Goal: Transaction & Acquisition: Purchase product/service

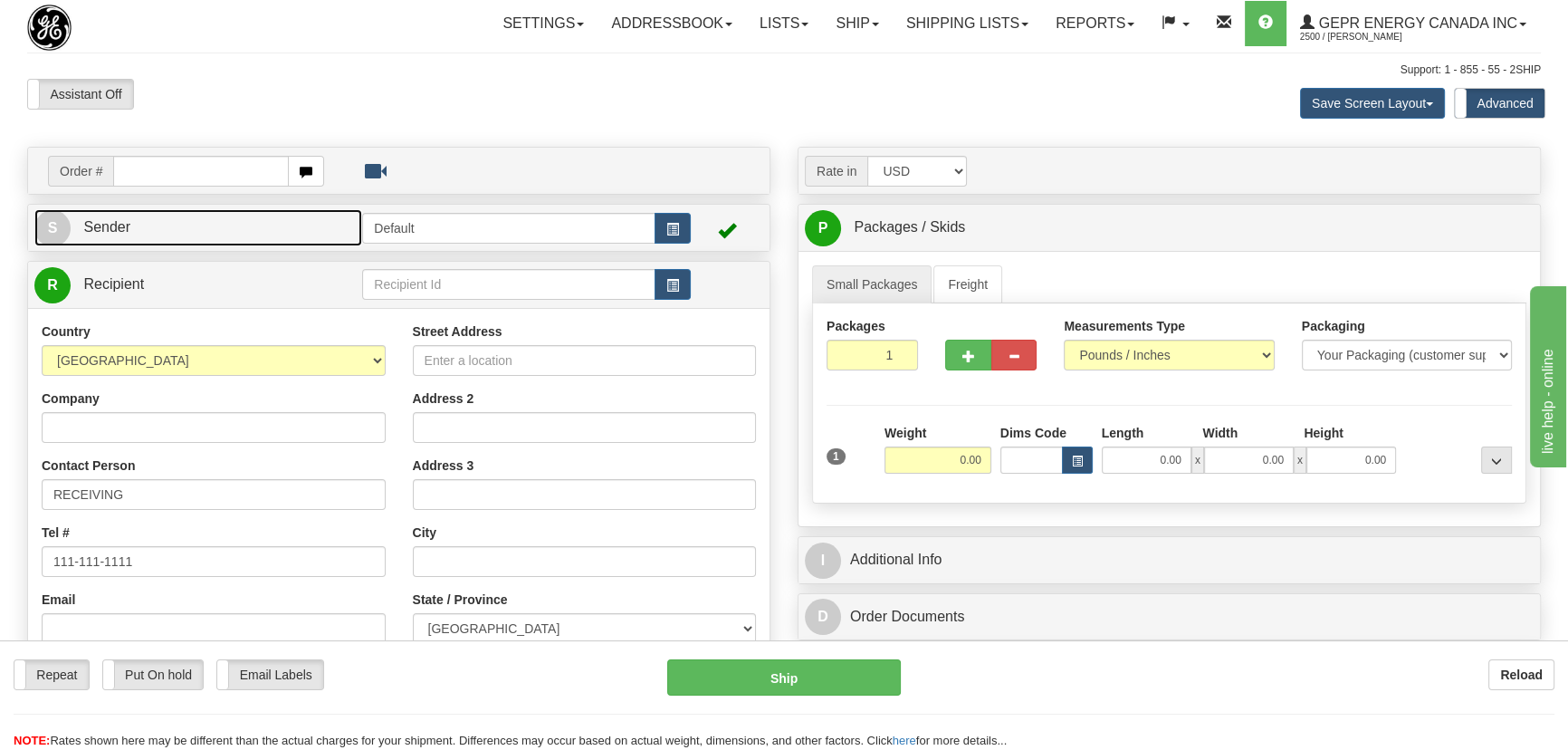
click at [241, 222] on link "S Sender" at bounding box center [198, 228] width 328 height 37
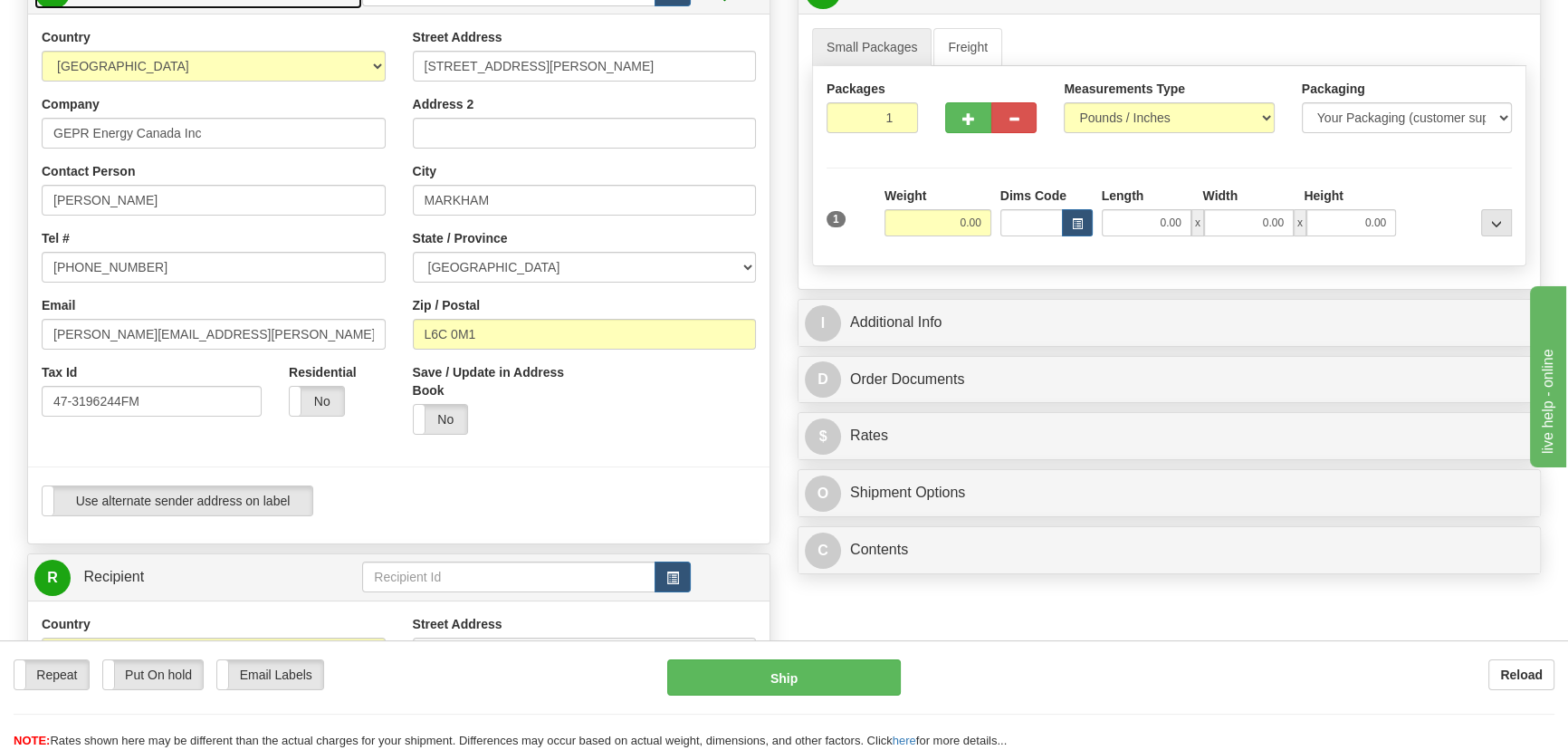
scroll to position [247, 0]
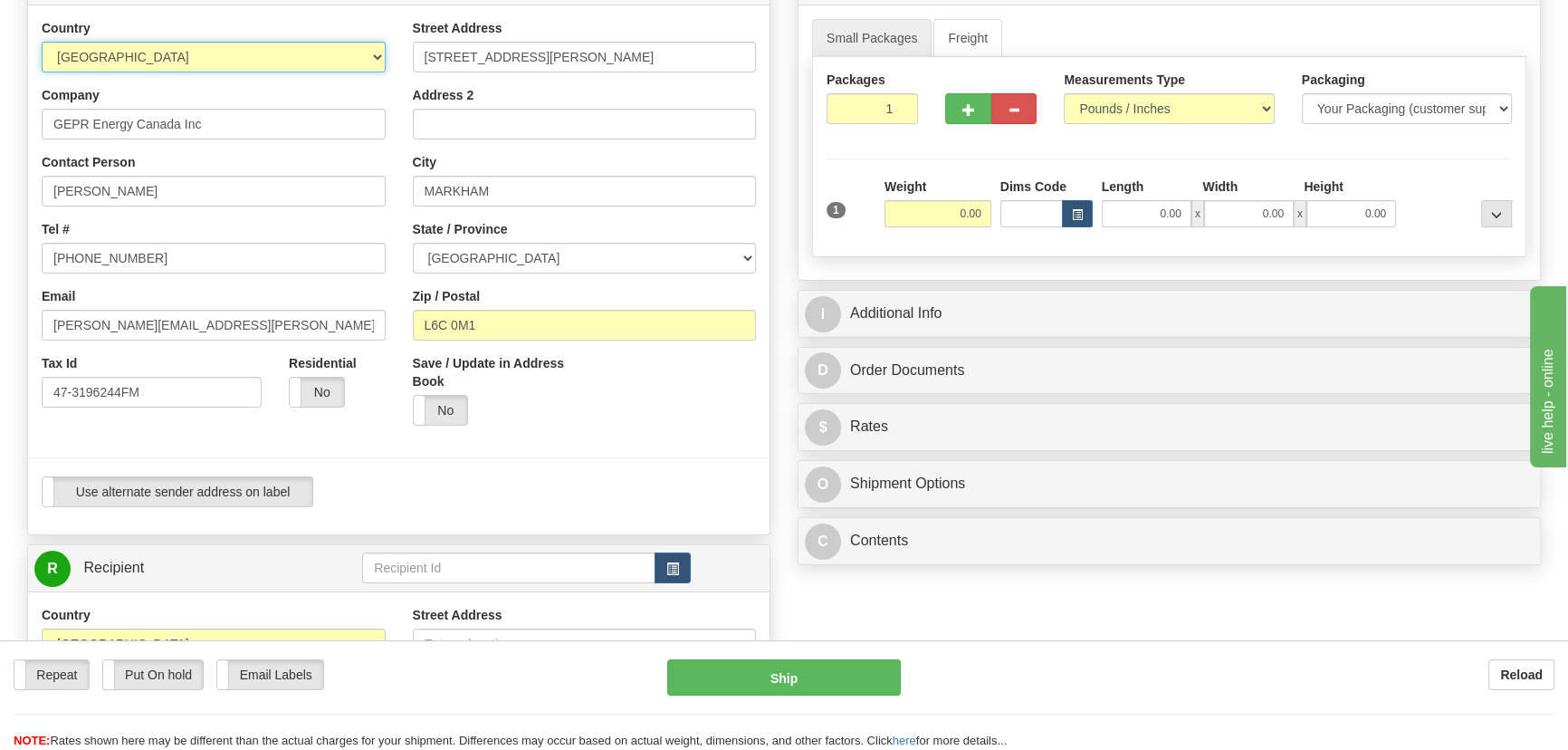
click at [341, 58] on select "[GEOGRAPHIC_DATA] [GEOGRAPHIC_DATA] [GEOGRAPHIC_DATA] [GEOGRAPHIC_DATA] [US_STA…" at bounding box center [213, 57] width 344 height 31
select select "US"
click at [42, 42] on select "[GEOGRAPHIC_DATA] [GEOGRAPHIC_DATA] [GEOGRAPHIC_DATA] [GEOGRAPHIC_DATA] [US_STA…" at bounding box center [213, 57] width 344 height 31
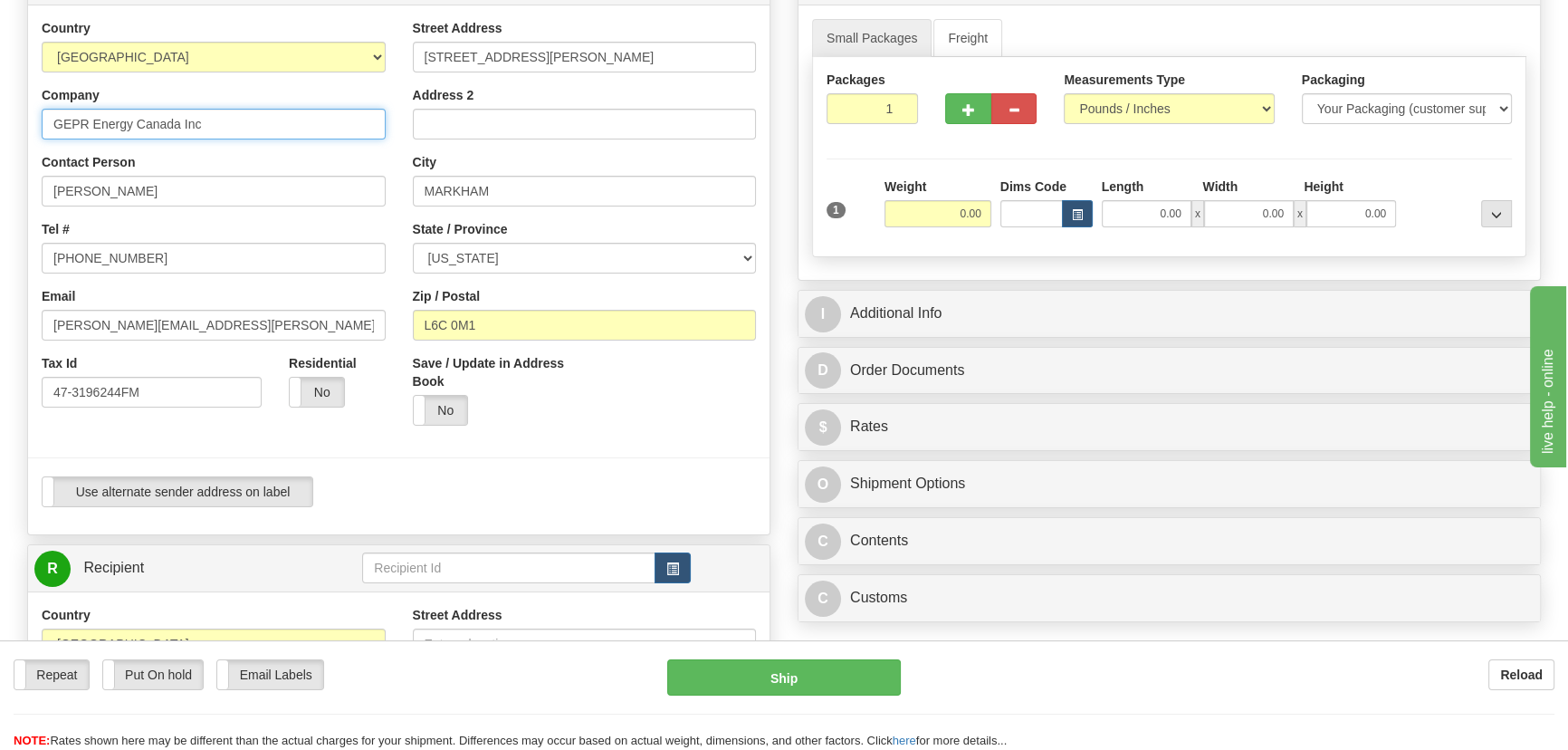
drag, startPoint x: 246, startPoint y: 128, endPoint x: 0, endPoint y: 131, distance: 246.0
click at [0, 130] on div "Toggle navigation Settings Shipping Preferences Fields Preferences New" at bounding box center [784, 538] width 1568 height 1569
paste input "Vernova"
type input "GE Vernova"
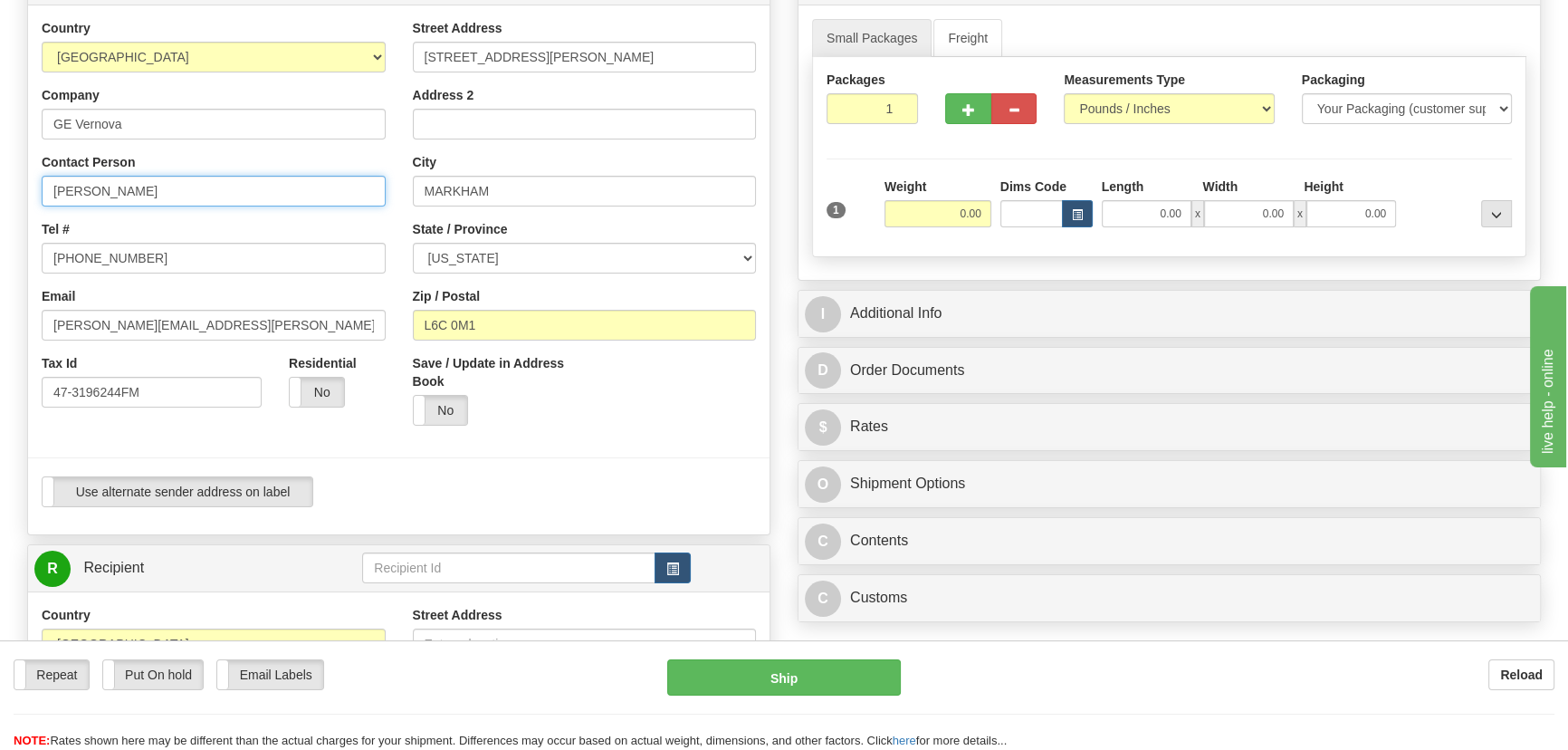
drag, startPoint x: 192, startPoint y: 189, endPoint x: 233, endPoint y: 168, distance: 46.1
click at [176, 188] on input "[PERSON_NAME]" at bounding box center [213, 191] width 344 height 31
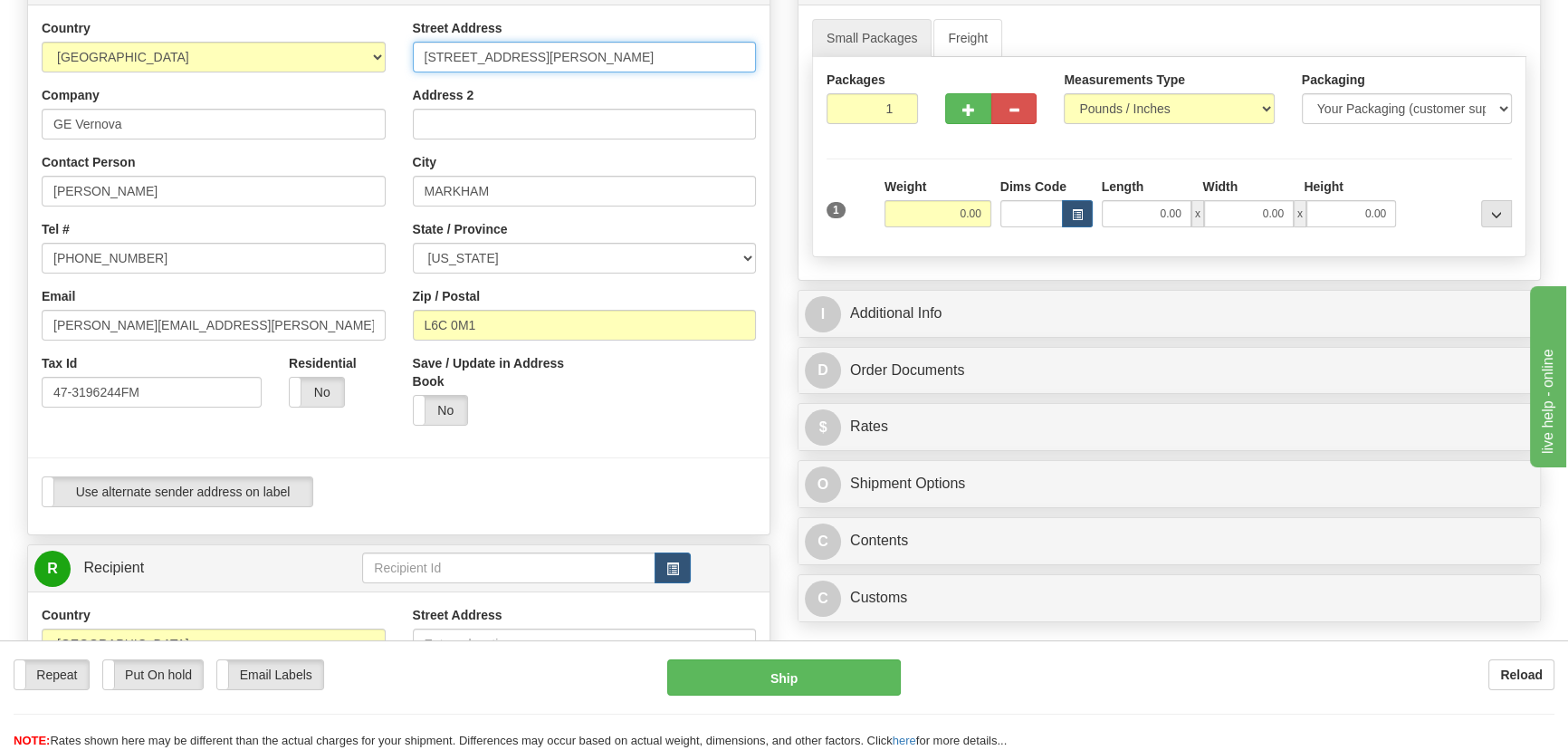
drag, startPoint x: 620, startPoint y: 58, endPoint x: 256, endPoint y: 70, distance: 364.2
click at [250, 59] on div "Country [GEOGRAPHIC_DATA] [GEOGRAPHIC_DATA] [GEOGRAPHIC_DATA] [GEOGRAPHIC_DATA]…" at bounding box center [398, 270] width 741 height 502
paste input "[STREET_ADDRESS]"
type input "[STREET_ADDRESS]"
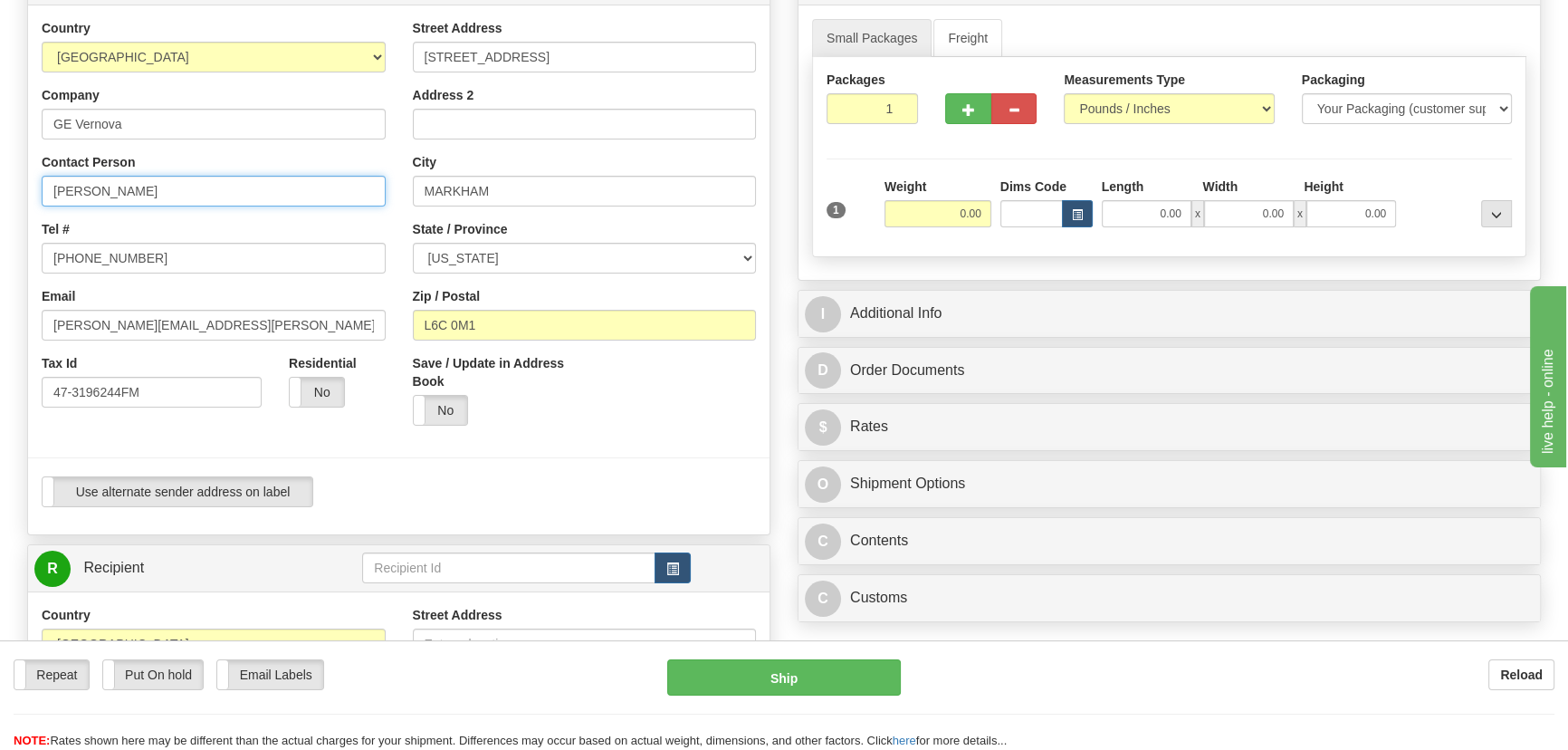
drag, startPoint x: 170, startPoint y: 197, endPoint x: 0, endPoint y: 177, distance: 171.2
click at [0, 180] on div "Toggle navigation Settings Shipping Preferences Fields Preferences New" at bounding box center [784, 538] width 1568 height 1569
paste input "[PERSON_NAME]"
type input "[PERSON_NAME]"
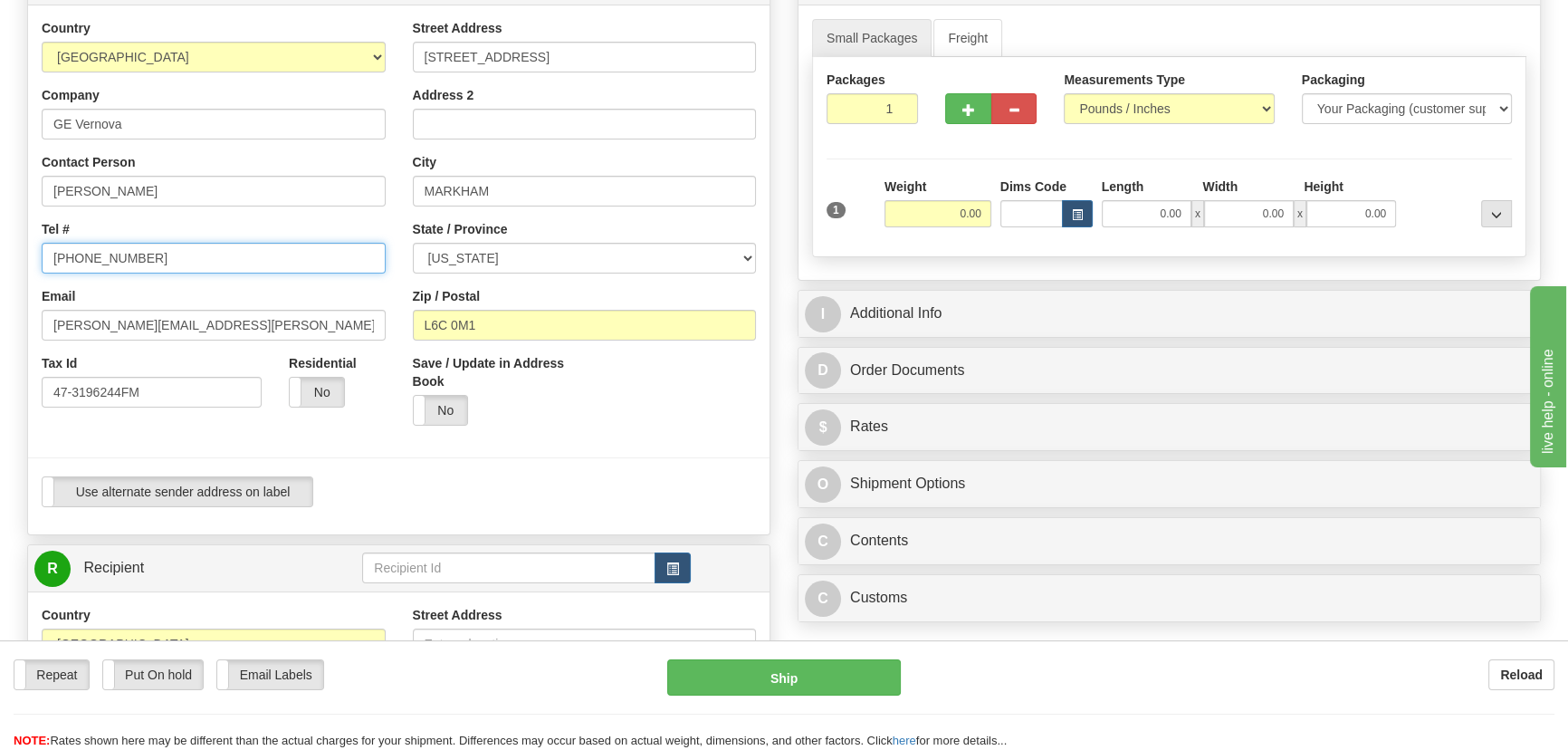
drag, startPoint x: 159, startPoint y: 251, endPoint x: 0, endPoint y: 244, distance: 159.2
click at [0, 244] on div "Toggle navigation Settings Shipping Preferences Fields Preferences New" at bounding box center [784, 538] width 1568 height 1569
paste input "[PHONE_NUMBER]"
type input "[PHONE_NUMBER]"
drag, startPoint x: 162, startPoint y: 319, endPoint x: 19, endPoint y: 344, distance: 145.2
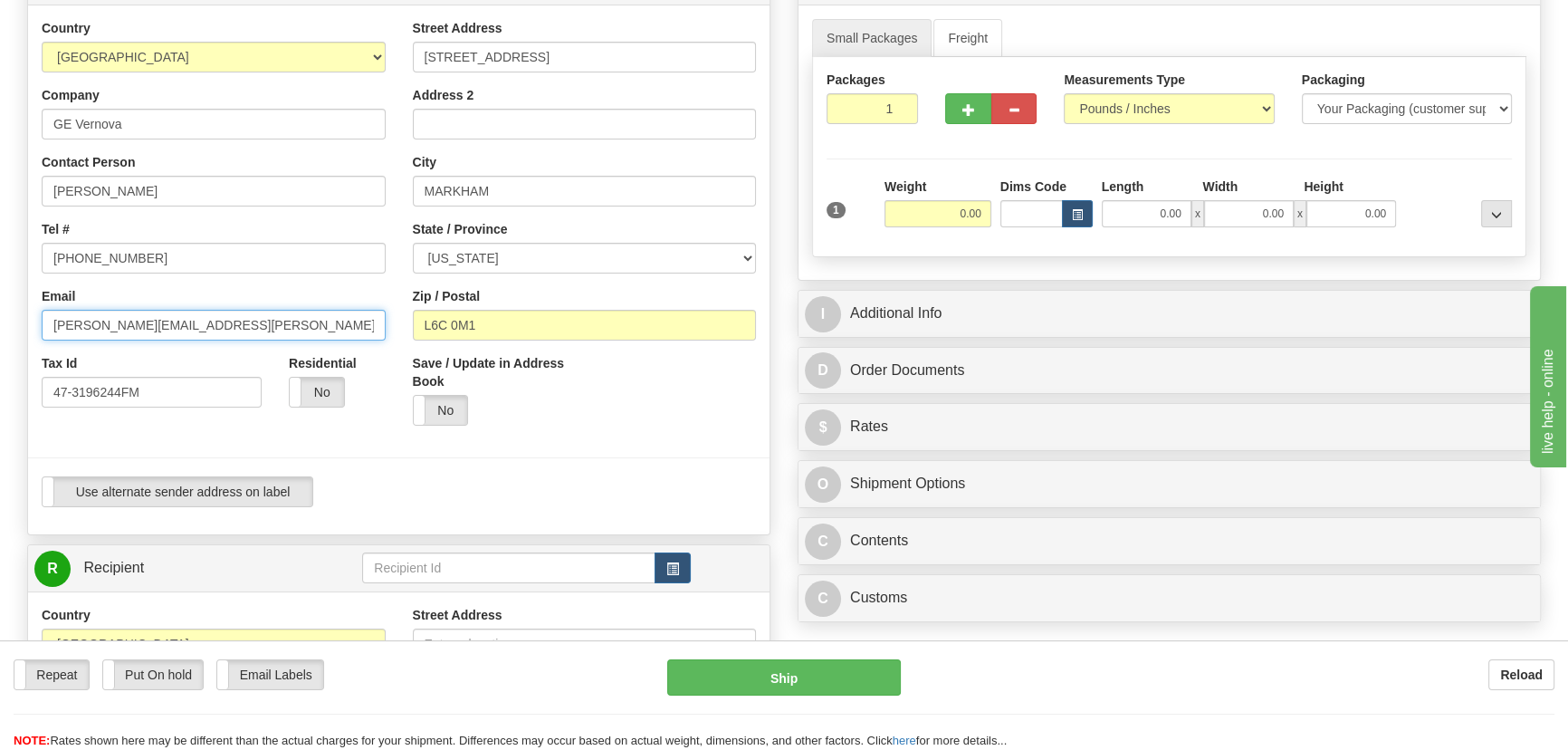
click at [0, 325] on div "Toggle navigation Settings Shipping Preferences Fields Preferences New" at bounding box center [784, 538] width 1568 height 1569
drag, startPoint x: 0, startPoint y: 398, endPoint x: 11, endPoint y: 415, distance: 20.2
click at [0, 402] on div "Toggle navigation Settings Shipping Preferences Fields Preferences New" at bounding box center [784, 538] width 1568 height 1569
drag, startPoint x: 519, startPoint y: 317, endPoint x: 357, endPoint y: 324, distance: 162.2
click at [357, 324] on div "Country [GEOGRAPHIC_DATA] [GEOGRAPHIC_DATA] [GEOGRAPHIC_DATA] [GEOGRAPHIC_DATA]…" at bounding box center [398, 270] width 741 height 502
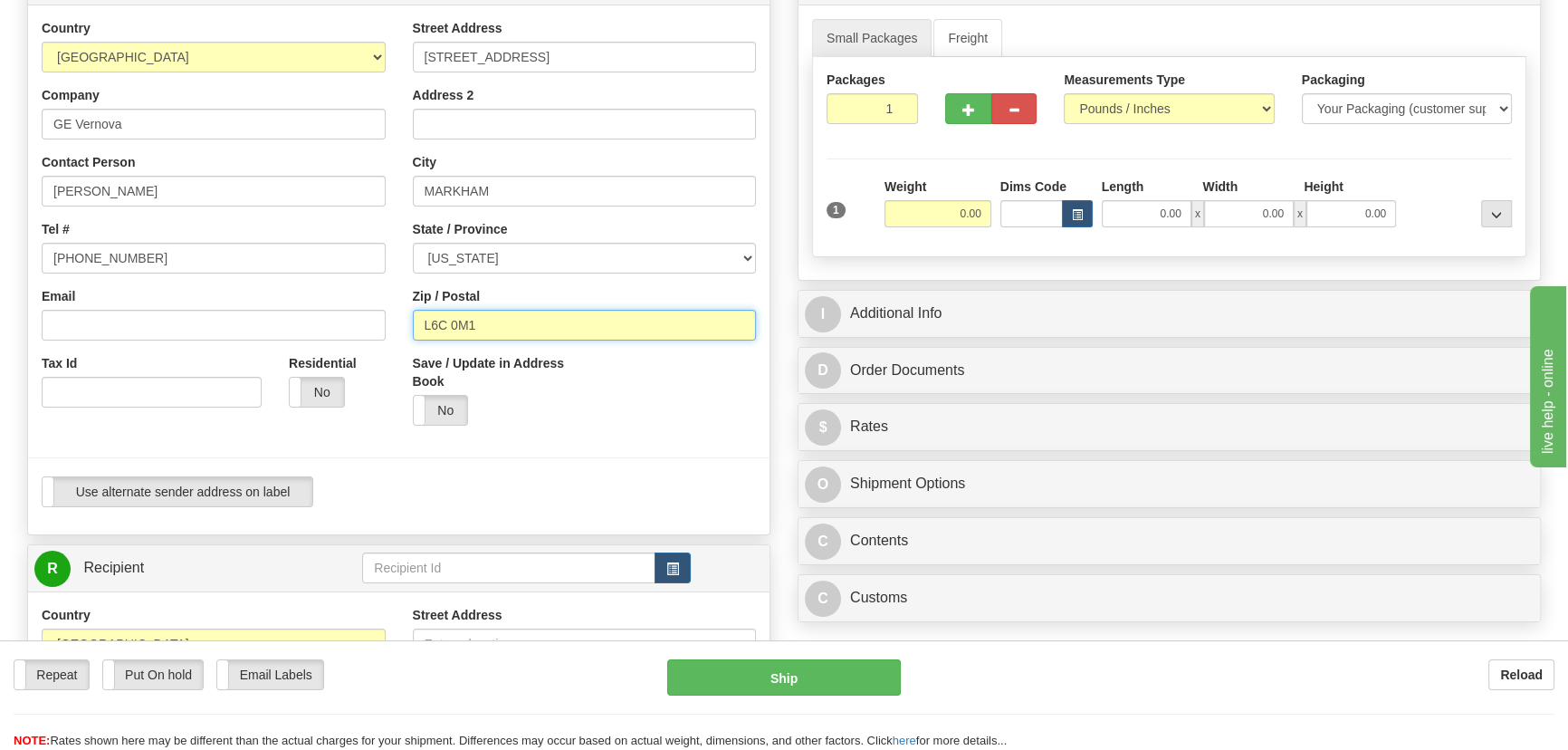
paste input "30519"
type input "30519"
click at [374, 382] on div "Yes No" at bounding box center [337, 391] width 96 height 31
type input "[PERSON_NAME]"
select select "GA"
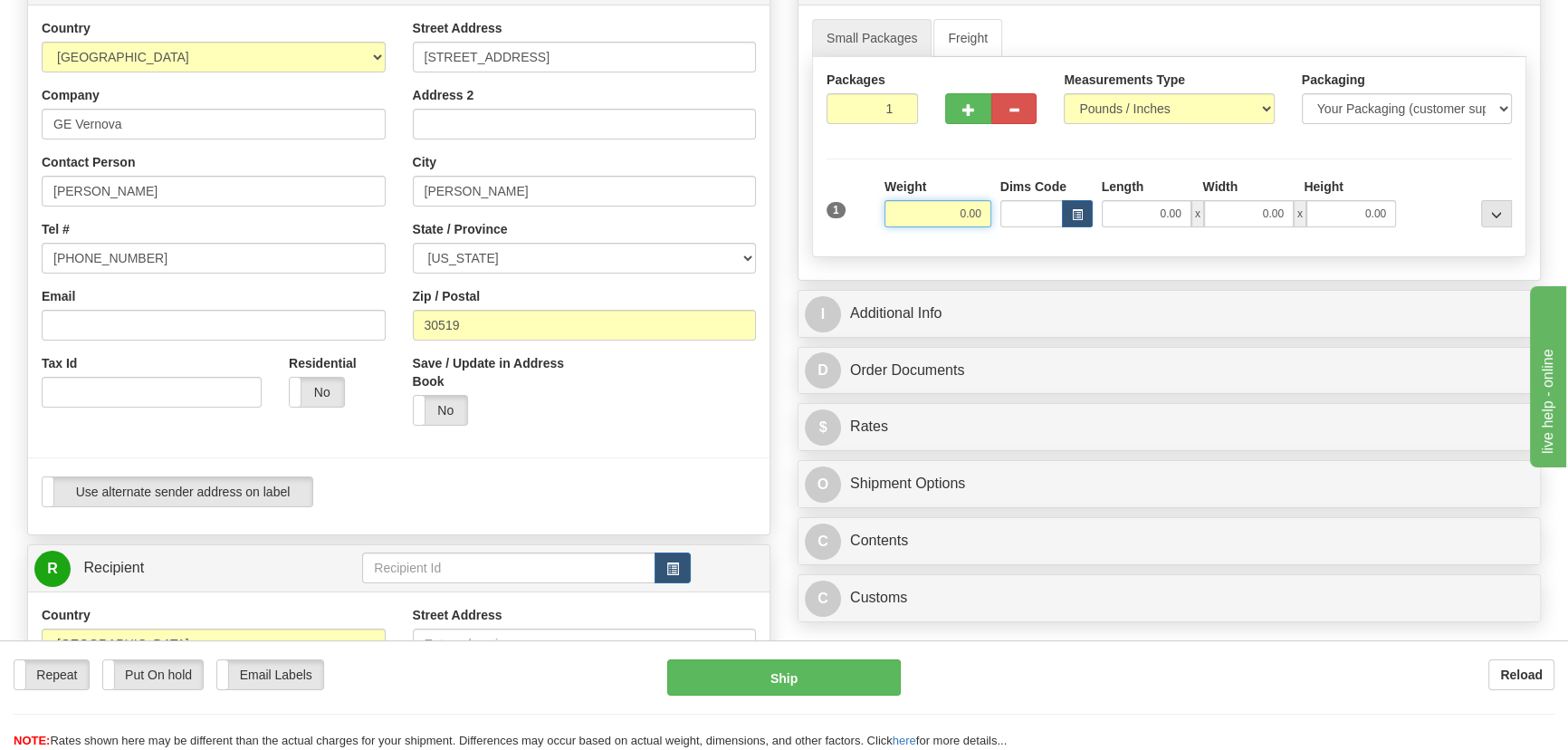
drag, startPoint x: 932, startPoint y: 205, endPoint x: 1205, endPoint y: 239, distance: 275.1
click at [1168, 219] on div "1 Weight 0.00 Dims Code 0.00" at bounding box center [1169, 209] width 694 height 64
type input "650.00"
type input "48.00"
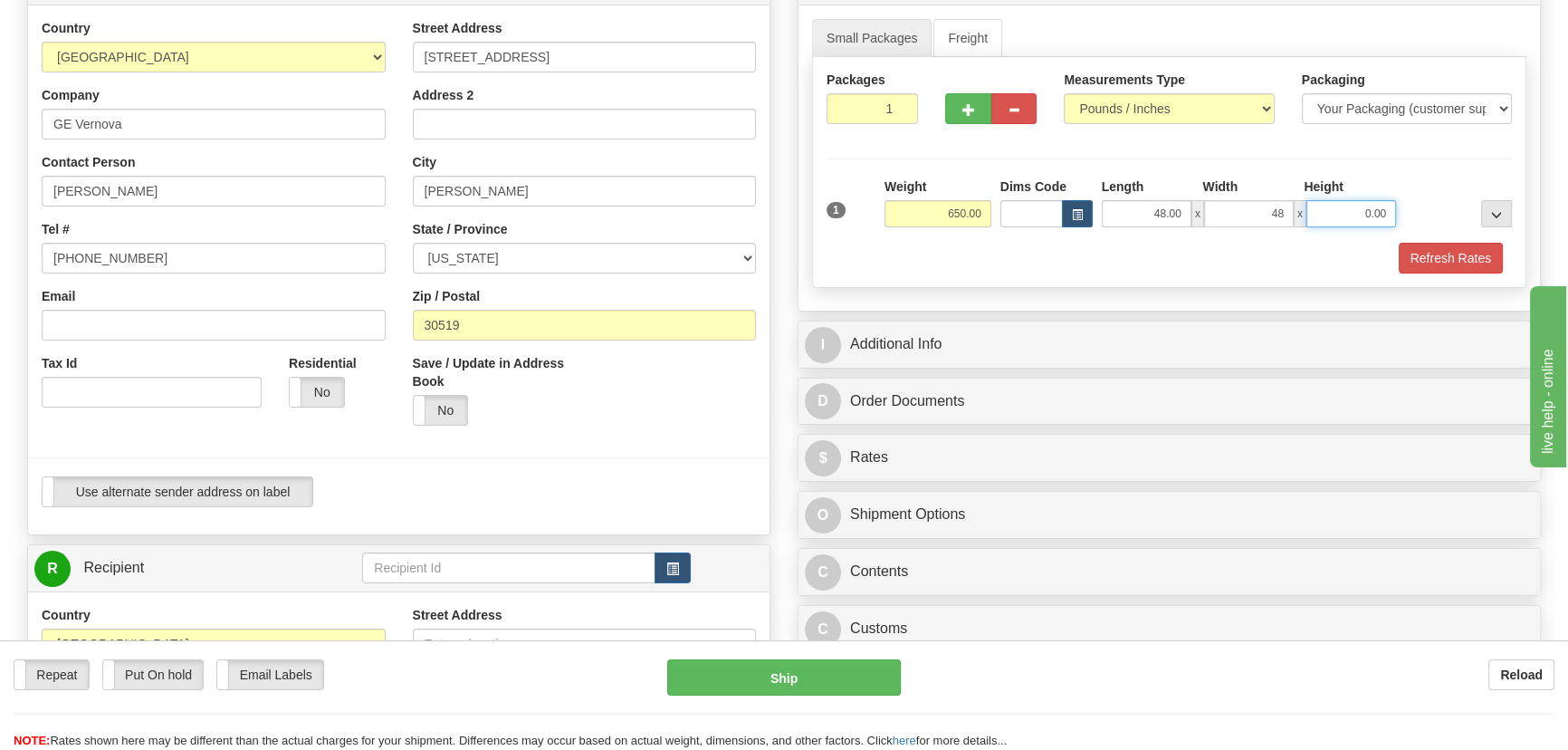
type input "48.00"
click at [1438, 184] on div at bounding box center [1458, 202] width 116 height 50
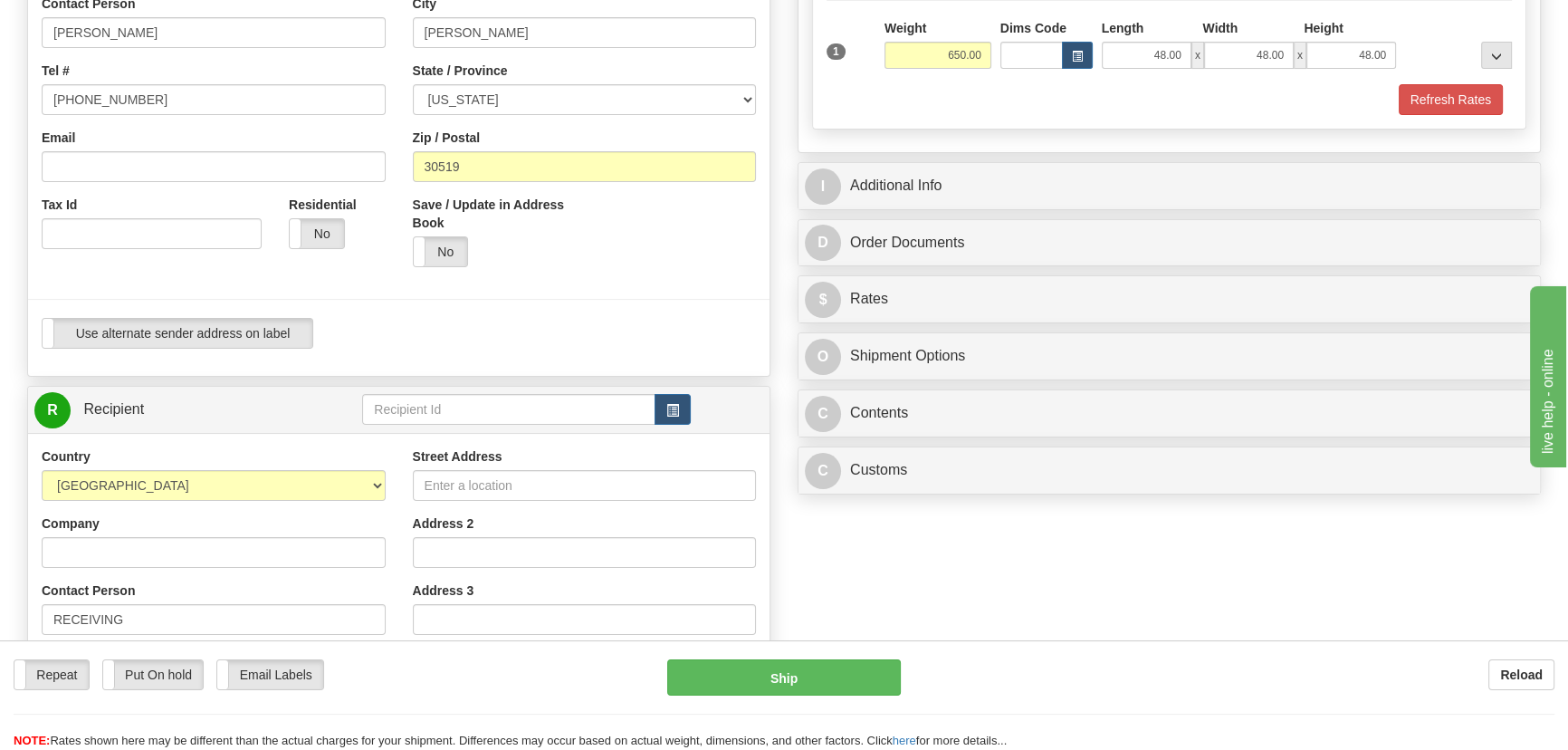
scroll to position [412, 0]
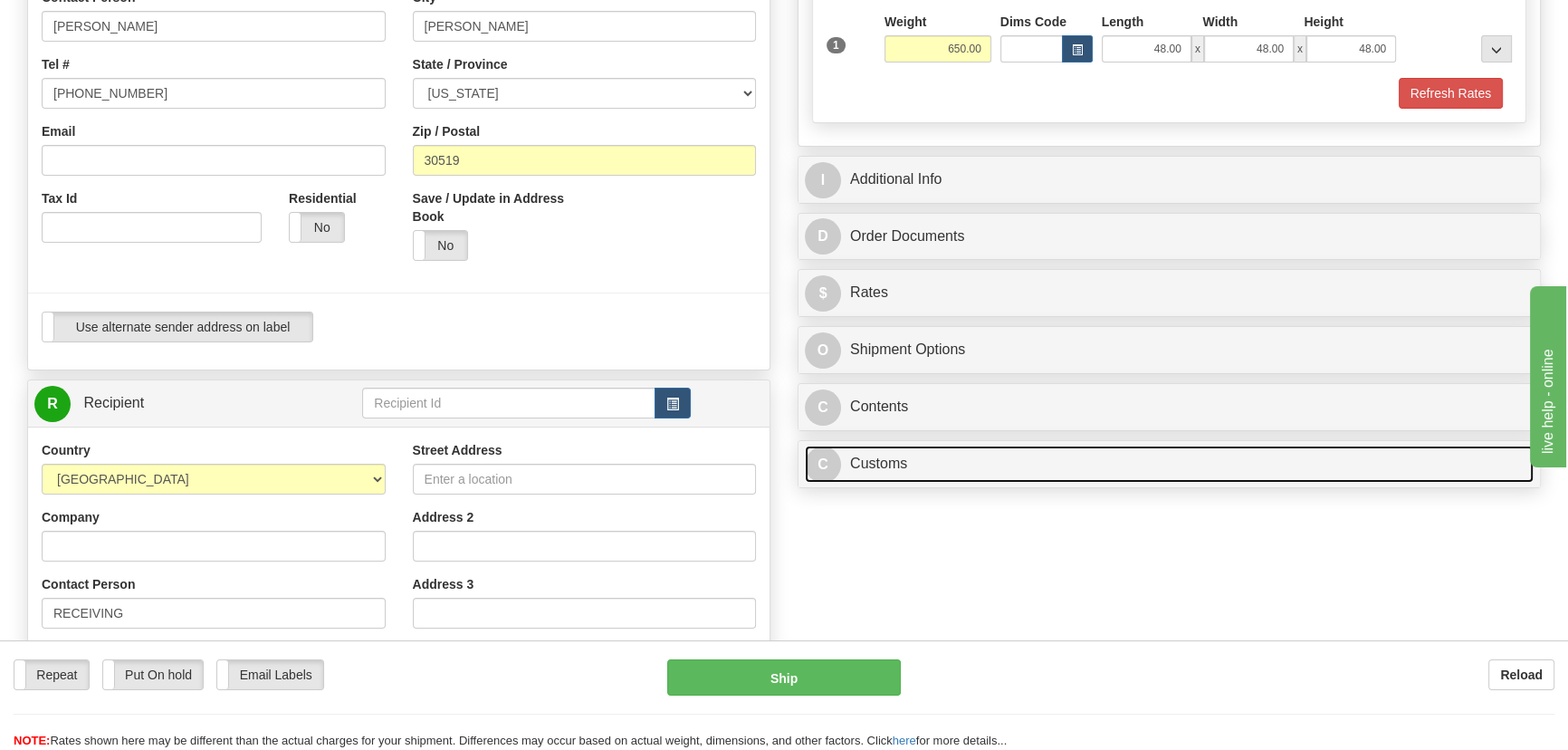
click at [1022, 461] on link "C Customs" at bounding box center [1170, 464] width 729 height 37
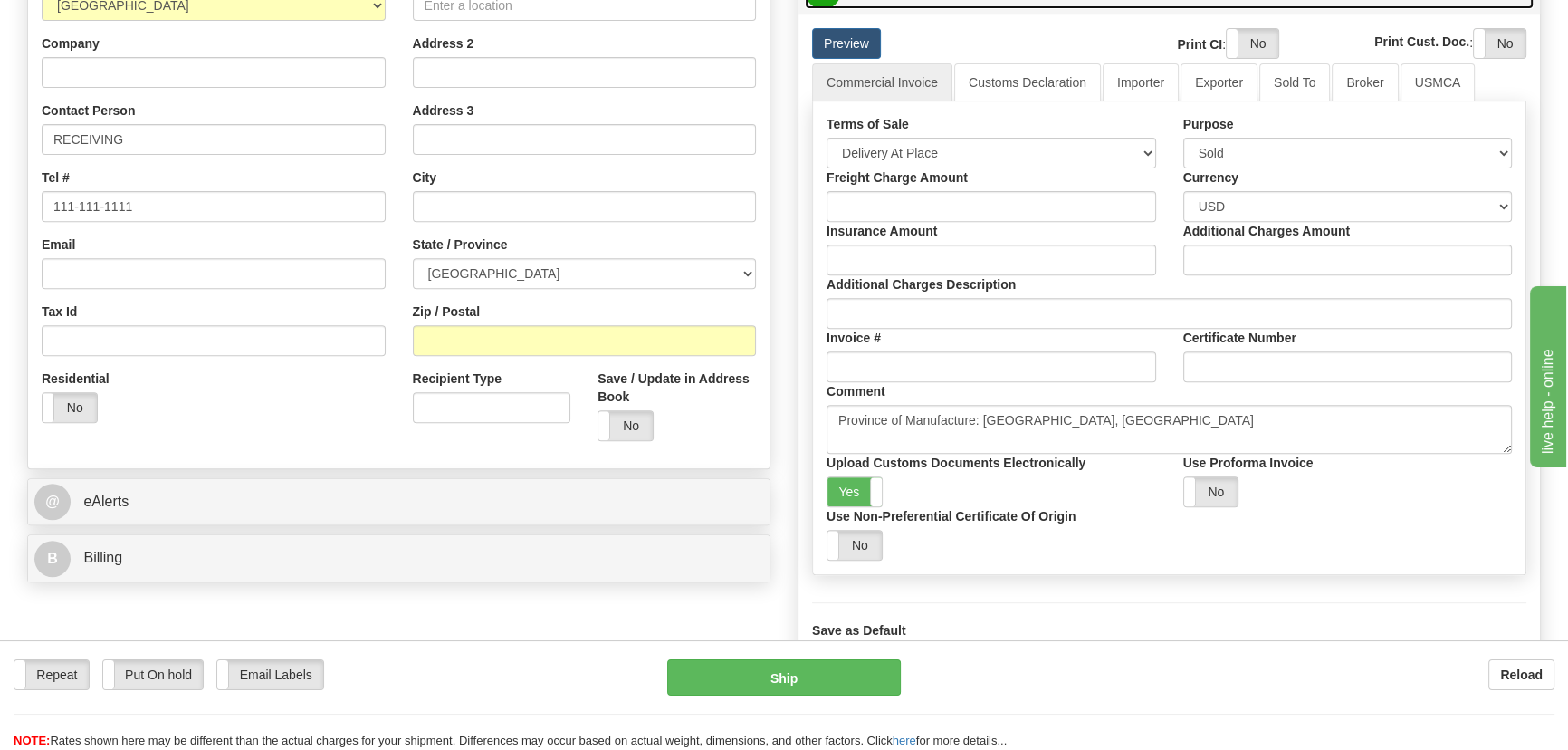
scroll to position [906, 0]
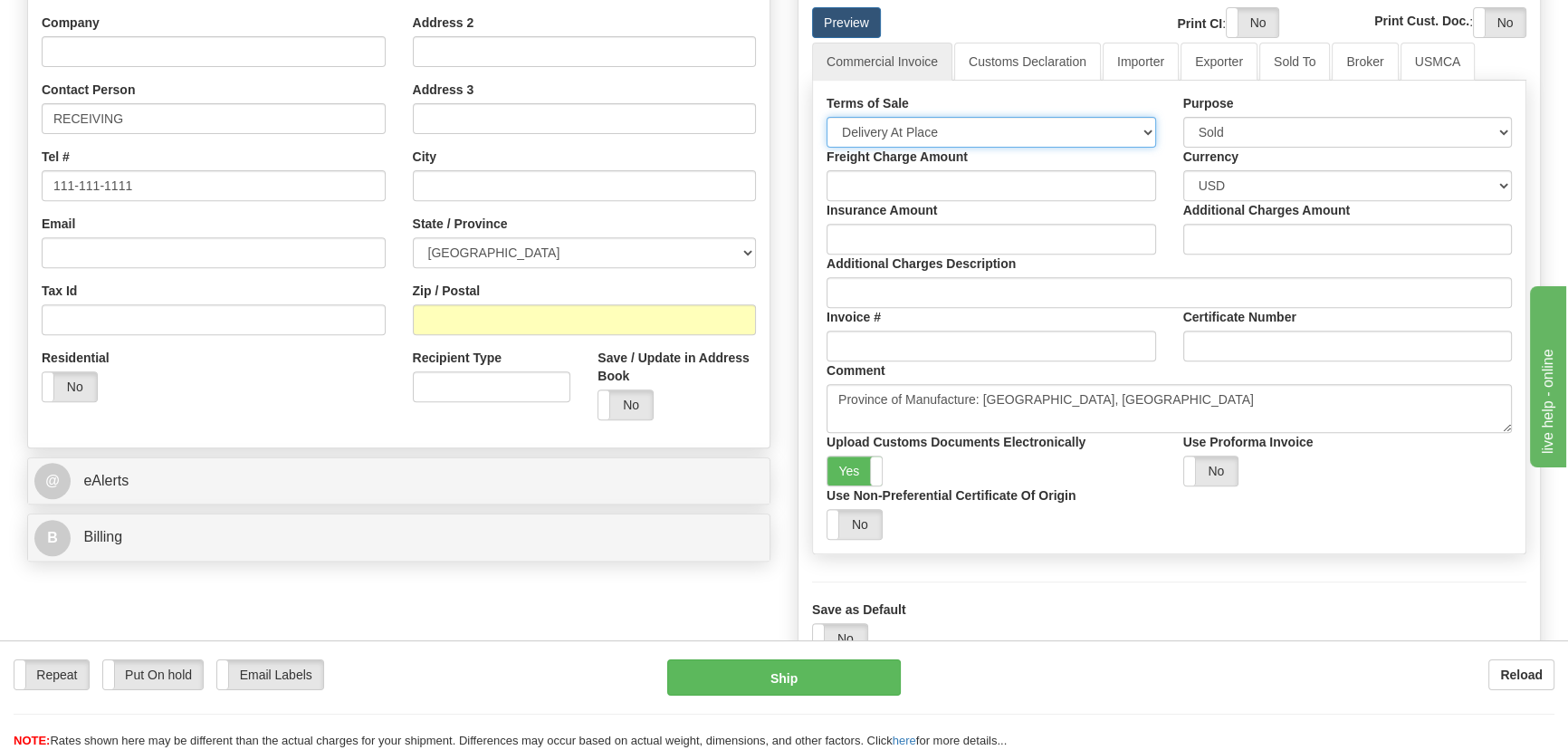
click at [988, 127] on select "Free Carrier Free On Board Ex Works Delivered Duty Unpaid Delivered Duty Paid C…" at bounding box center [992, 132] width 330 height 31
select select "7"
click at [827, 117] on select "Free Carrier Free On Board Ex Works Delivered Duty Unpaid Delivered Duty Paid C…" at bounding box center [992, 132] width 330 height 31
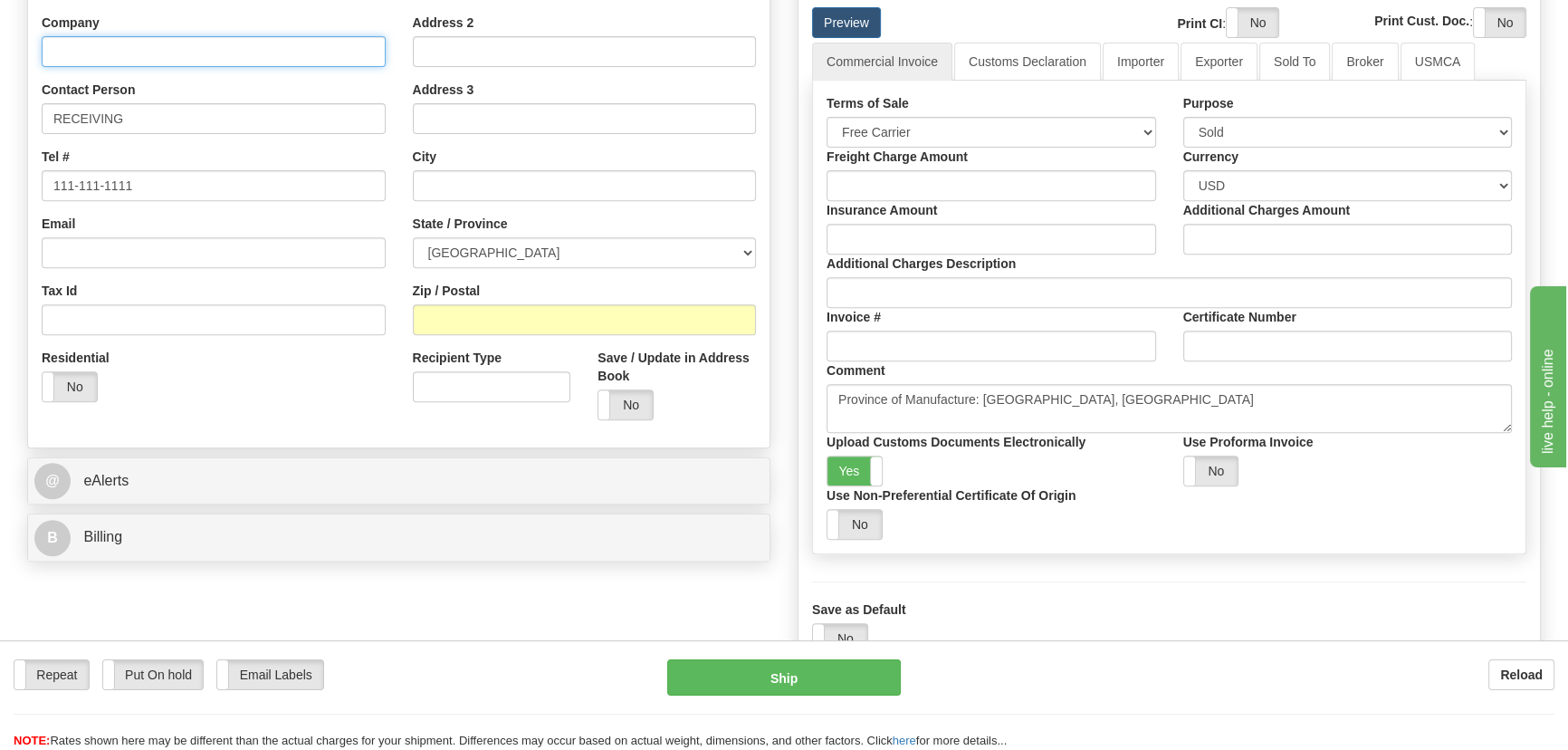
click at [165, 48] on input "Company" at bounding box center [213, 51] width 344 height 31
paste input "GEPR Energy Canada Inc."
type input "GEPR Energy Canada Inc."
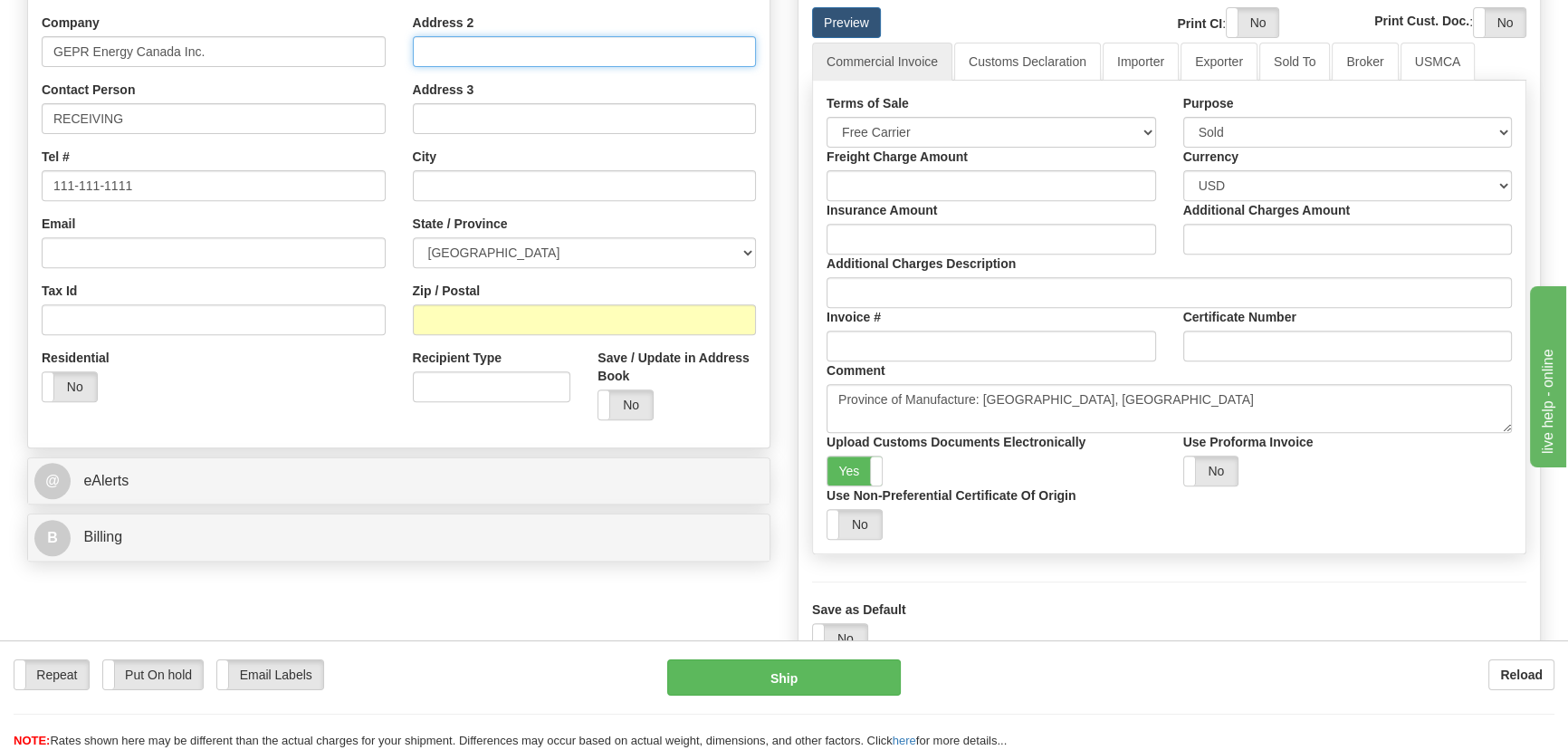
click at [554, 53] on input "Address 2" at bounding box center [585, 51] width 344 height 31
paste input "[STREET_ADDRESS][PERSON_NAME]"
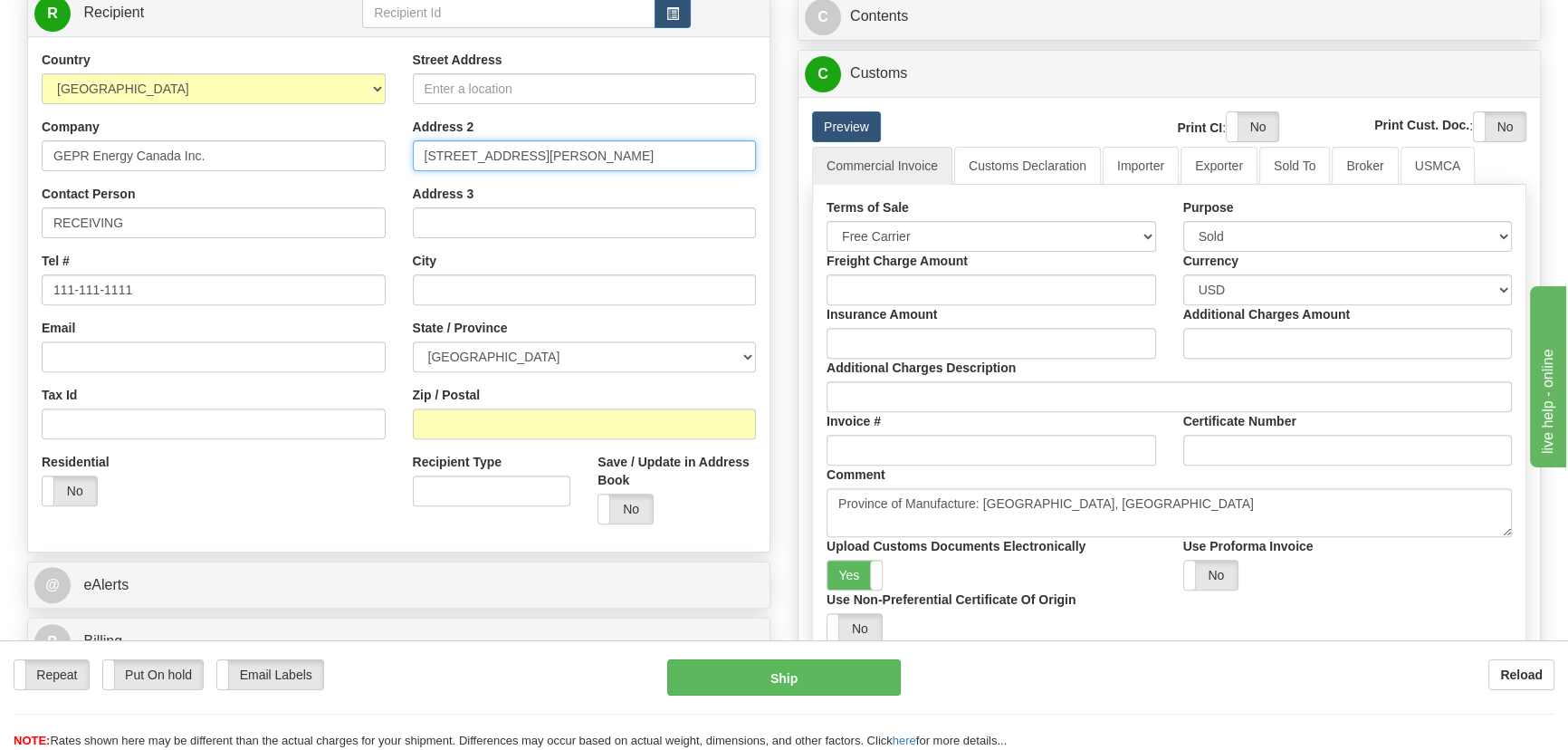
scroll to position [658, 0]
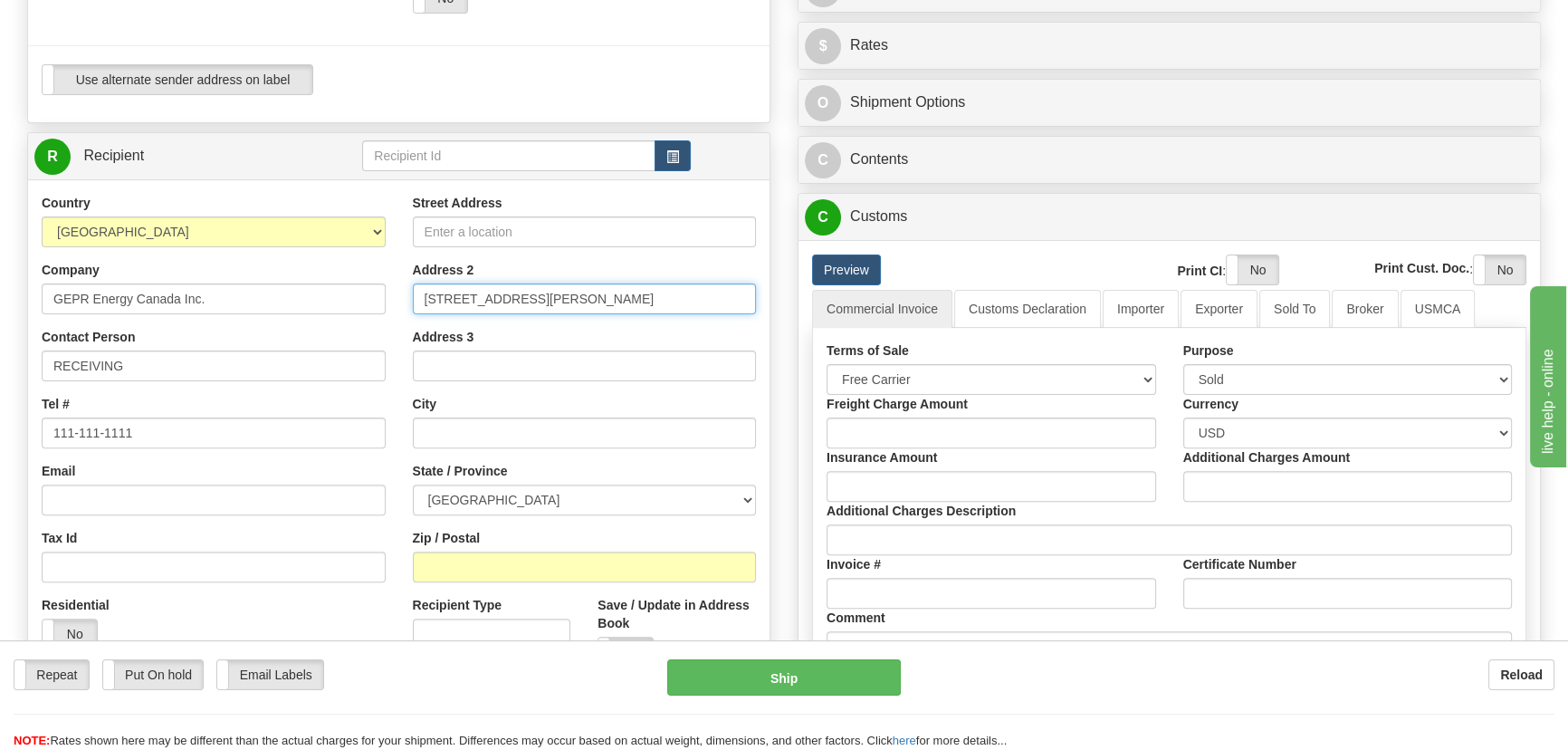
type input "[STREET_ADDRESS][PERSON_NAME]"
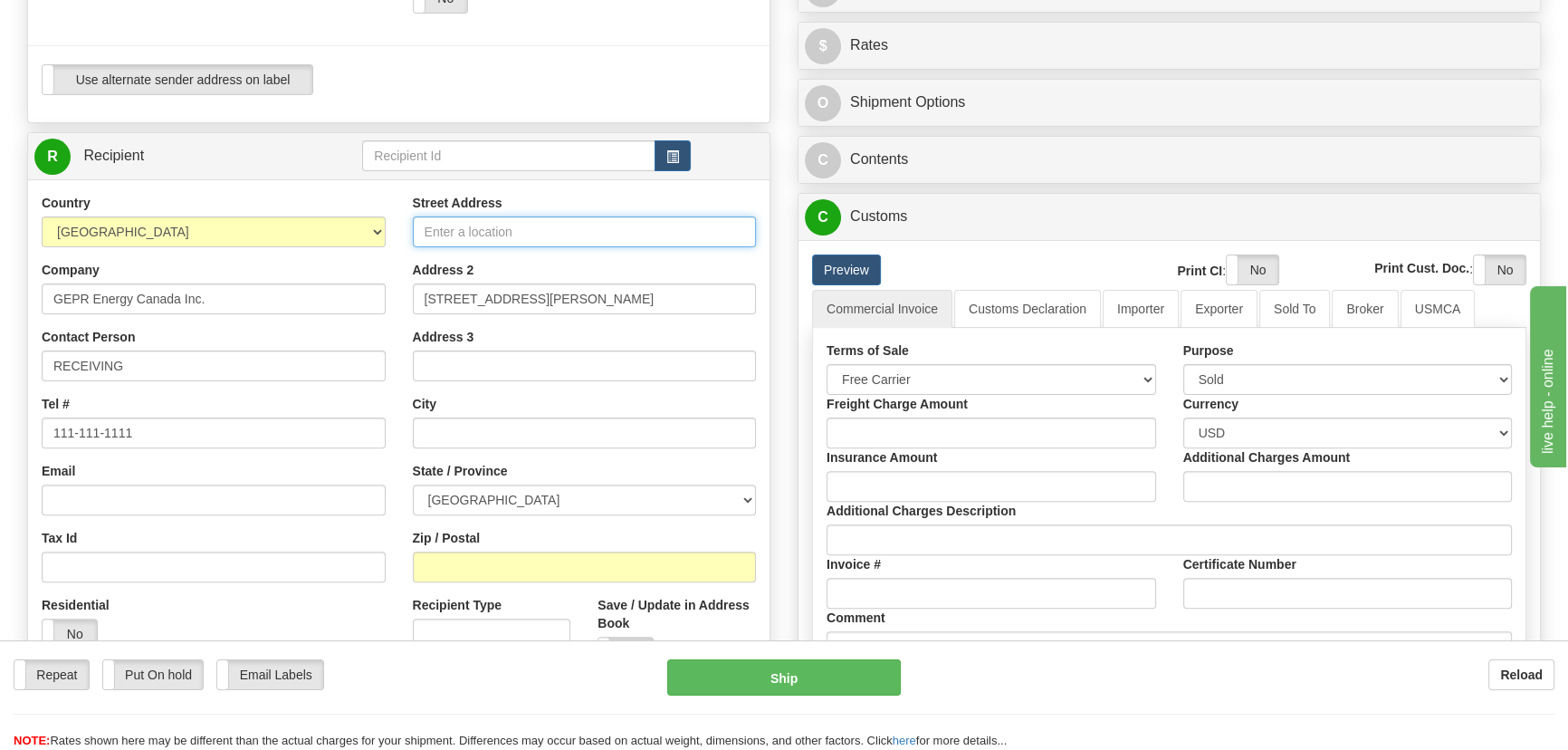
drag, startPoint x: 588, startPoint y: 227, endPoint x: 280, endPoint y: 225, distance: 308.0
click at [280, 225] on div "Country [GEOGRAPHIC_DATA] [GEOGRAPHIC_DATA] [GEOGRAPHIC_DATA] [GEOGRAPHIC_DATA]…" at bounding box center [398, 438] width 741 height 488
paste input "[STREET_ADDRESS][PERSON_NAME]"
type input "[STREET_ADDRESS][PERSON_NAME]"
click at [664, 344] on div "Address 3" at bounding box center [585, 355] width 344 height 54
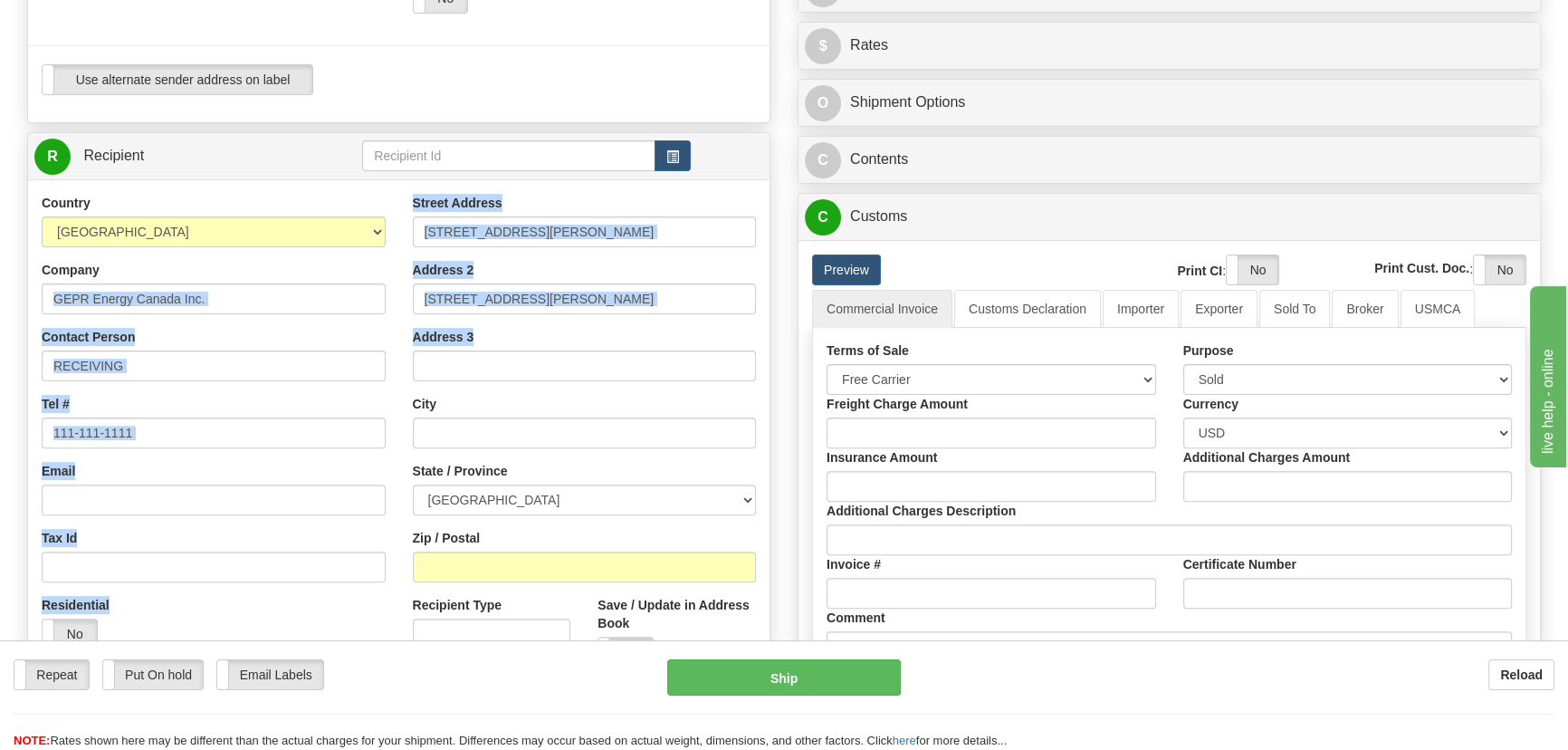
drag, startPoint x: 462, startPoint y: 308, endPoint x: 280, endPoint y: 308, distance: 182.0
click at [280, 308] on div "Country [GEOGRAPHIC_DATA] [GEOGRAPHIC_DATA] [GEOGRAPHIC_DATA] [GEOGRAPHIC_DATA]…" at bounding box center [398, 438] width 741 height 488
drag, startPoint x: 533, startPoint y: 299, endPoint x: 565, endPoint y: 299, distance: 32.0
click at [534, 299] on input "[STREET_ADDRESS][PERSON_NAME]" at bounding box center [585, 299] width 344 height 31
click at [637, 271] on div "Address 2 [STREET_ADDRESS][PERSON_NAME]" at bounding box center [585, 287] width 344 height 54
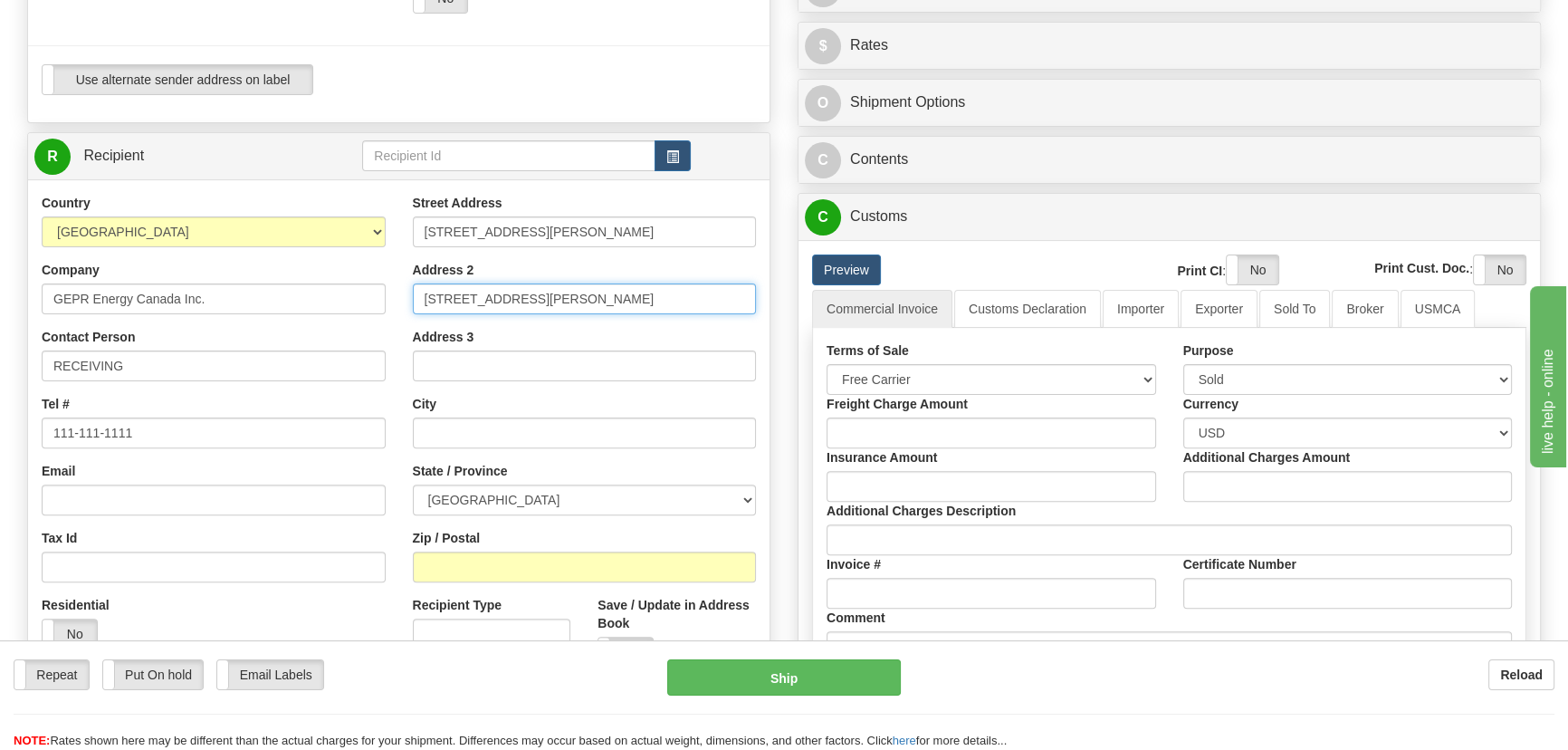
drag, startPoint x: 620, startPoint y: 304, endPoint x: 190, endPoint y: 304, distance: 430.0
click at [190, 304] on div "Country [GEOGRAPHIC_DATA] [GEOGRAPHIC_DATA] [GEOGRAPHIC_DATA] [GEOGRAPHIC_DATA]…" at bounding box center [398, 438] width 741 height 488
type input "="
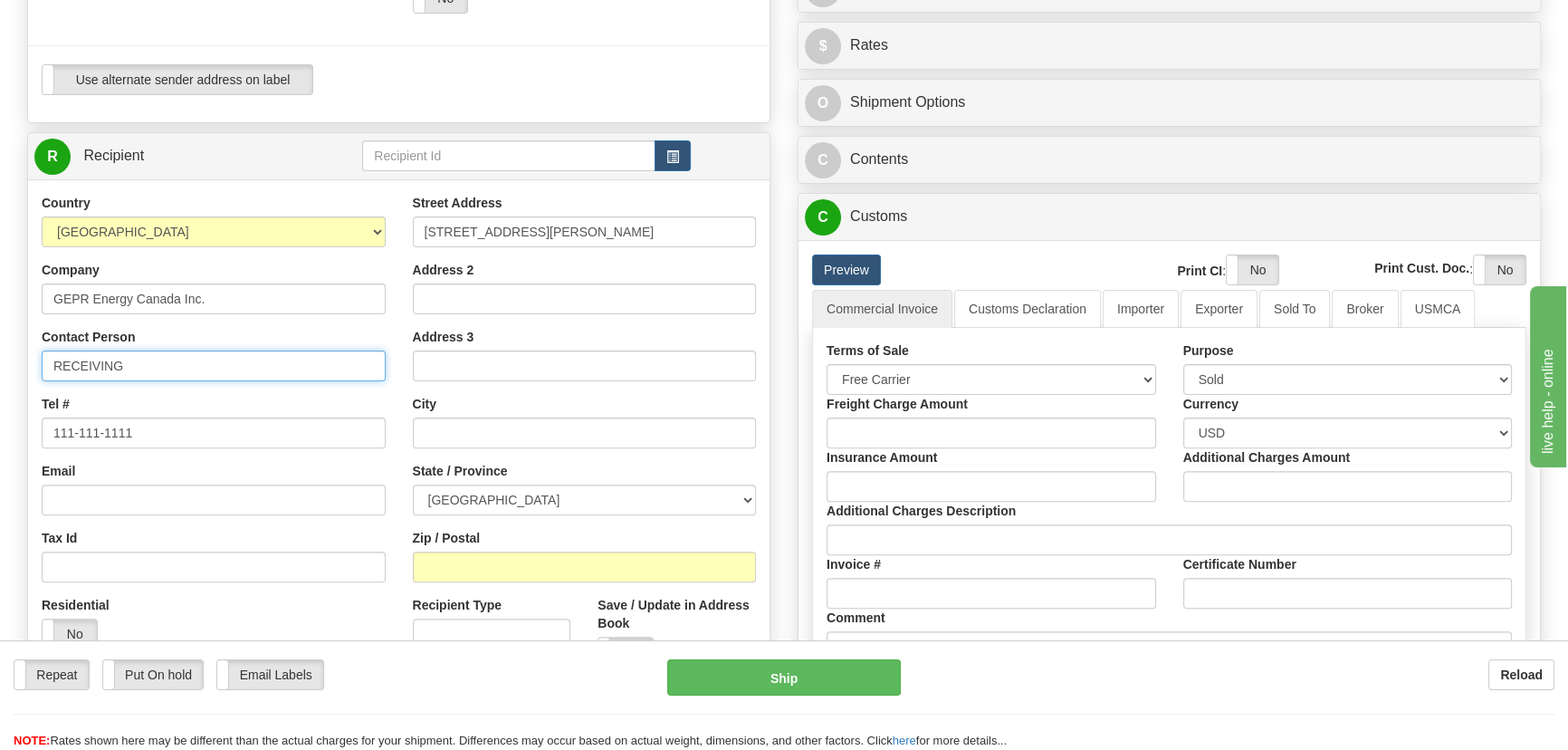
click at [238, 372] on input "RECEIVING" at bounding box center [213, 365] width 344 height 31
paste input "[PERSON_NAME]"
type input "RECEIVING/[PERSON_NAME]"
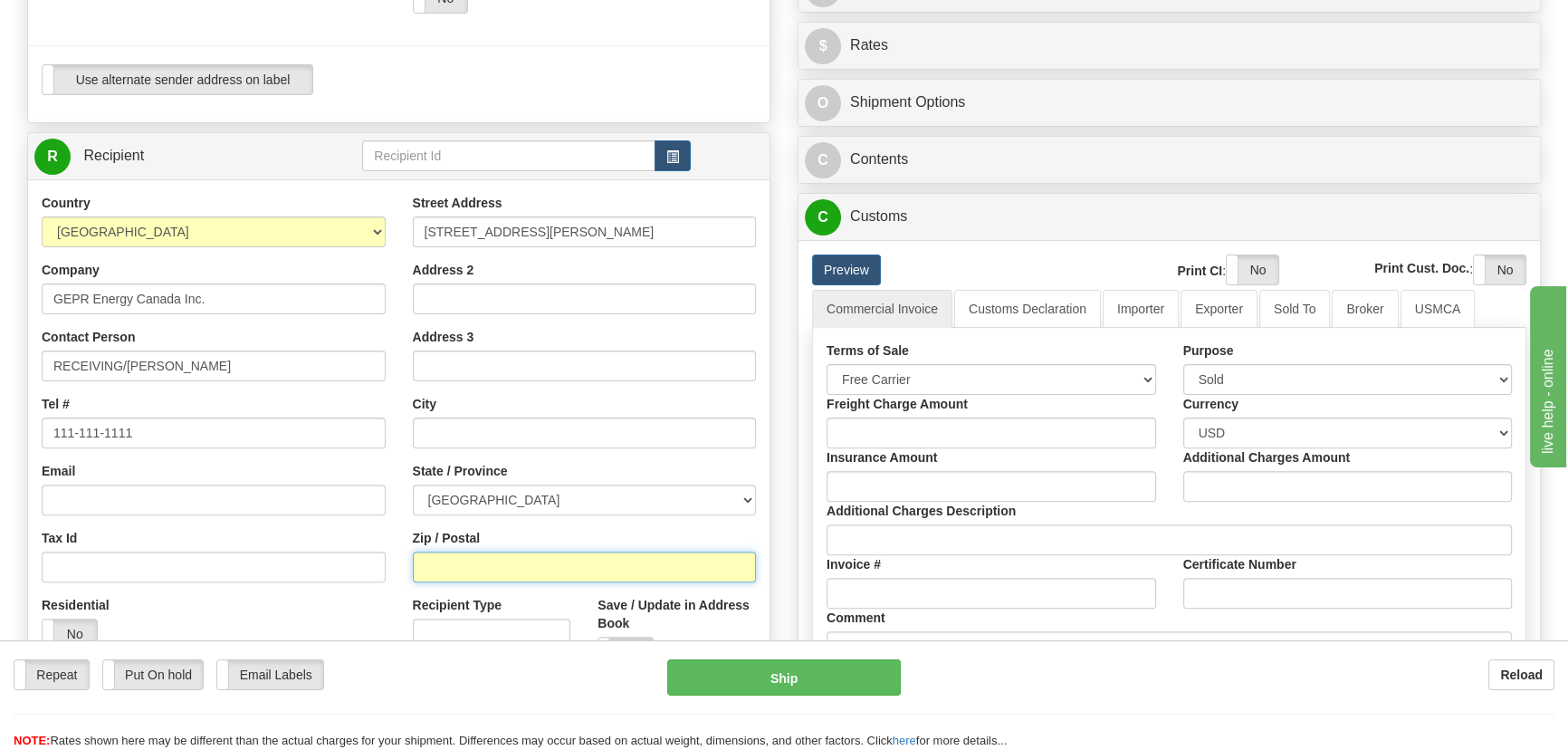
click at [519, 567] on input "Zip / Postal" at bounding box center [585, 566] width 344 height 31
paste input "L6C 0M1"
type input "L6C 0M1"
click at [308, 604] on div "Residential Yes No" at bounding box center [213, 629] width 372 height 67
type input "MARKHAM"
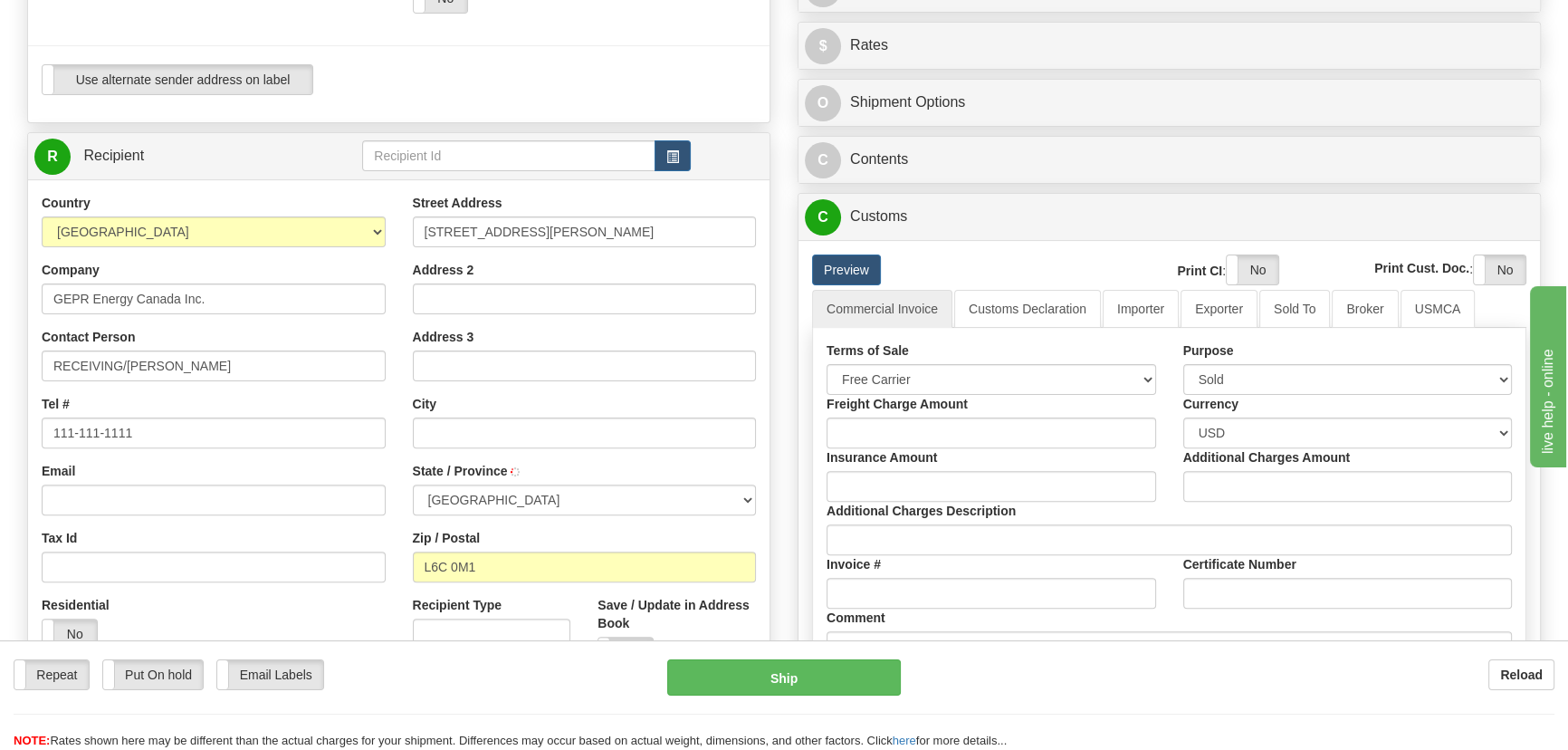
select select "ON"
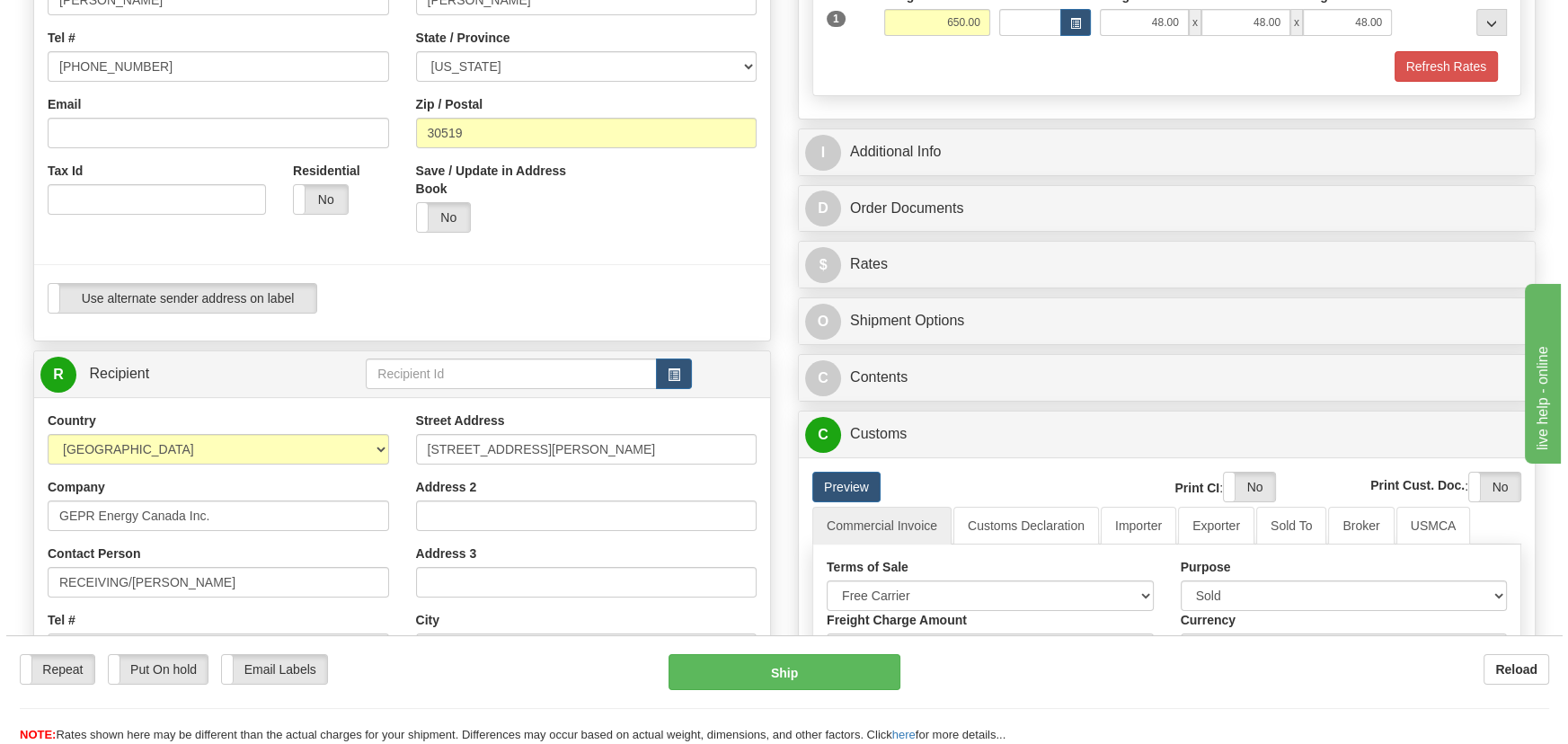
scroll to position [408, 0]
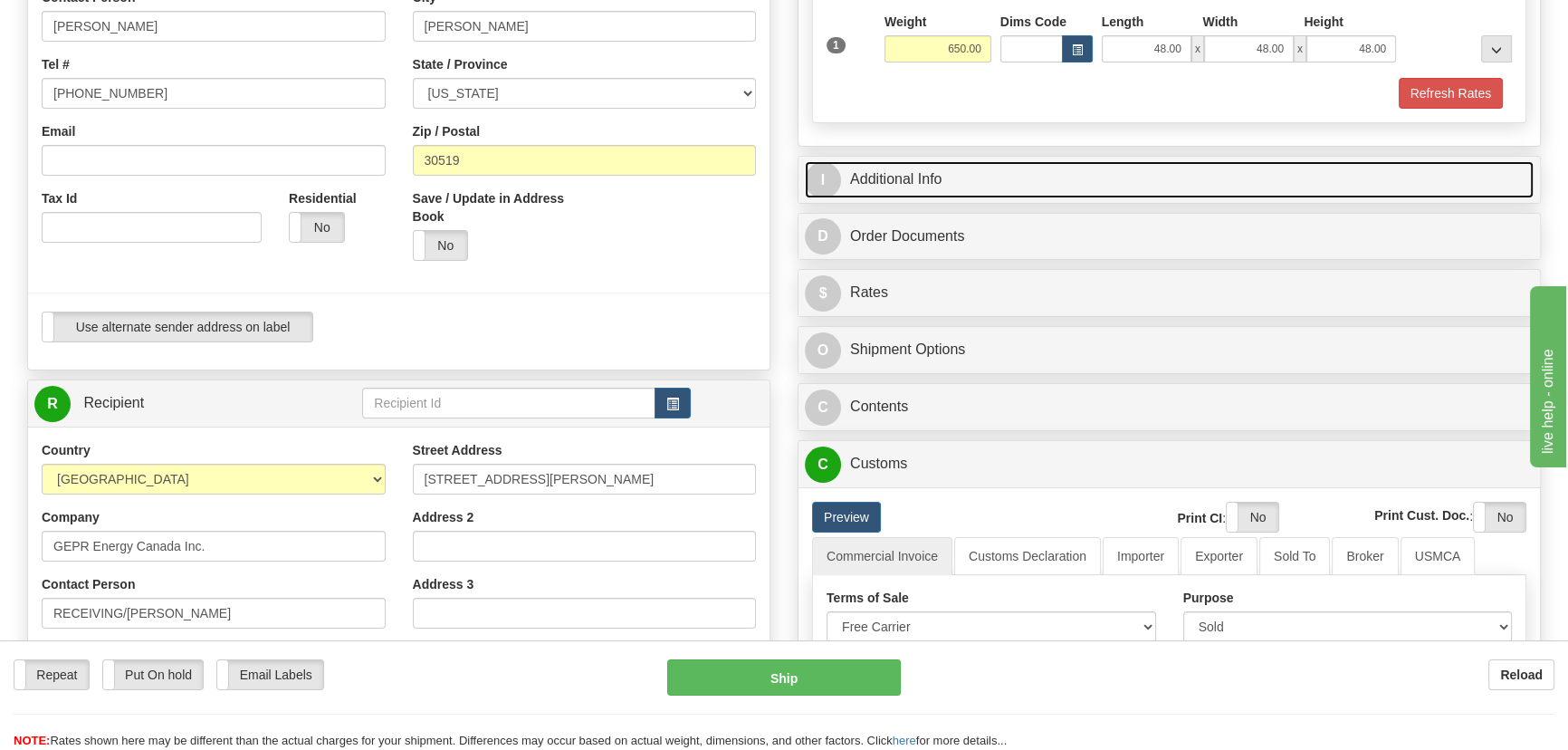
click at [1294, 184] on link "I Additional Info" at bounding box center [1170, 180] width 729 height 37
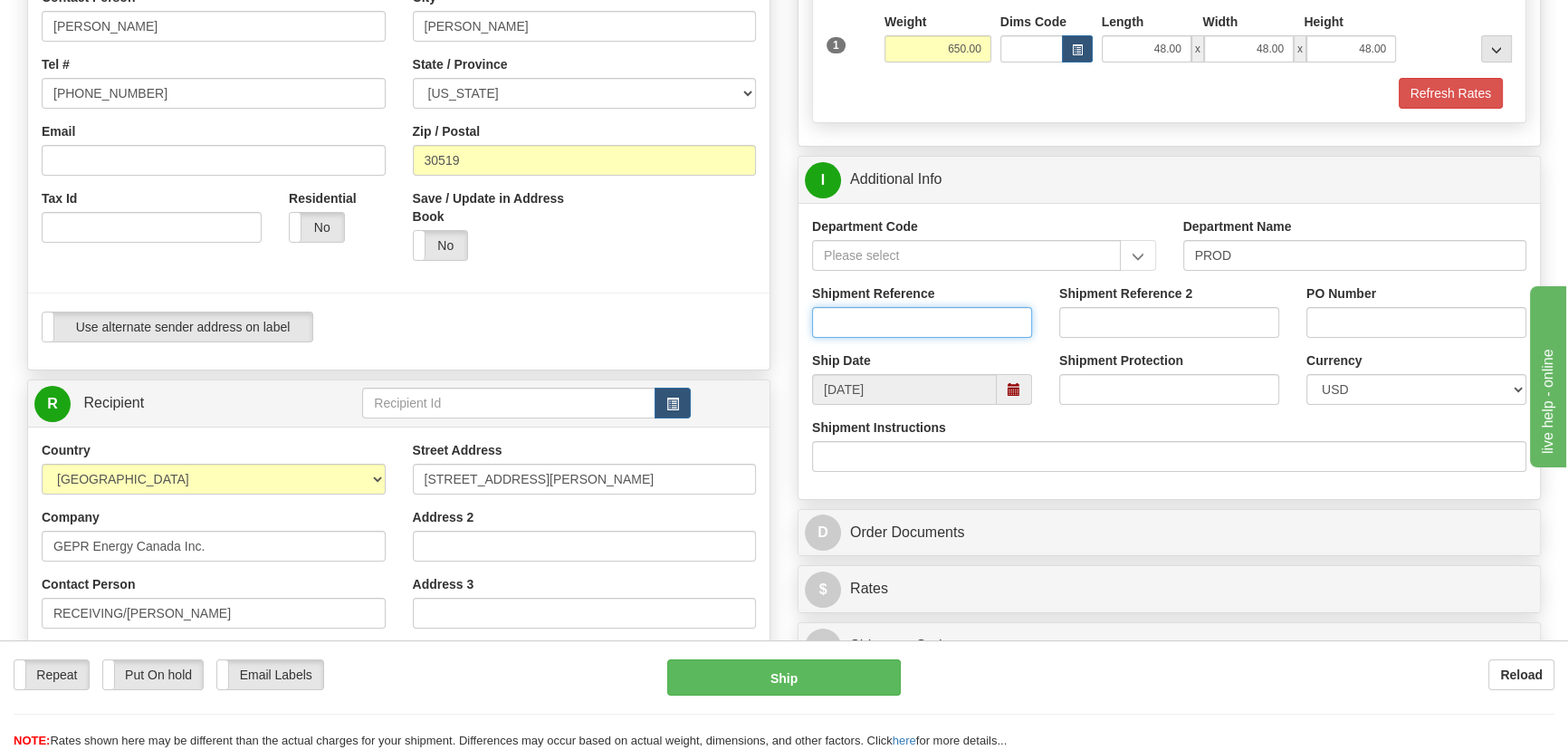
click at [917, 324] on input "Shipment Reference" at bounding box center [921, 322] width 220 height 31
paste input "L6C 0M1"
drag, startPoint x: 901, startPoint y: 327, endPoint x: 791, endPoint y: 311, distance: 111.2
click at [792, 311] on div "Rate in Account Currency ARN AWG AUD AUS BHD BBD BFR BMD BRC BRL GBP UKL BND BG…" at bounding box center [1169, 608] width 770 height 1746
paste input "[PERSON_NAME]"
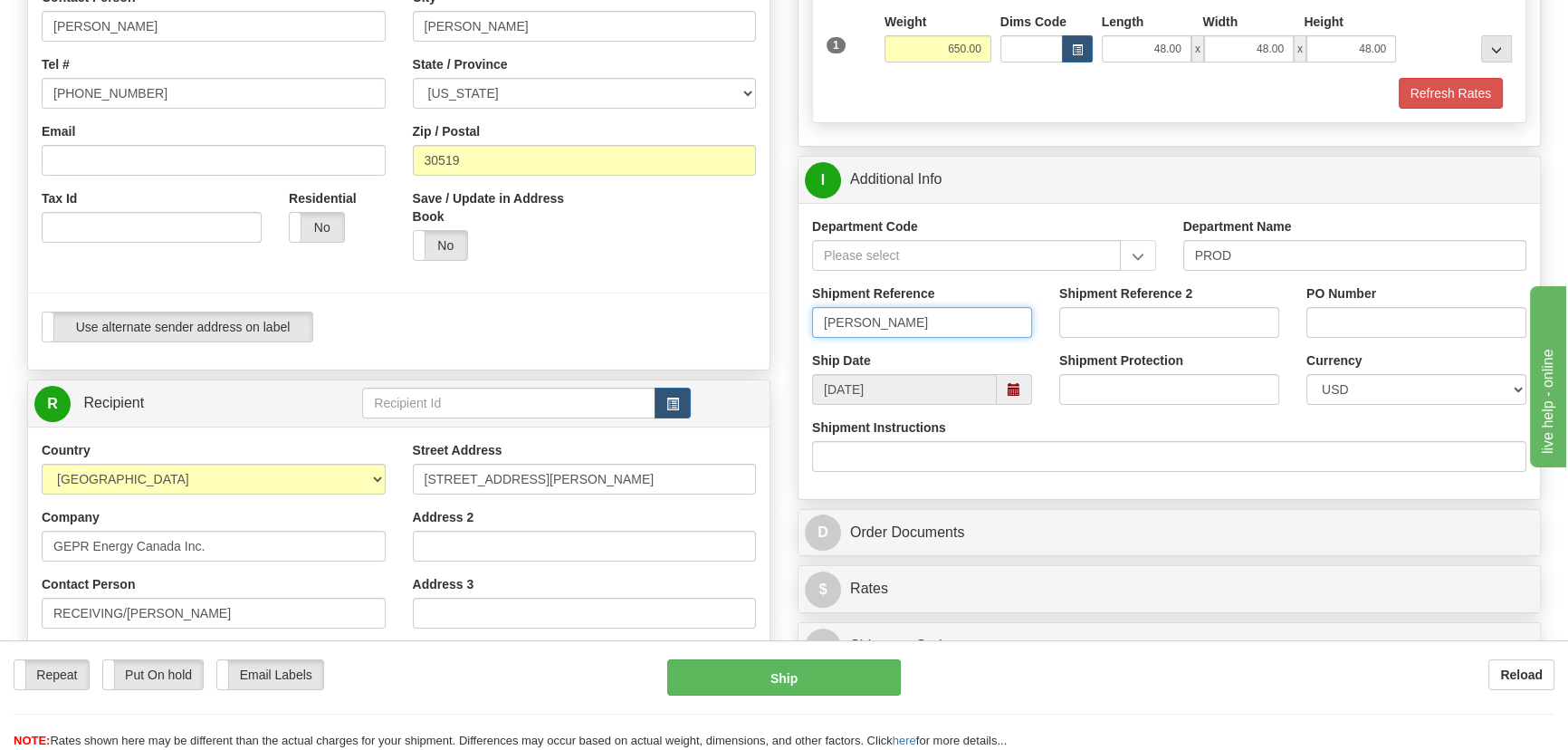
type input "[PERSON_NAME]"
click at [1162, 331] on input "Shipment Reference 2" at bounding box center [1169, 322] width 220 height 31
paste input "[PERSON_NAME]"
type input "[PERSON_NAME]"
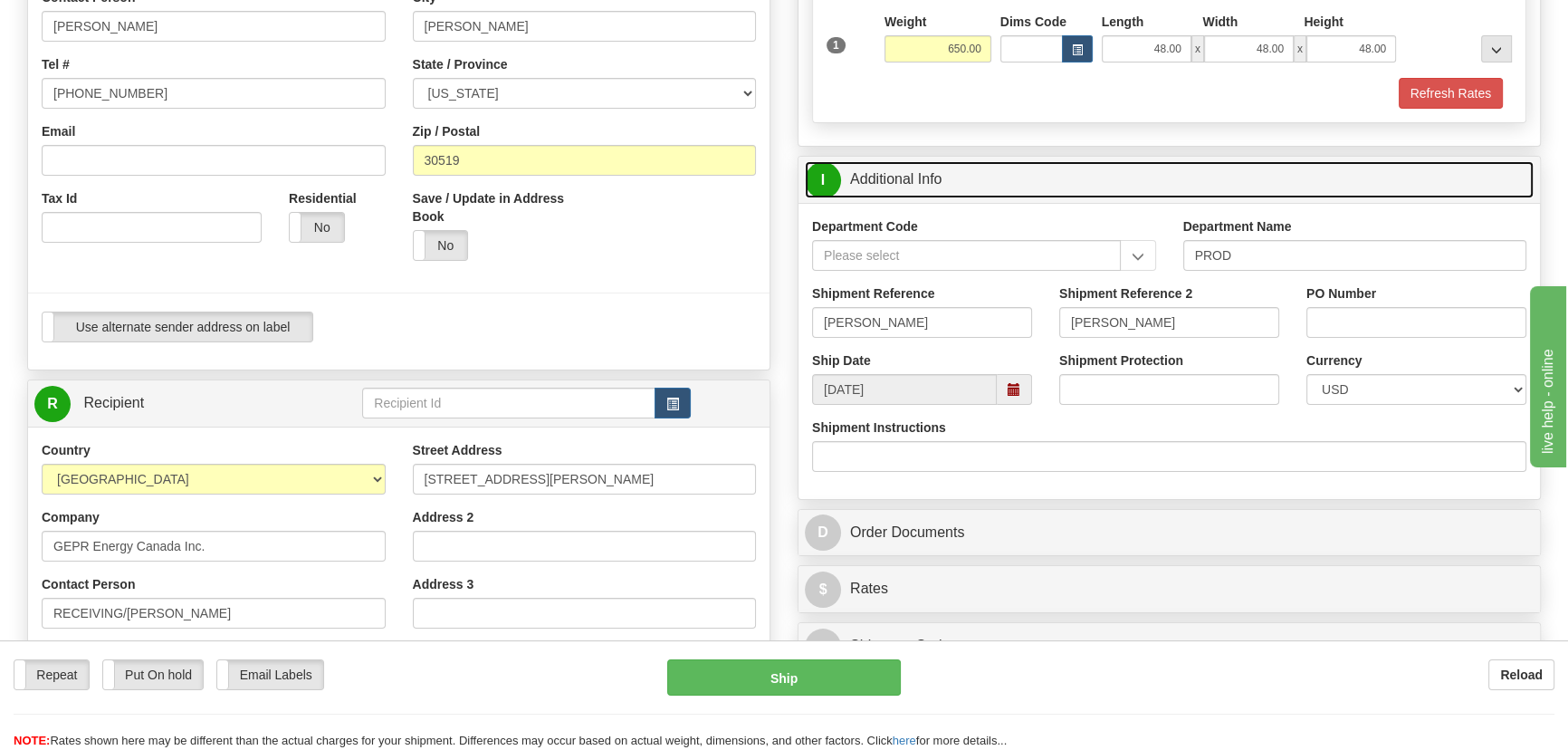
click at [1315, 172] on link "I Additional Info" at bounding box center [1170, 180] width 729 height 37
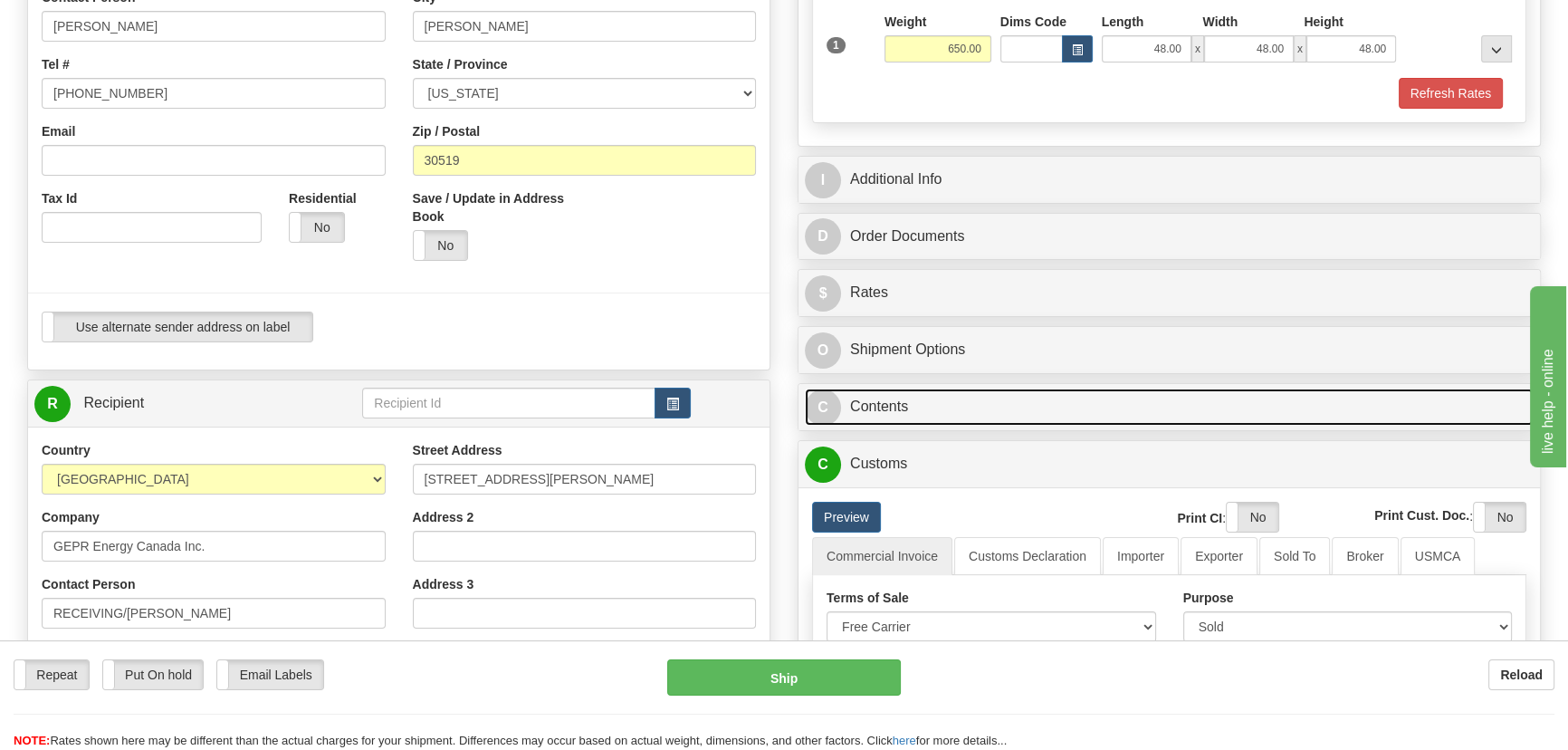
click at [1227, 395] on link "C Contents" at bounding box center [1170, 407] width 729 height 37
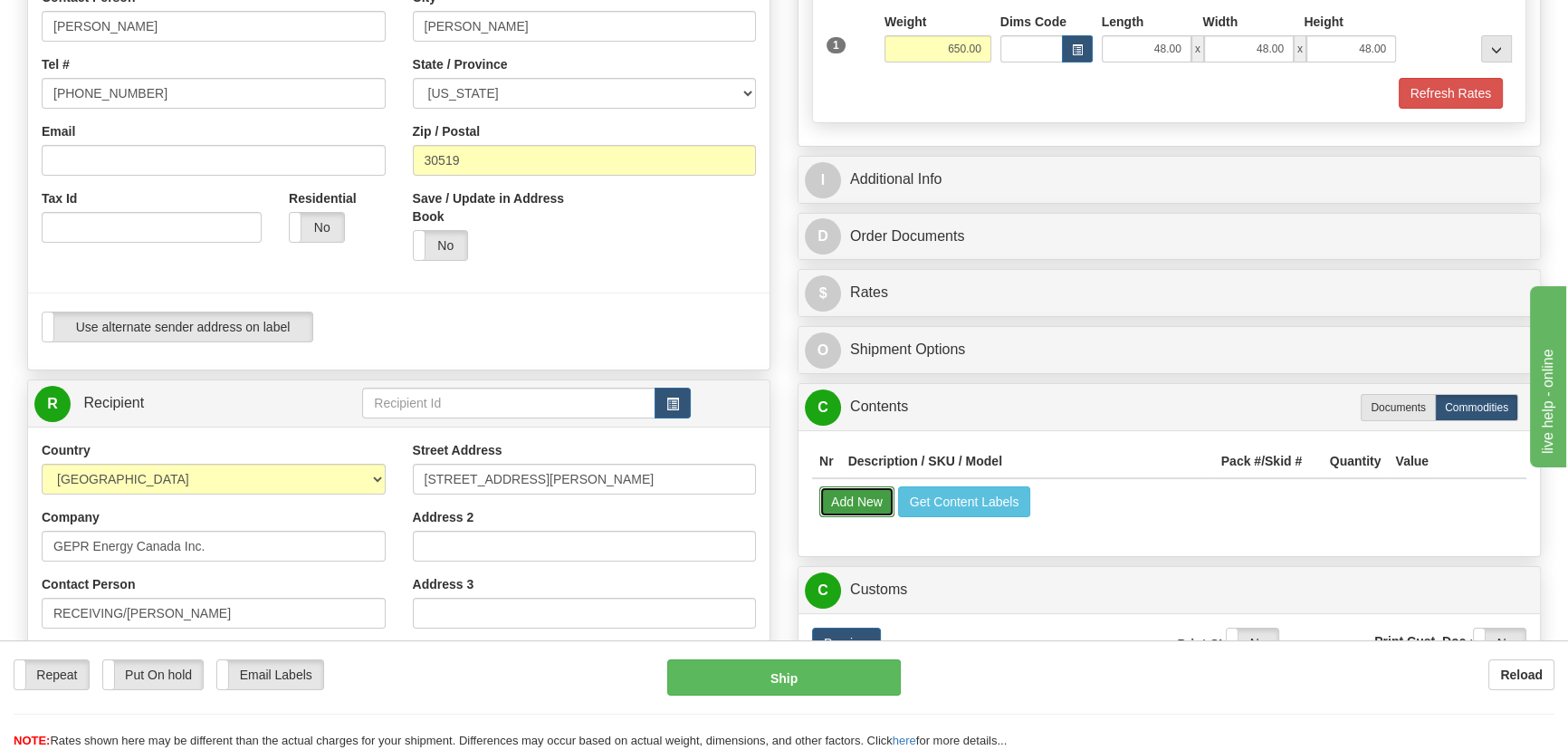
click at [857, 502] on button "Add New" at bounding box center [856, 502] width 75 height 31
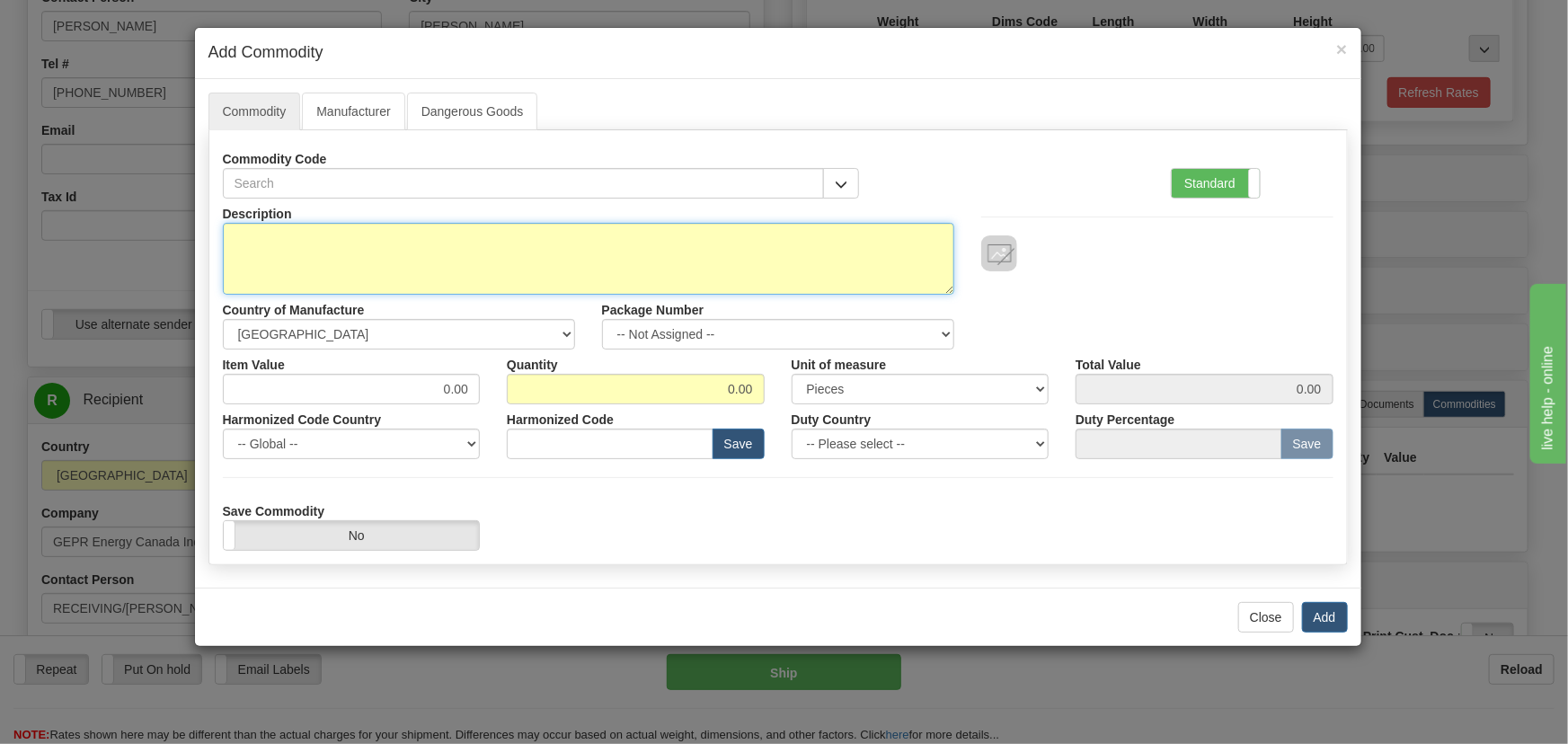
click at [522, 259] on textarea "Description" at bounding box center [588, 258] width 731 height 72
paste textarea "Trade Show Material"
type textarea "Trade Show Material"
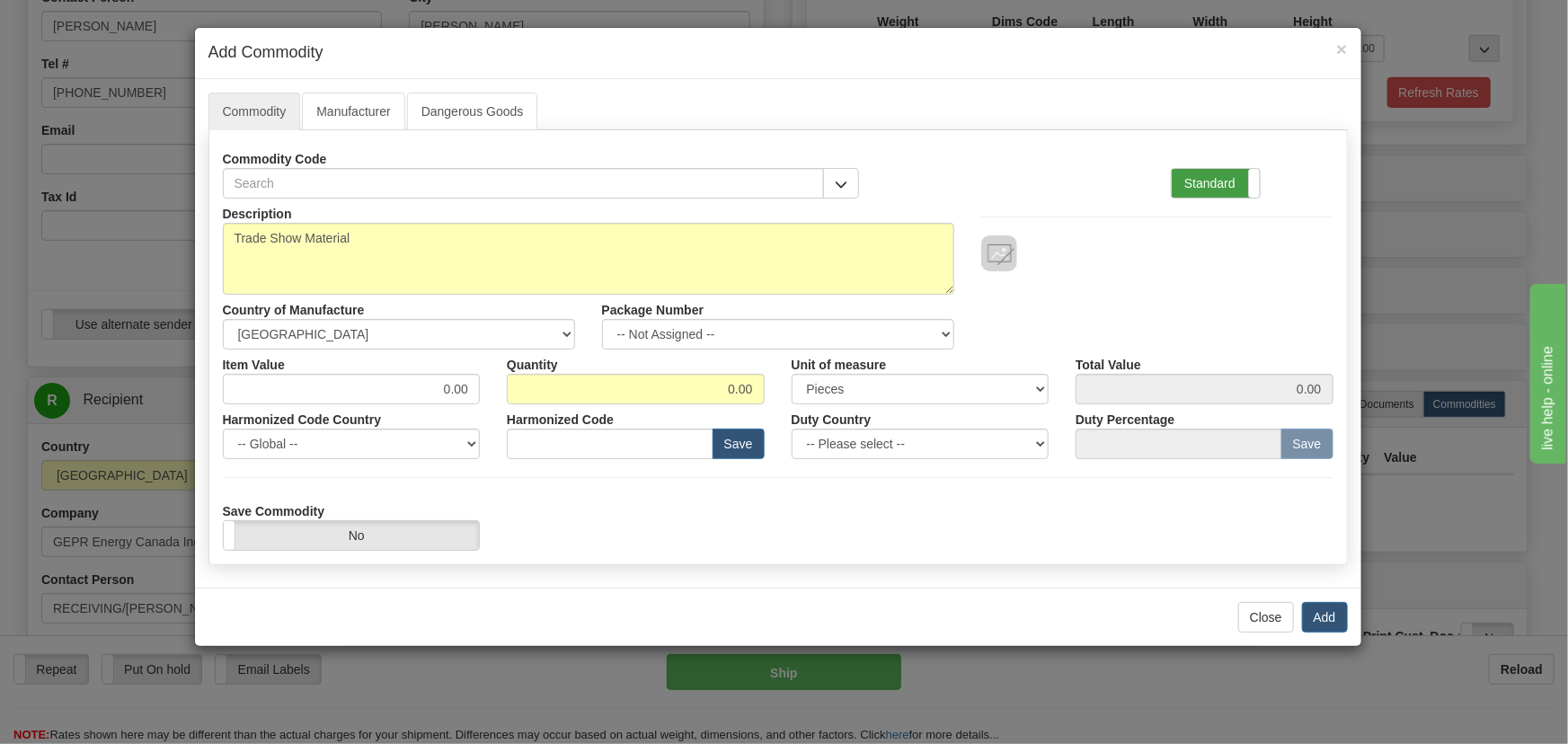
click at [1223, 179] on label "Standard" at bounding box center [1216, 183] width 88 height 29
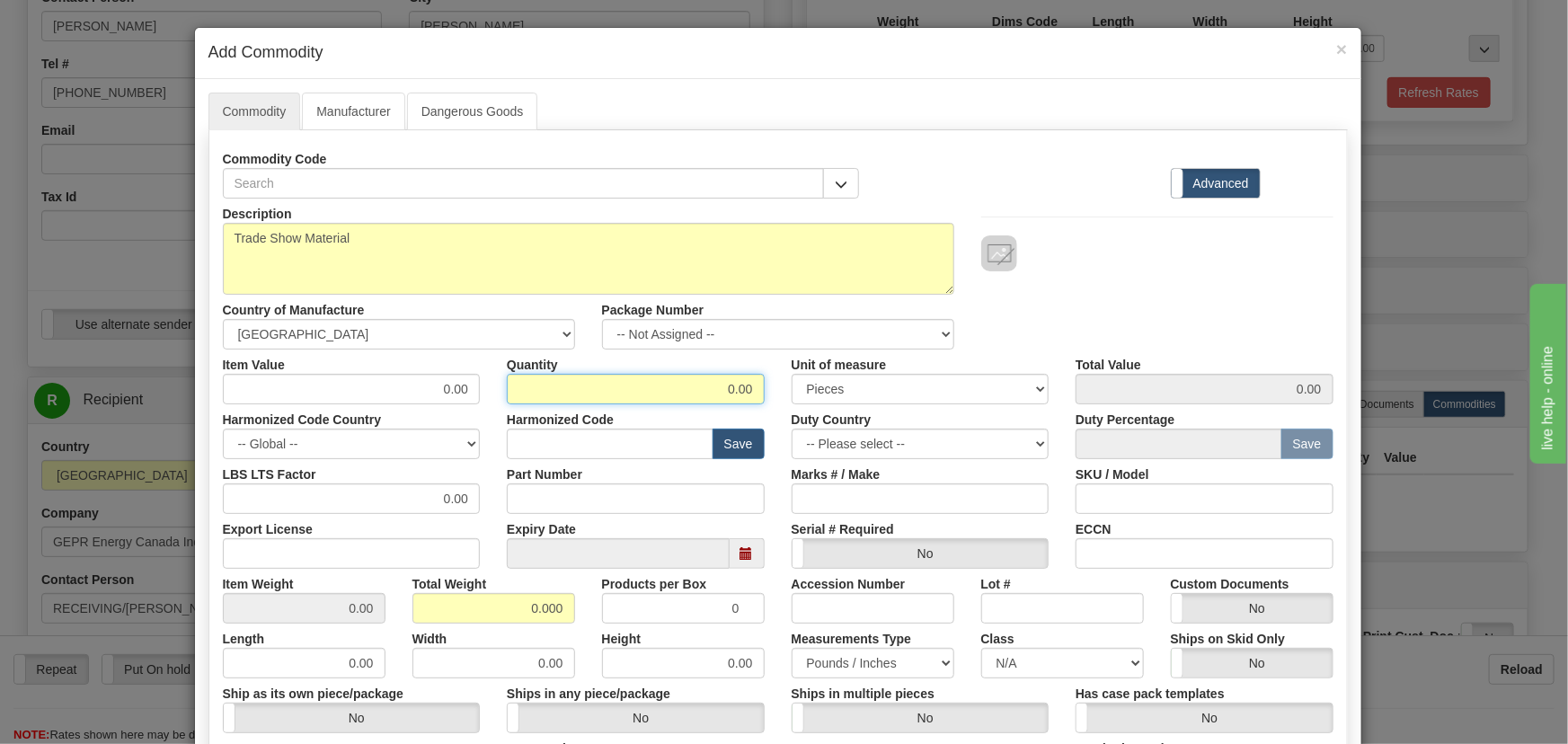
drag, startPoint x: 670, startPoint y: 399, endPoint x: 786, endPoint y: 413, distance: 116.8
click at [786, 413] on div "Description Trade Show Material Country of Manufacture -- Unknown -- [GEOGRAPHI…" at bounding box center [778, 594] width 1111 height 791
type input "1"
drag, startPoint x: 522, startPoint y: 610, endPoint x: 601, endPoint y: 629, distance: 81.3
click at [601, 629] on div "Description Trade Show Material Country of Manufacture -- Unknown -- [GEOGRAPHI…" at bounding box center [778, 594] width 1111 height 791
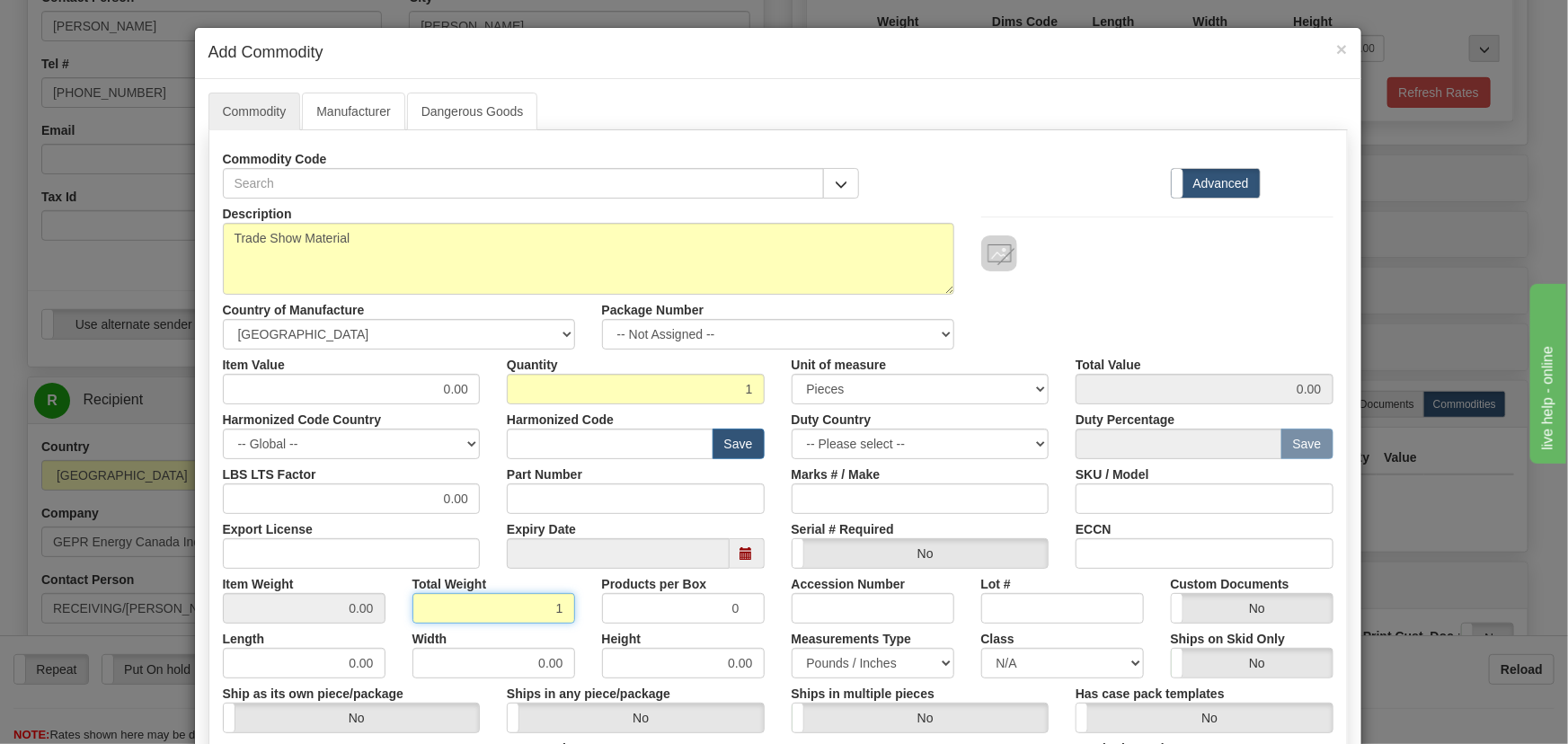
type input "1"
type input "1.0000"
drag, startPoint x: 435, startPoint y: 398, endPoint x: 505, endPoint y: 416, distance: 72.3
click at [504, 416] on div "Description Trade Show Material Country of Manufacture -- Unknown -- [GEOGRAPHI…" at bounding box center [778, 594] width 1111 height 791
paste input "50,167"
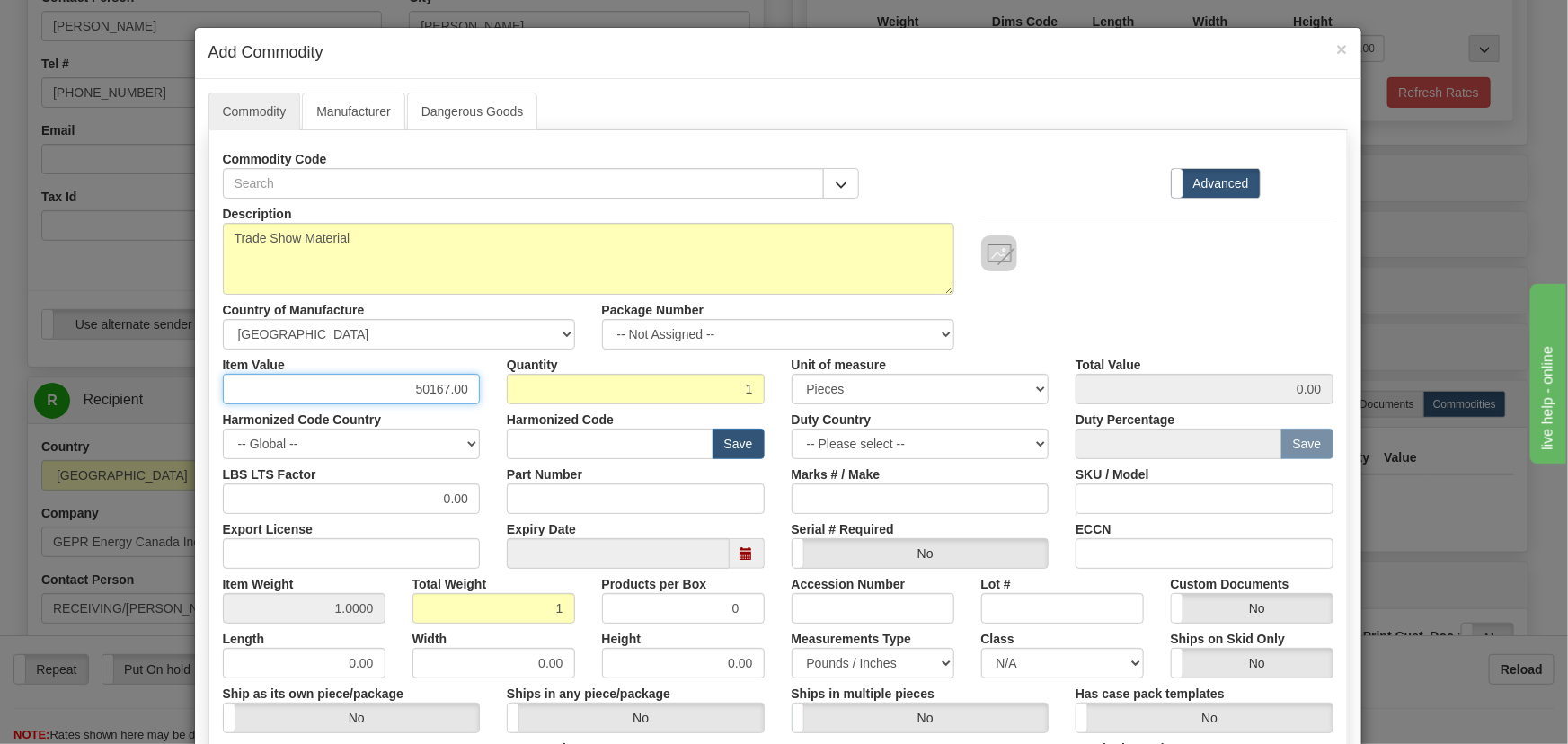
type input "50167.00"
click at [1139, 288] on div "Description Trade Show Material Country of Manufacture -- Unknown -- [GEOGRAPHI…" at bounding box center [778, 274] width 1138 height 151
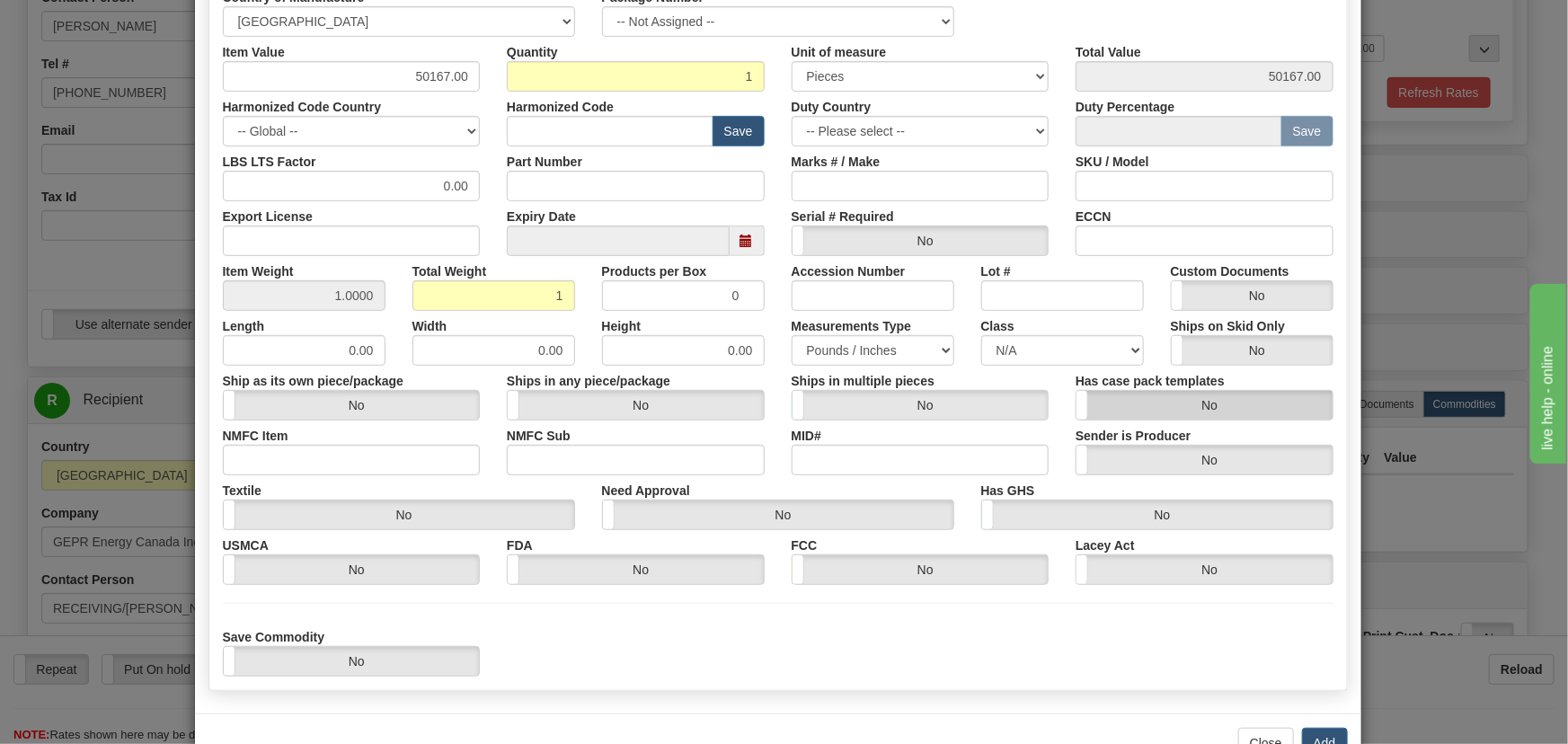
scroll to position [326, 0]
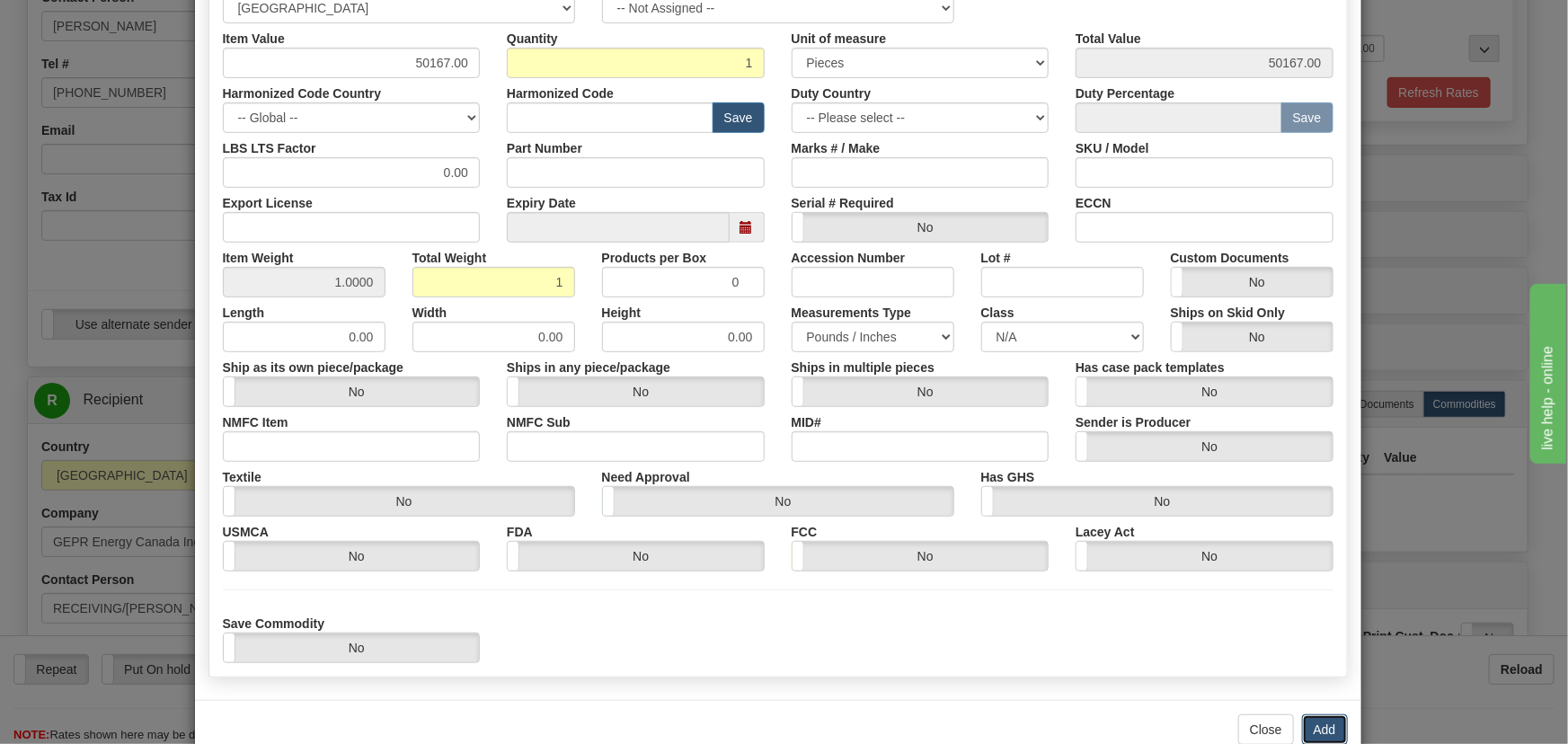
click at [1317, 724] on button "Add" at bounding box center [1325, 729] width 46 height 30
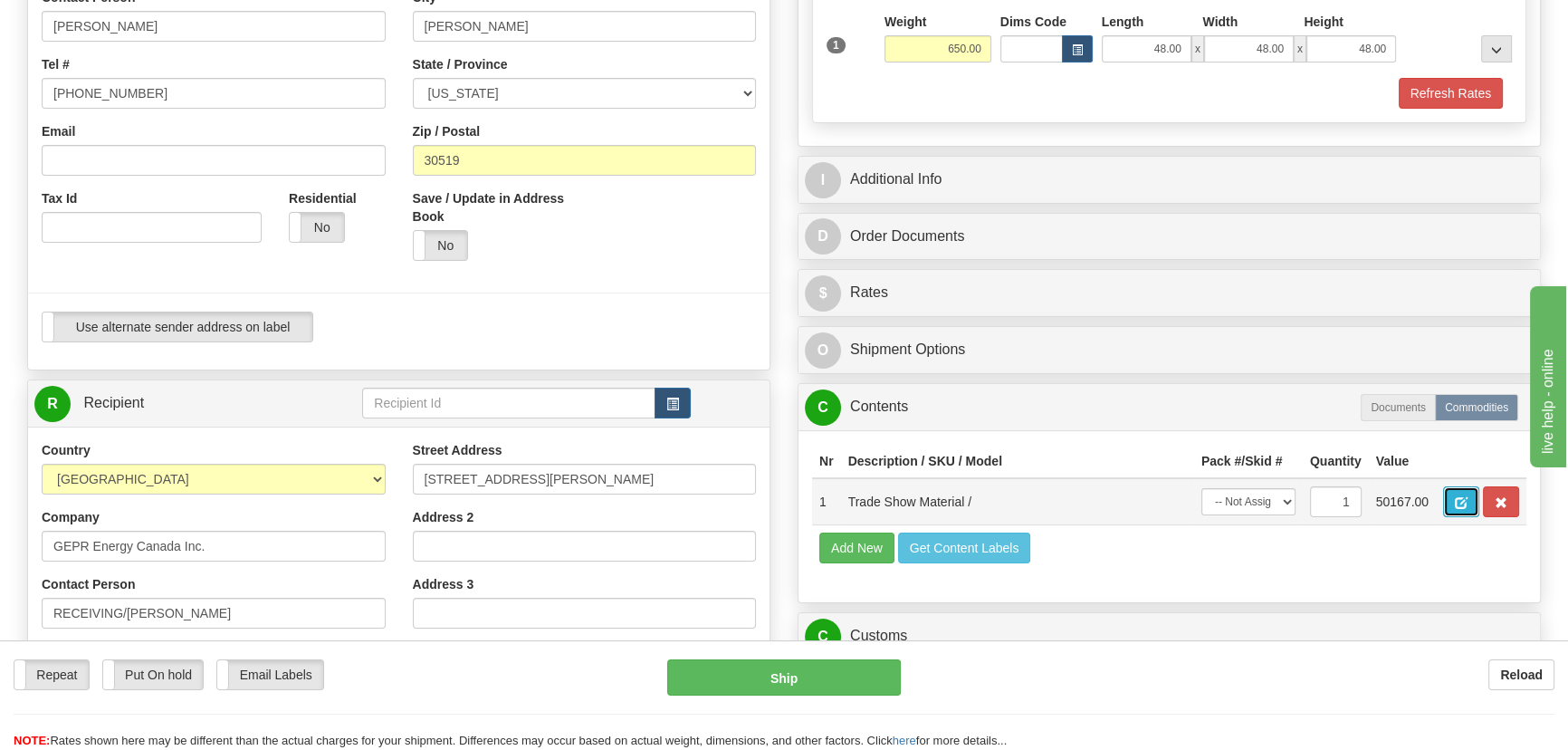
click at [1460, 502] on span "button" at bounding box center [1461, 502] width 13 height 12
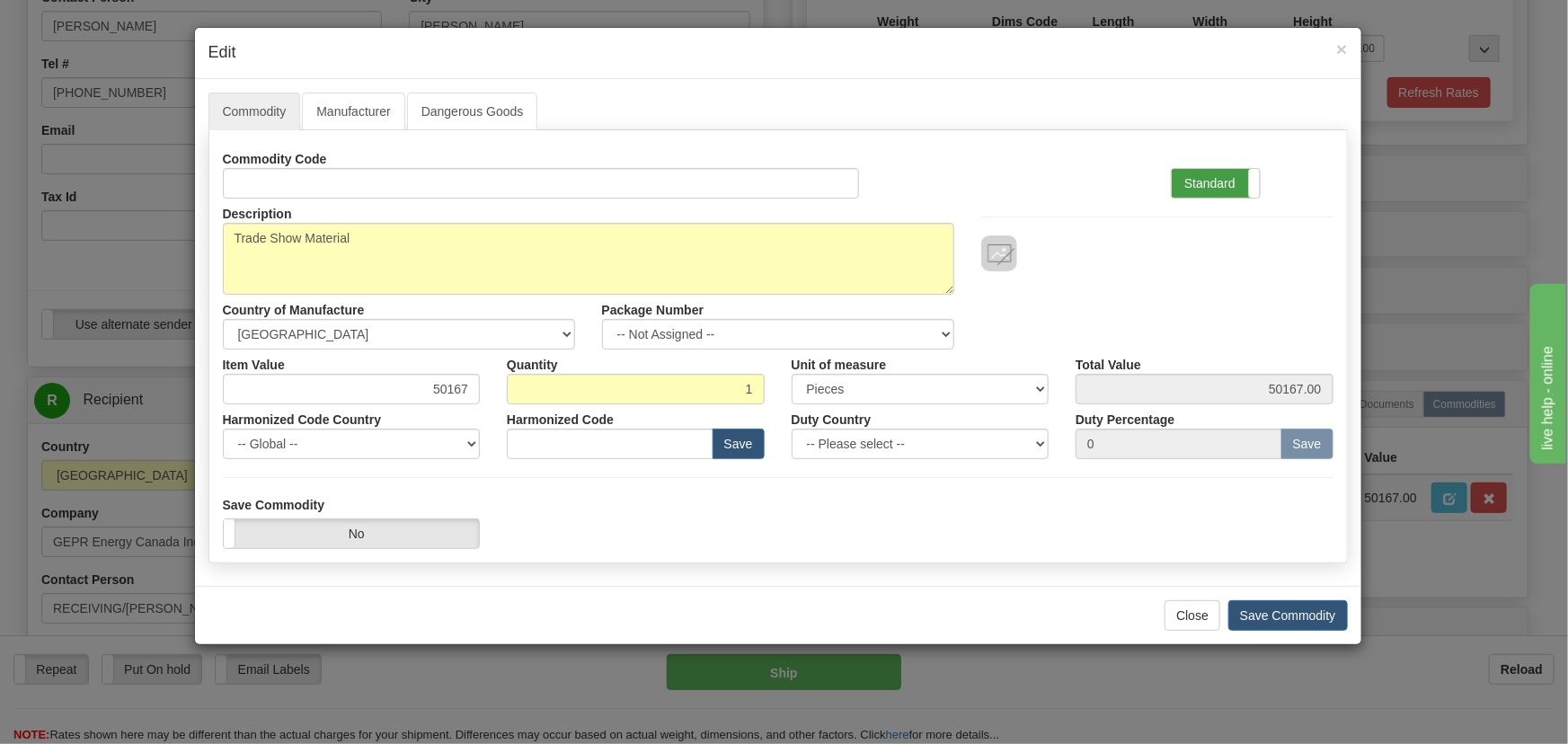
click at [1245, 174] on label "Standard" at bounding box center [1216, 183] width 88 height 29
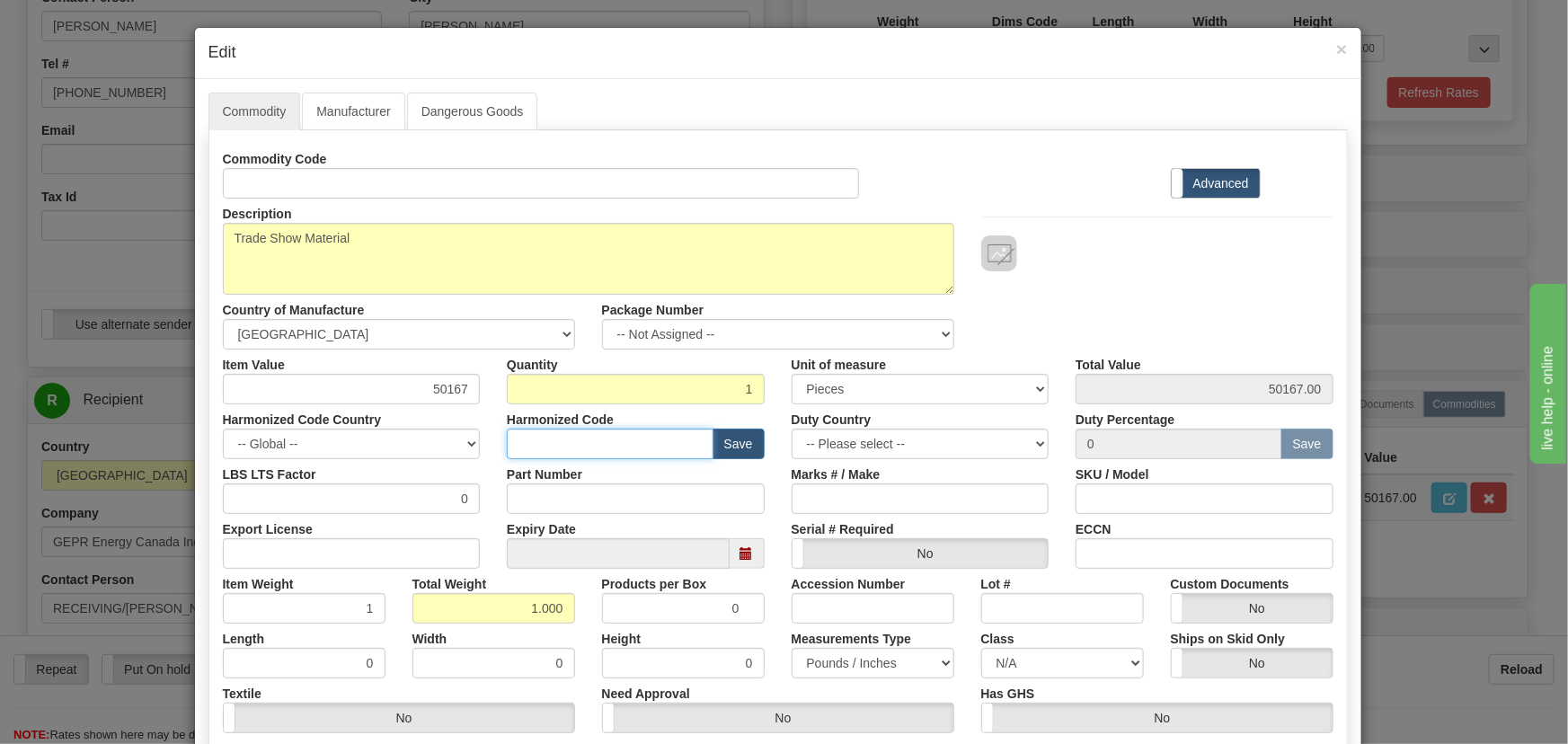
click at [647, 449] on input "text" at bounding box center [610, 443] width 207 height 30
paste input "7326.90.8688"
type input "7326.90.8688"
drag, startPoint x: 1100, startPoint y: 236, endPoint x: 1130, endPoint y: 250, distance: 33.1
click at [1110, 236] on div at bounding box center [1157, 253] width 352 height 36
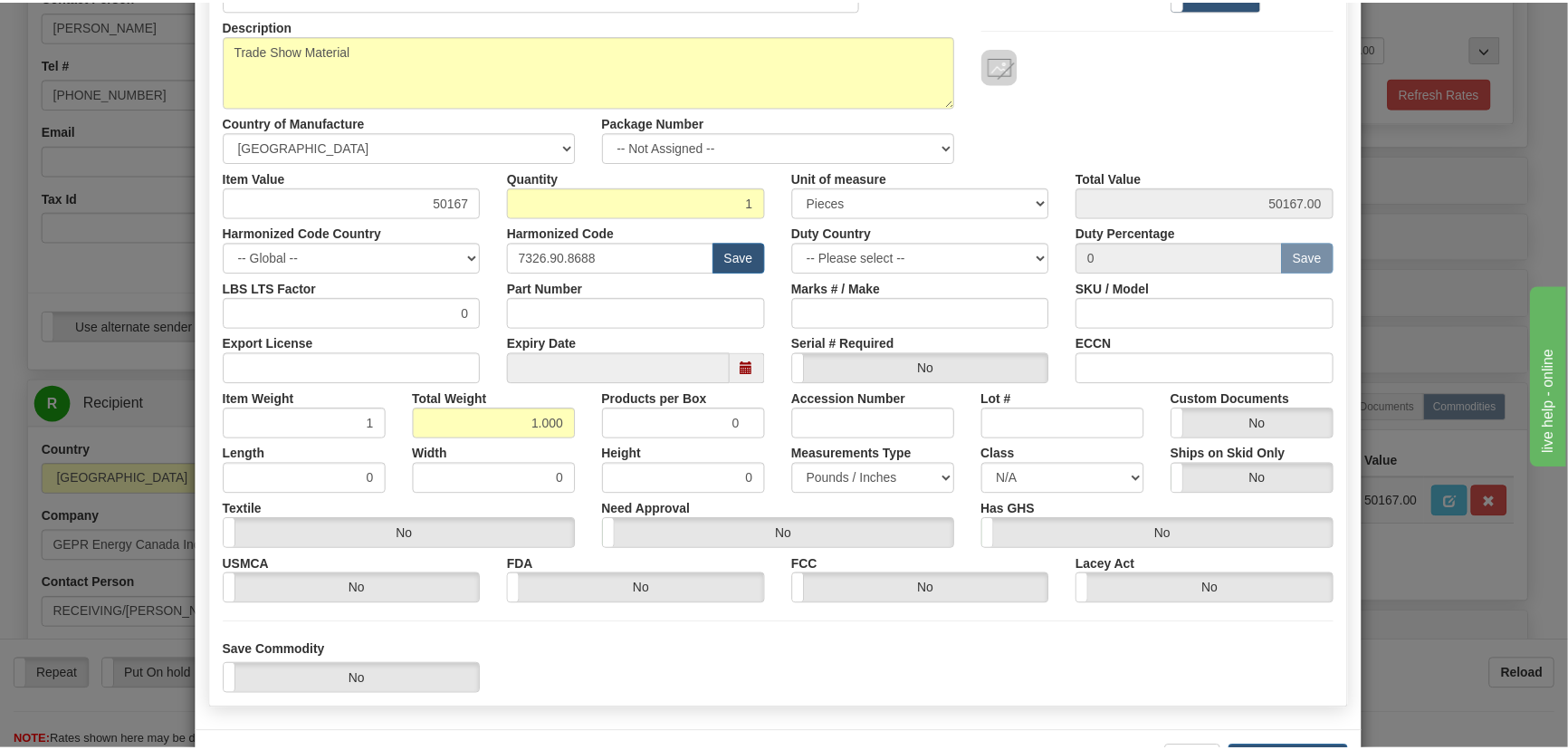
scroll to position [247, 0]
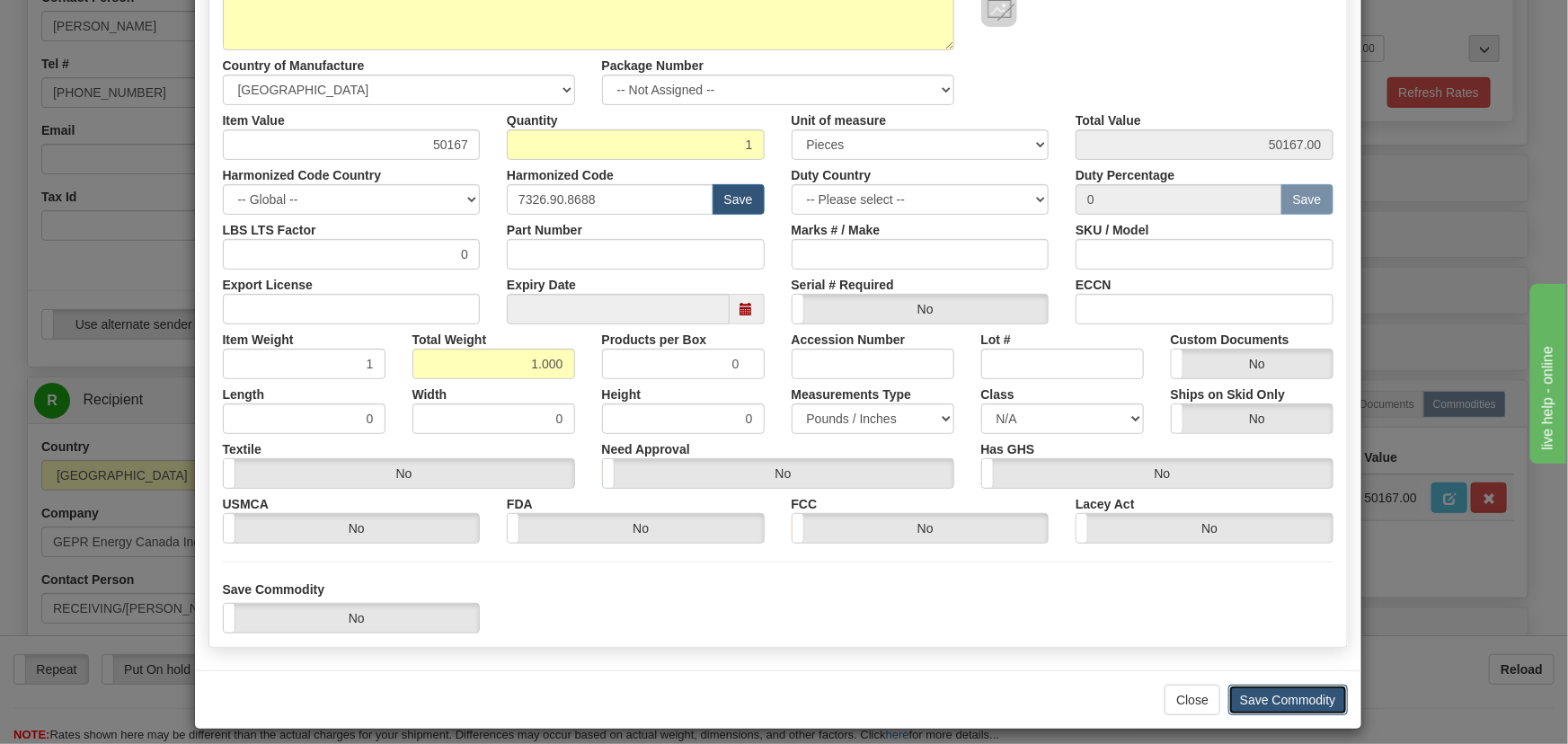
click at [1276, 694] on button "Save Commodity" at bounding box center [1288, 699] width 120 height 30
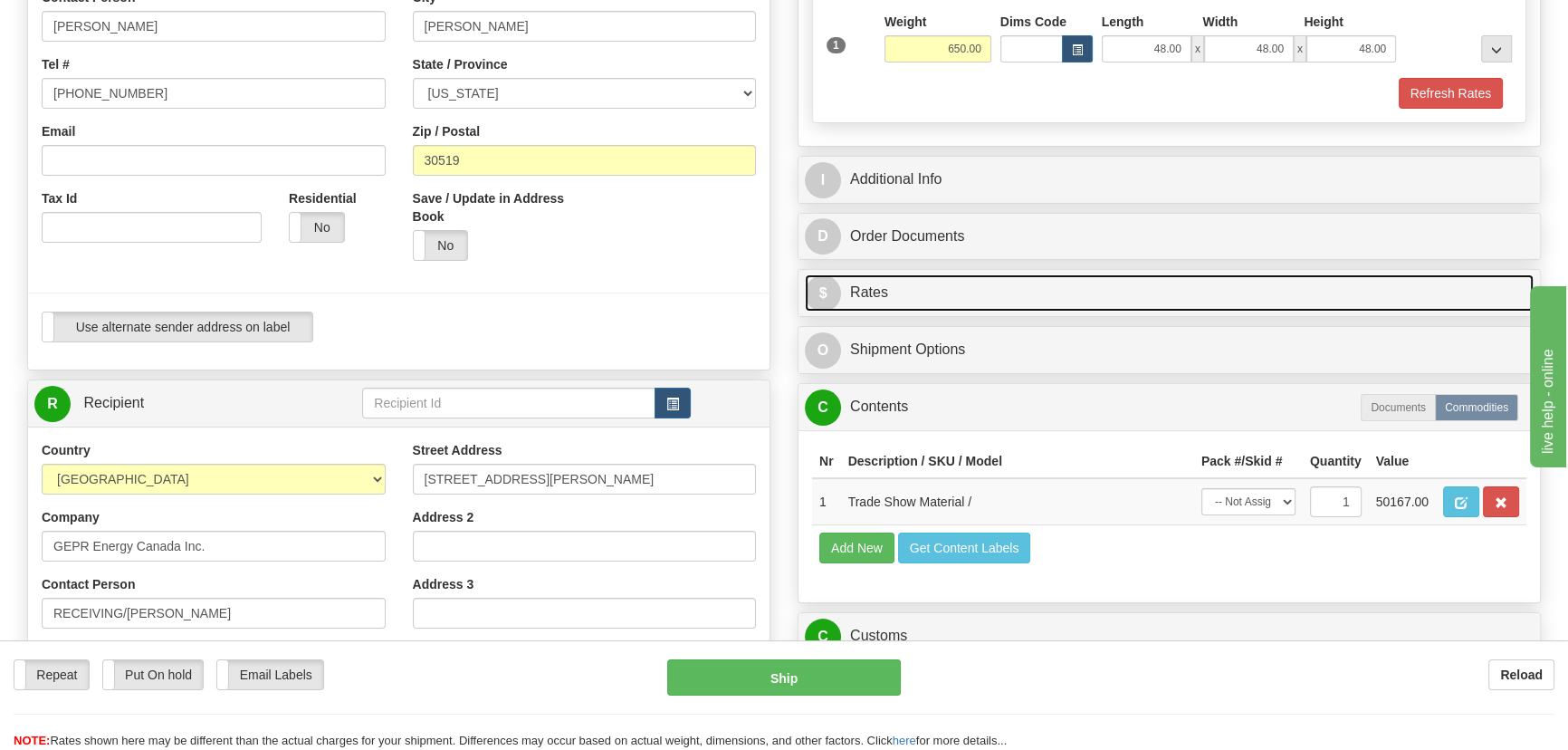
click at [1217, 282] on link "$ Rates" at bounding box center [1170, 293] width 729 height 37
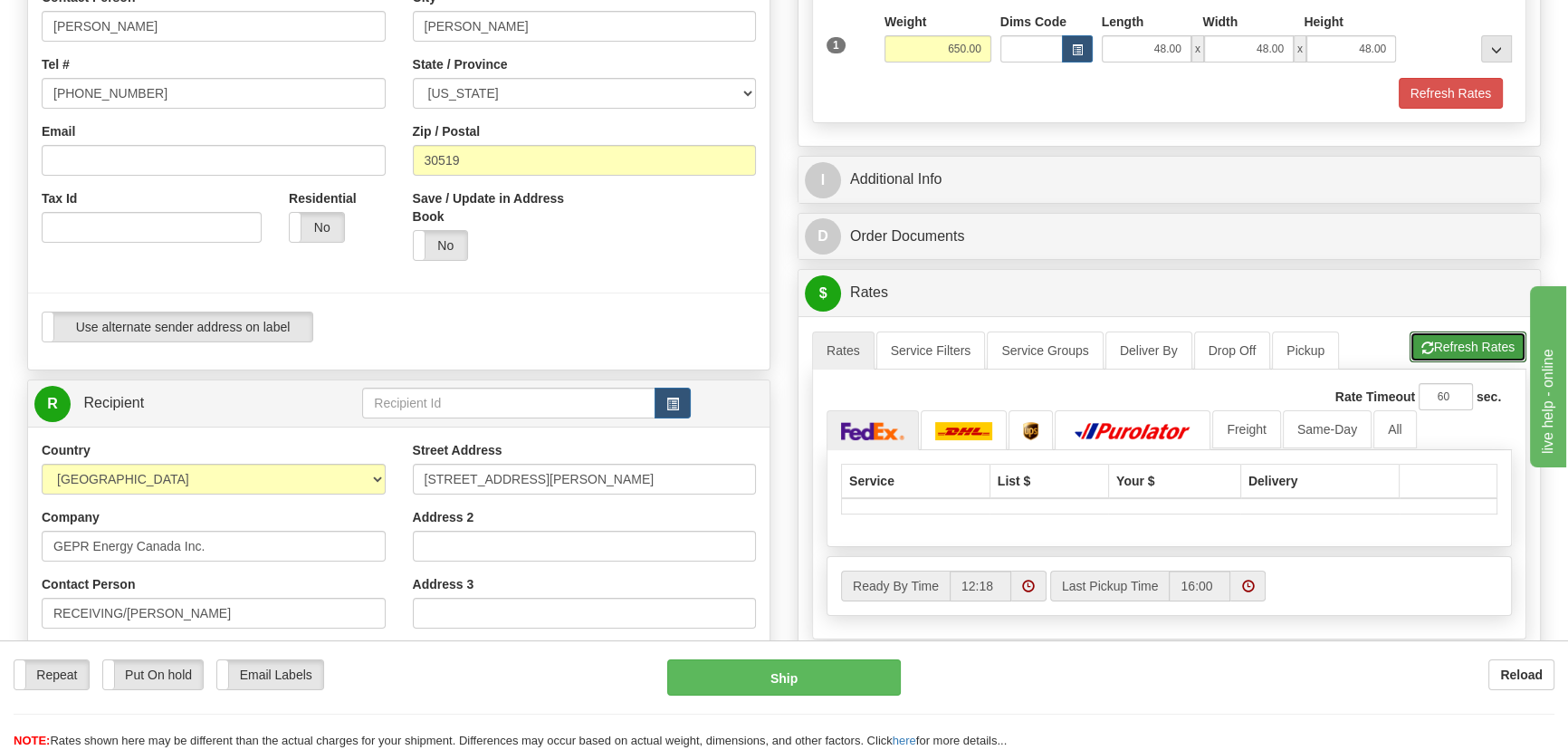
click at [1464, 338] on button "Refresh Rates" at bounding box center [1468, 347] width 117 height 31
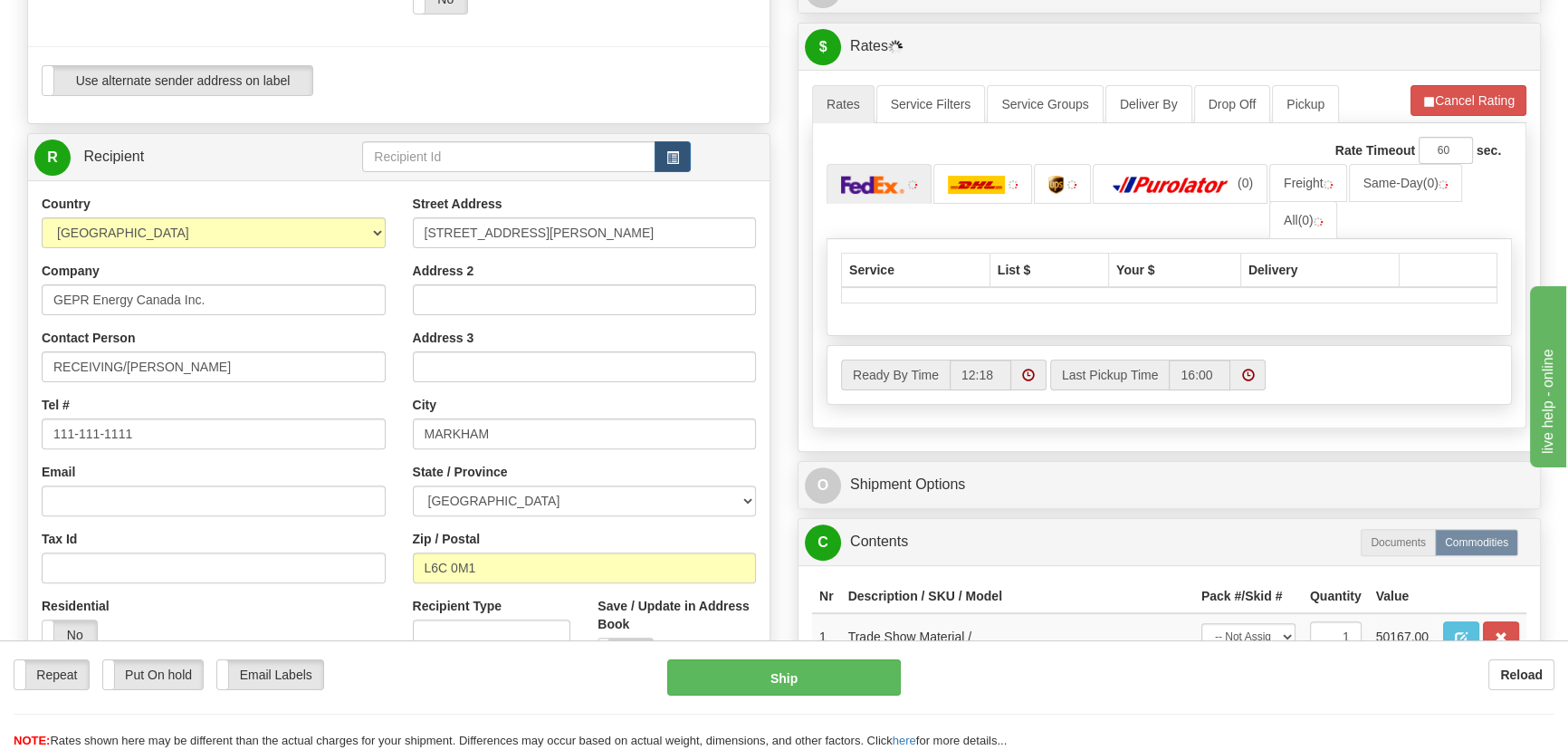
scroll to position [658, 0]
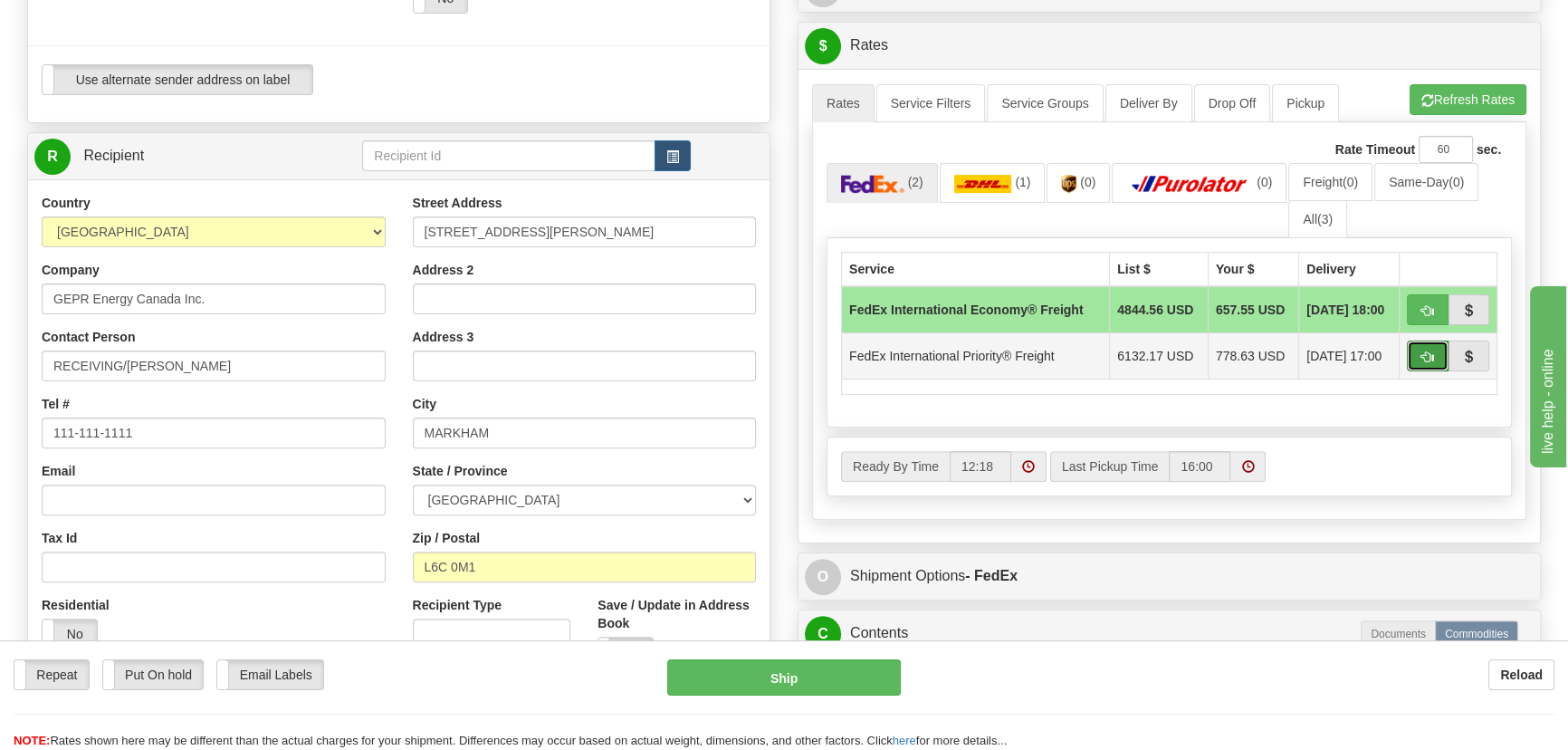
click at [1420, 362] on button "button" at bounding box center [1427, 355] width 42 height 31
type input "70"
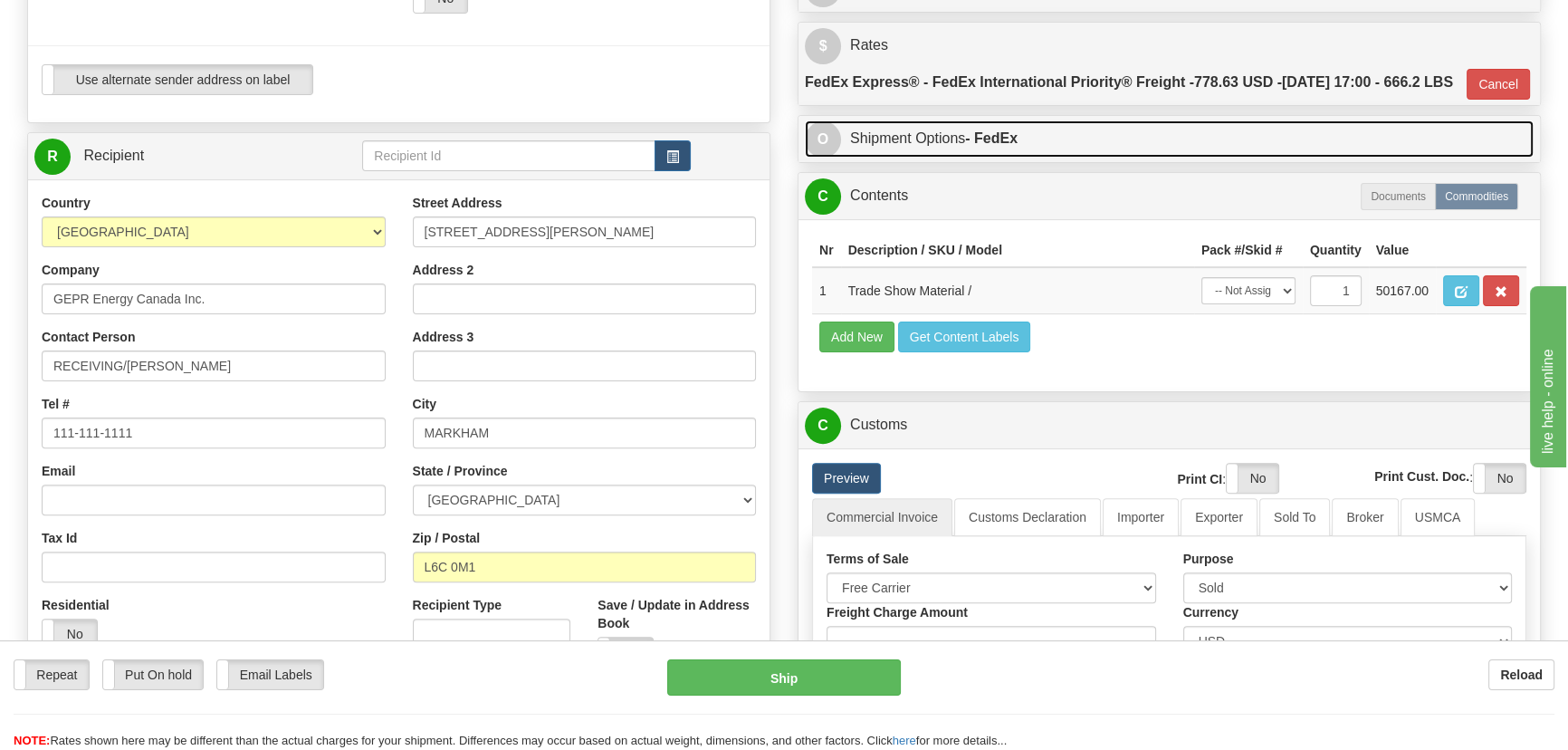
click at [1225, 158] on link "O Shipment Options - FedEx" at bounding box center [1170, 139] width 729 height 37
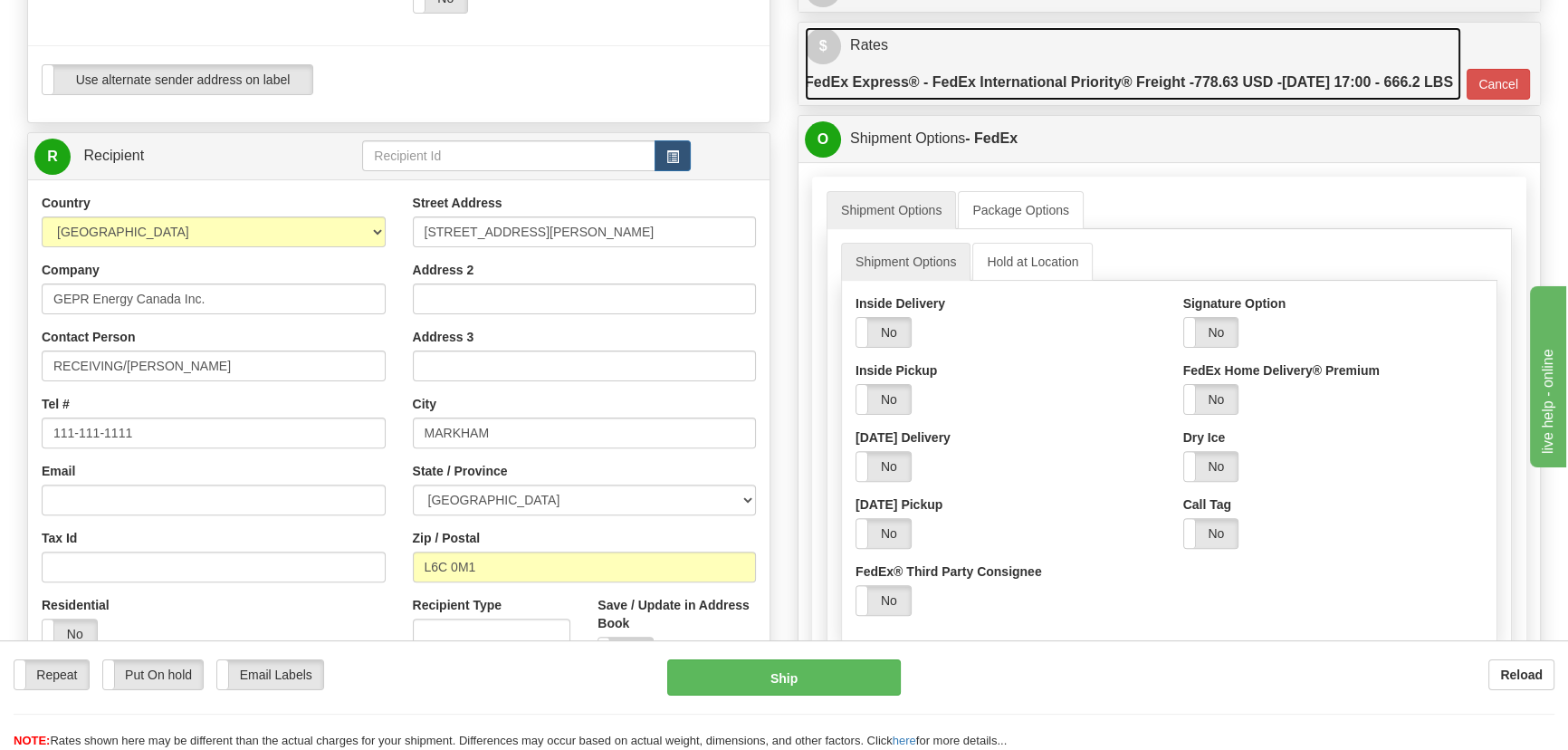
click at [1220, 100] on label "FedEx Express® - FedEx International Priority® Freight - 778.63 USD - [DATE] 17…" at bounding box center [1130, 82] width 649 height 36
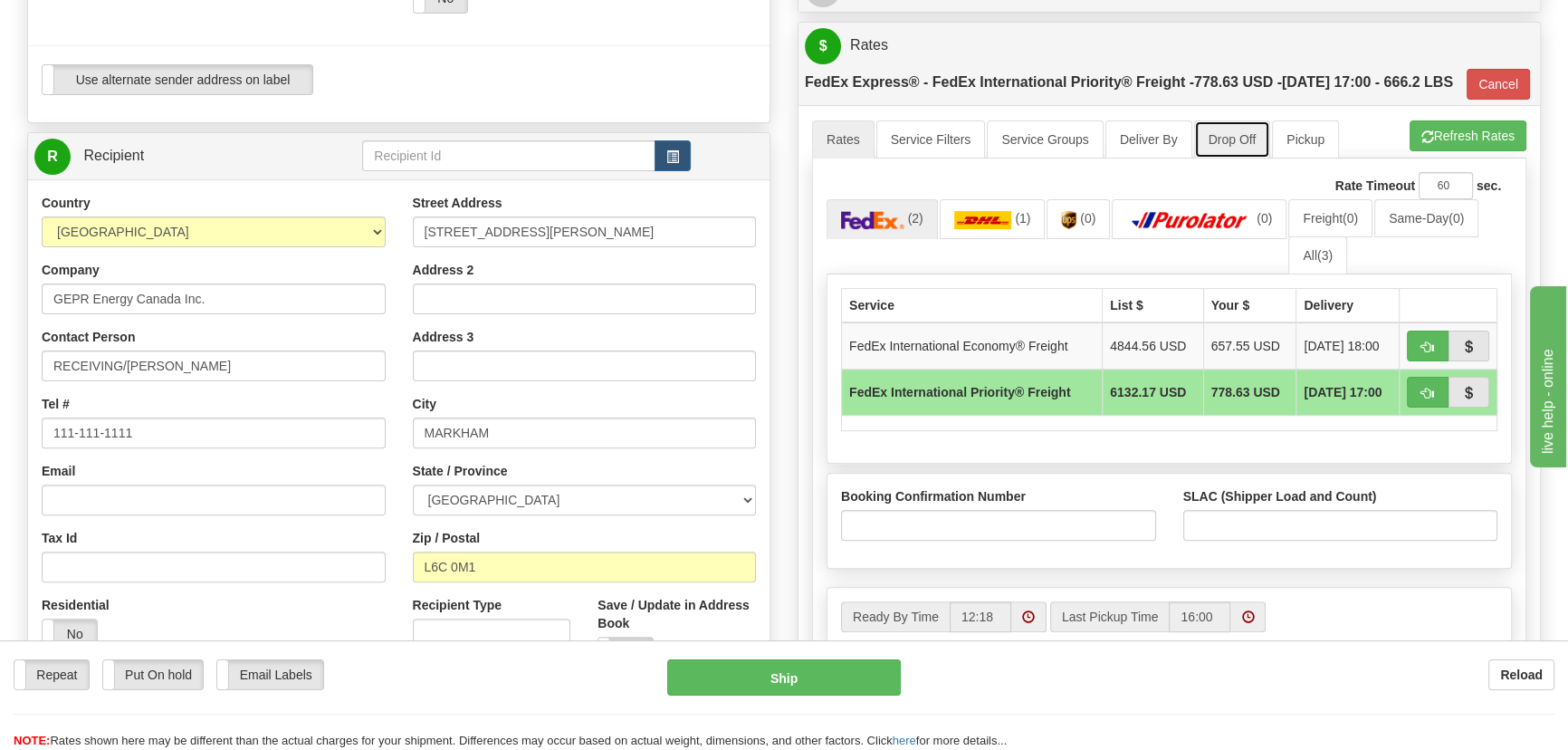
click at [1216, 159] on link "Drop Off" at bounding box center [1233, 139] width 77 height 38
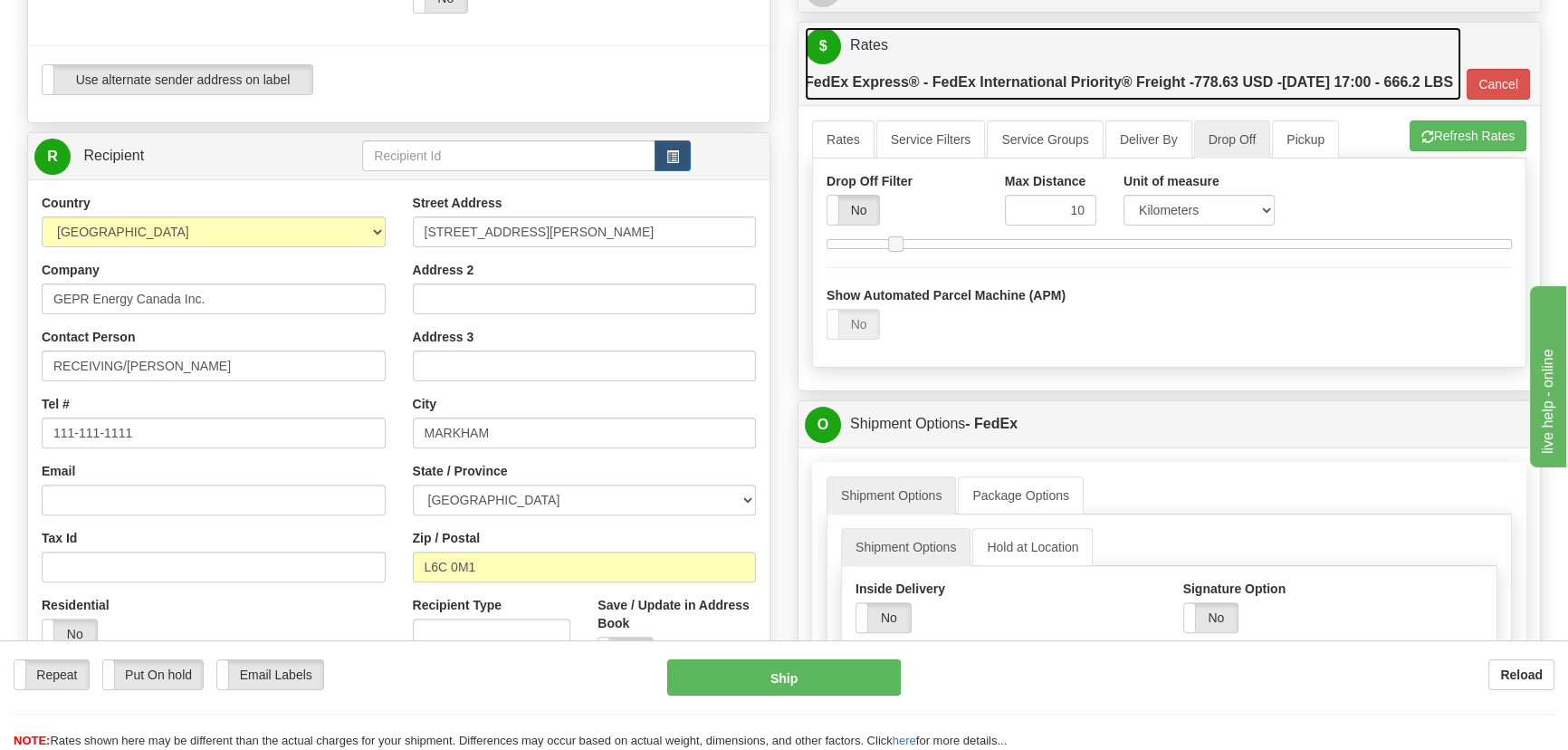
click at [1246, 100] on label "FedEx Express® - FedEx International Priority® Freight - 778.63 USD - [DATE] 17…" at bounding box center [1130, 82] width 649 height 36
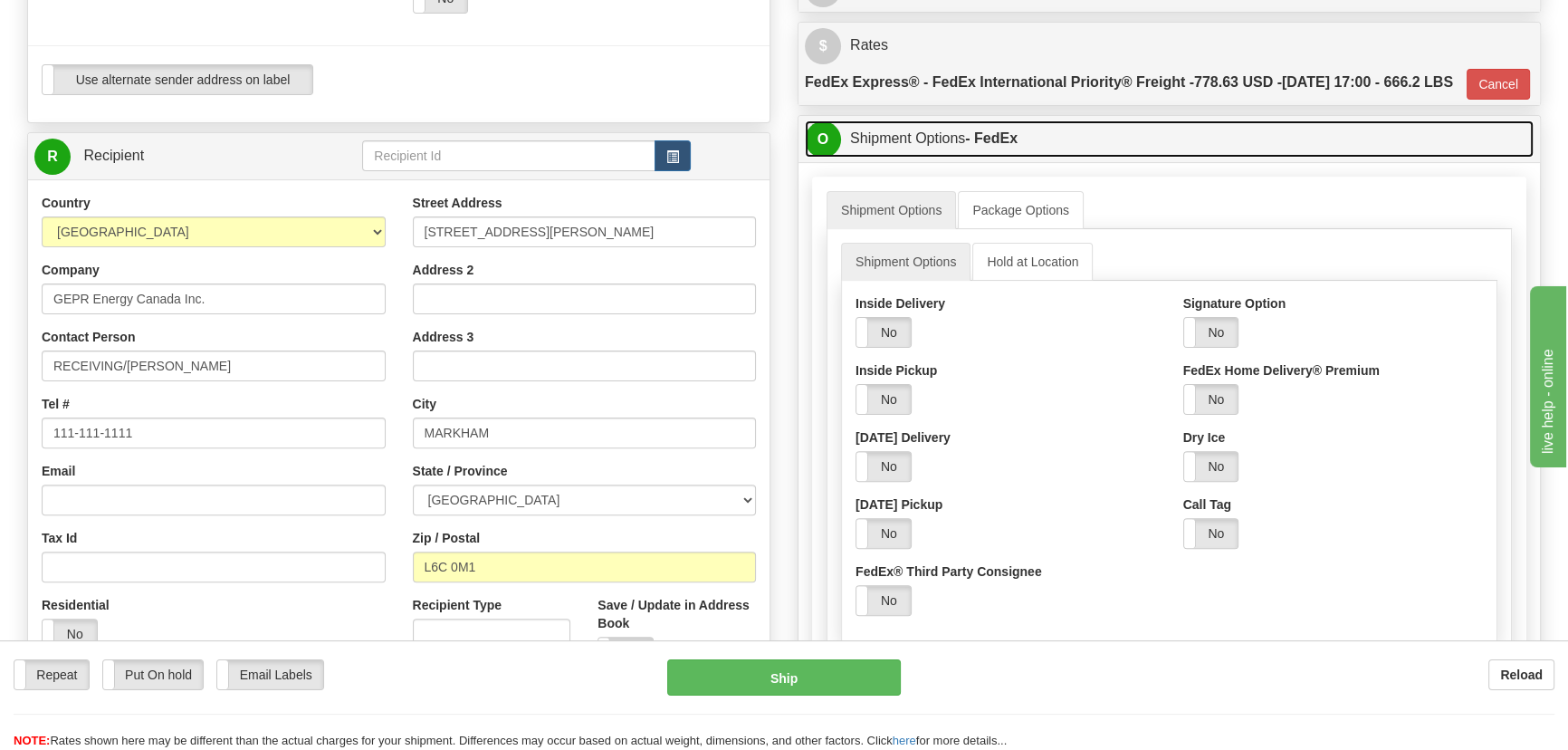
click at [1192, 158] on link "O Shipment Options - FedEx" at bounding box center [1170, 139] width 729 height 37
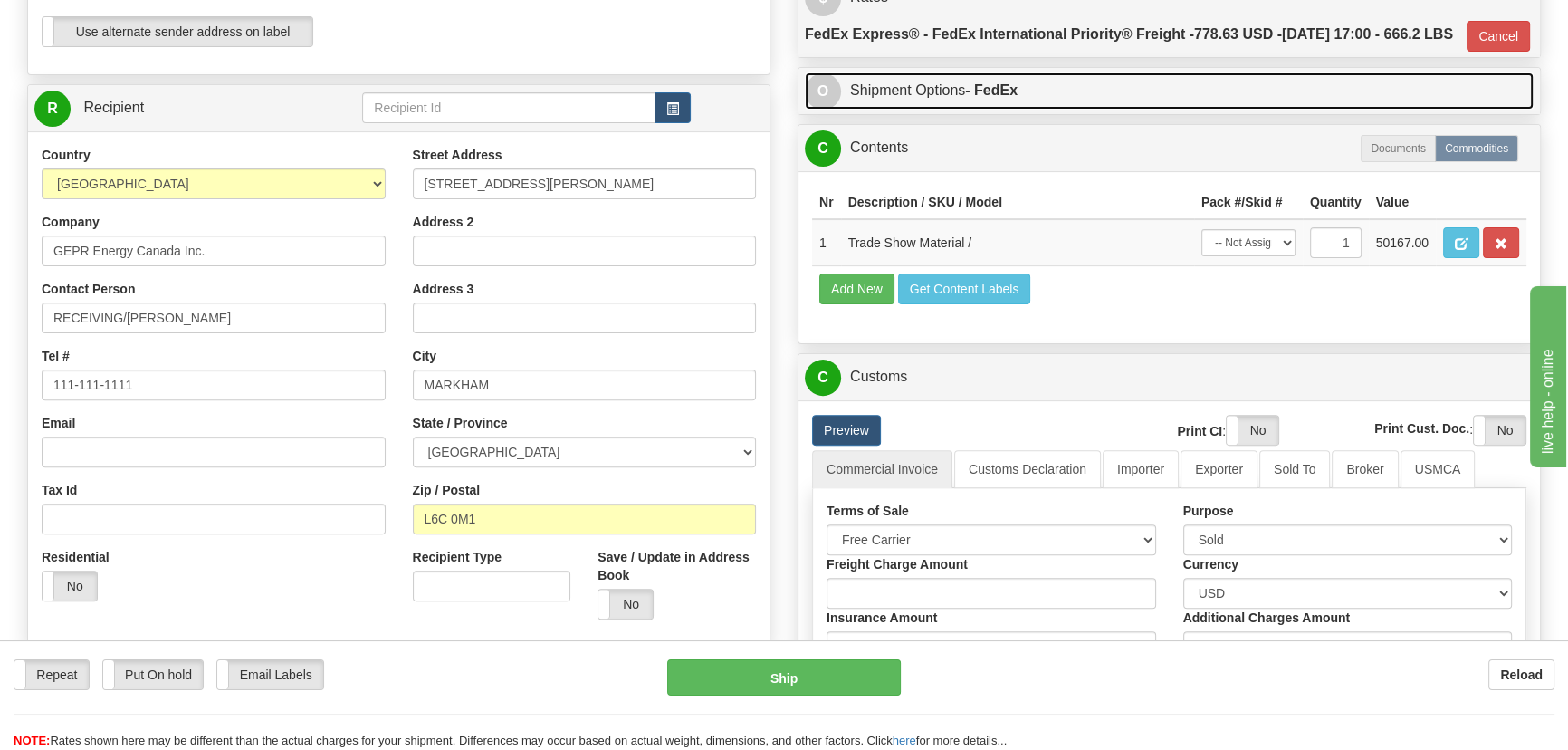
scroll to position [576, 0]
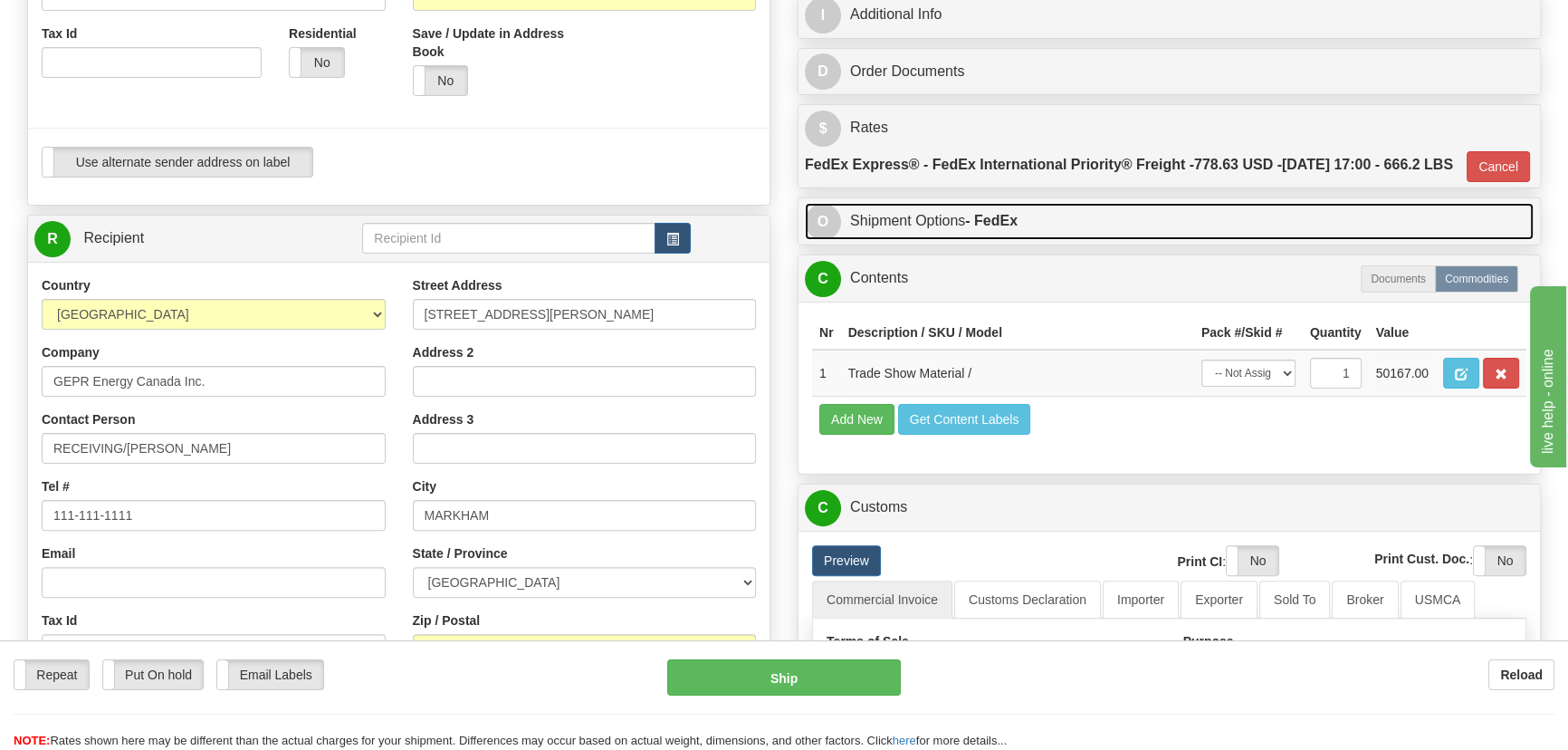
click at [1216, 240] on link "O Shipment Options - FedEx" at bounding box center [1170, 222] width 729 height 37
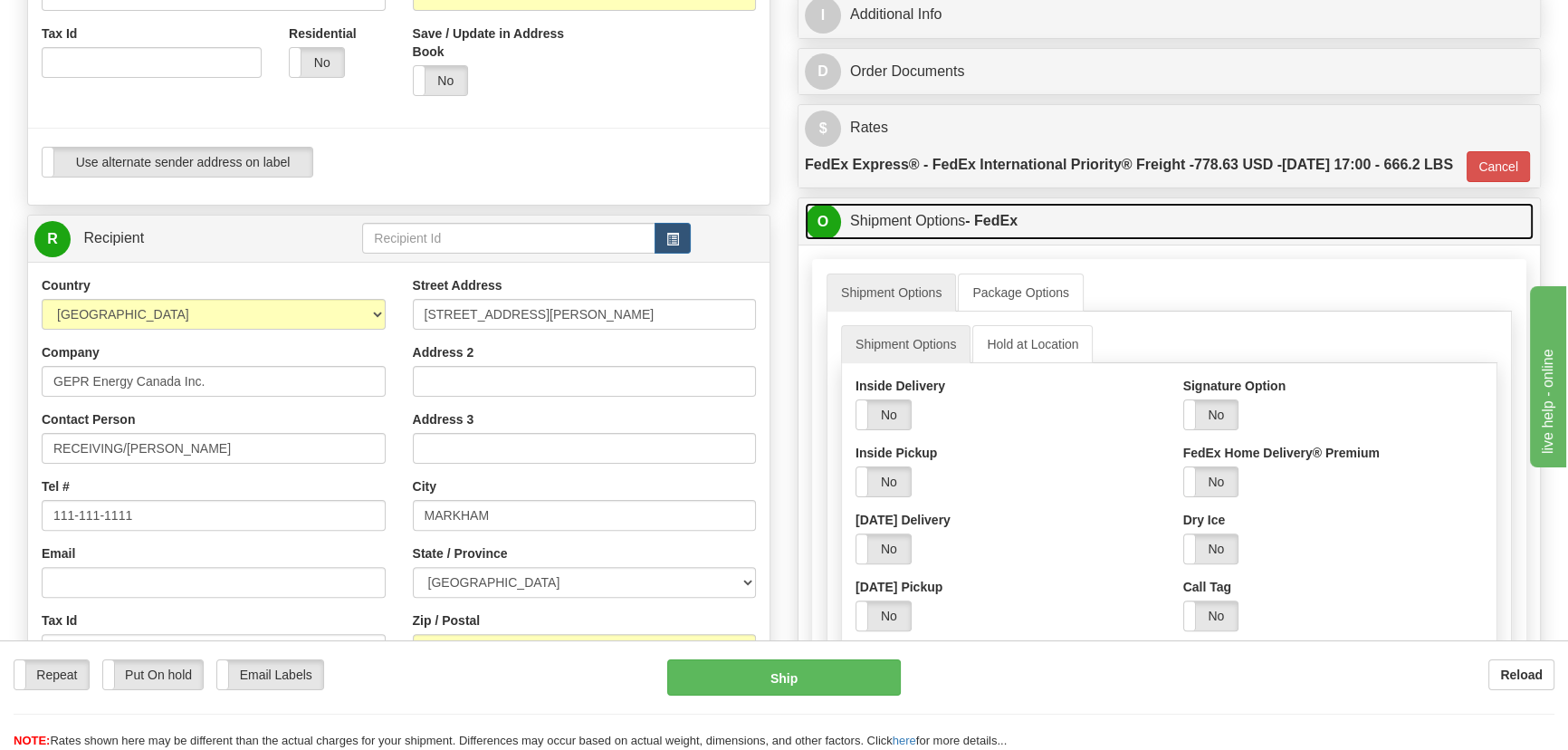
click at [1218, 240] on link "O Shipment Options - FedEx" at bounding box center [1170, 222] width 729 height 37
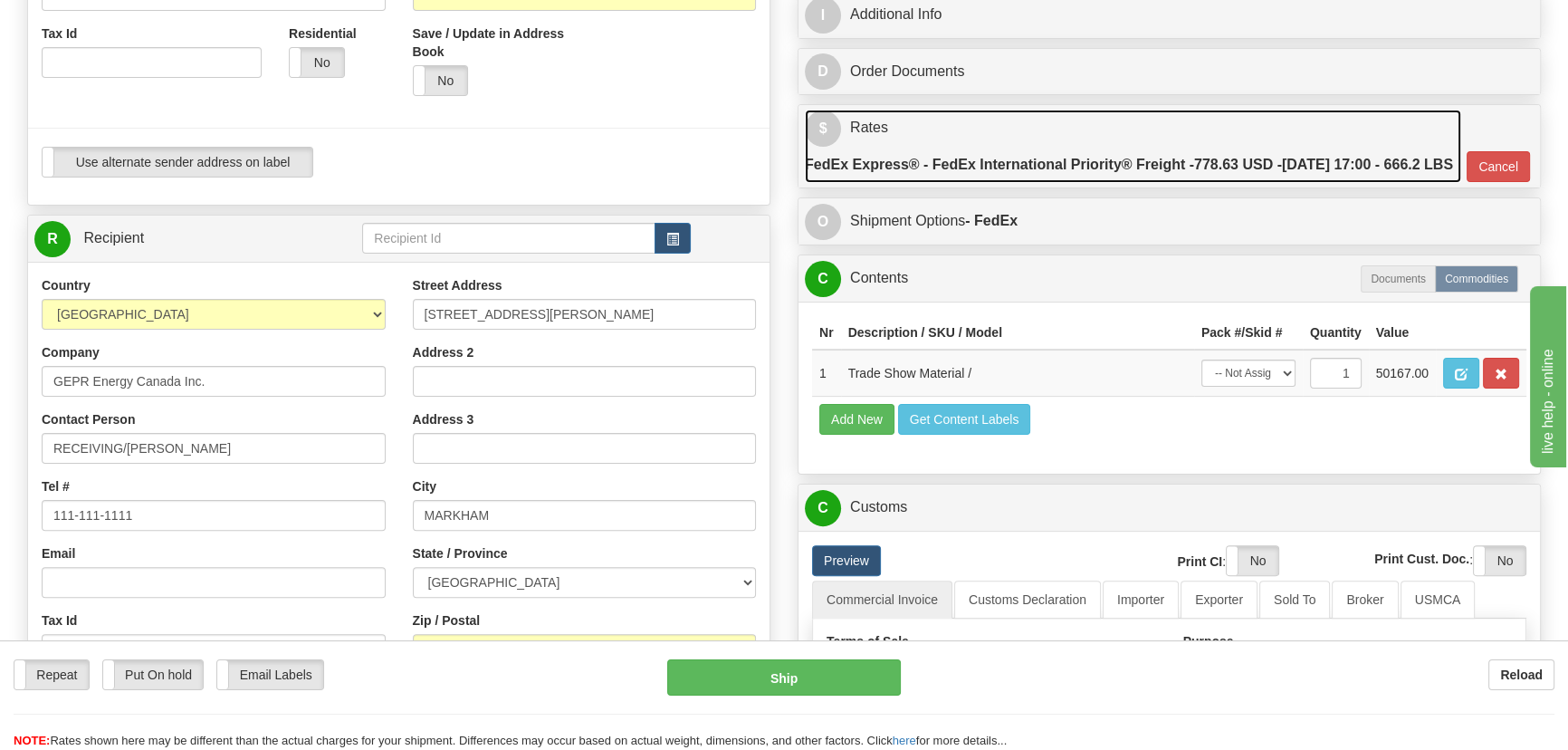
click at [1271, 133] on link "$ Rates FedEx Express® - FedEx International Priority® Freight - 778.63 USD - […" at bounding box center [1133, 146] width 656 height 73
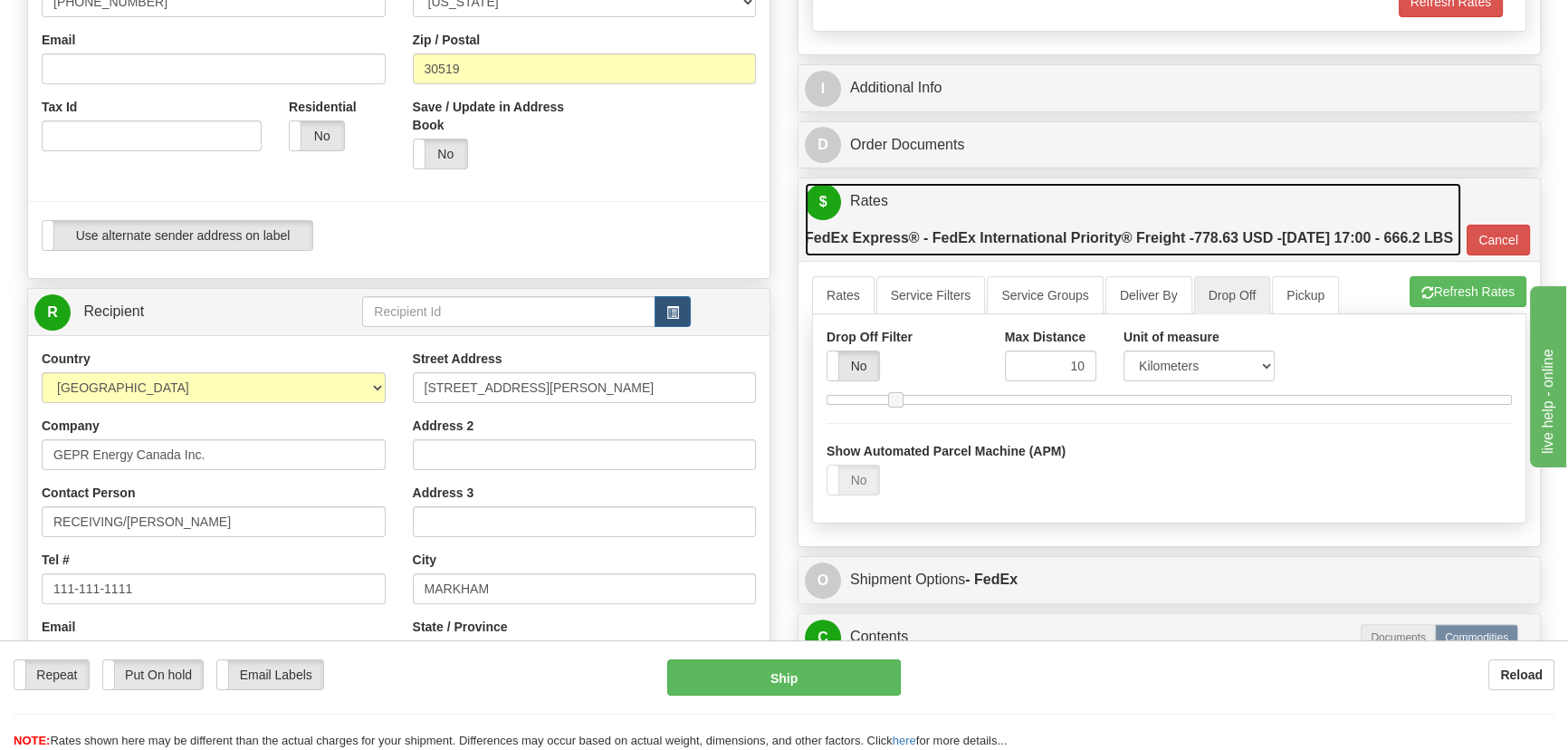
scroll to position [493, 0]
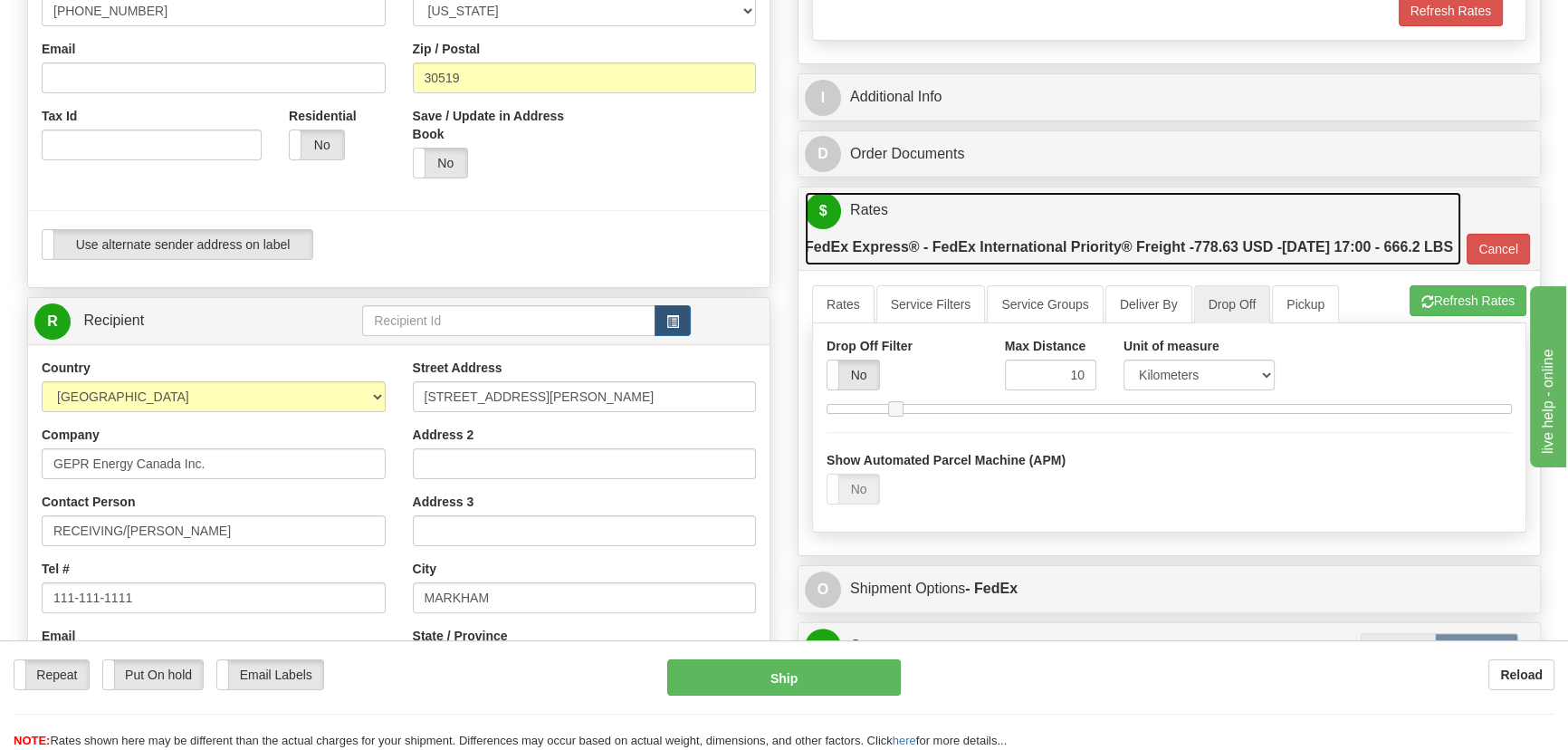
click at [1278, 221] on link "$ Rates FedEx Express® - FedEx International Priority® Freight - 778.63 USD - […" at bounding box center [1133, 228] width 656 height 73
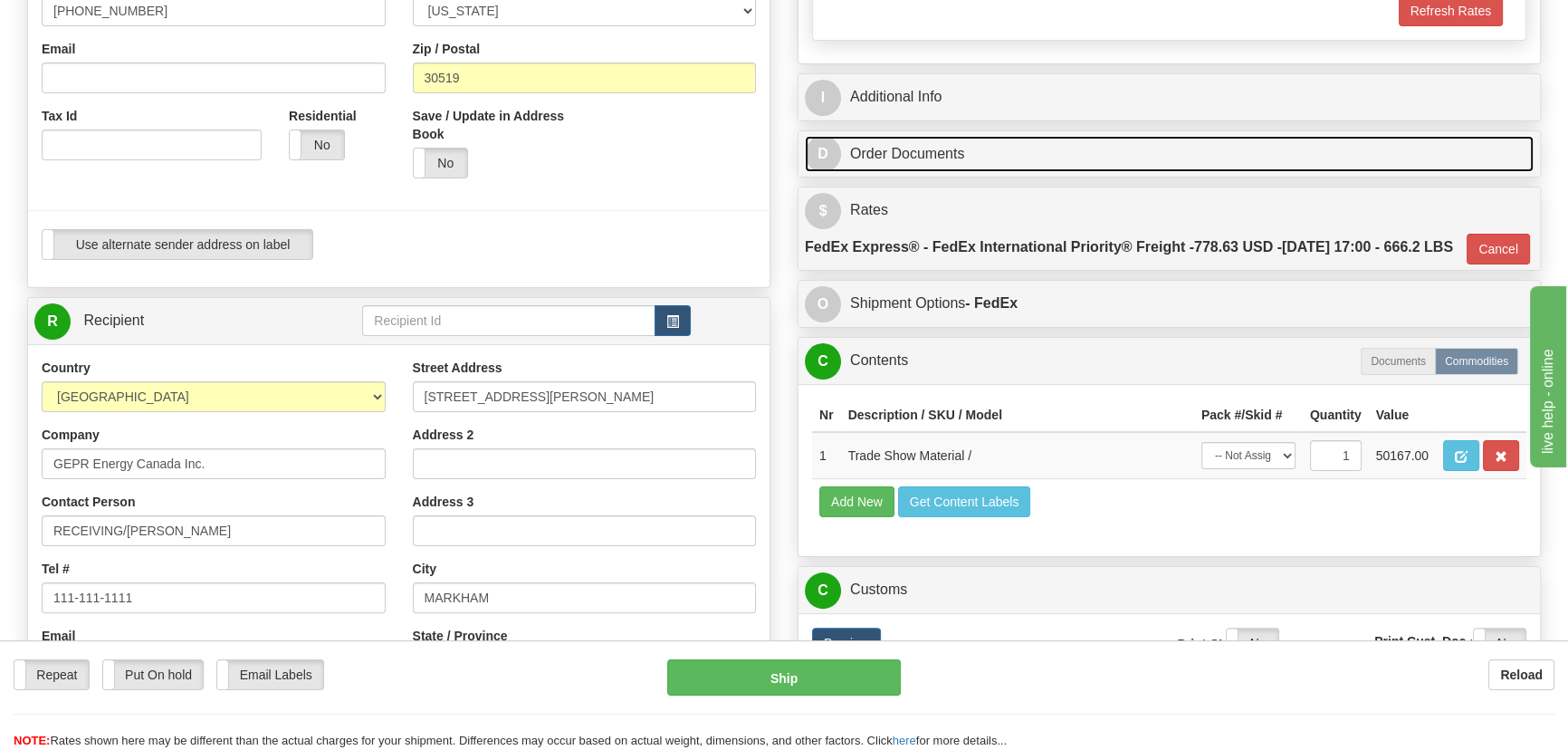
click at [1266, 148] on link "D Order Documents" at bounding box center [1170, 155] width 729 height 37
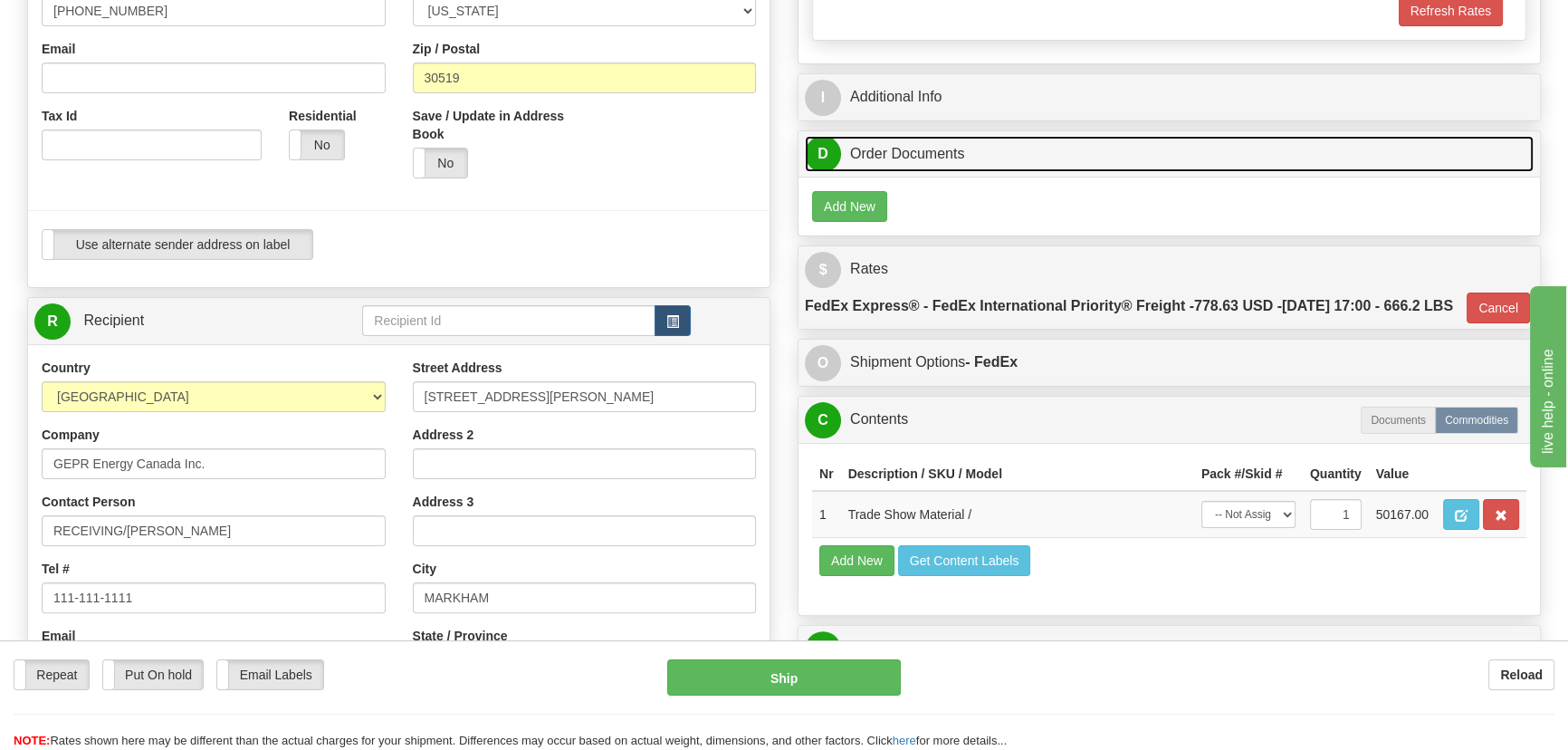
click at [1266, 148] on link "D Order Documents" at bounding box center [1170, 155] width 729 height 37
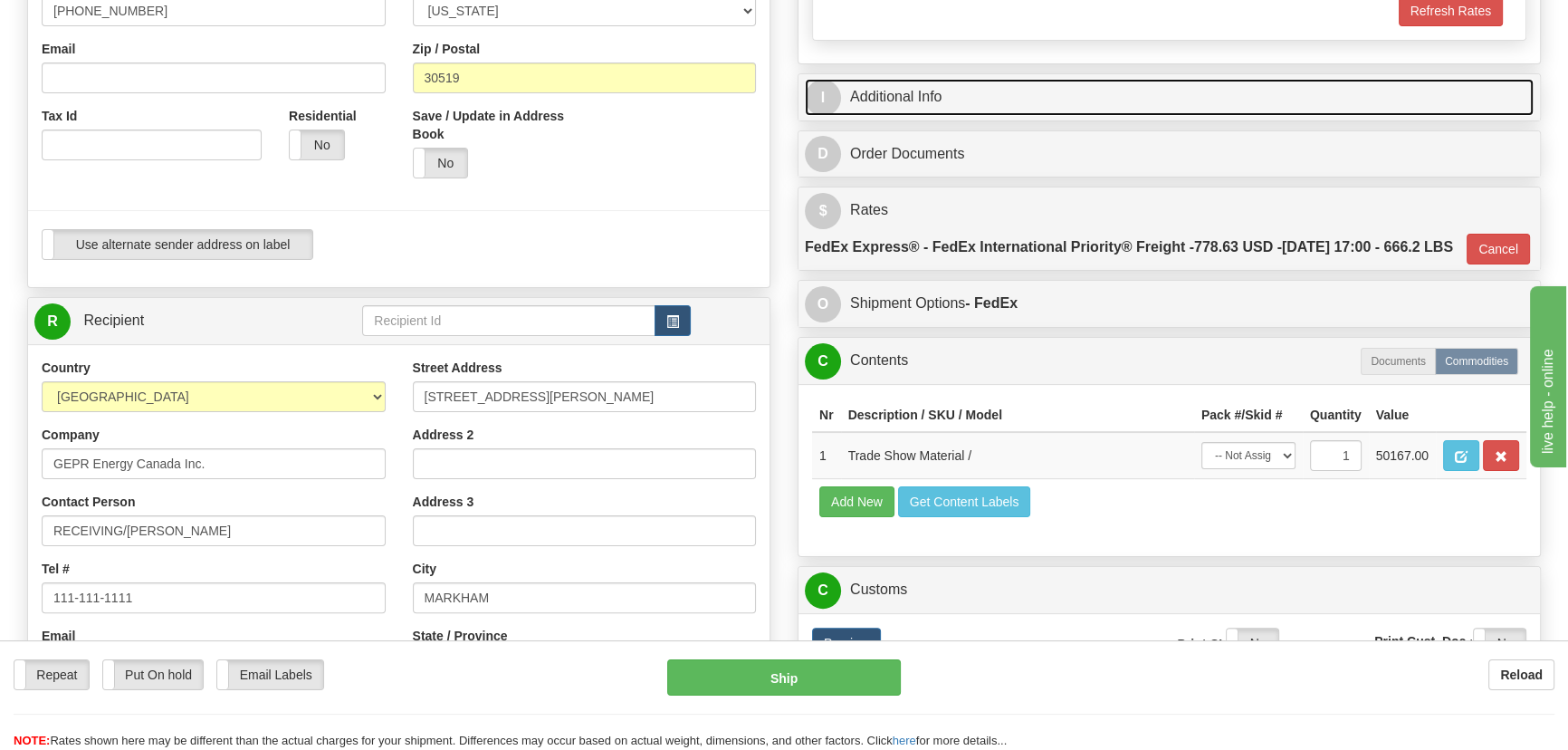
click at [1277, 83] on link "I Additional Info" at bounding box center [1170, 97] width 729 height 37
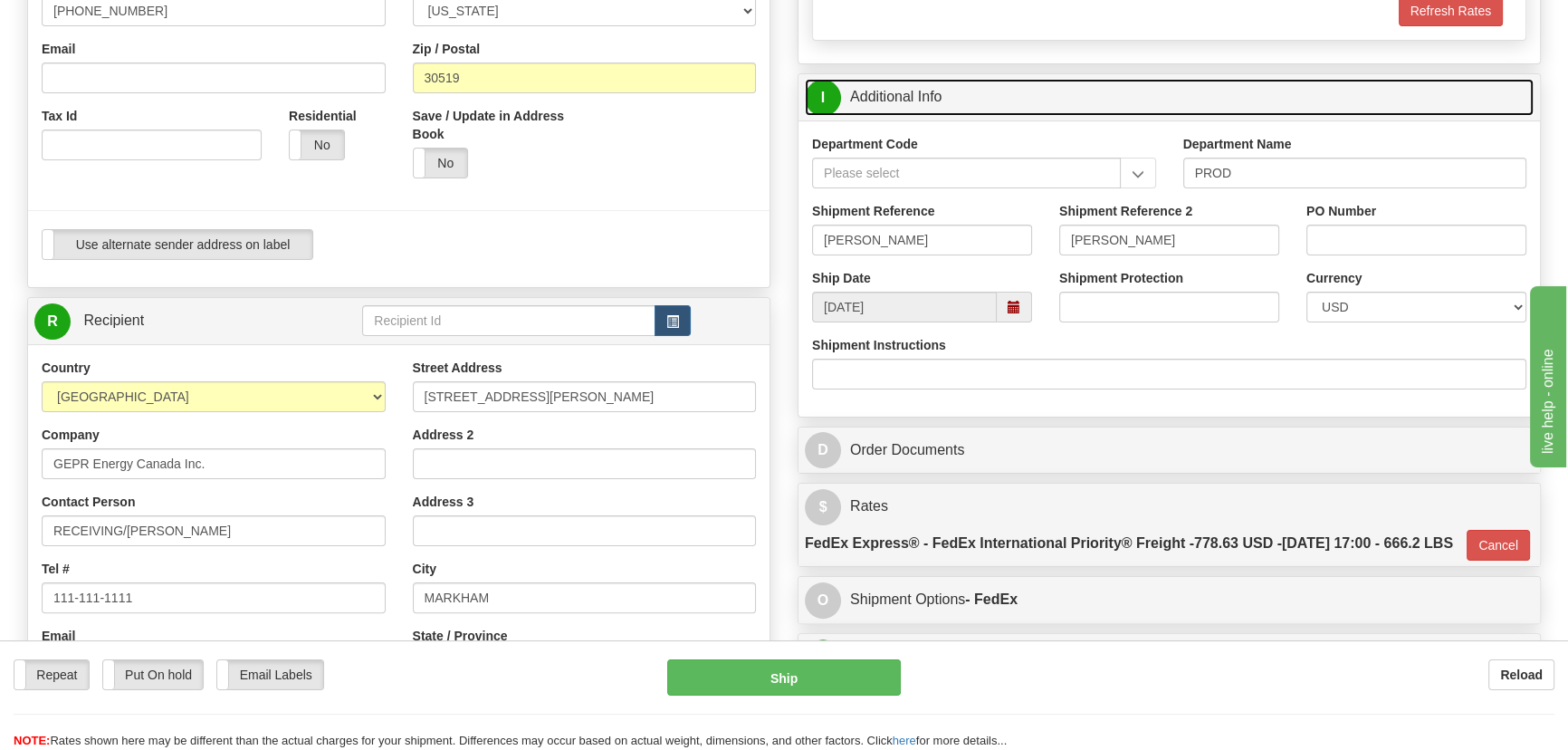
click at [1277, 83] on link "I Additional Info" at bounding box center [1170, 97] width 729 height 37
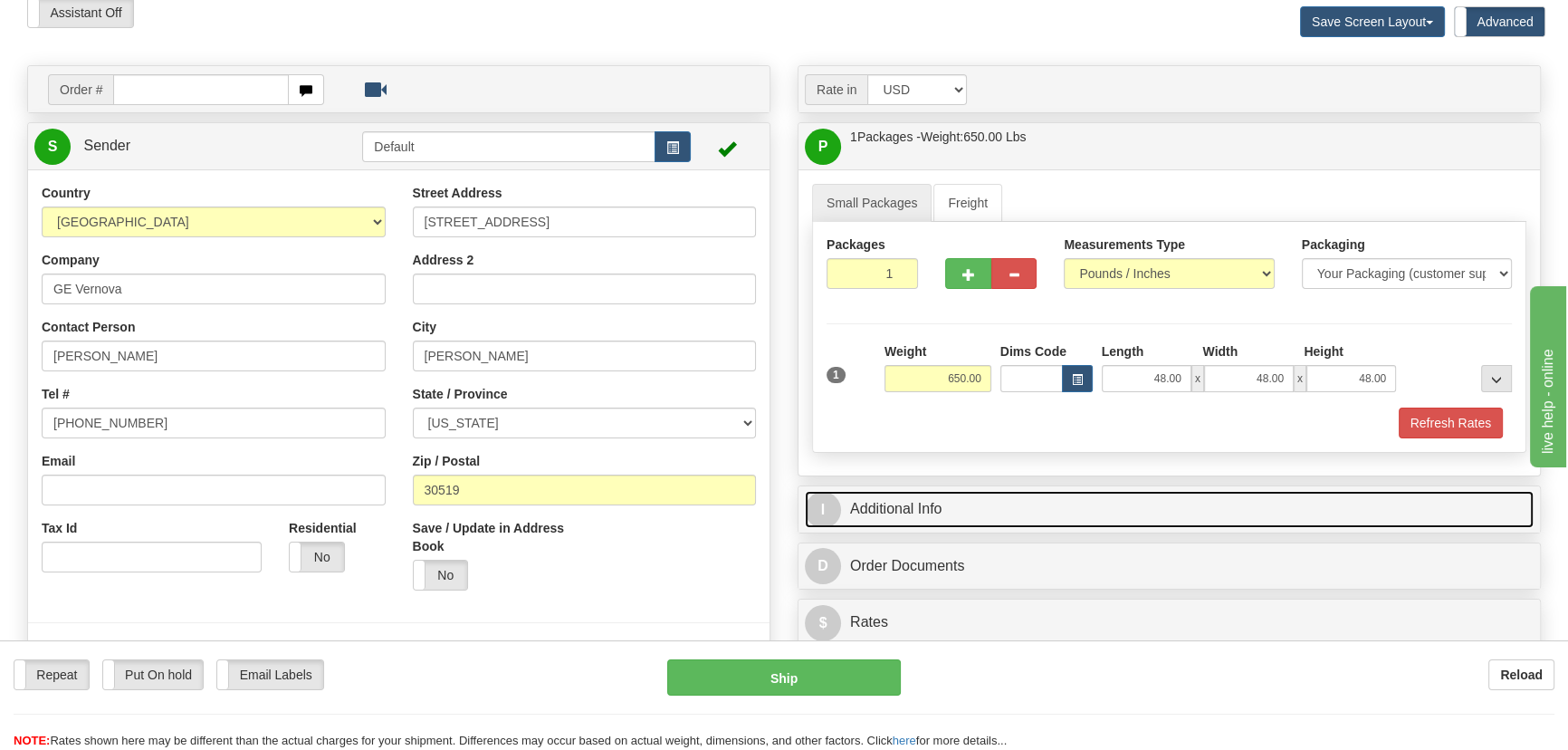
scroll to position [164, 0]
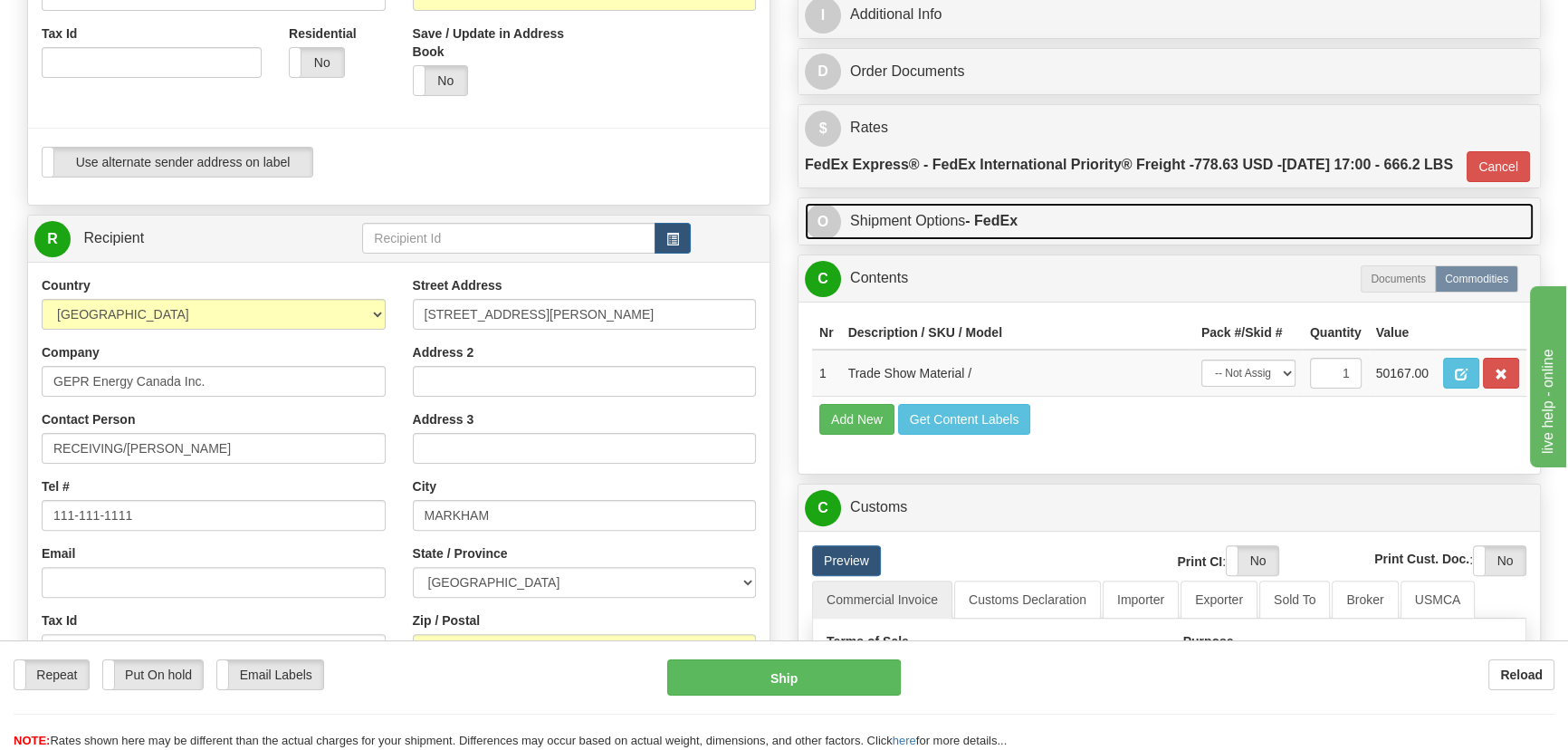
click at [1203, 240] on link "O Shipment Options - FedEx" at bounding box center [1170, 222] width 729 height 37
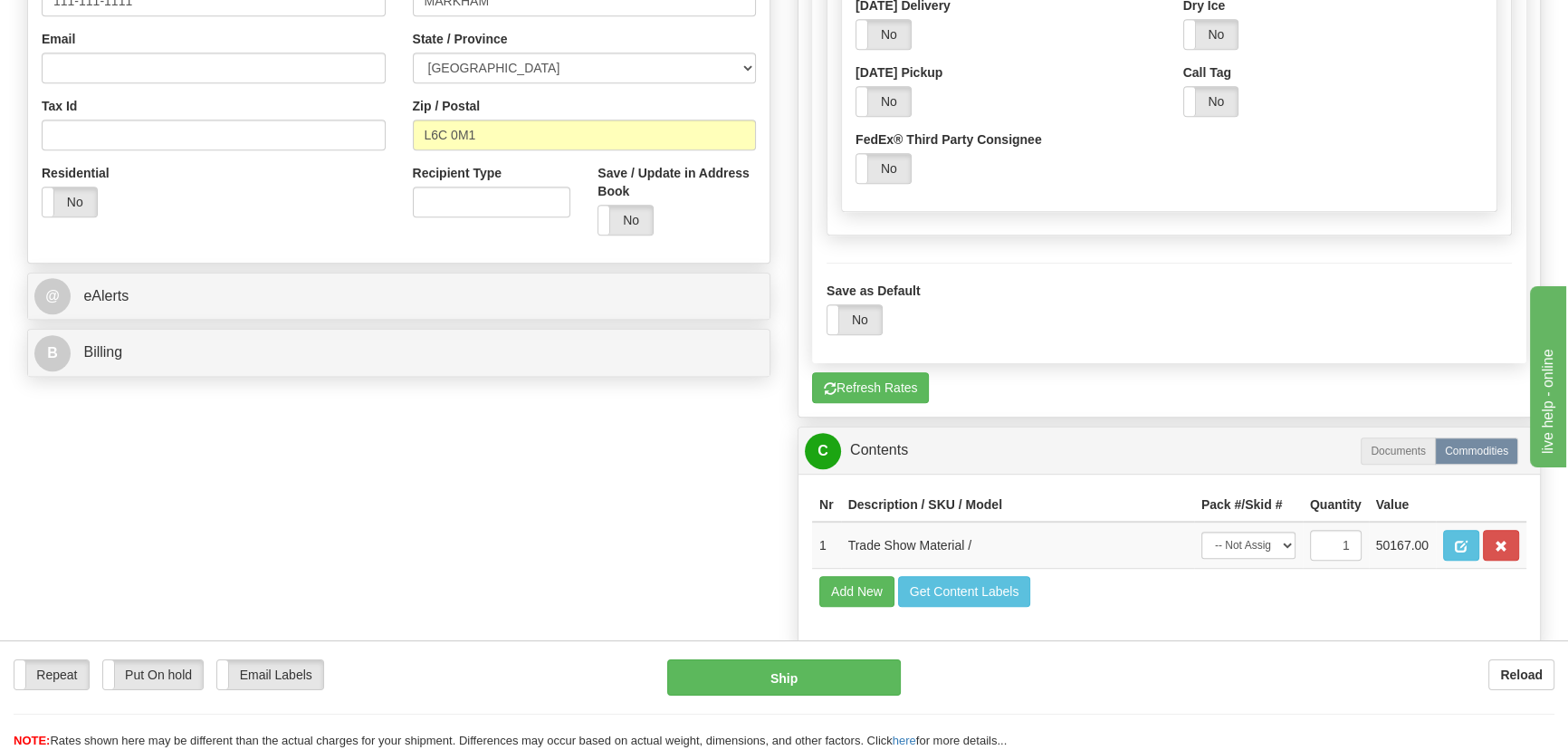
scroll to position [741, 0]
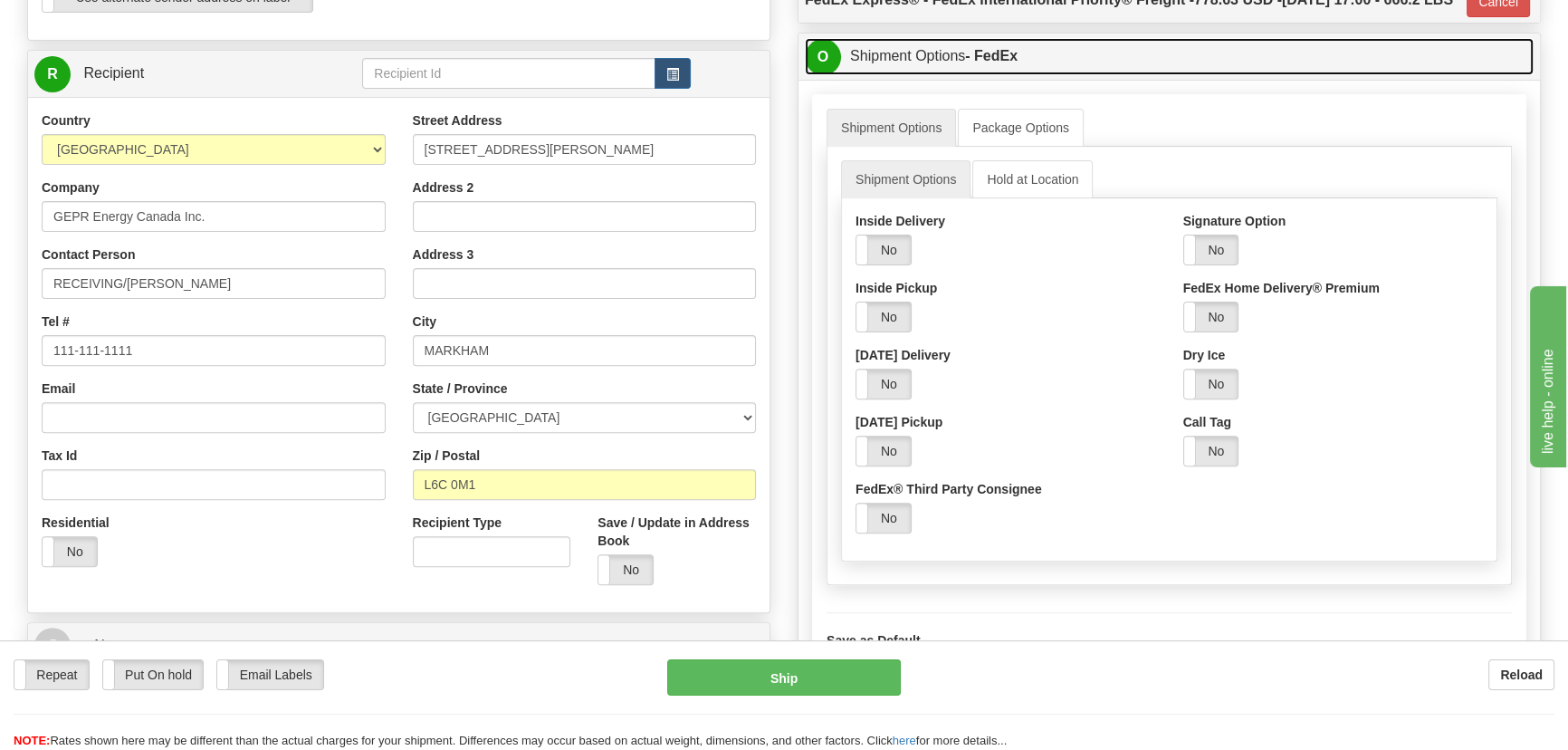
click at [1268, 75] on link "O Shipment Options - FedEx" at bounding box center [1170, 57] width 729 height 37
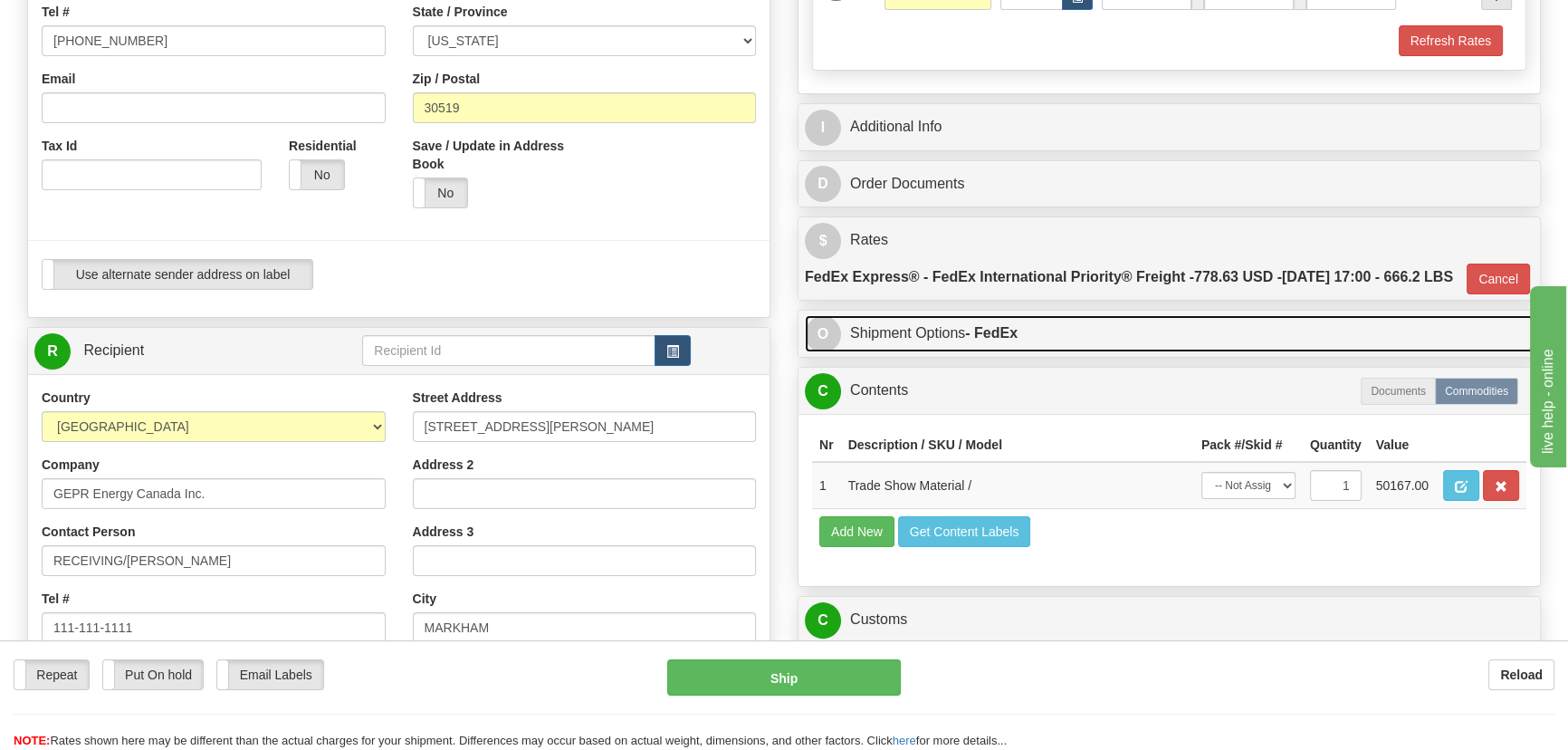
scroll to position [412, 0]
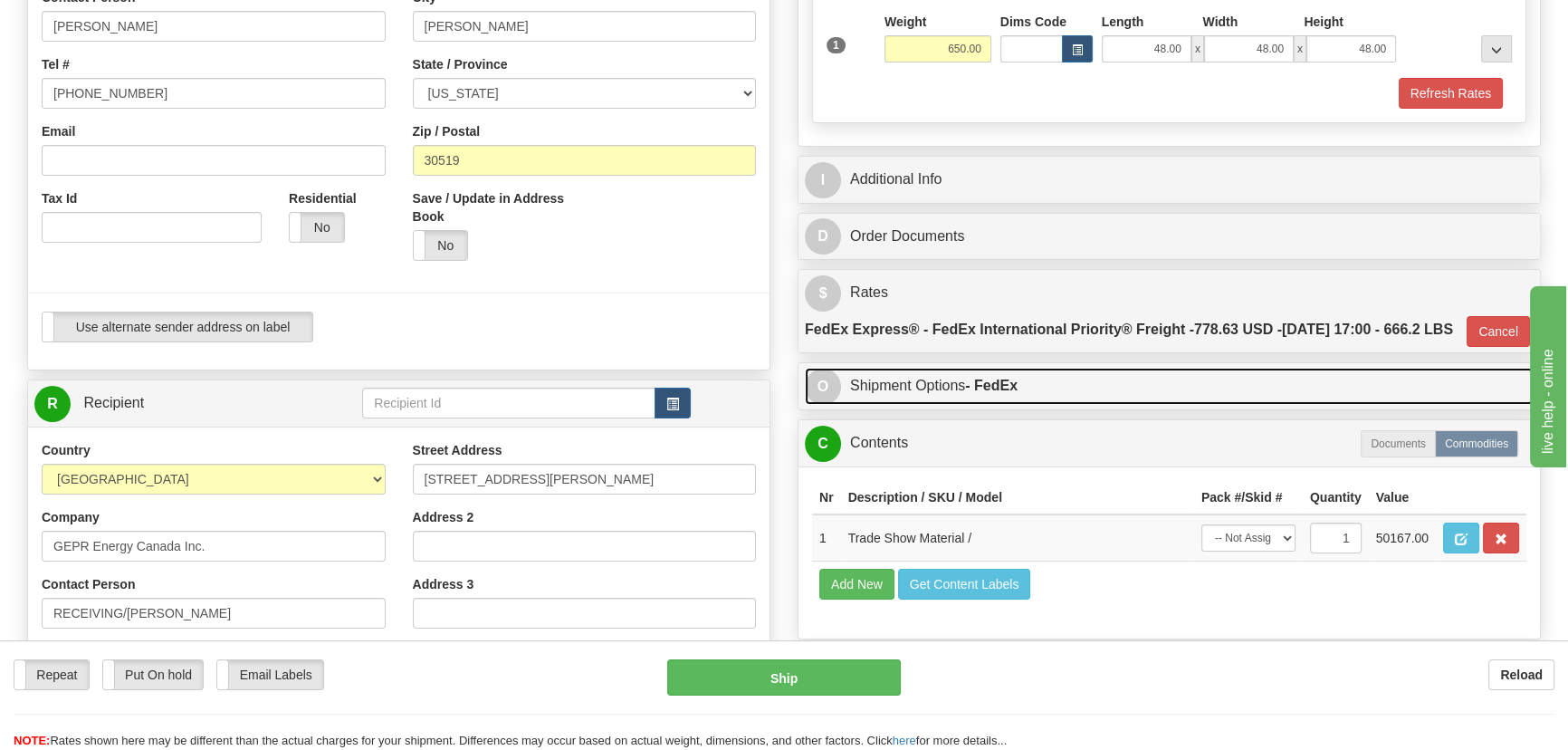
click at [1097, 405] on link "O Shipment Options - FedEx" at bounding box center [1170, 387] width 729 height 37
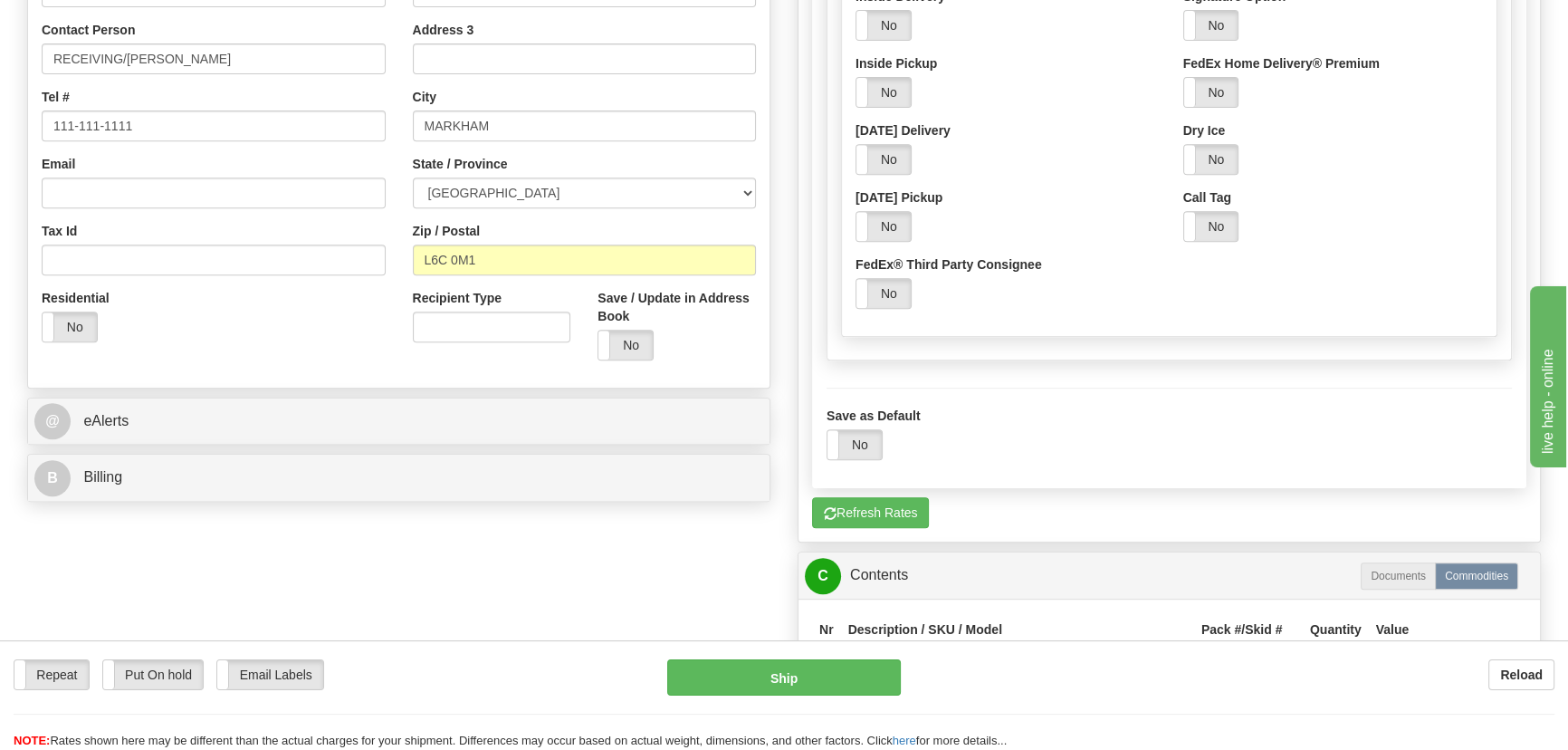
scroll to position [741, 0]
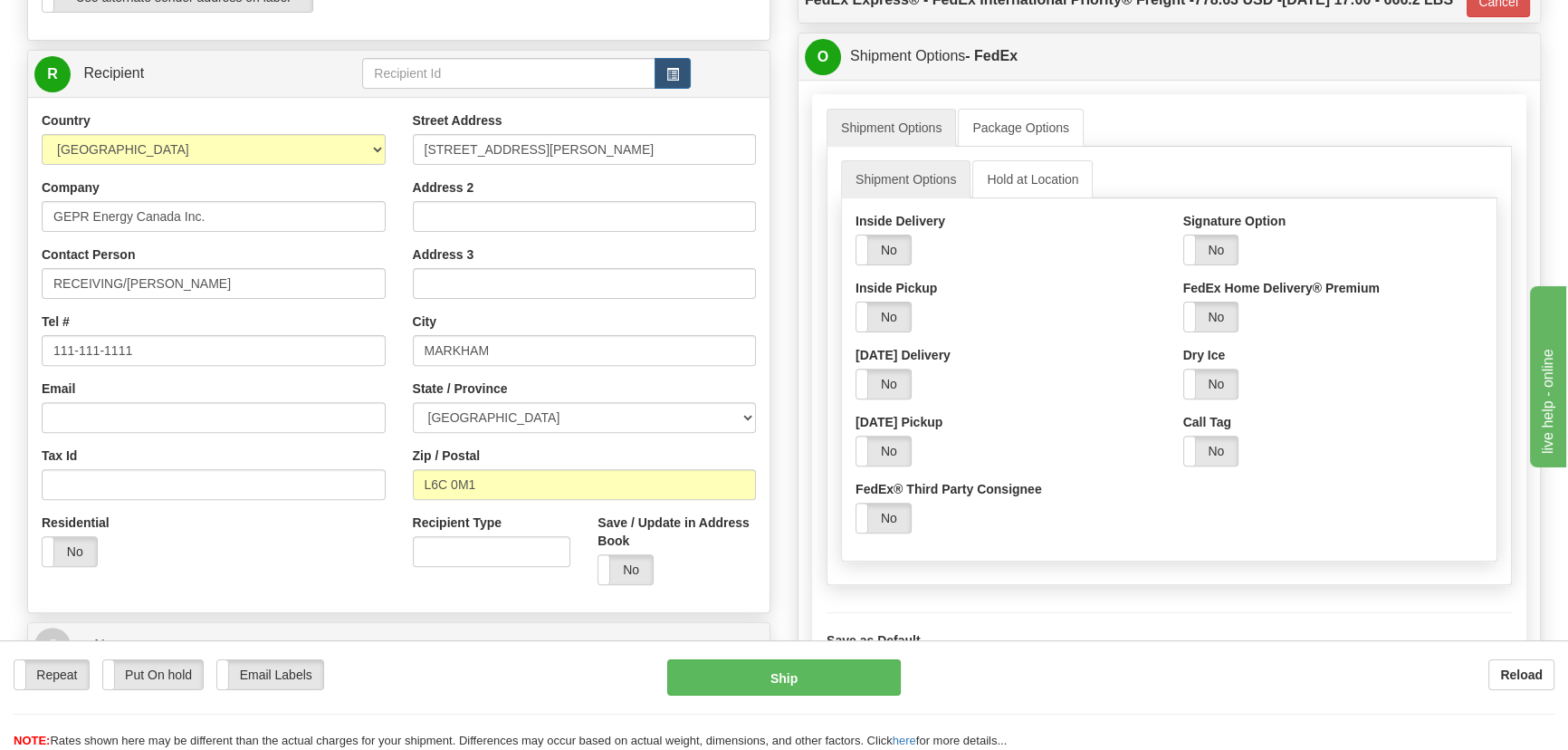
click at [1208, 198] on ul "Shipment Options Hold at Location" at bounding box center [1170, 179] width 656 height 38
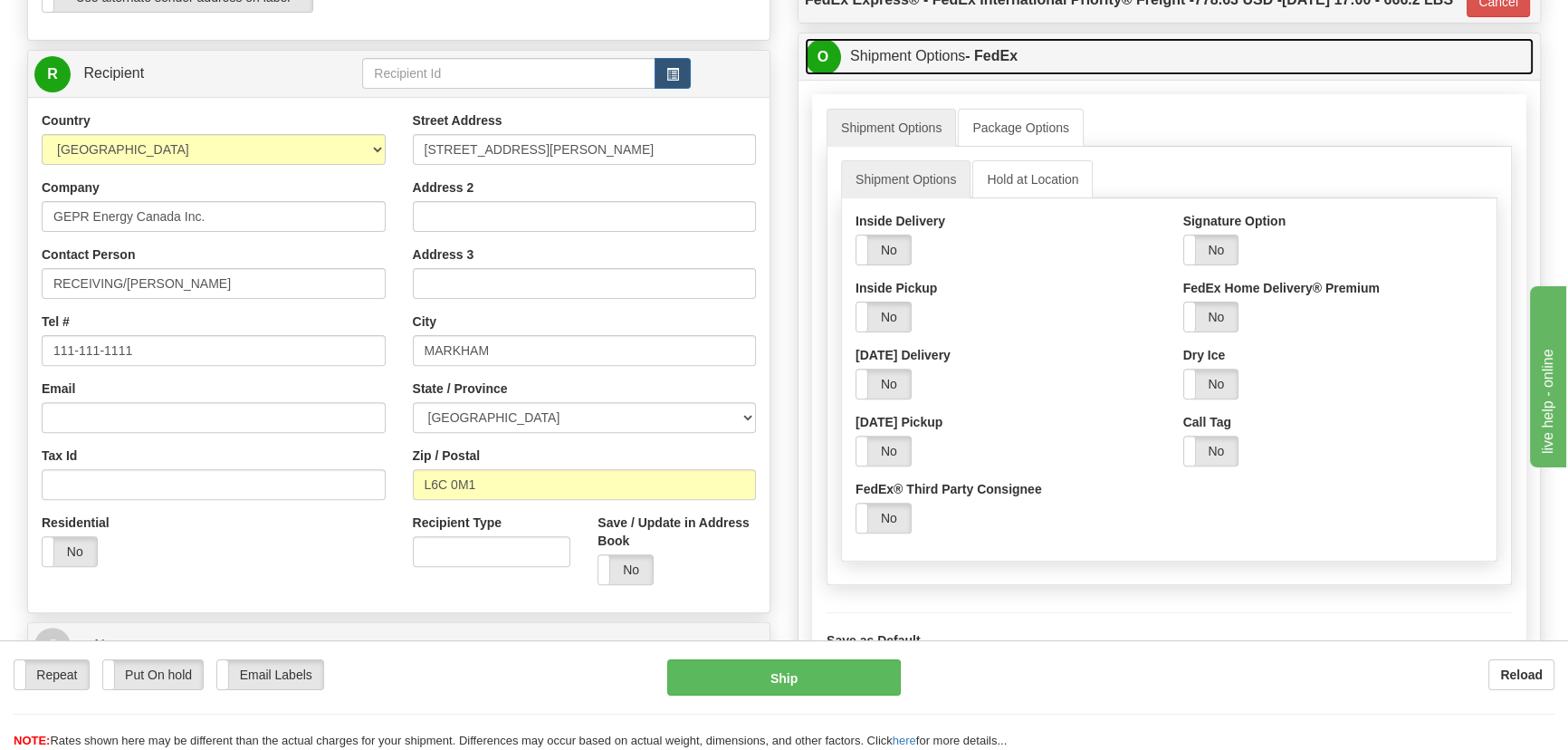
click at [1212, 75] on link "O Shipment Options - FedEx" at bounding box center [1170, 57] width 729 height 37
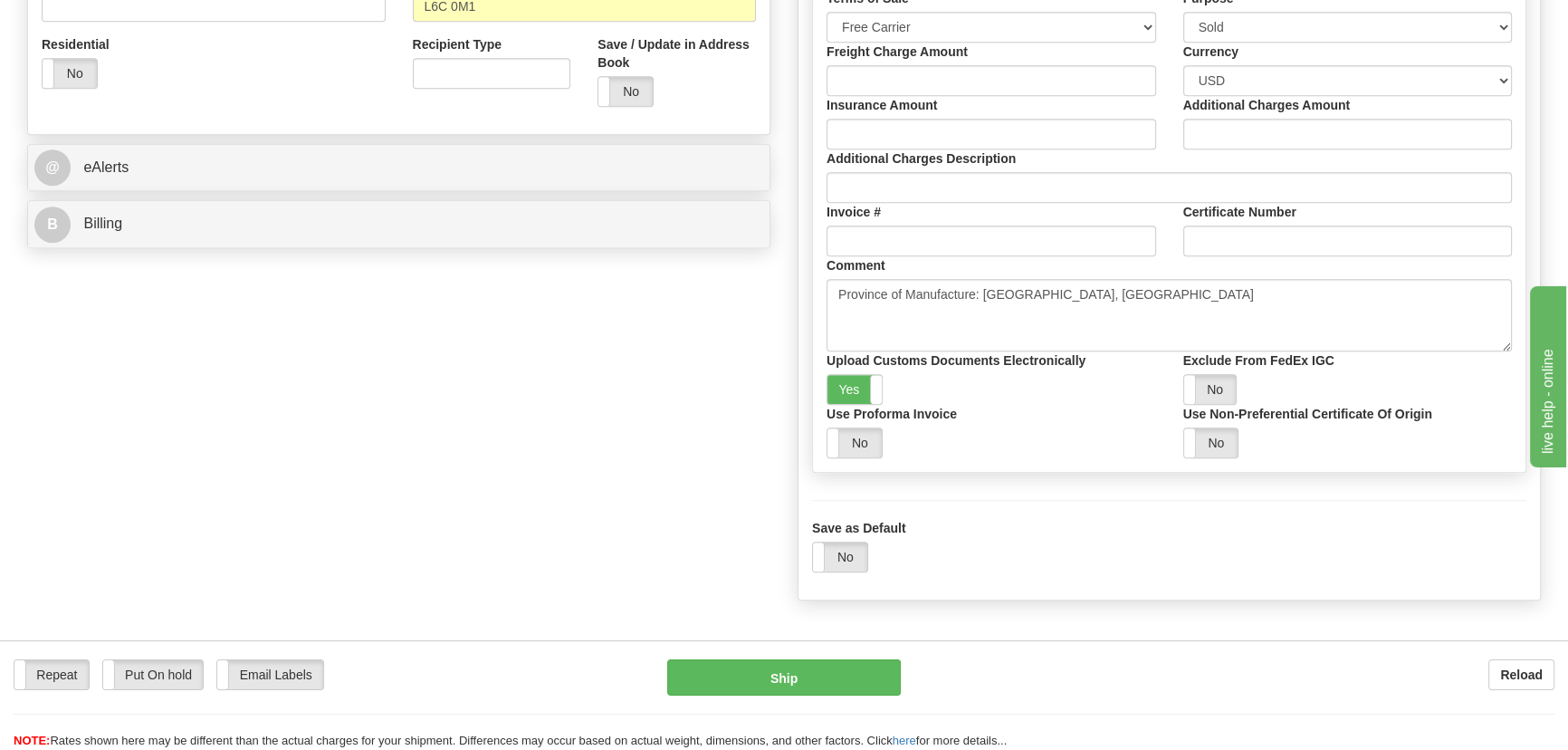
scroll to position [987, 0]
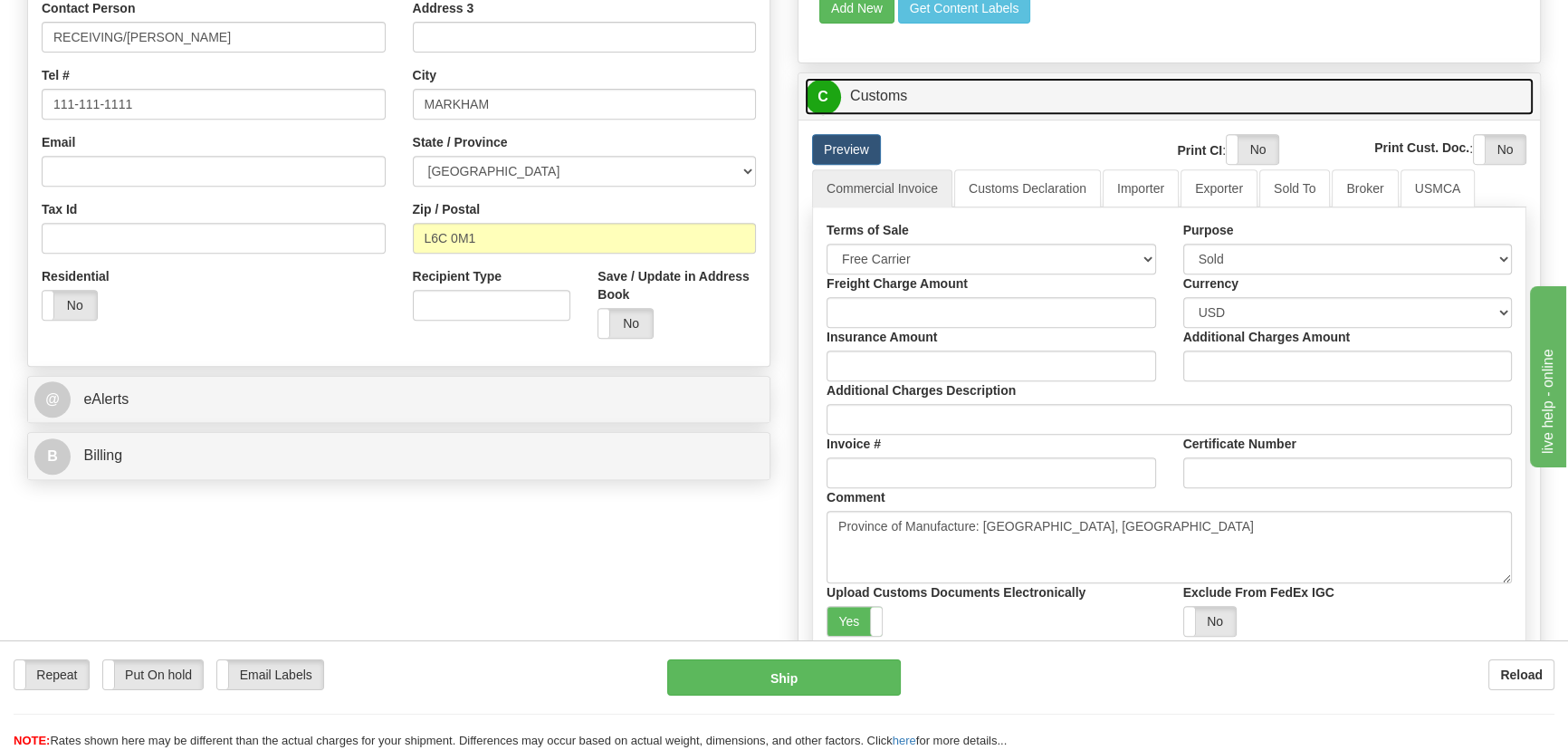
click at [1155, 115] on link "C Customs" at bounding box center [1170, 96] width 729 height 37
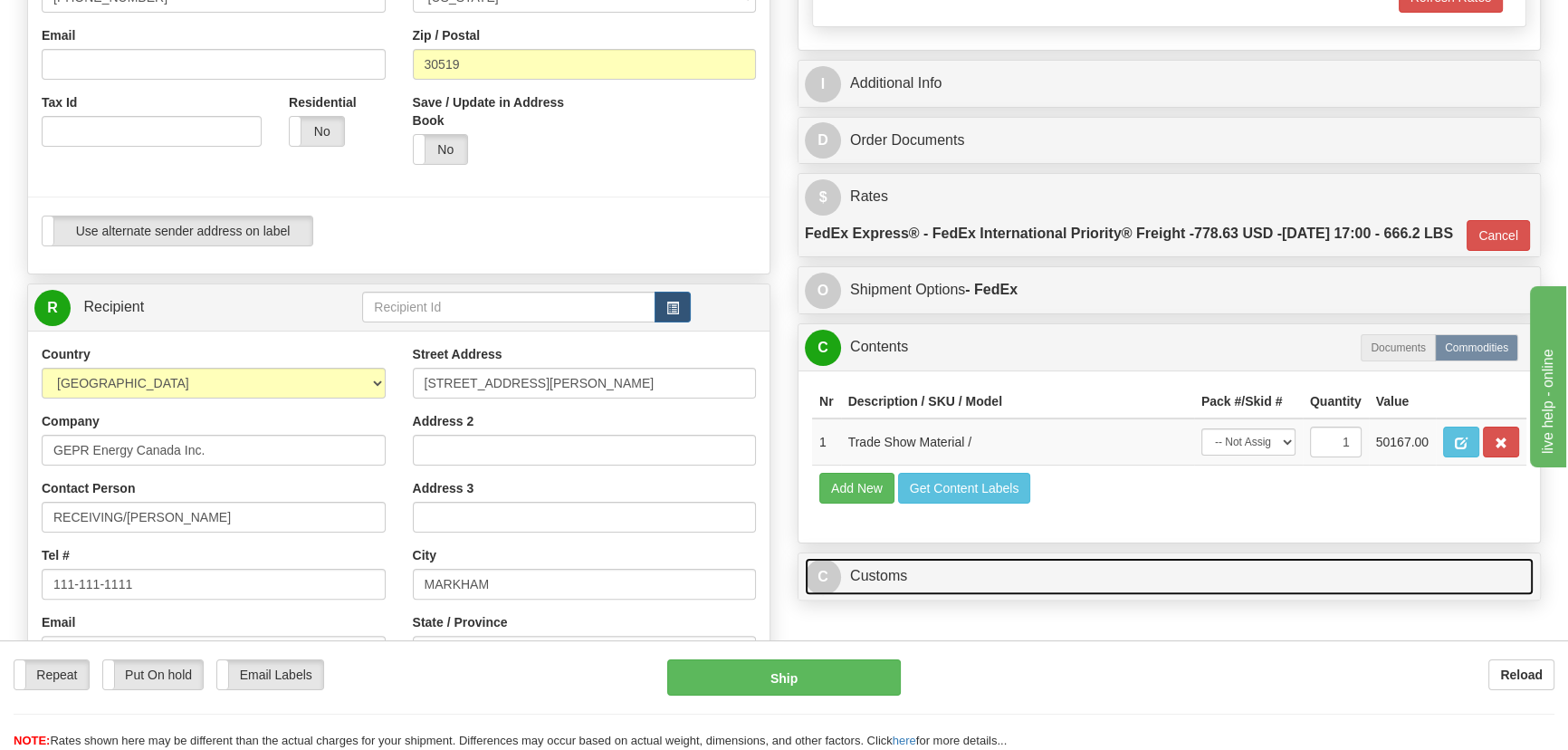
scroll to position [493, 0]
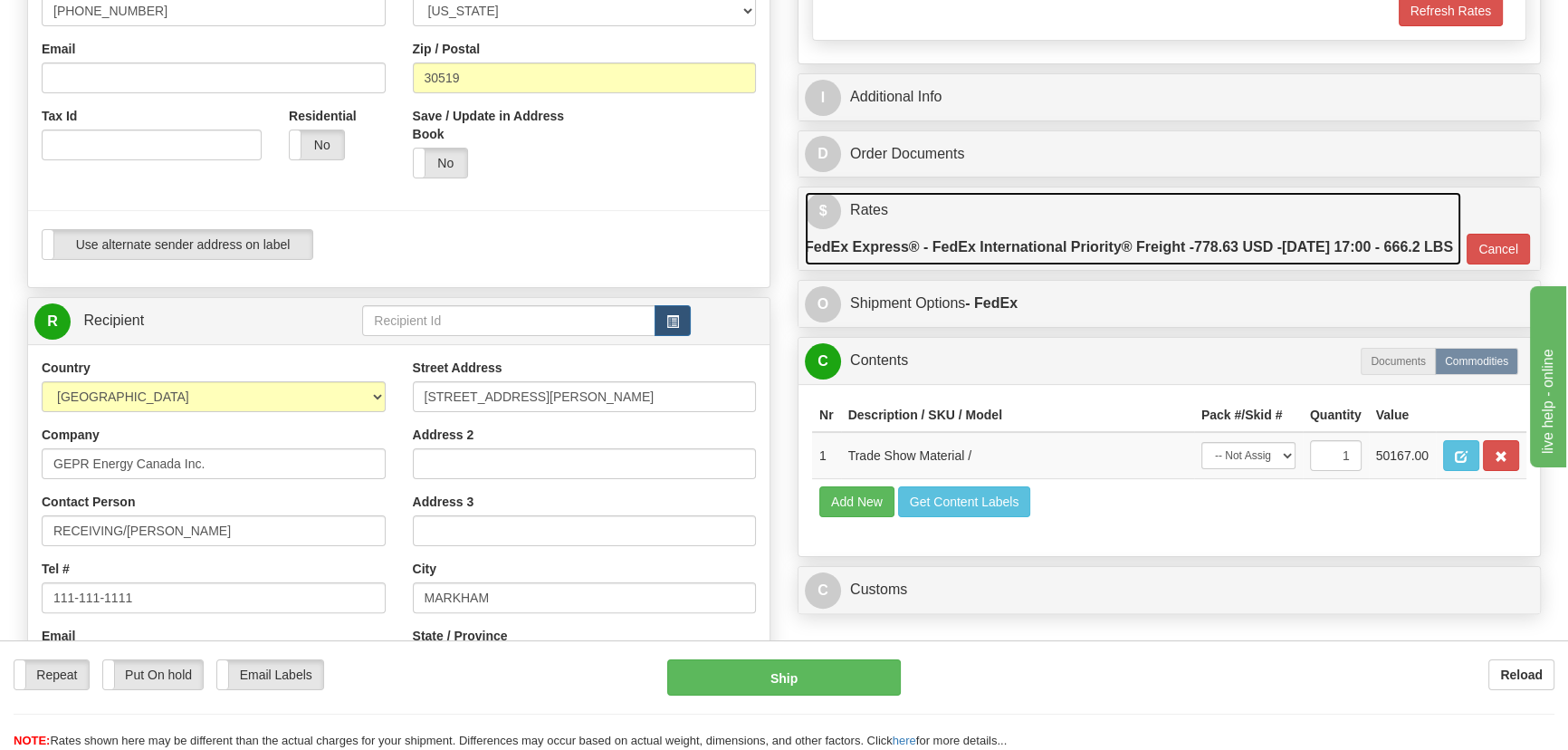
click at [1245, 210] on link "$ Rates FedEx Express® - FedEx International Priority® Freight - 778.63 USD - […" at bounding box center [1133, 228] width 656 height 73
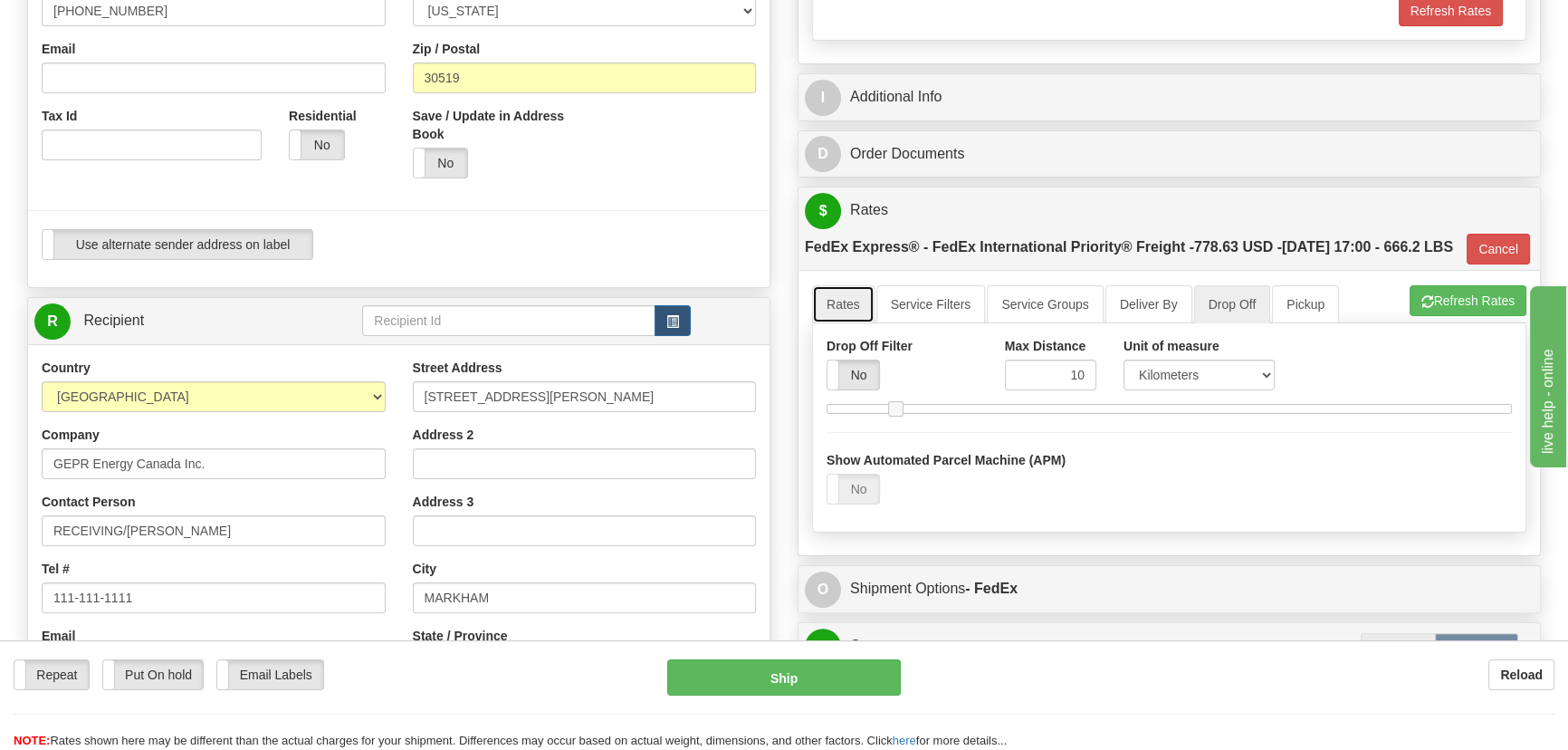
click at [853, 324] on link "Rates" at bounding box center [842, 304] width 62 height 38
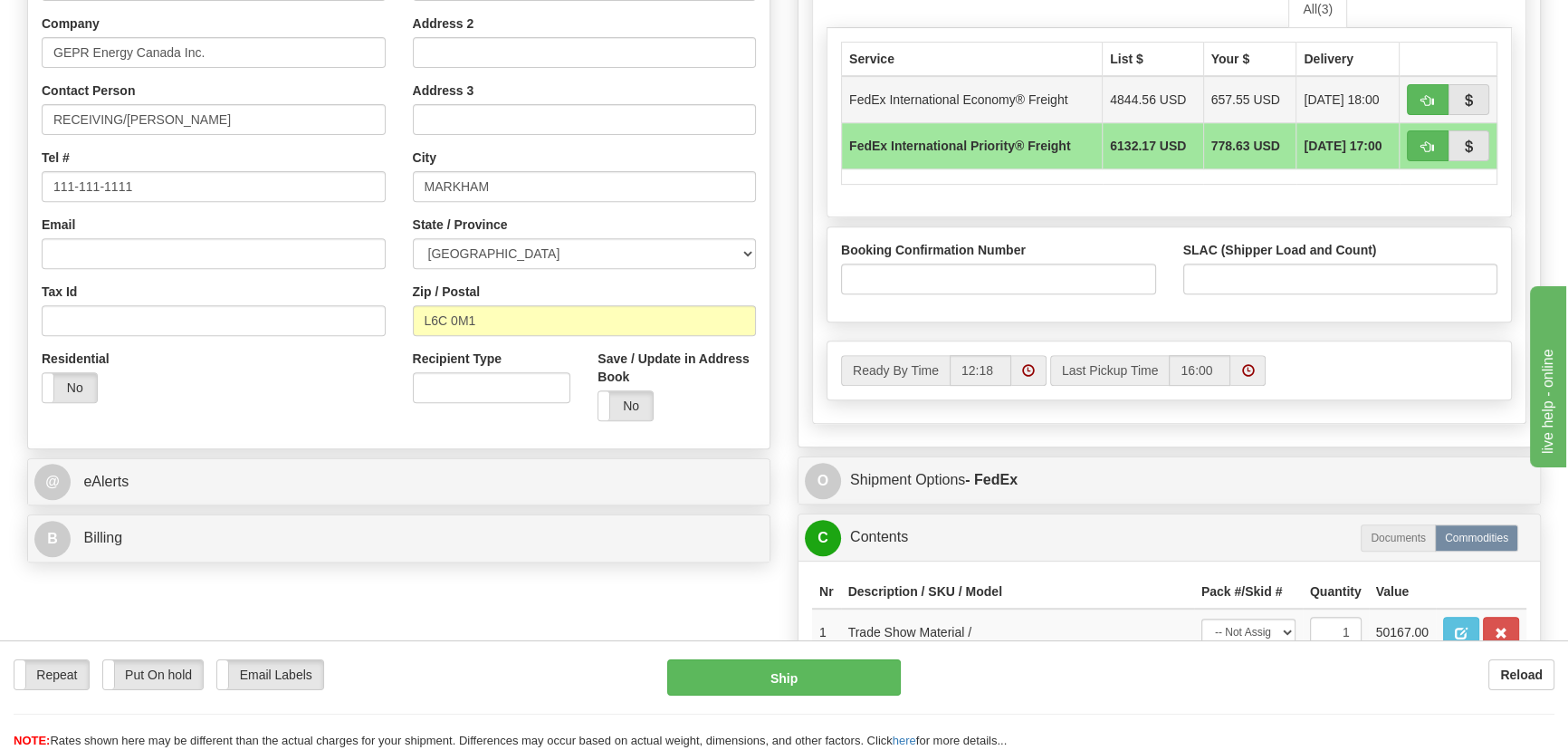
scroll to position [906, 0]
click at [1093, 294] on input "Booking Confirmation Number" at bounding box center [999, 277] width 315 height 31
paste input "2528176361"
type input "2528176361"
click at [1244, 294] on input "SLAC (Shipper Load and Count)" at bounding box center [1341, 277] width 315 height 31
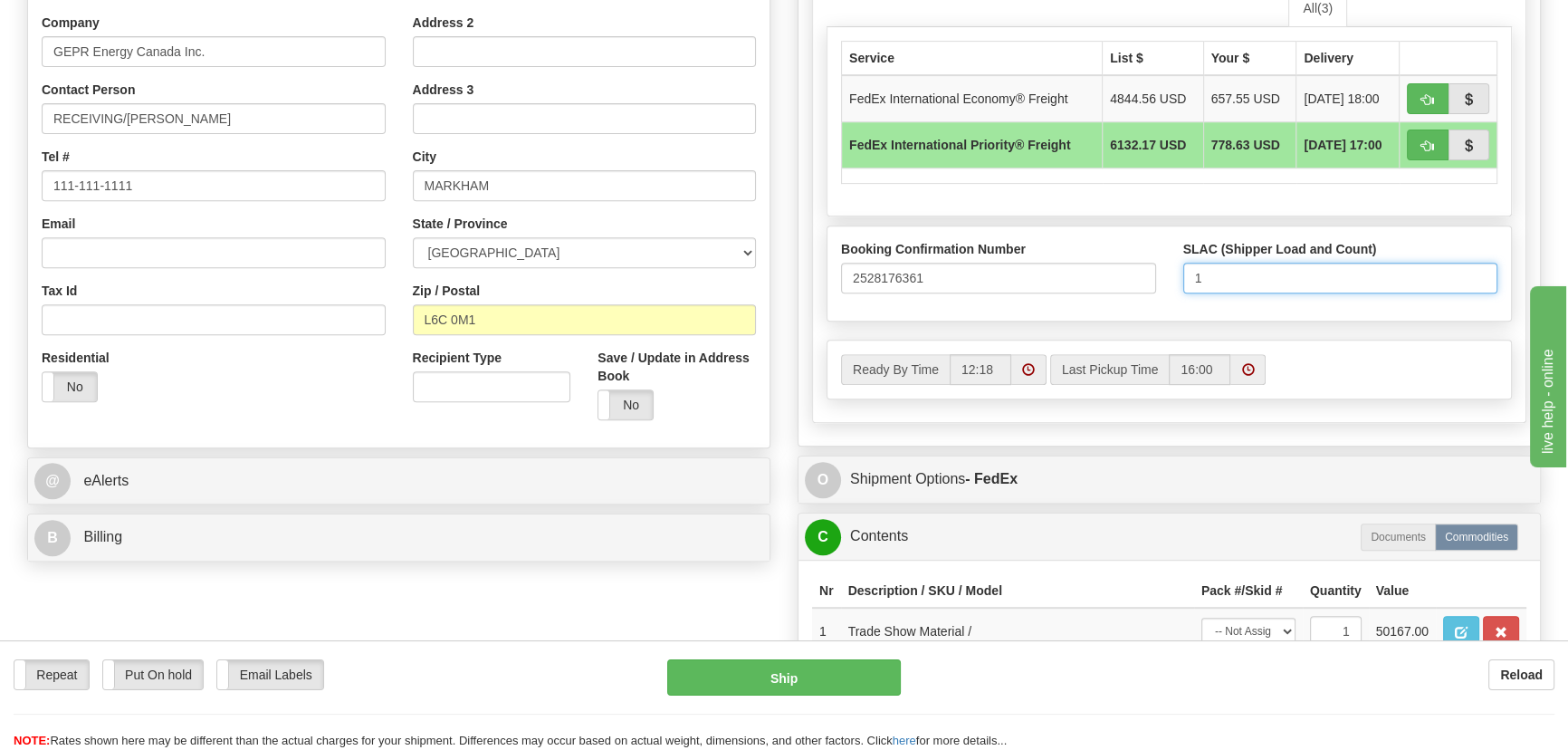
type input "1"
click at [1415, 273] on div "SLAC (Shipper Load and Count) 1" at bounding box center [1341, 267] width 315 height 54
click at [1421, 160] on button "button" at bounding box center [1427, 145] width 42 height 31
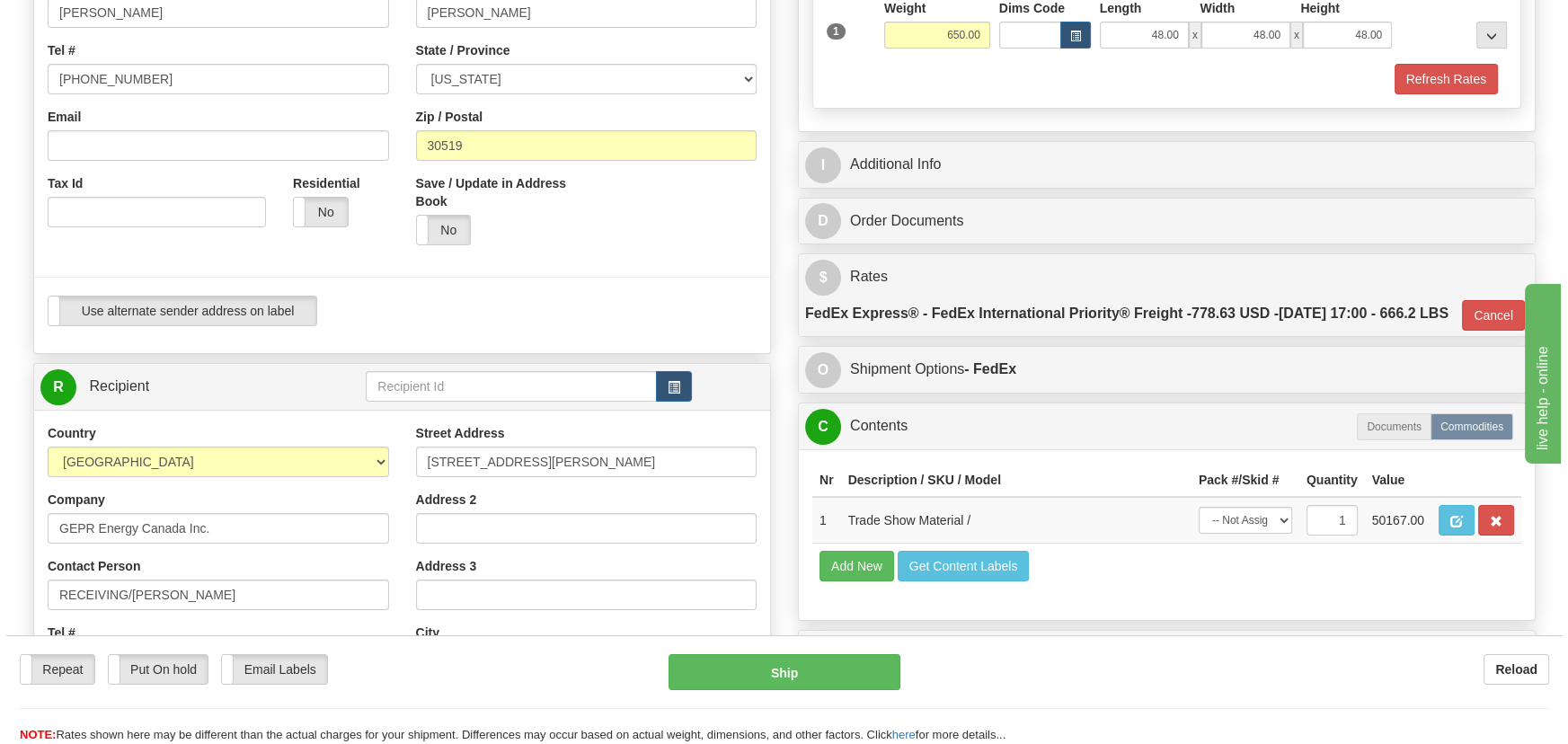
scroll to position [326, 0]
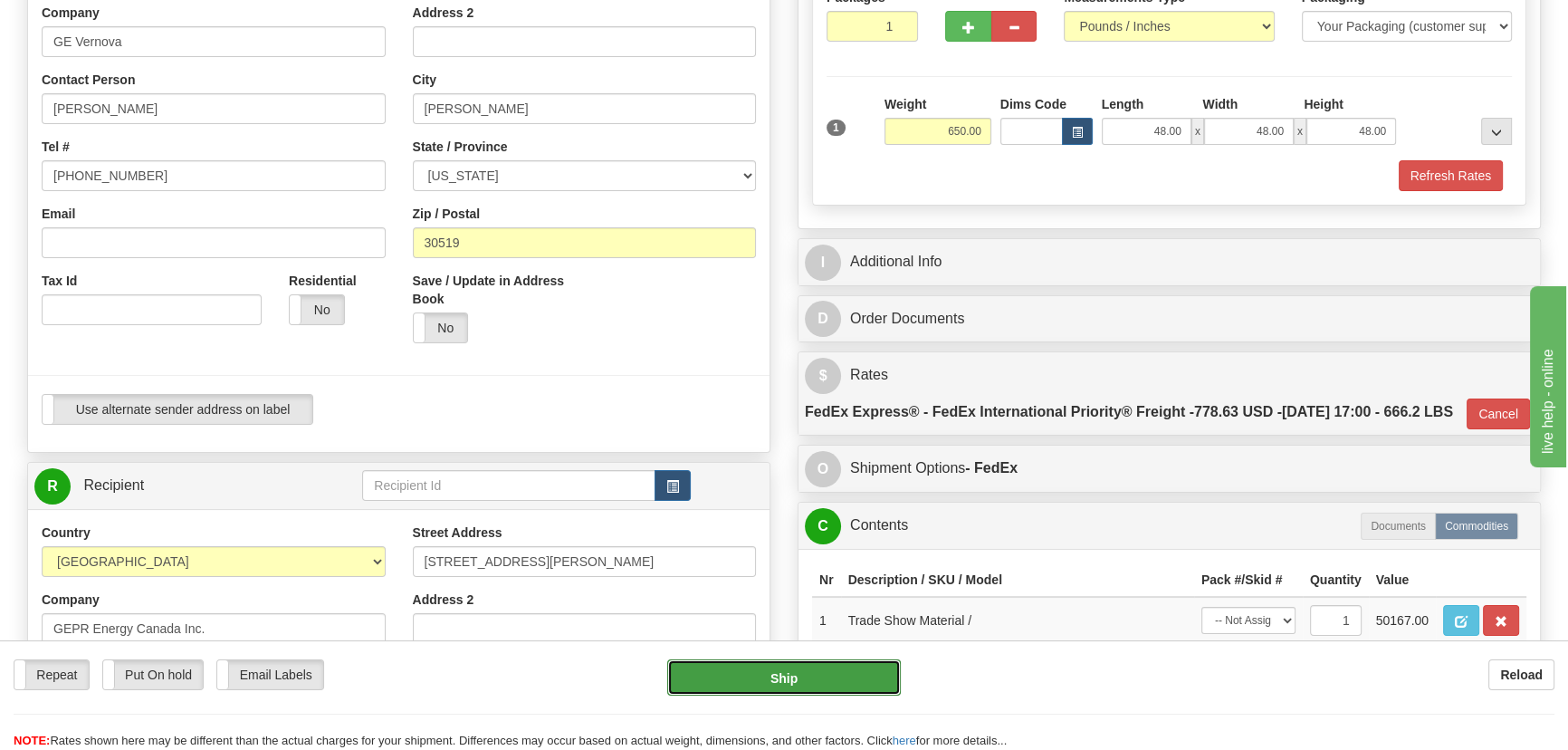
click at [777, 683] on button "Ship" at bounding box center [784, 677] width 234 height 36
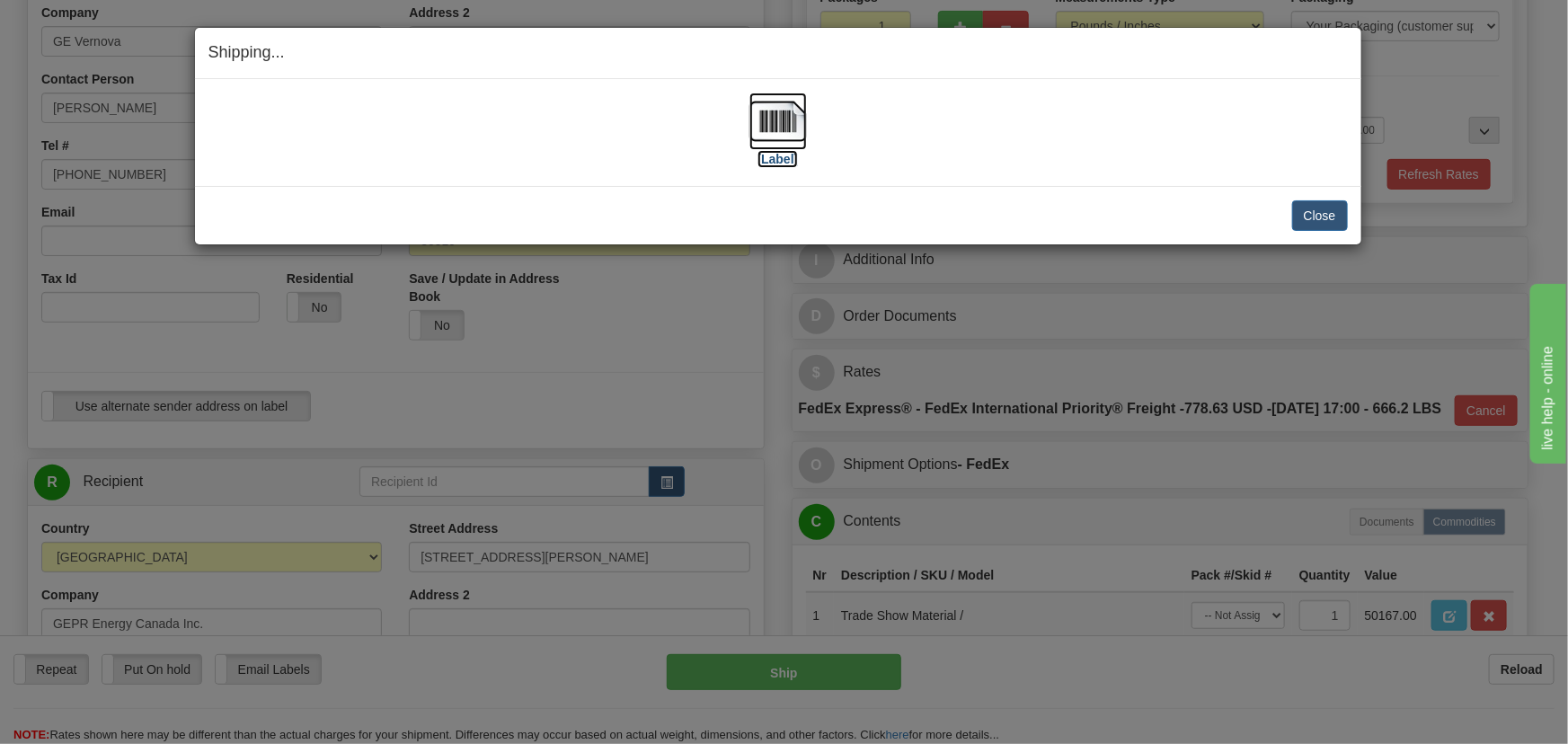
click at [781, 132] on img at bounding box center [778, 121] width 58 height 58
click at [1310, 220] on button "Close" at bounding box center [1320, 215] width 56 height 30
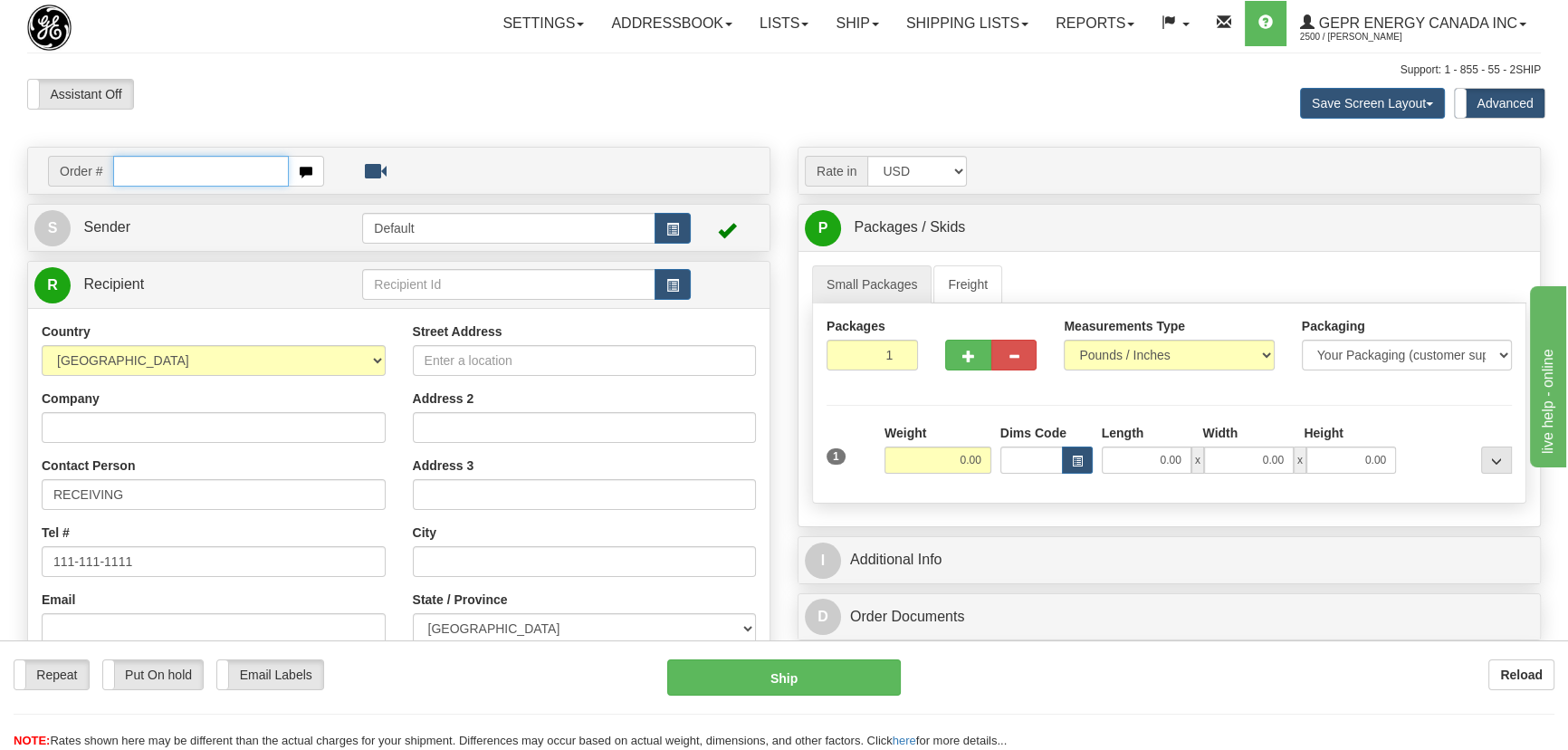
paste input "86707757"
type input "86707757"
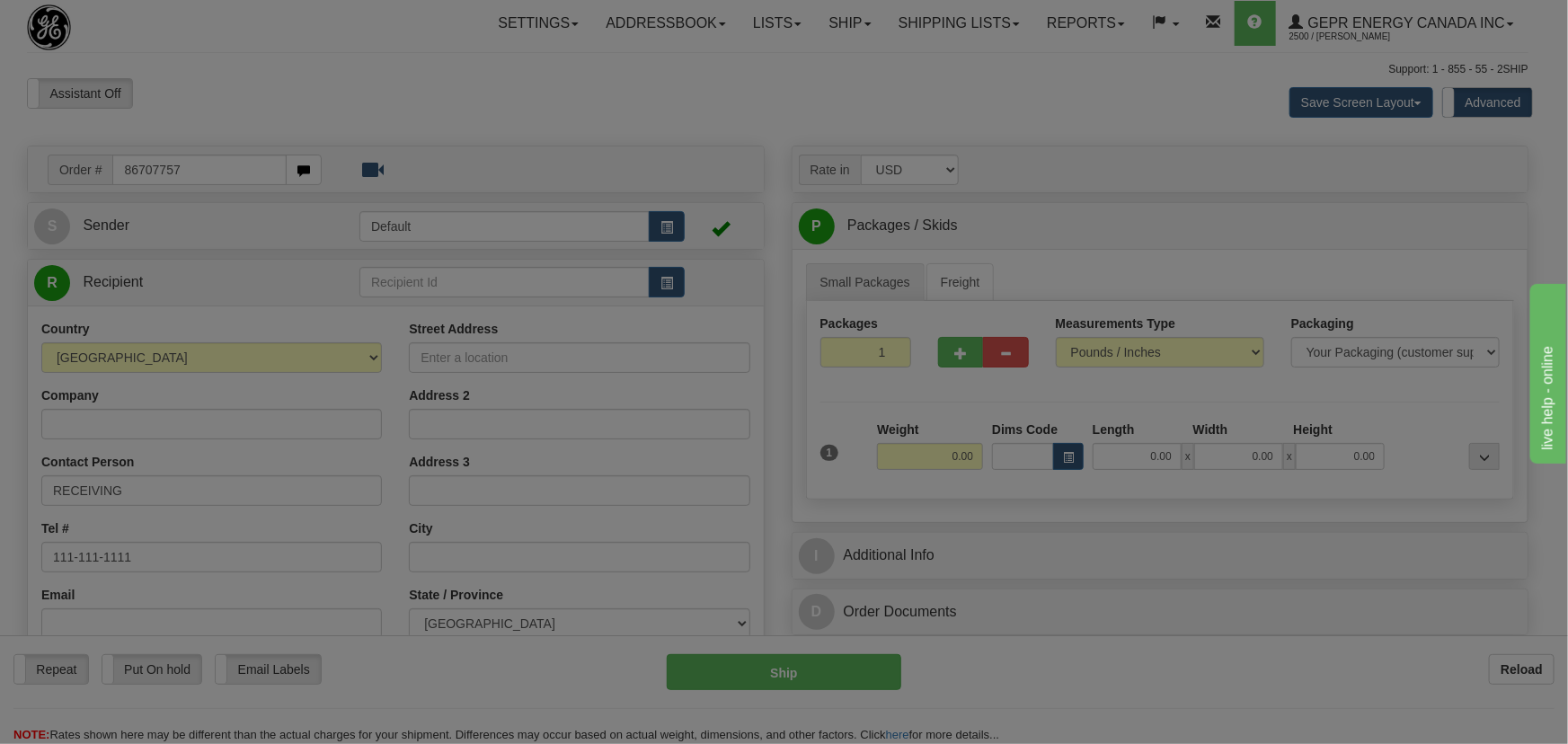
click at [326, 106] on body "Training Course Close Toggle navigation Settings Shipping Preferences New Recip…" at bounding box center [784, 372] width 1568 height 744
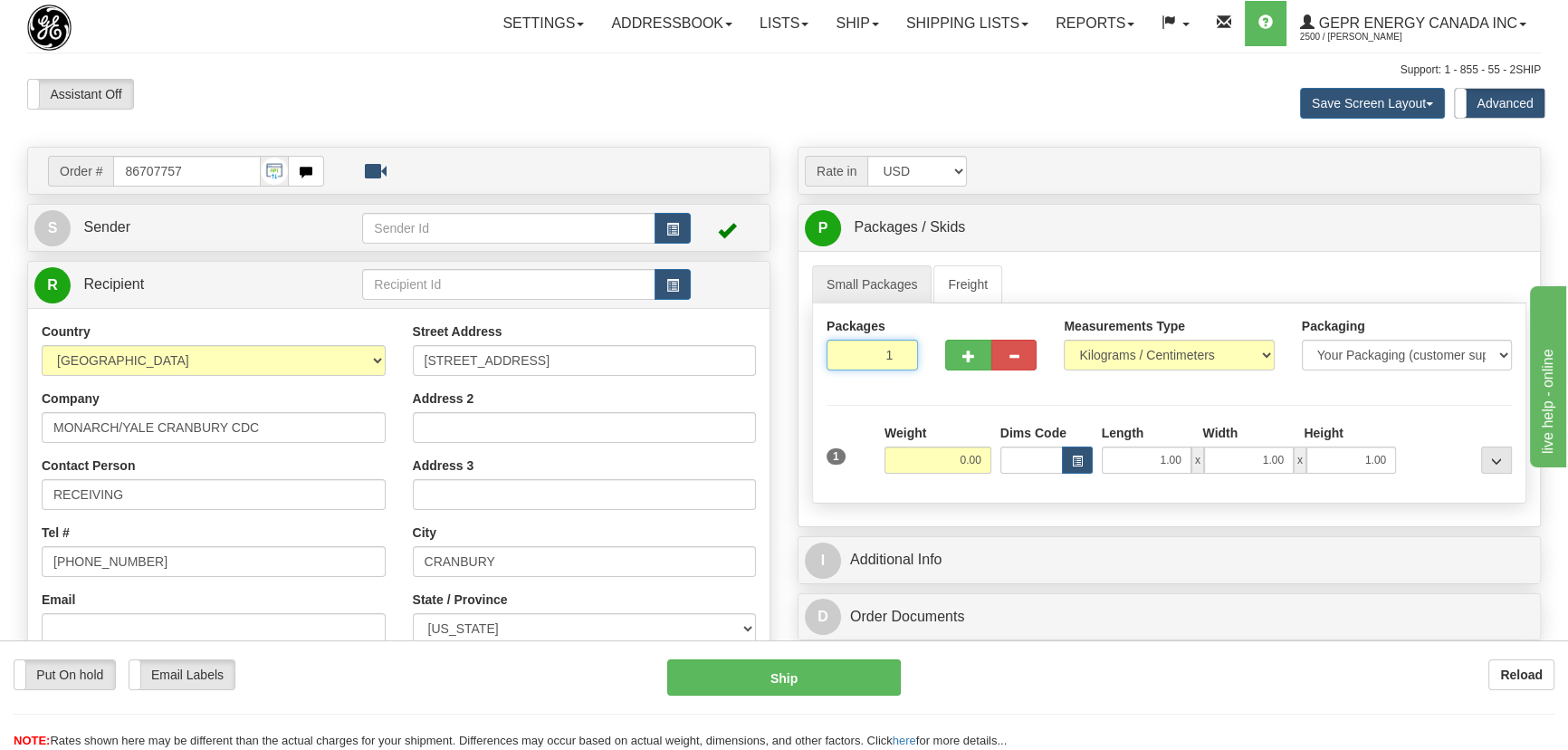
drag, startPoint x: 870, startPoint y: 362, endPoint x: 930, endPoint y: 395, distance: 68.5
click at [931, 384] on div "Packages 1 1" at bounding box center [1169, 351] width 713 height 70
click at [930, 413] on div "Packages 1 1 Measurements Type" at bounding box center [1169, 403] width 714 height 200
drag, startPoint x: 886, startPoint y: 357, endPoint x: 928, endPoint y: 389, distance: 52.8
click at [927, 386] on div "Packages 1 1" at bounding box center [1169, 351] width 713 height 70
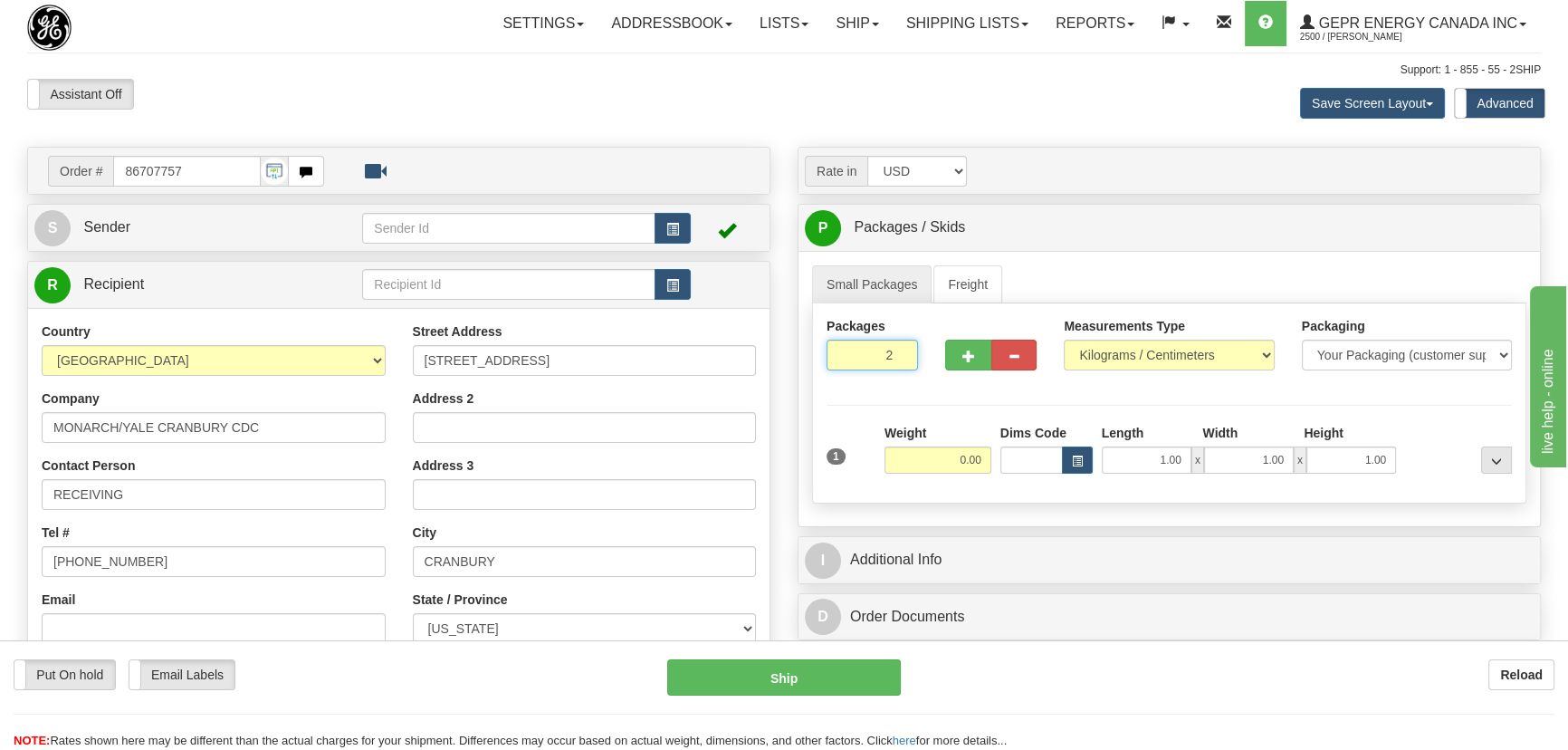
type input "2"
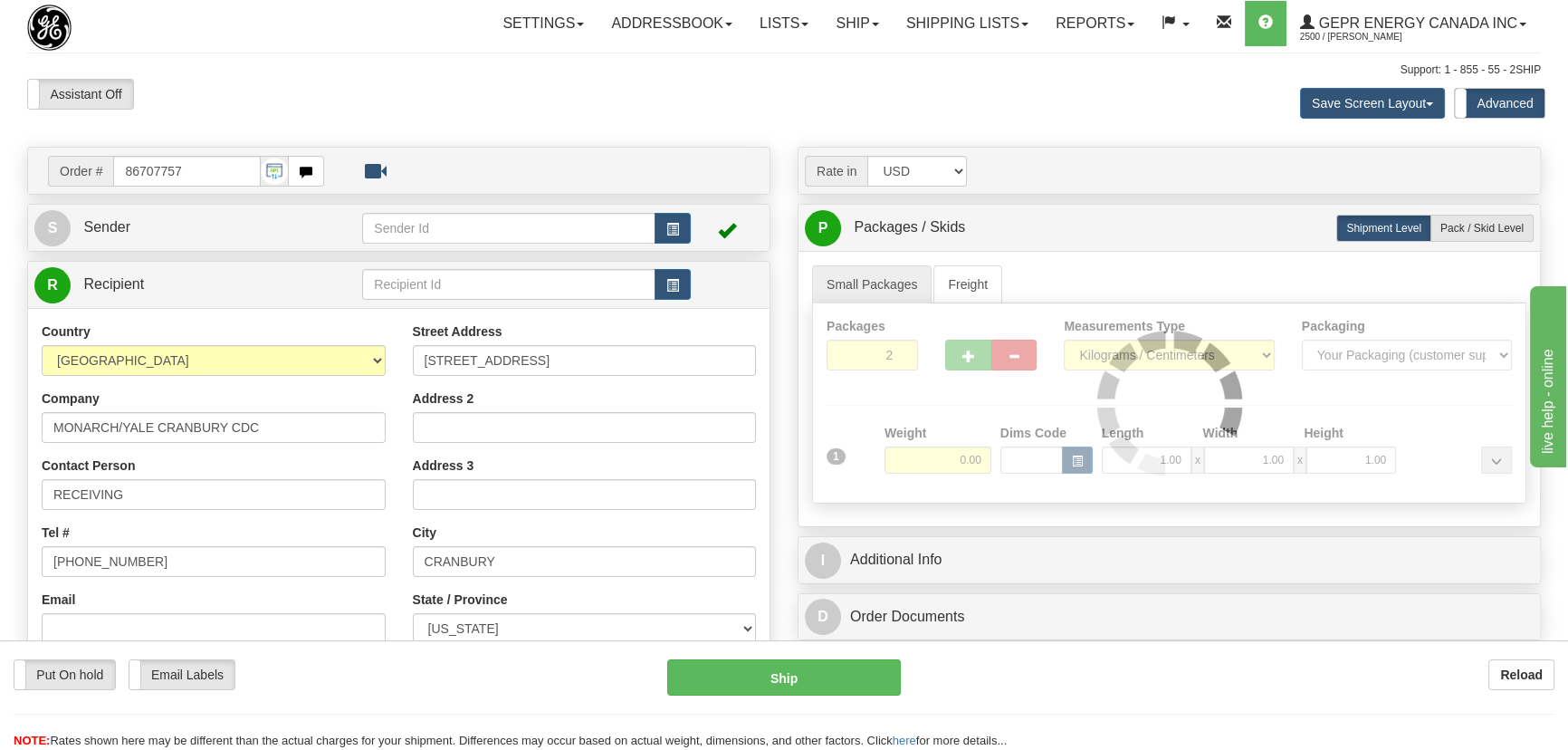
drag, startPoint x: 929, startPoint y: 400, endPoint x: 930, endPoint y: 438, distance: 38.0
click at [929, 401] on div "Packages 2 1 Measurements Type" at bounding box center [1169, 403] width 714 height 200
click at [936, 475] on div at bounding box center [1169, 402] width 713 height 199
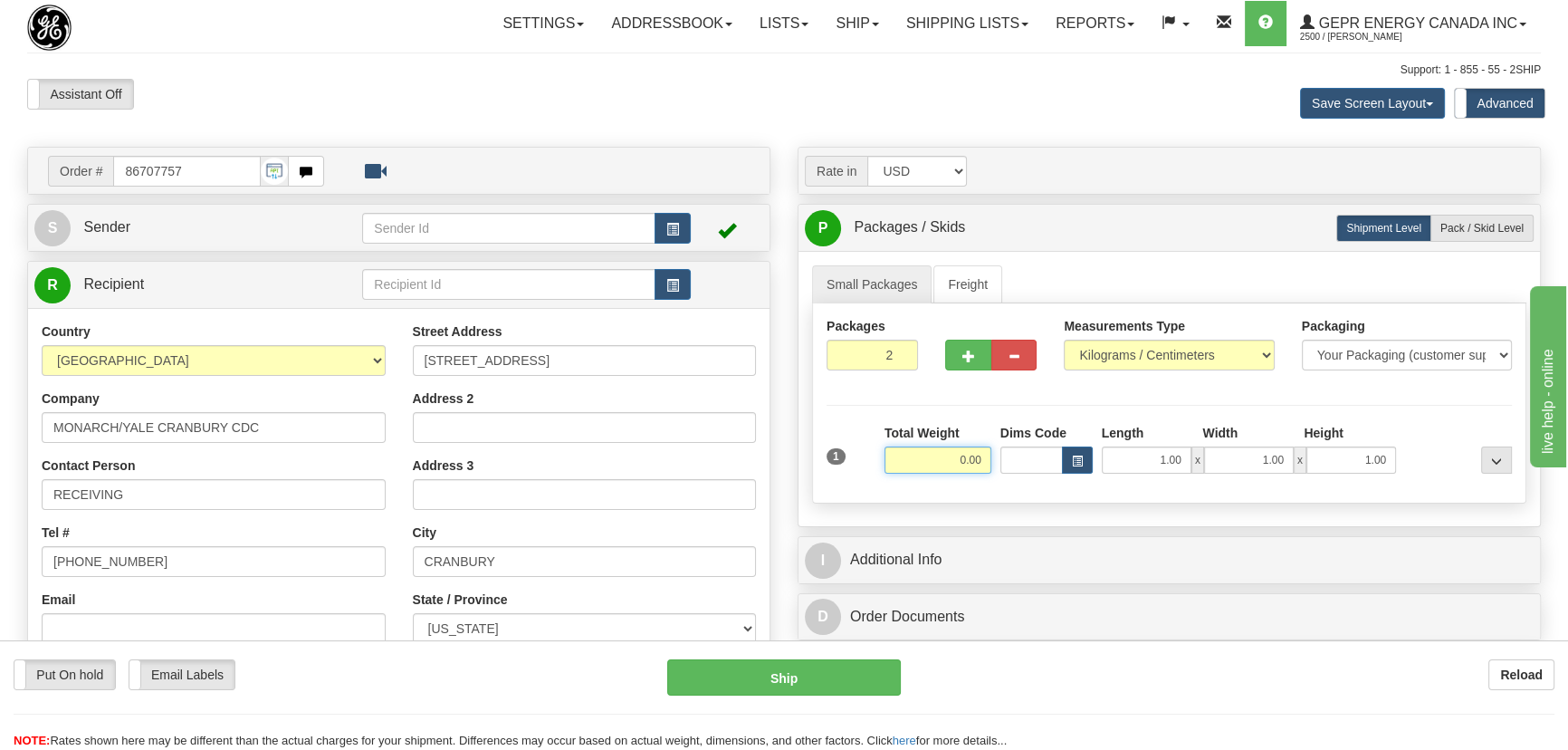
click at [934, 467] on input "0.00" at bounding box center [938, 460] width 107 height 27
type input "42.00"
drag, startPoint x: 1146, startPoint y: 355, endPoint x: 1147, endPoint y: 345, distance: 10.0
click at [1148, 352] on select "Pounds / Inches Kilograms / Centimeters" at bounding box center [1169, 354] width 210 height 31
select select "0"
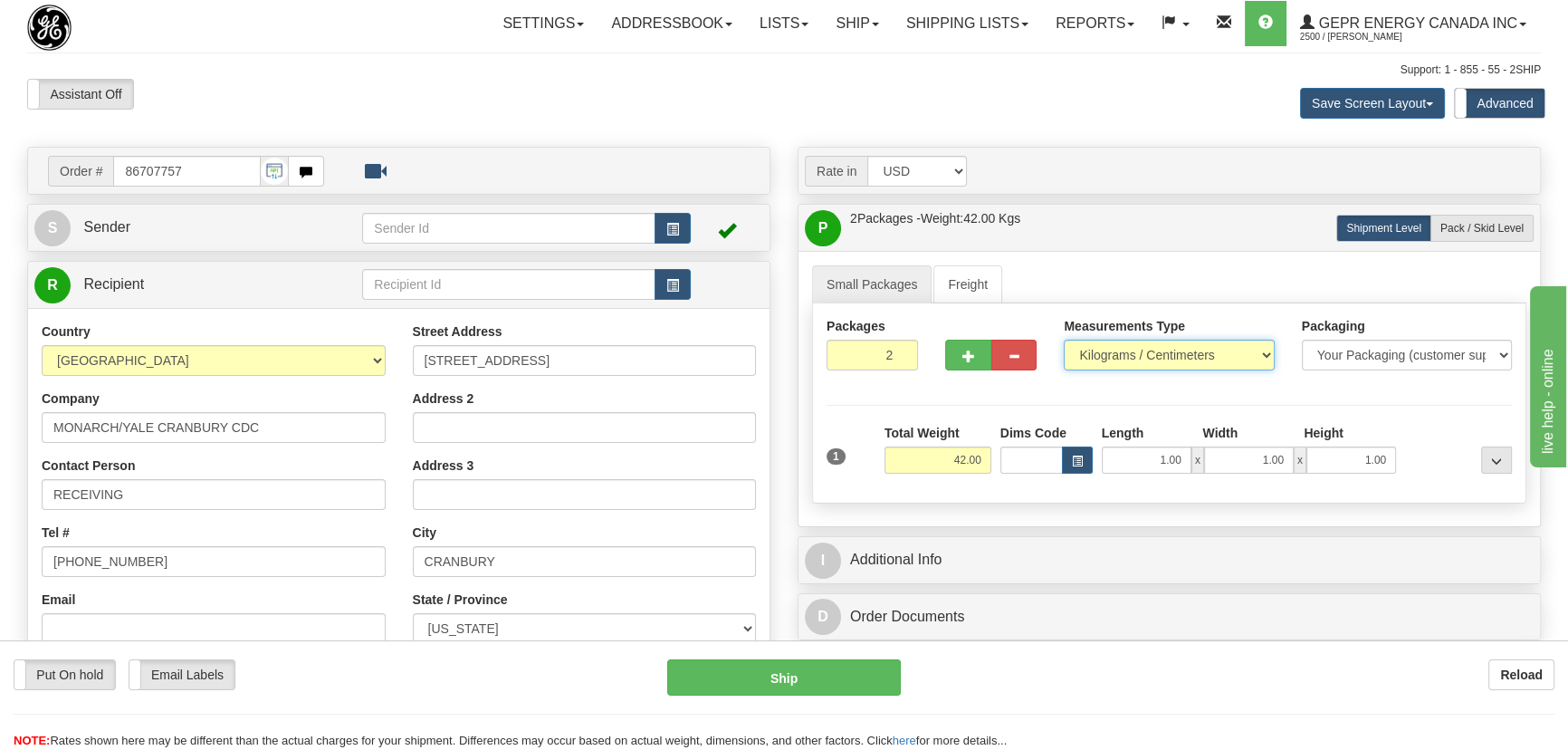
click at [1064, 339] on select "Pounds / Inches Kilograms / Centimeters" at bounding box center [1169, 354] width 210 height 31
click at [1152, 108] on div "Save Screen Layout Save Layout Reset to Default Standard Advanced" at bounding box center [1233, 103] width 642 height 49
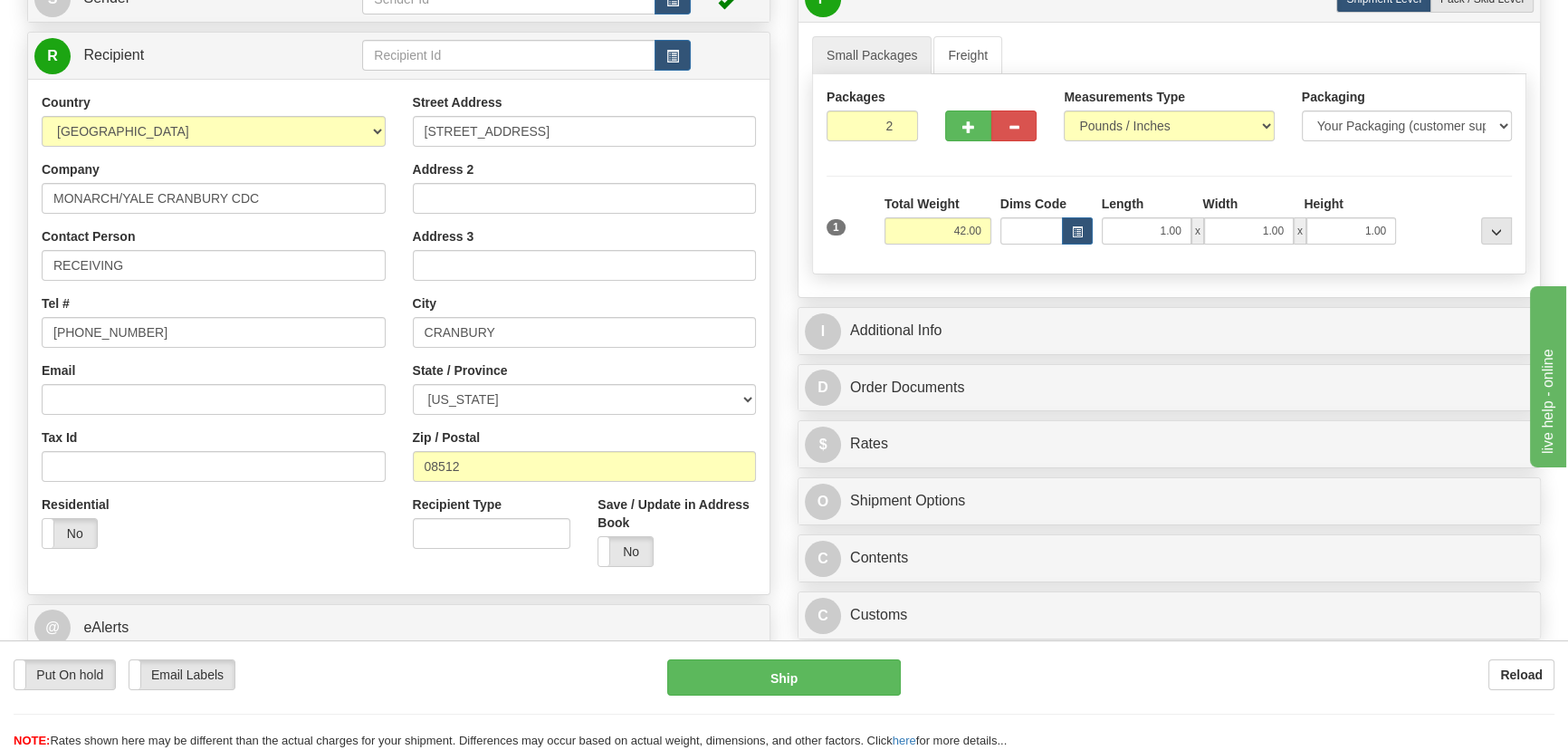
scroll to position [247, 0]
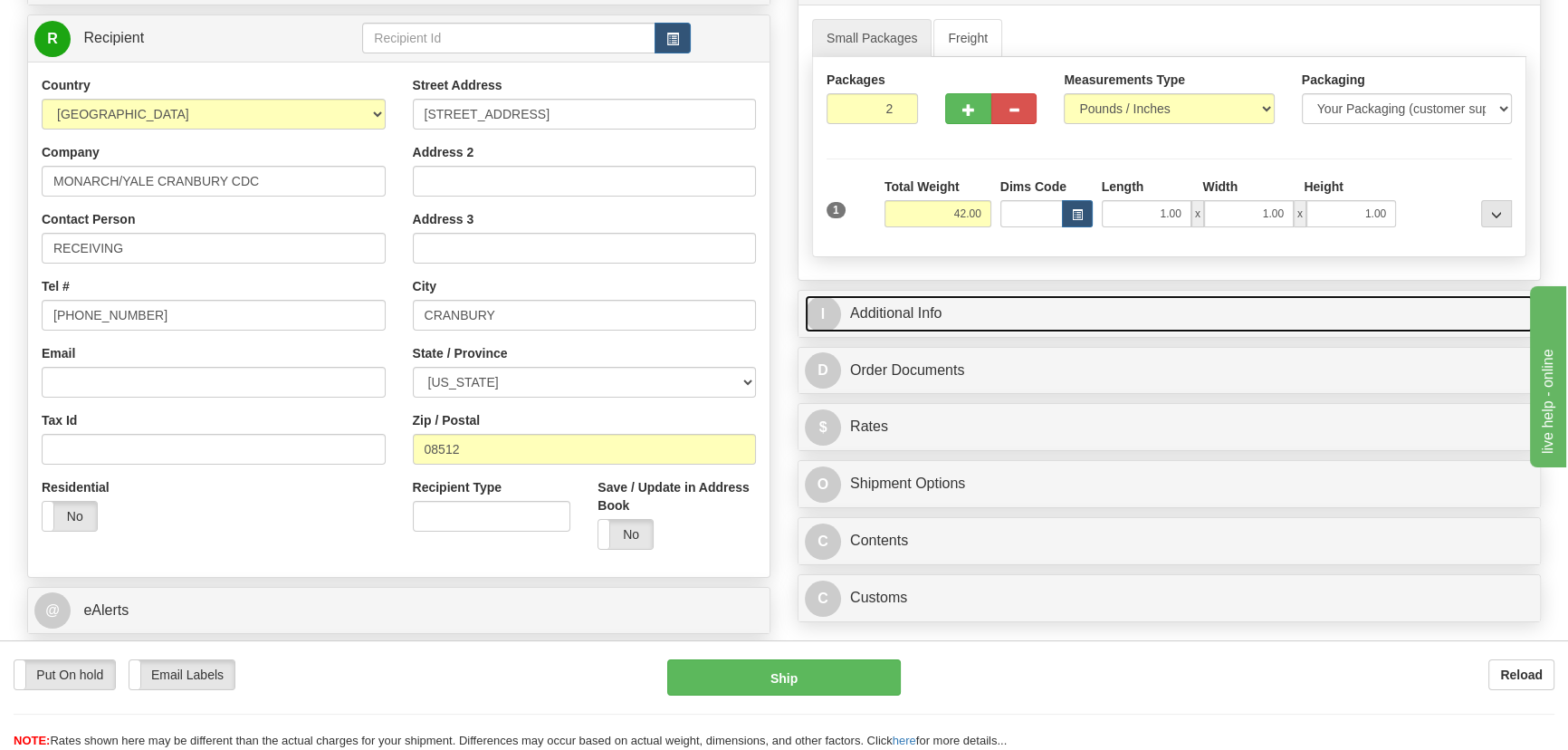
click at [1280, 313] on link "I Additional Info" at bounding box center [1170, 314] width 729 height 37
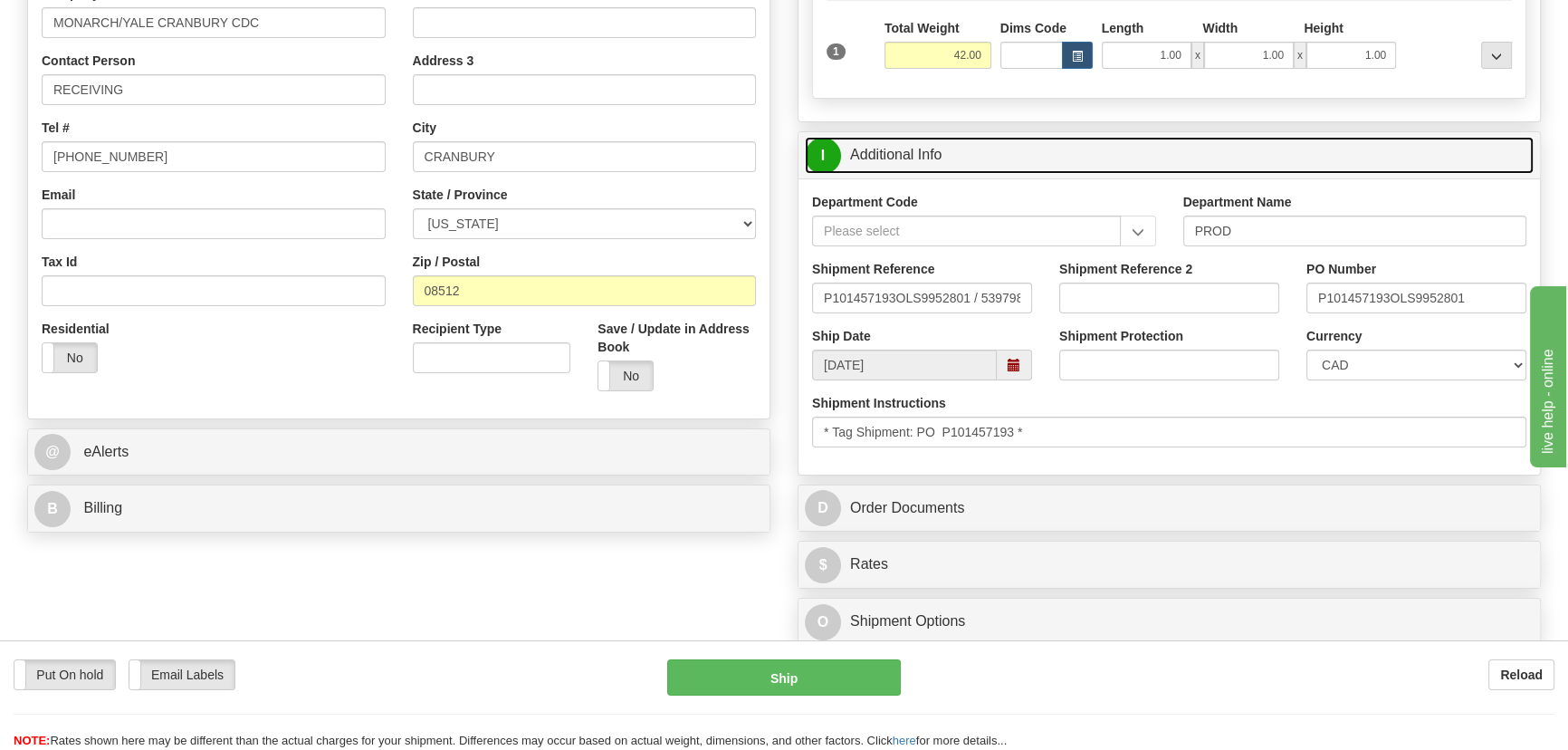
scroll to position [412, 0]
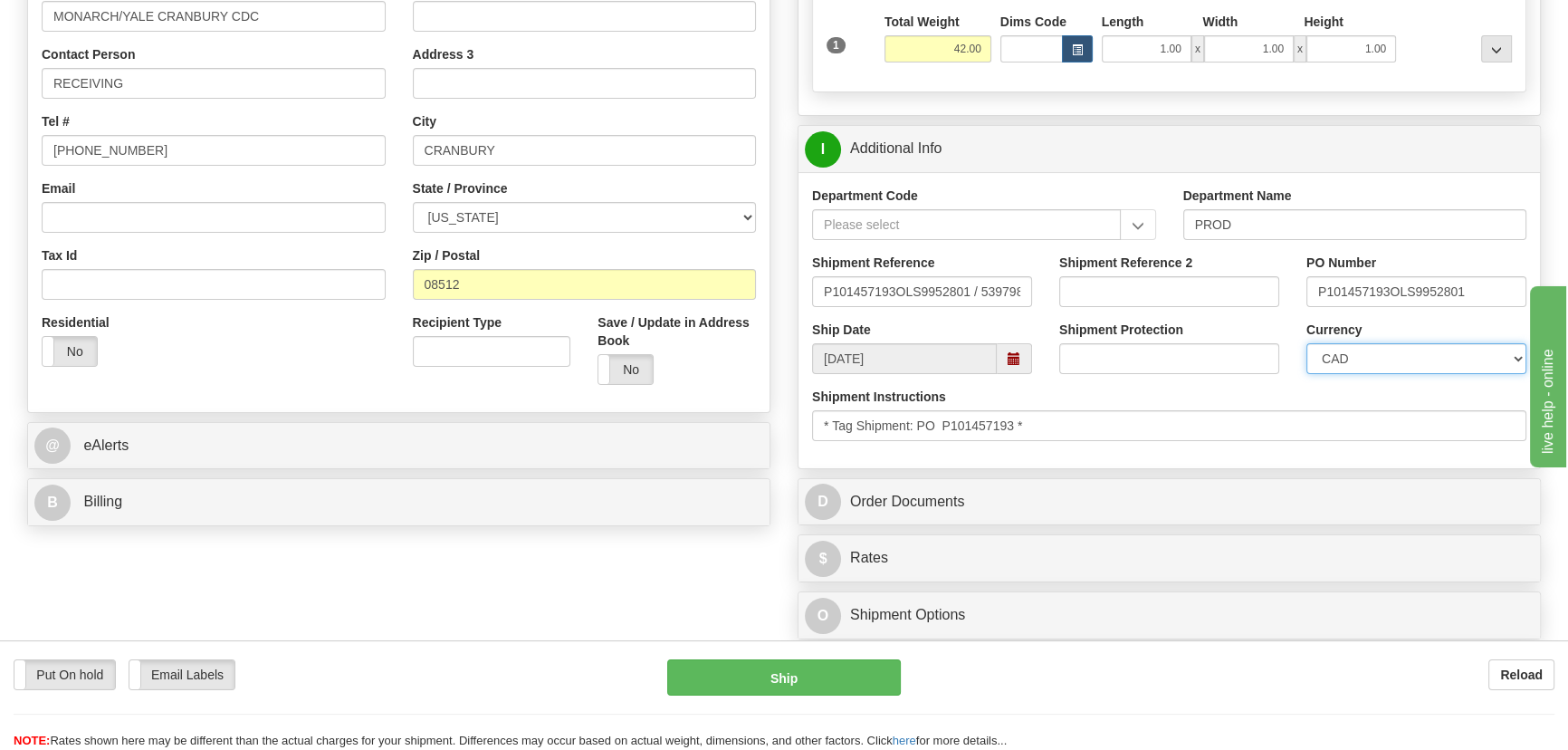
click at [1363, 362] on select "CAD USD EUR ZAR RON ANG ARN AUD AUS AWG BBD BFR BGN BHD BMD BND BRC BRL CHP CKZ…" at bounding box center [1416, 358] width 220 height 31
select select "1"
click at [1307, 343] on select "CAD USD EUR ZAR RON ANG ARN AUD AUS AWG BBD BFR BGN BHD BMD BND BRC BRL CHP CKZ…" at bounding box center [1416, 358] width 220 height 31
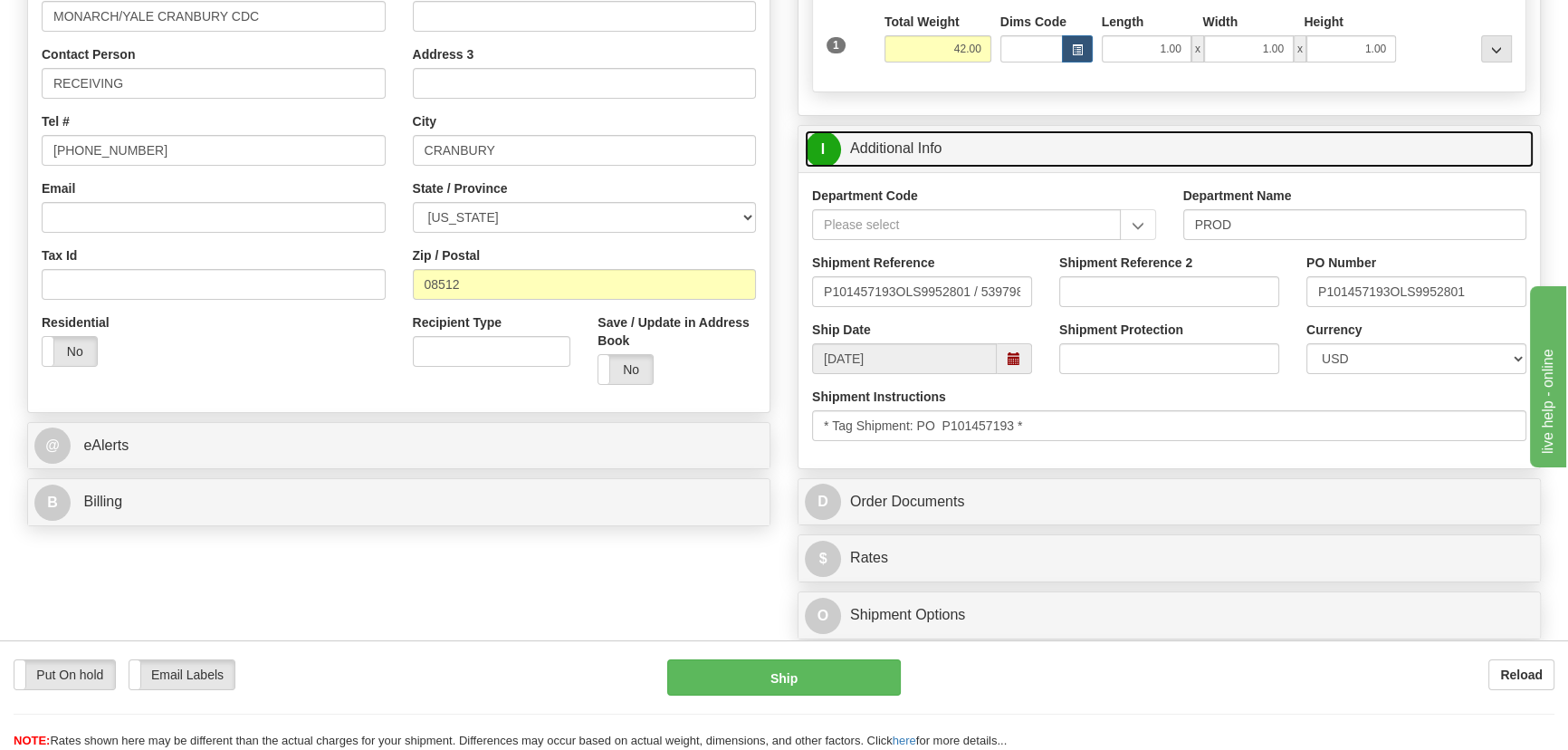
click at [1387, 145] on link "I Additional Info" at bounding box center [1170, 149] width 729 height 37
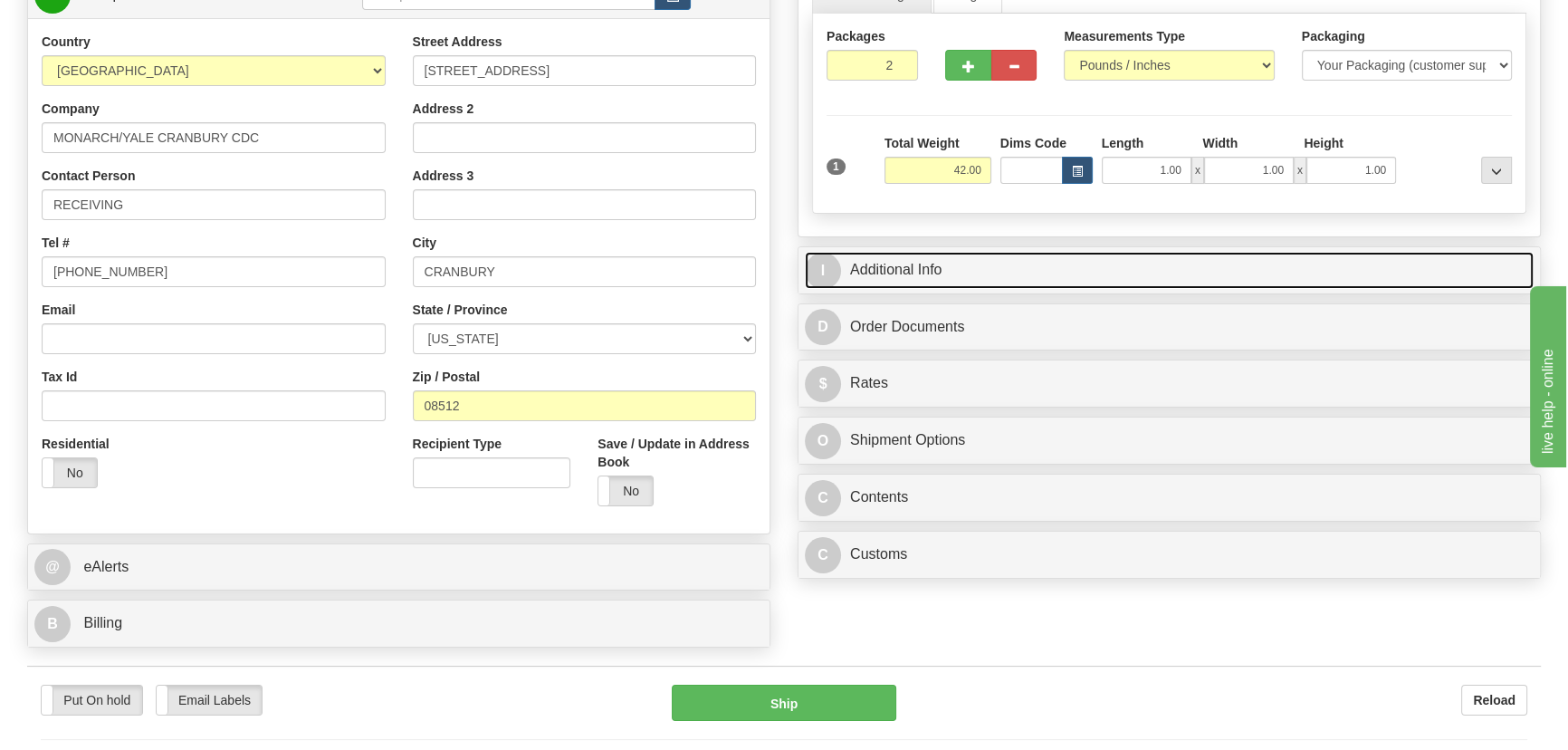
scroll to position [247, 0]
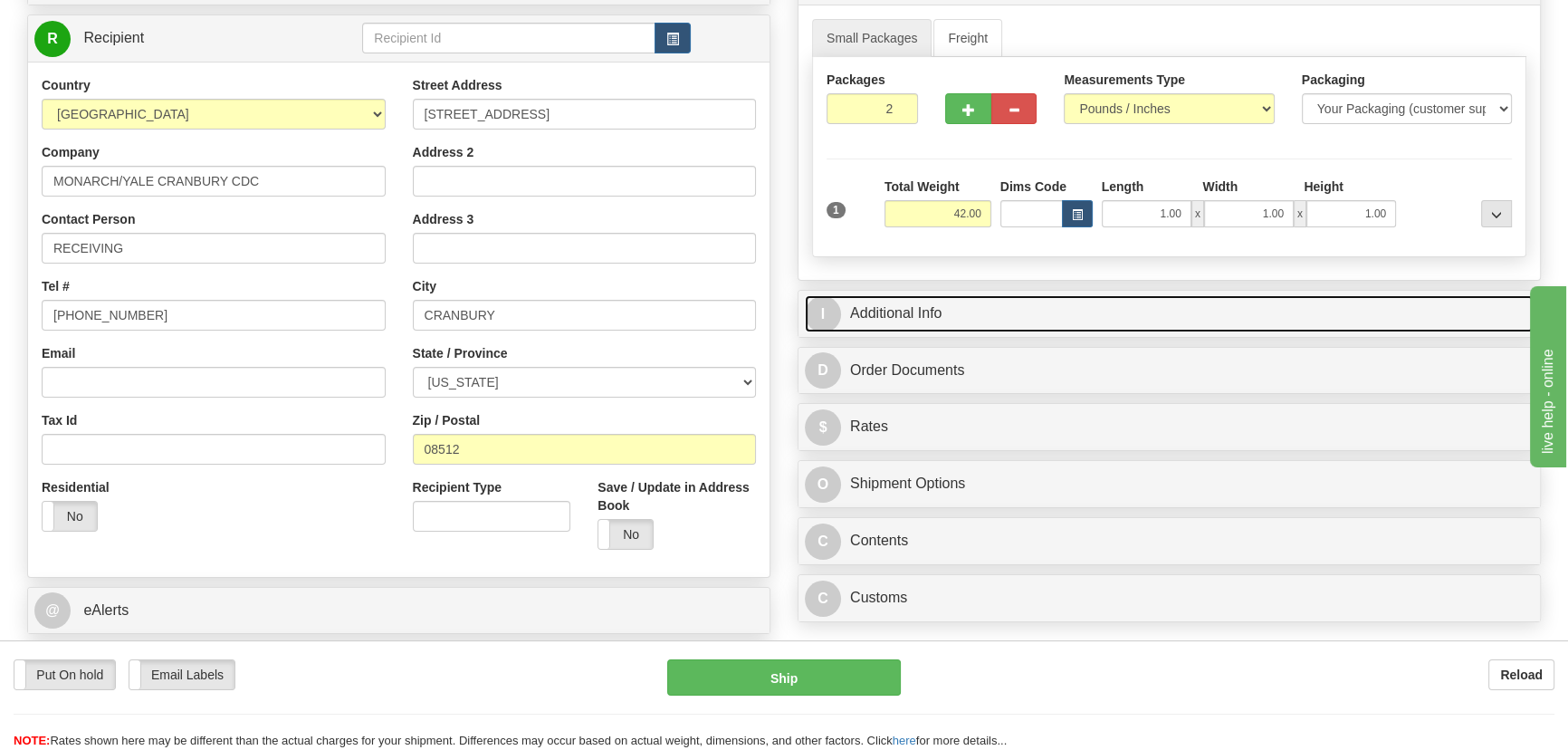
click at [1195, 316] on link "I Additional Info" at bounding box center [1170, 314] width 729 height 37
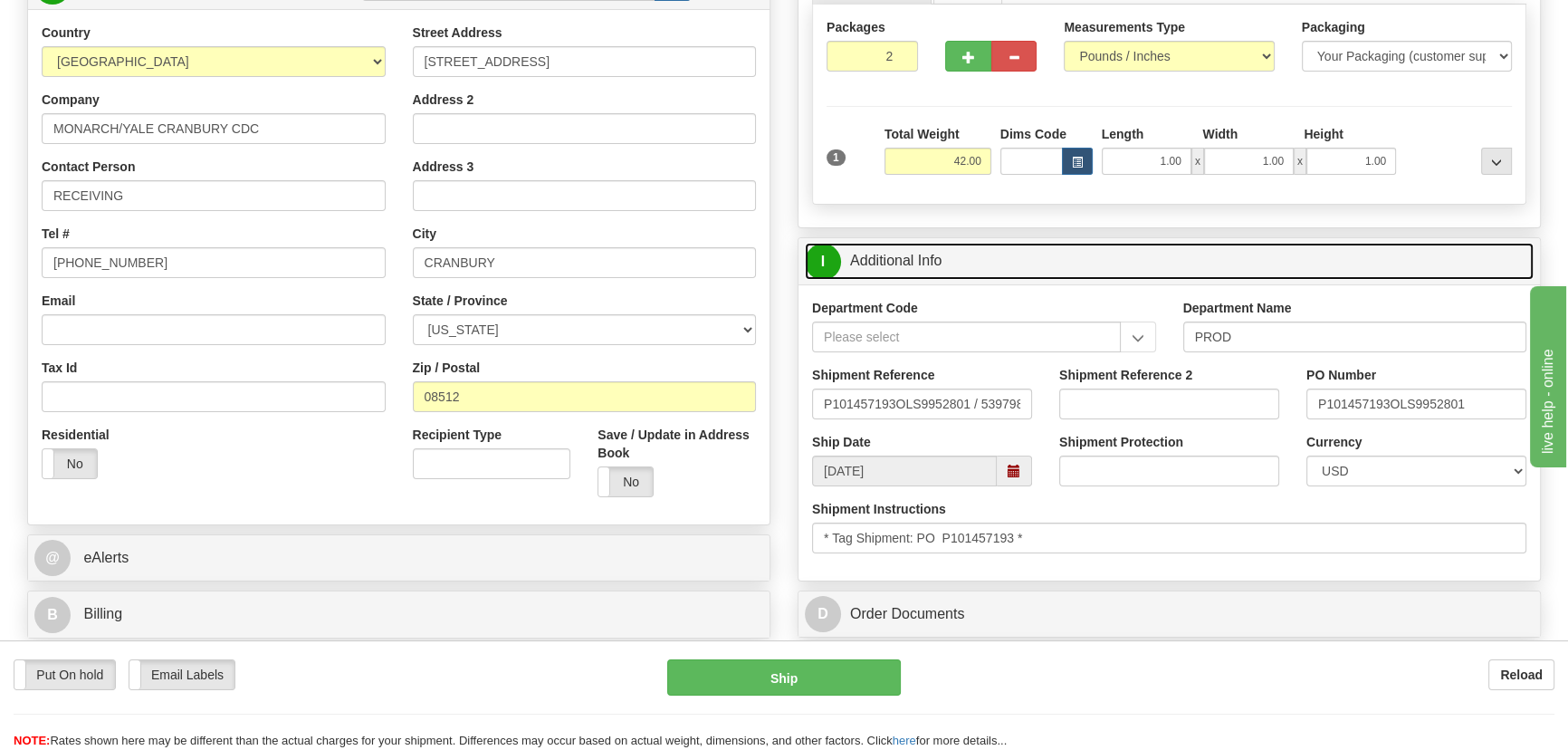
scroll to position [329, 0]
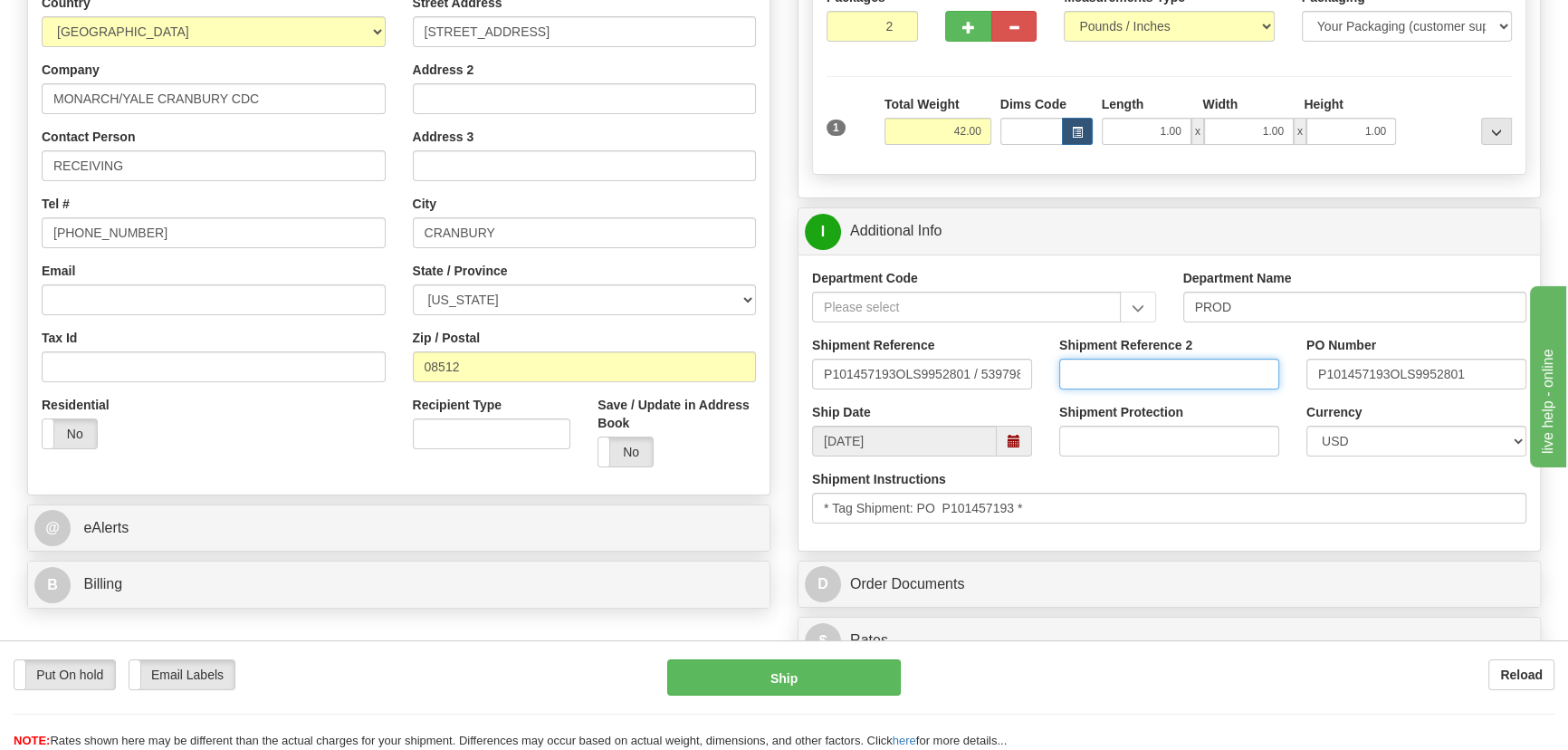
click at [1179, 359] on input "Shipment Reference 2" at bounding box center [1169, 374] width 220 height 31
click at [1150, 362] on input "Shipment Reference 2" at bounding box center [1169, 374] width 220 height 31
drag, startPoint x: 1168, startPoint y: 364, endPoint x: 1005, endPoint y: 362, distance: 163.0
click at [1005, 358] on div "Shipment Reference P101457193OLS9952801 / 539798 Shipment Reference 2 539900606…" at bounding box center [1170, 369] width 741 height 67
type input "5399006068"
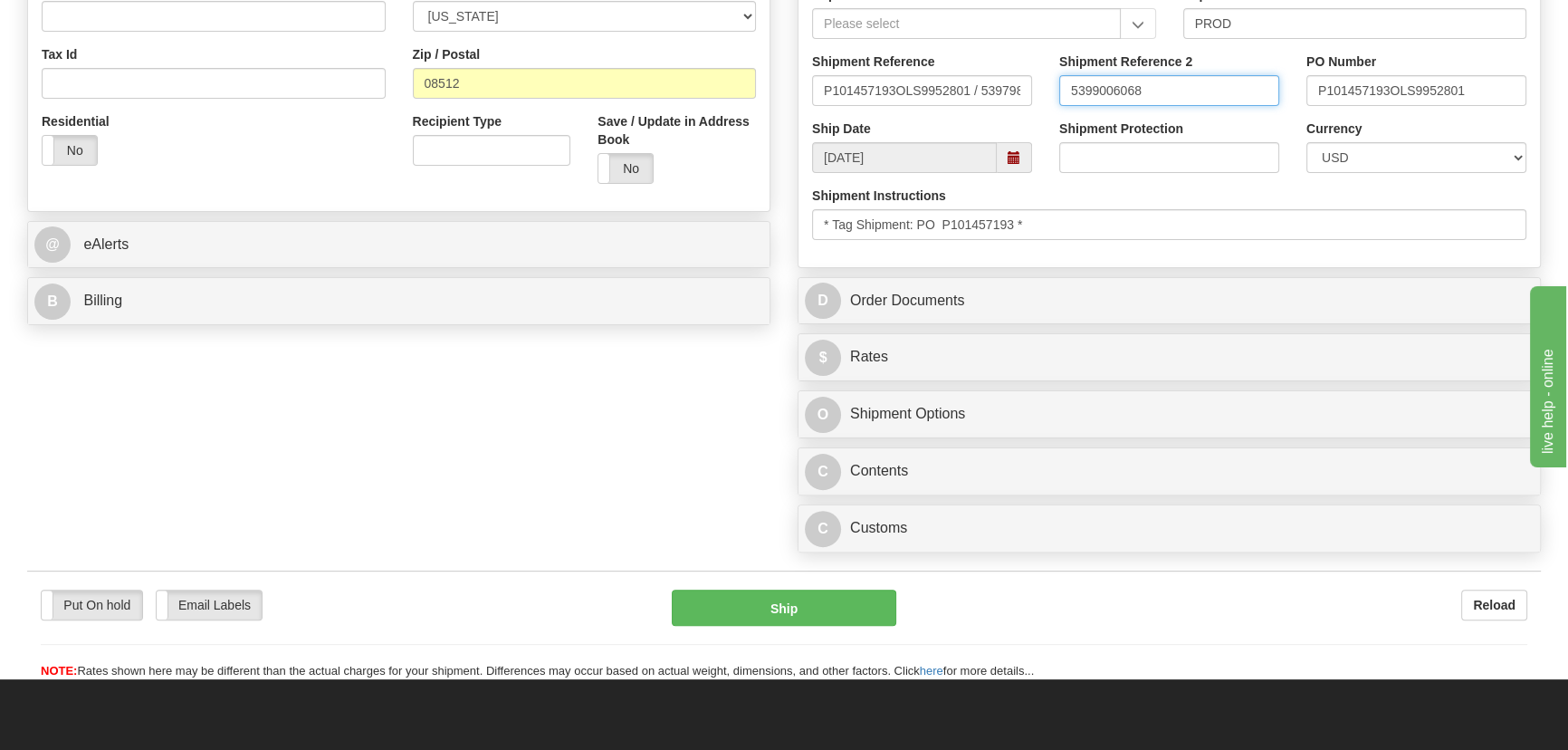
scroll to position [658, 0]
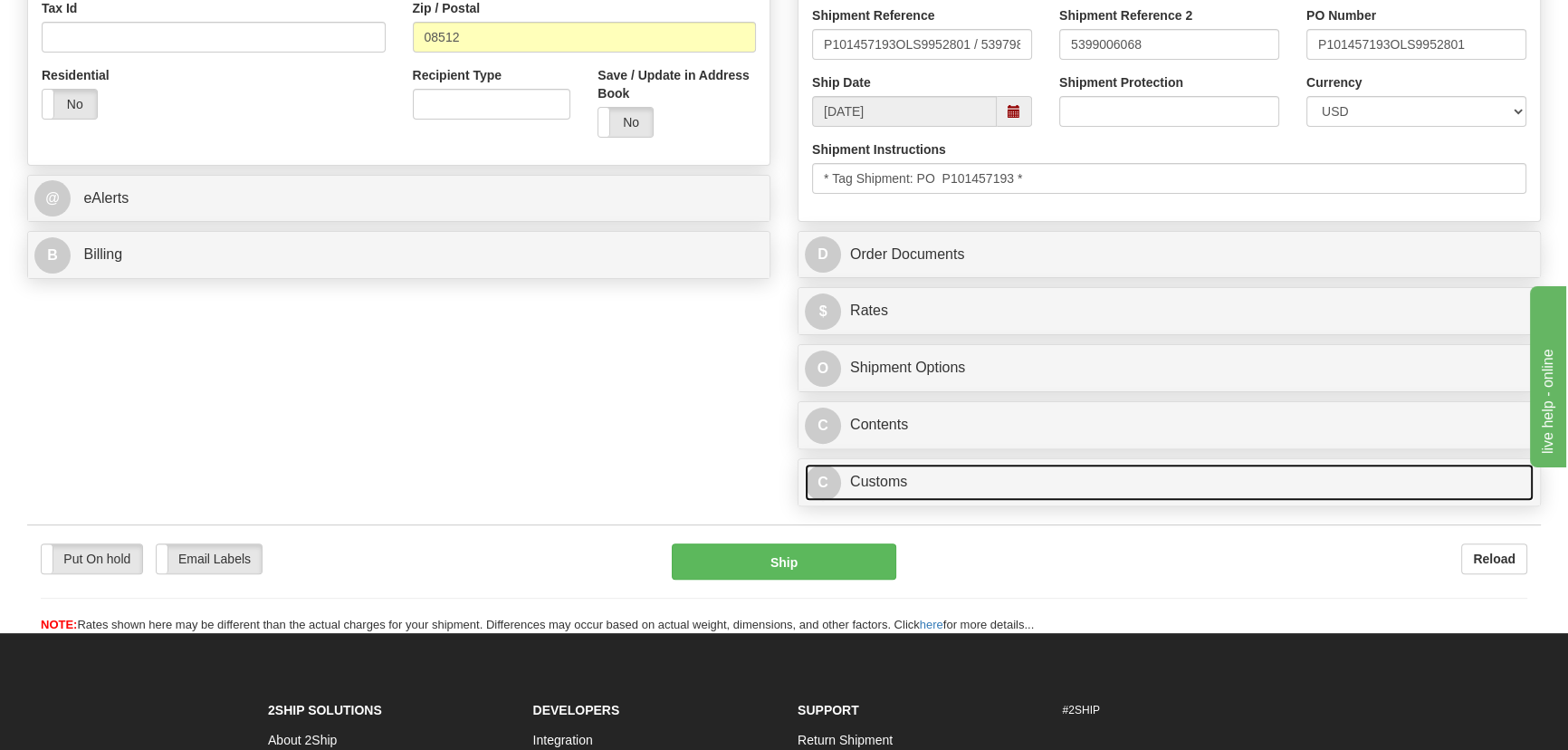
click at [1087, 477] on link "C Customs" at bounding box center [1170, 482] width 729 height 37
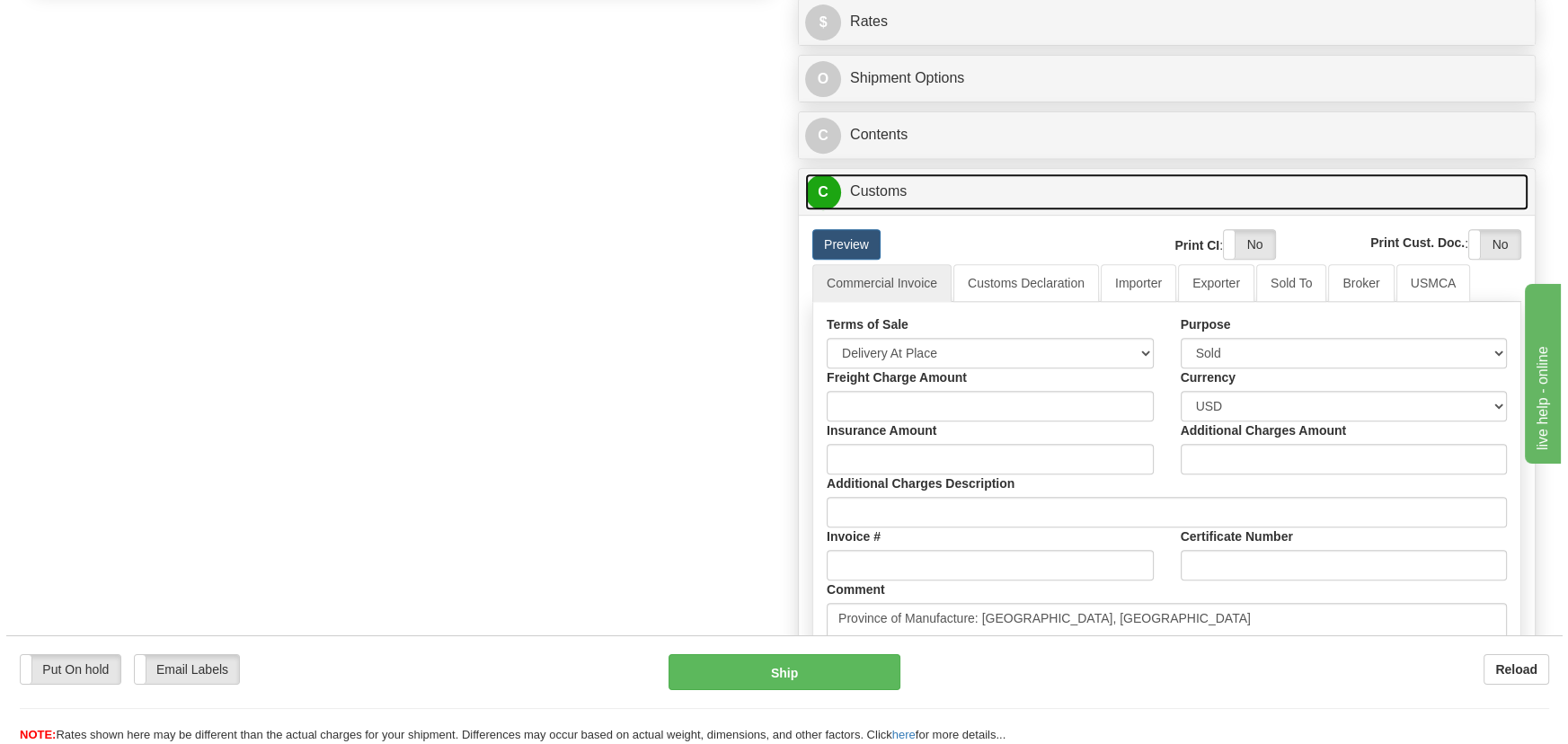
scroll to position [979, 0]
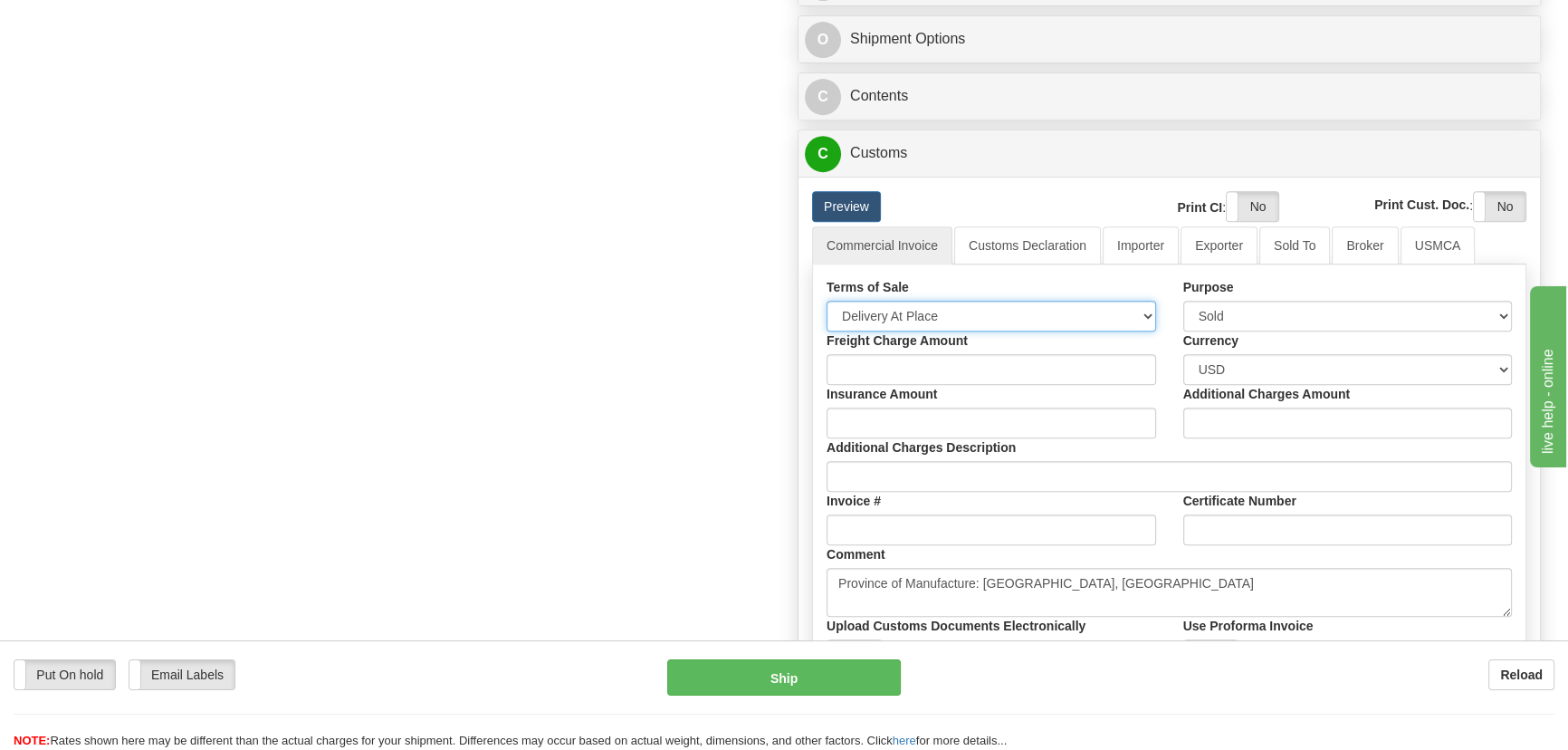
click at [982, 309] on select "Free Carrier Free On Board Ex Works Delivered Duty Unpaid Delivered Duty Paid C…" at bounding box center [992, 315] width 330 height 31
select select "7"
click at [827, 300] on select "Free Carrier Free On Board Ex Works Delivered Duty Unpaid Delivered Duty Paid C…" at bounding box center [992, 315] width 330 height 31
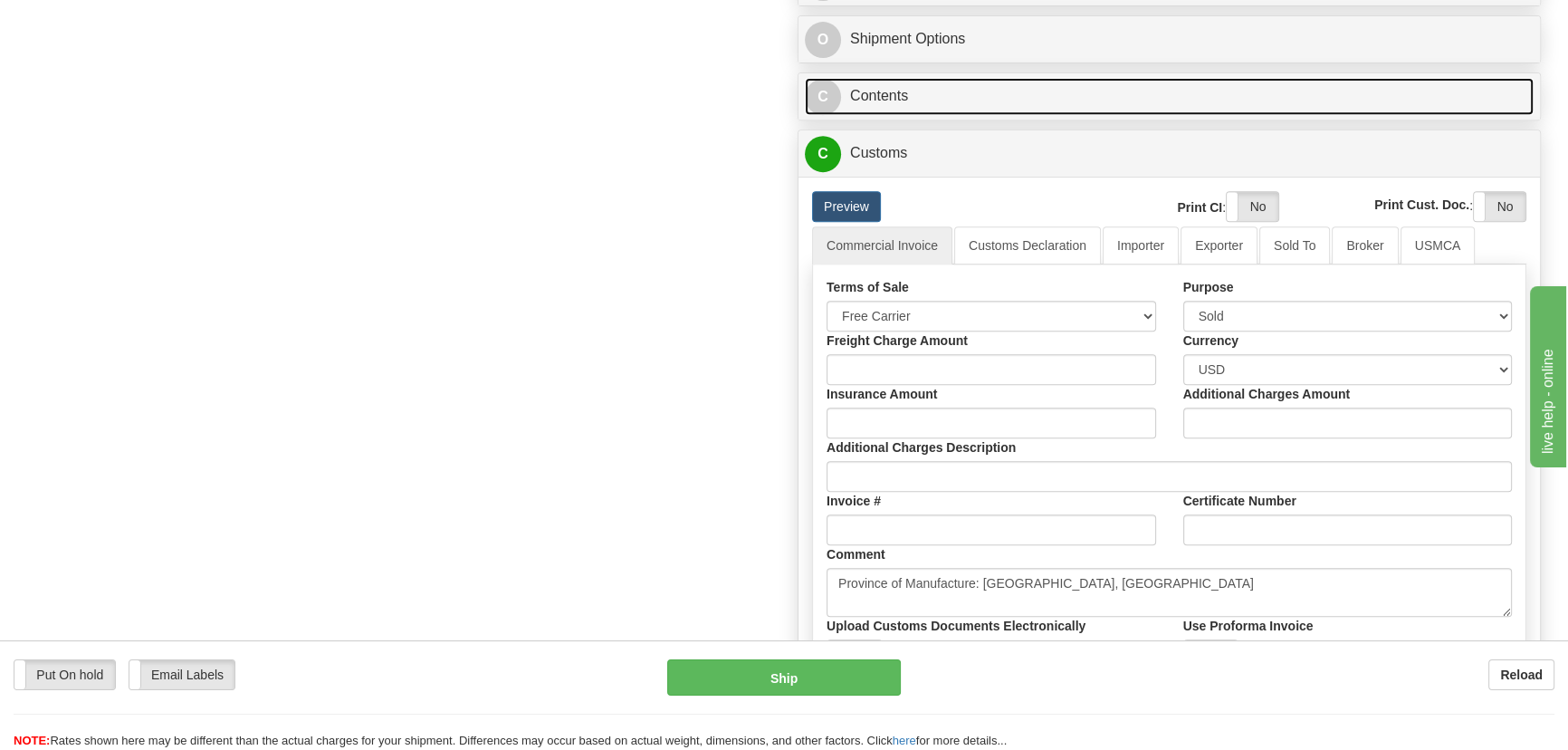
click at [1140, 87] on link "C Contents" at bounding box center [1170, 96] width 729 height 37
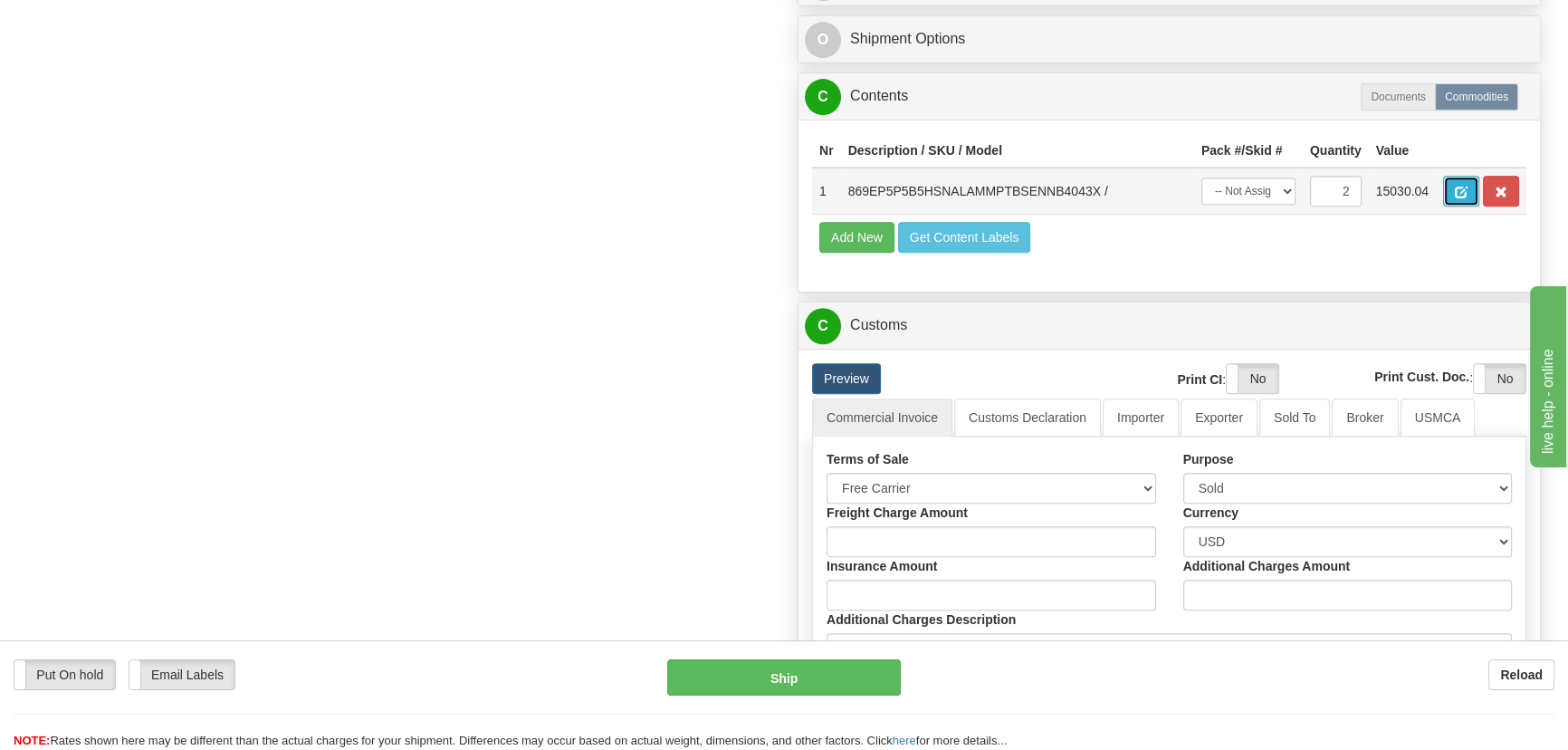
click at [1466, 188] on span "button" at bounding box center [1461, 192] width 13 height 12
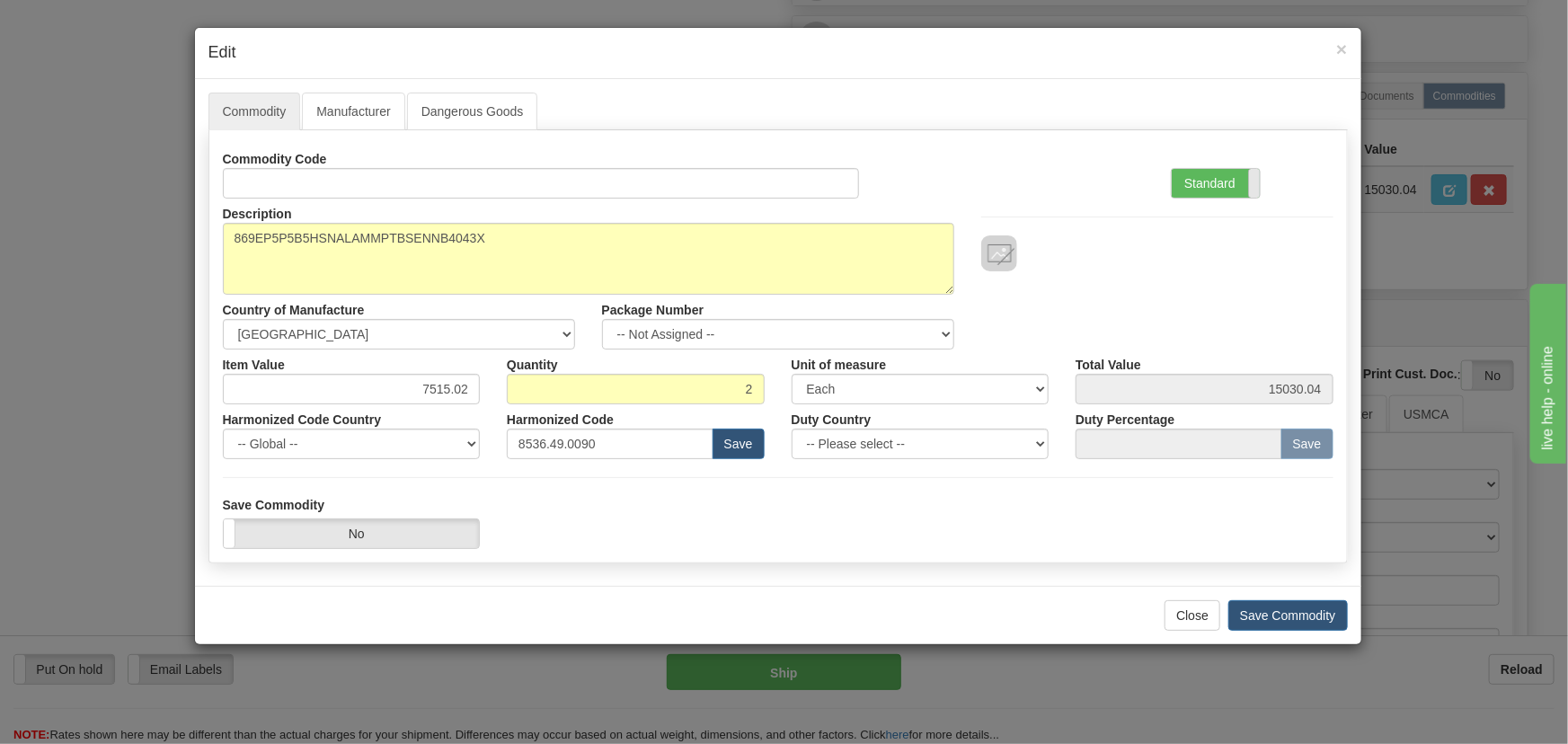
click at [1258, 190] on span at bounding box center [1259, 183] width 23 height 29
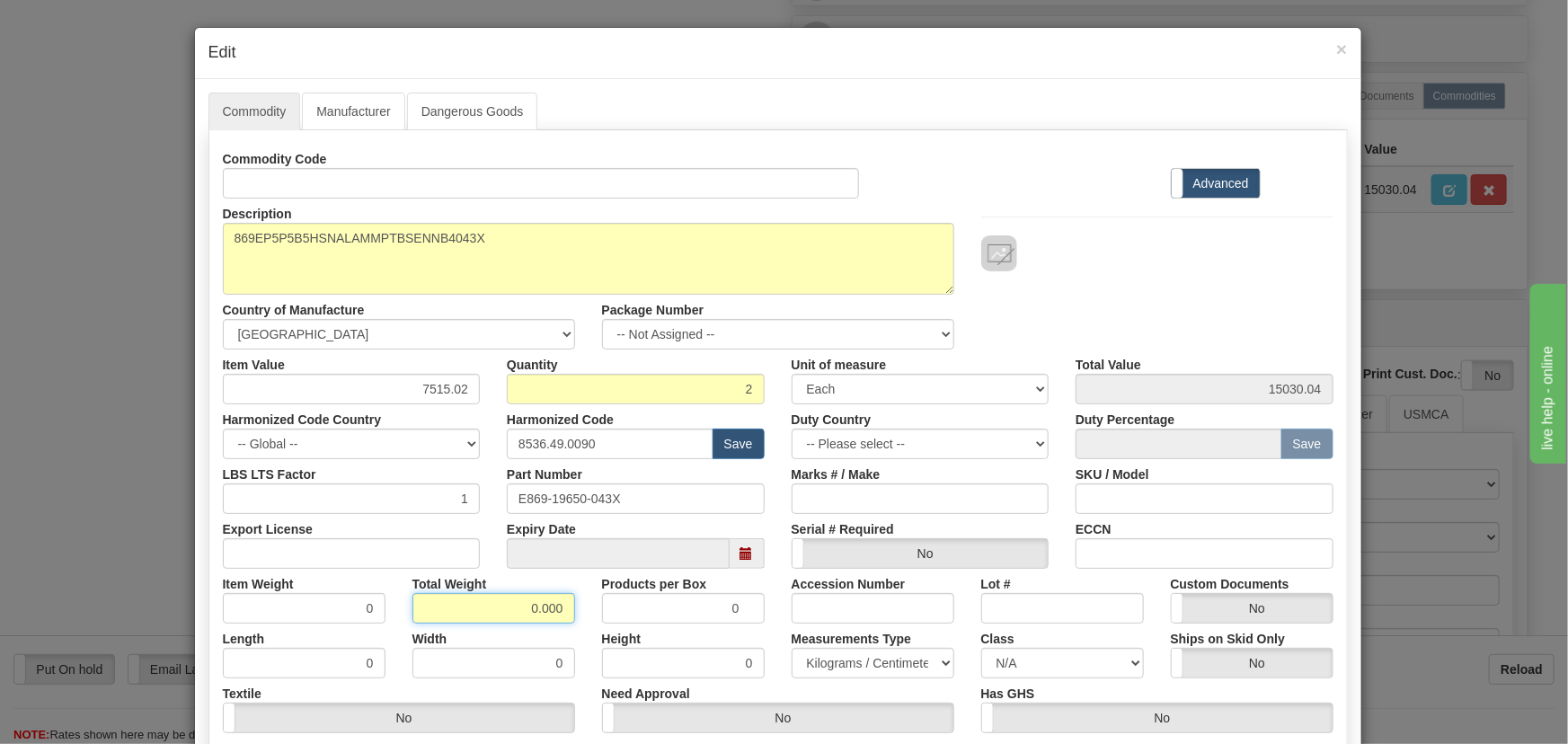
drag, startPoint x: 506, startPoint y: 604, endPoint x: 592, endPoint y: 619, distance: 87.3
click at [592, 619] on div "Item Weight 0 Total Weight 0.000 Products per Box 0 Accession Number Lot # Cust…" at bounding box center [778, 596] width 1138 height 55
type input "2"
type input "1.0000"
click at [589, 620] on div "Products per Box 0" at bounding box center [683, 596] width 189 height 55
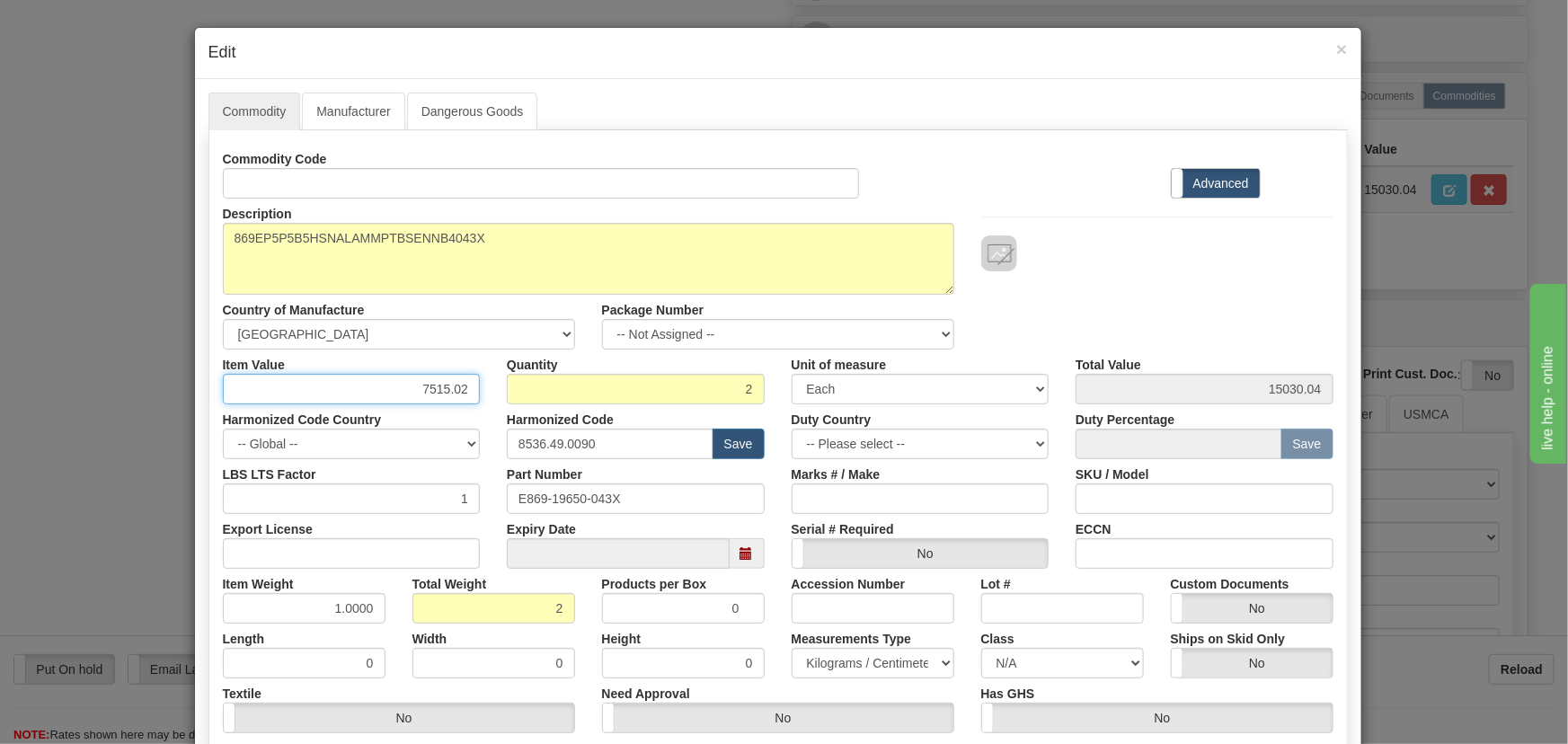
drag, startPoint x: 414, startPoint y: 384, endPoint x: 521, endPoint y: 419, distance: 112.6
click at [523, 421] on div "Commodity Code Standard Advanced Description 869EP5P5B5HSNALAMMPTBSENNB4043X Co…" at bounding box center [778, 465] width 1111 height 645
paste input "4.316,66"
type input "4316.66"
type input "8633.32"
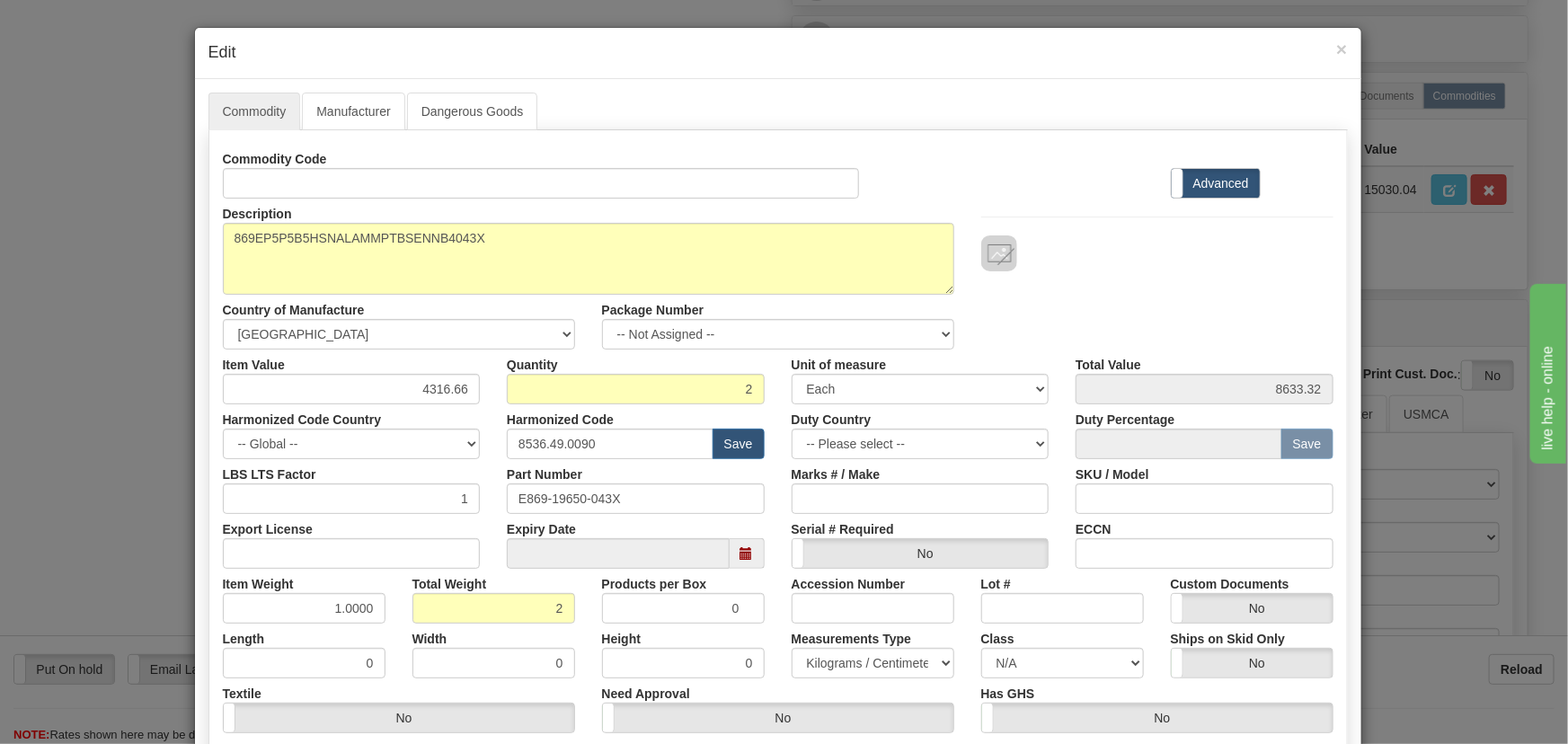
click at [1104, 187] on div "Commodity Code Standard Advanced" at bounding box center [778, 171] width 1138 height 55
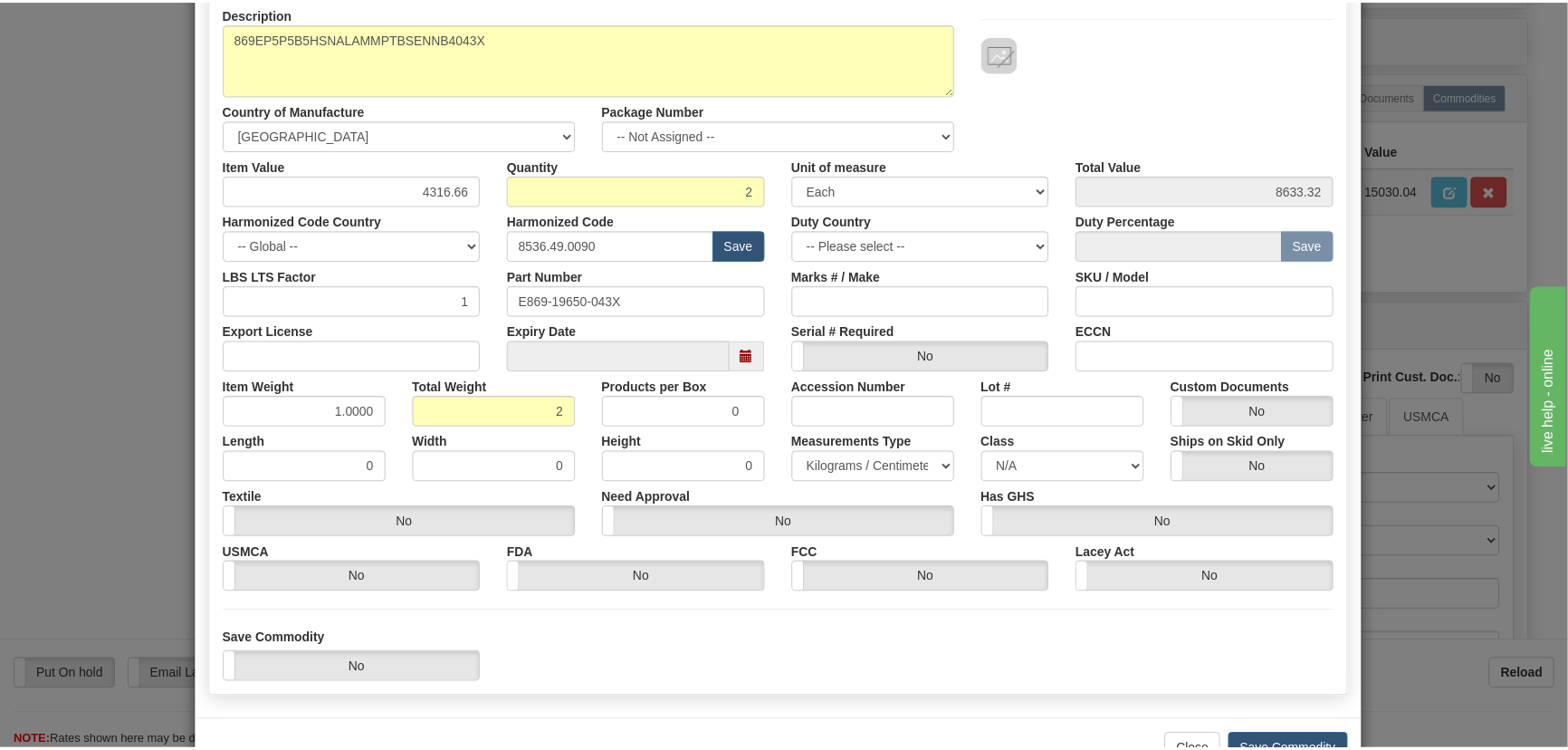
scroll to position [257, 0]
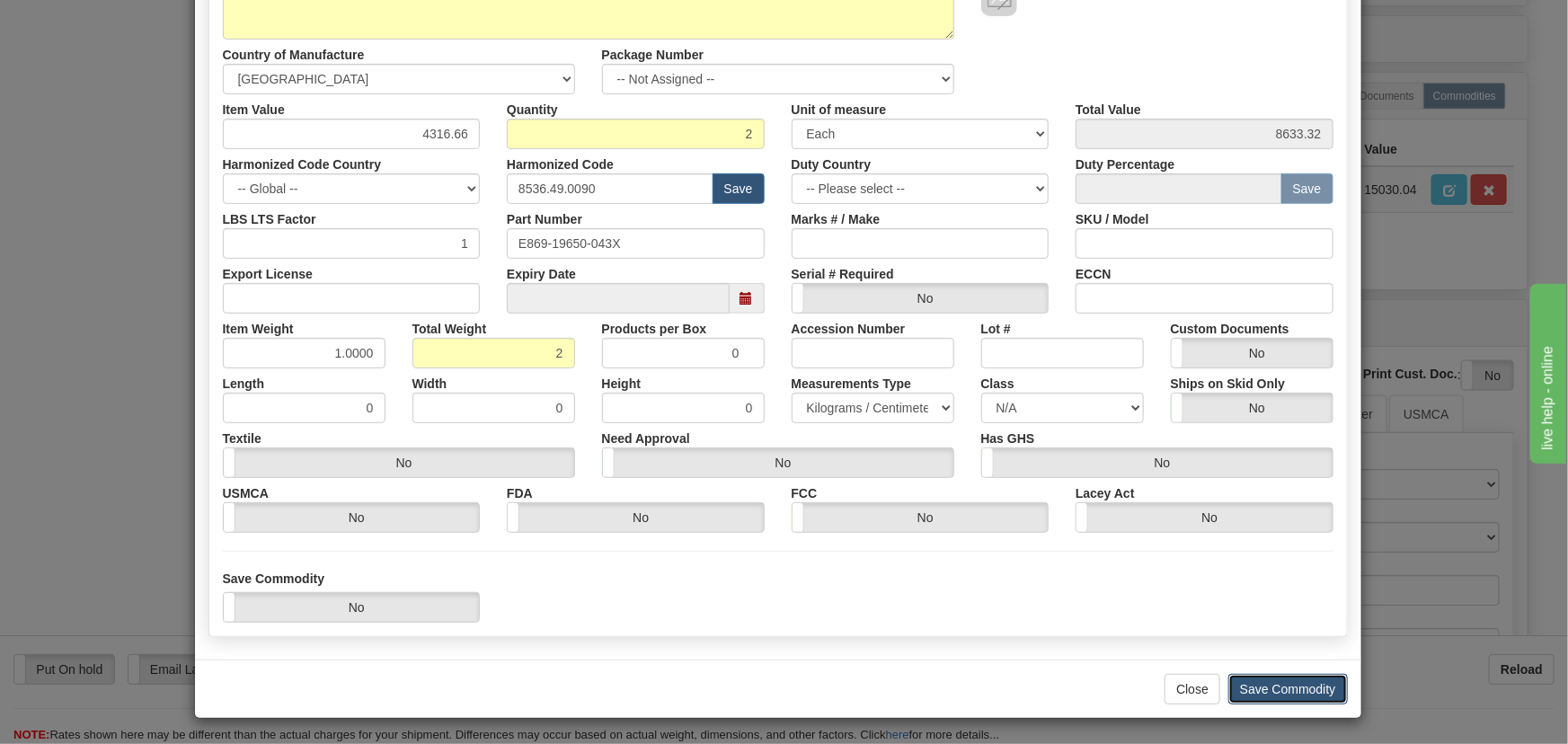
click at [1296, 679] on button "Save Commodity" at bounding box center [1288, 689] width 120 height 30
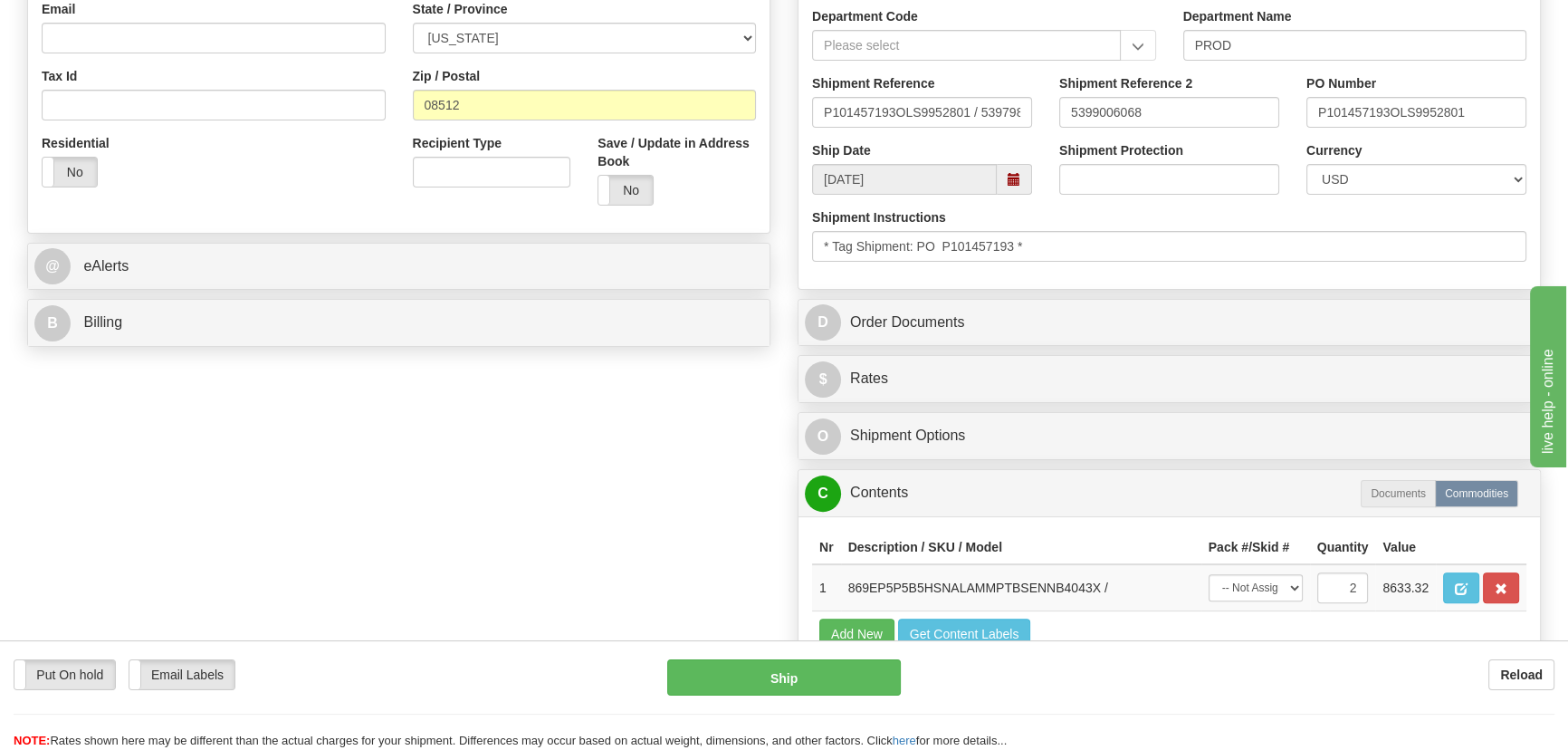
scroll to position [576, 0]
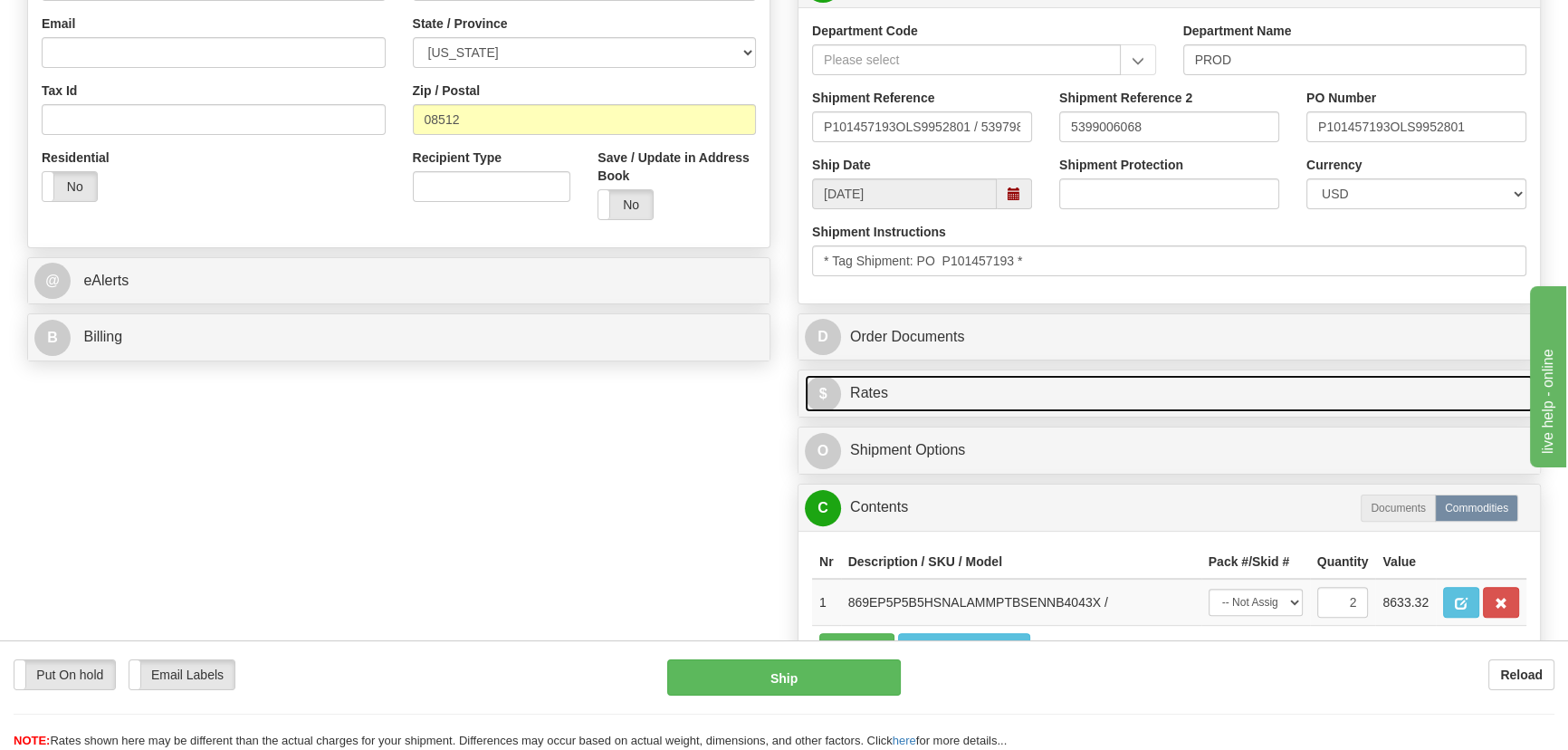
click at [1247, 396] on link "$ Rates" at bounding box center [1170, 393] width 729 height 37
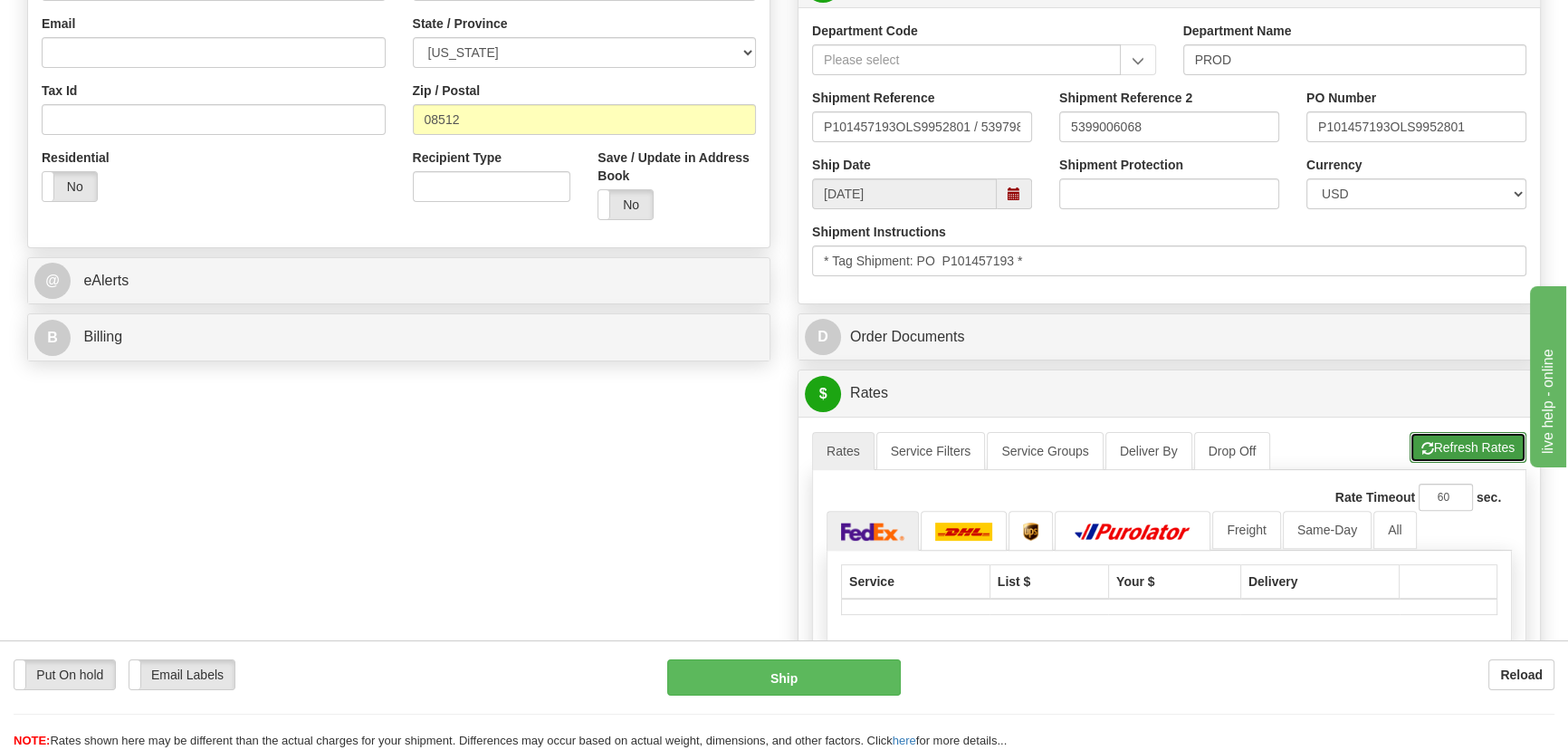
click at [1464, 434] on button "Refresh Rates" at bounding box center [1468, 447] width 117 height 31
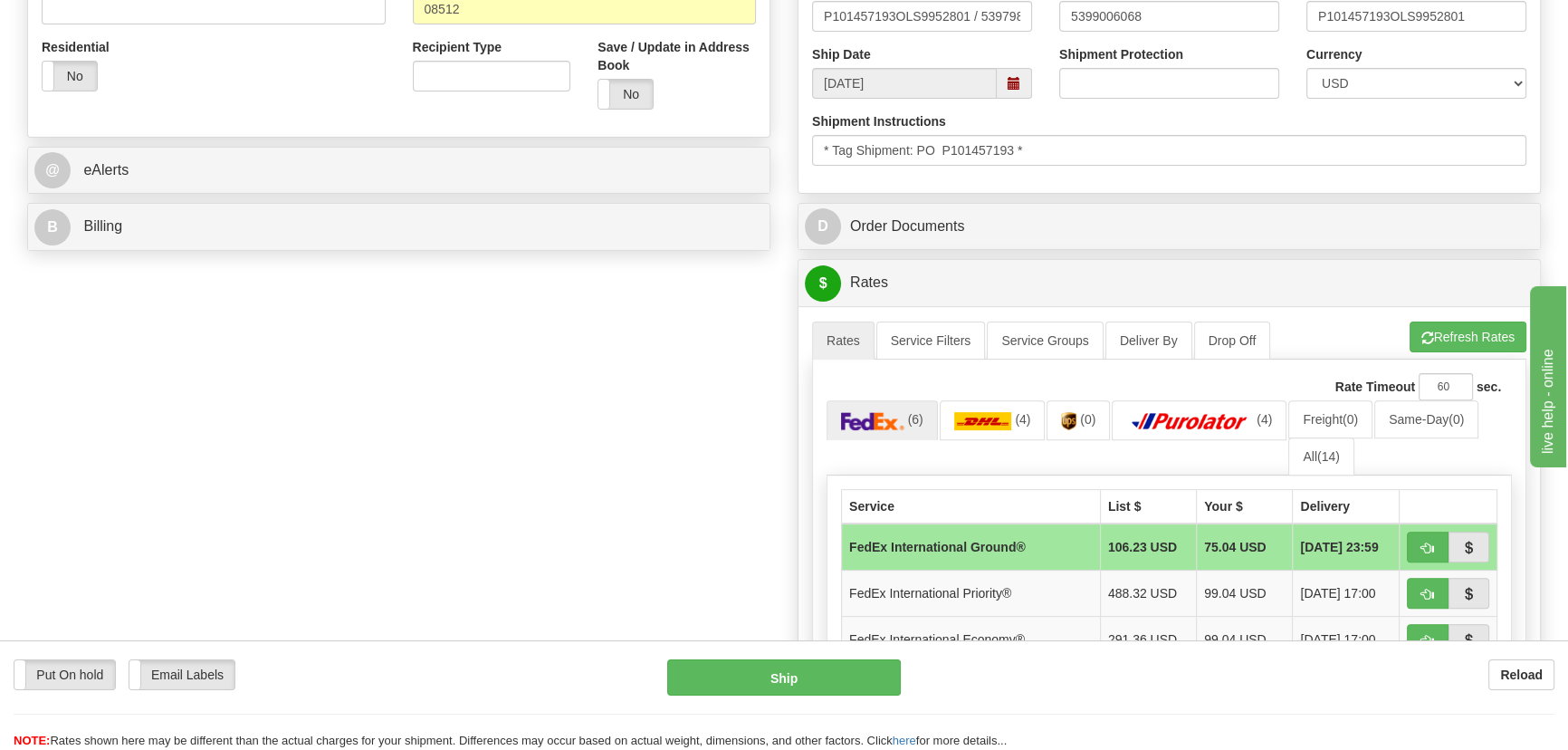
scroll to position [906, 0]
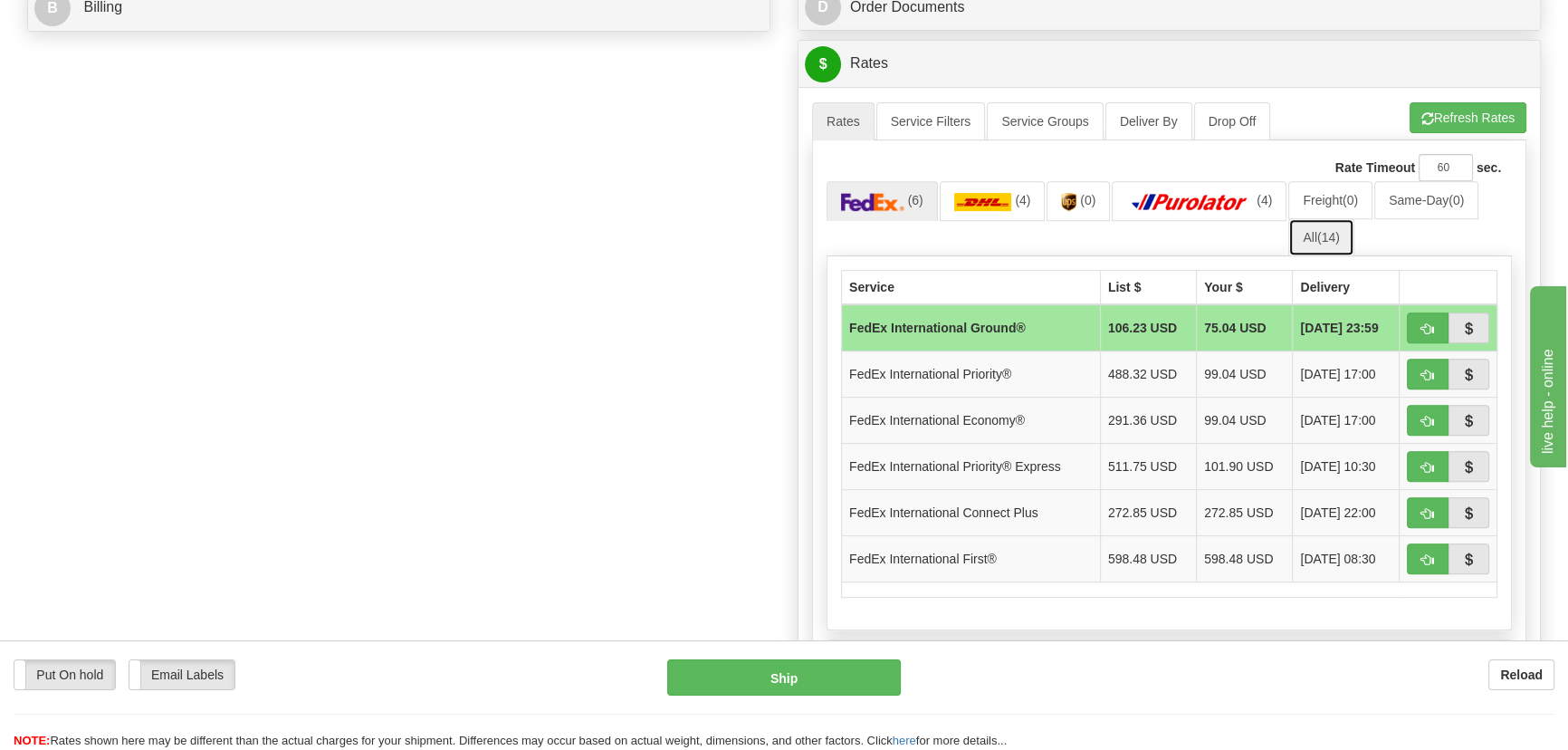
click at [1317, 243] on link "All (14)" at bounding box center [1321, 236] width 65 height 38
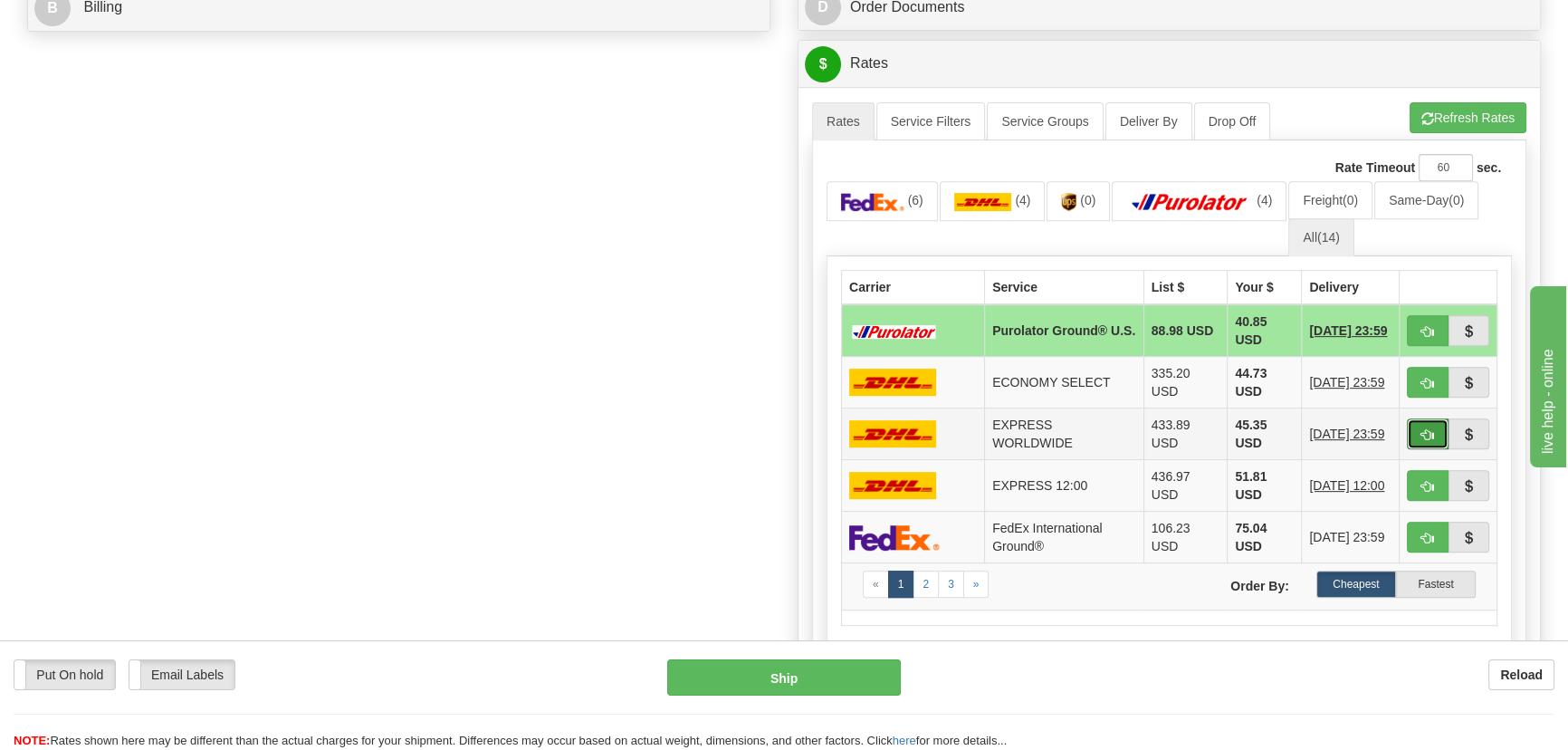
click at [1431, 429] on span "button" at bounding box center [1428, 435] width 13 height 12
type input "P"
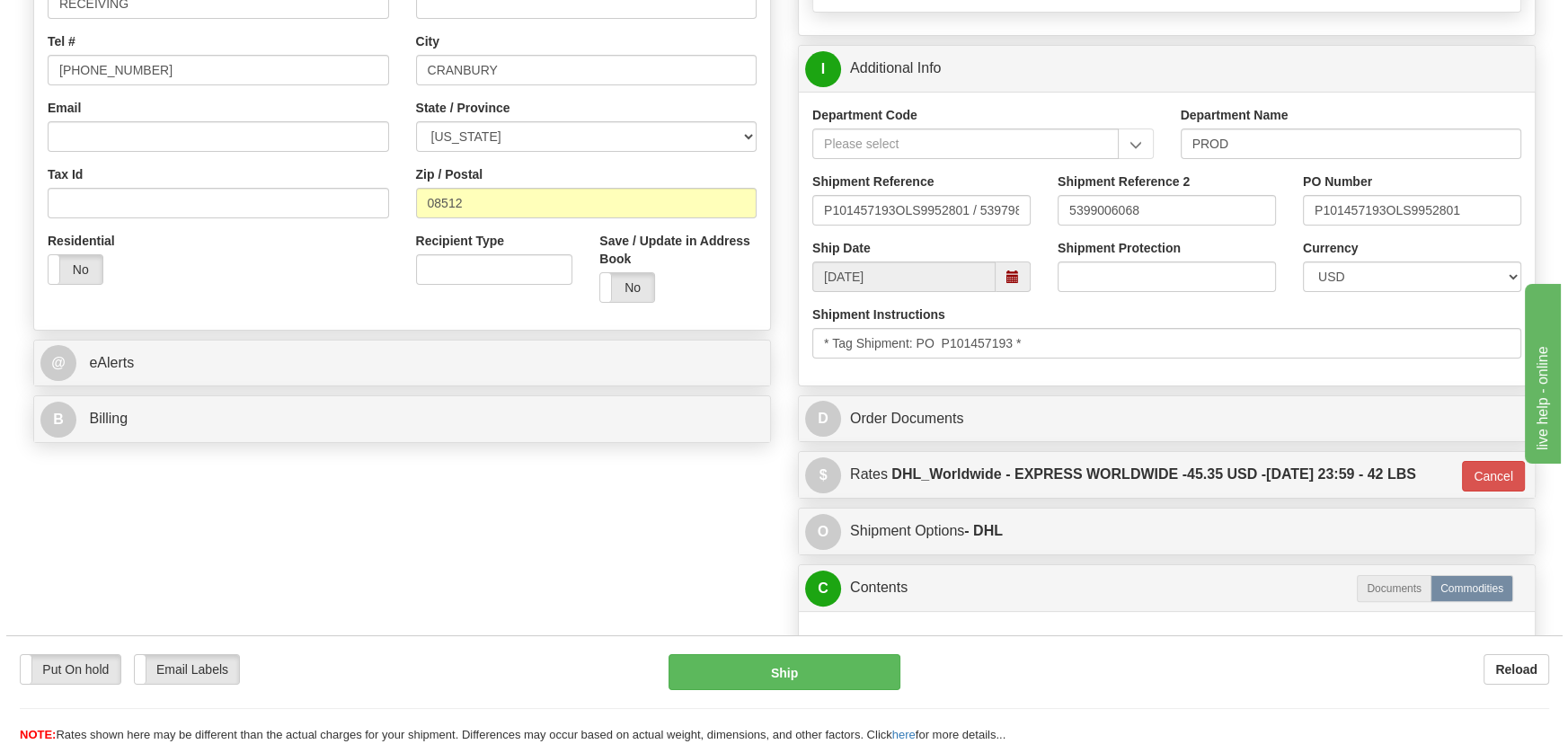
scroll to position [163, 0]
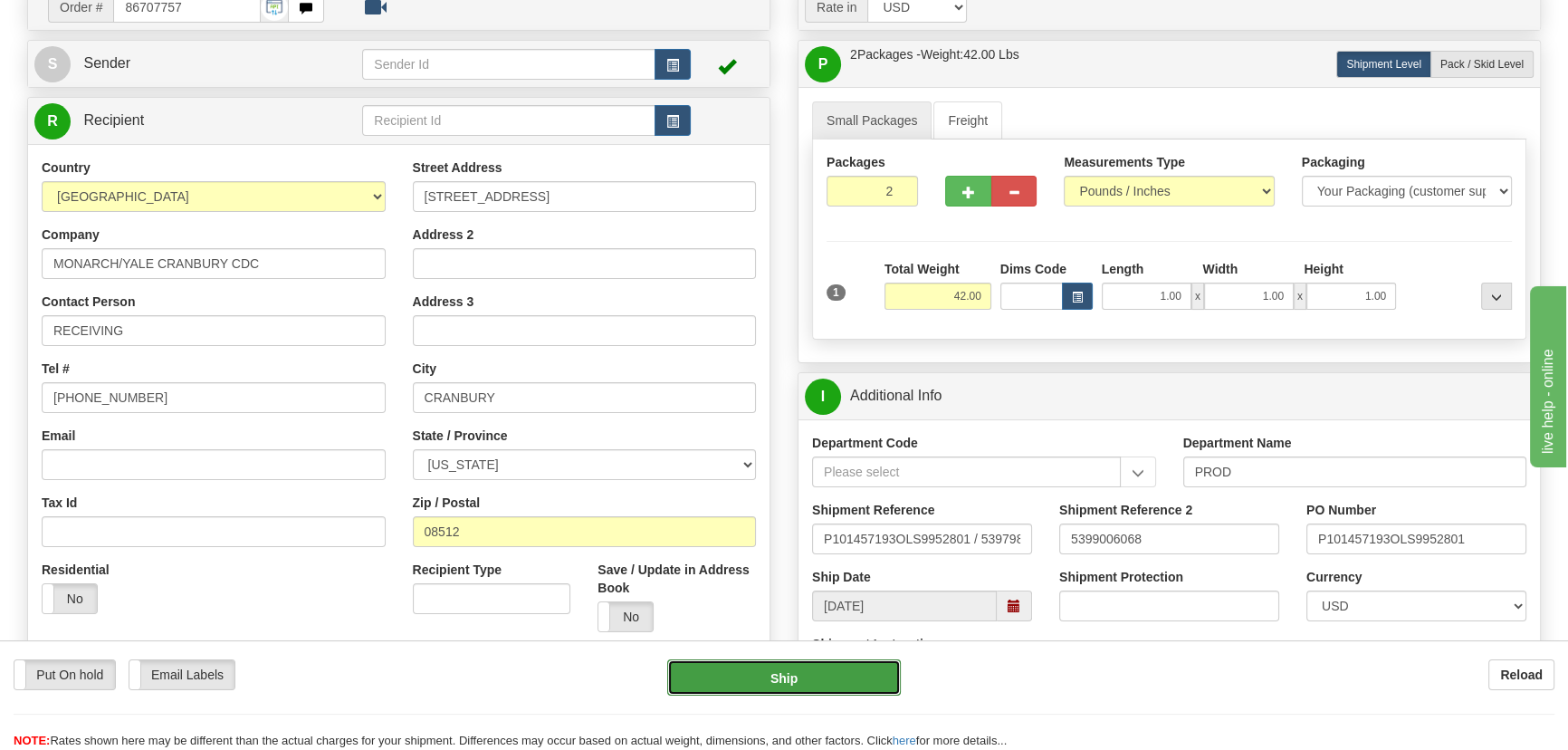
click at [805, 691] on button "Ship" at bounding box center [784, 677] width 234 height 36
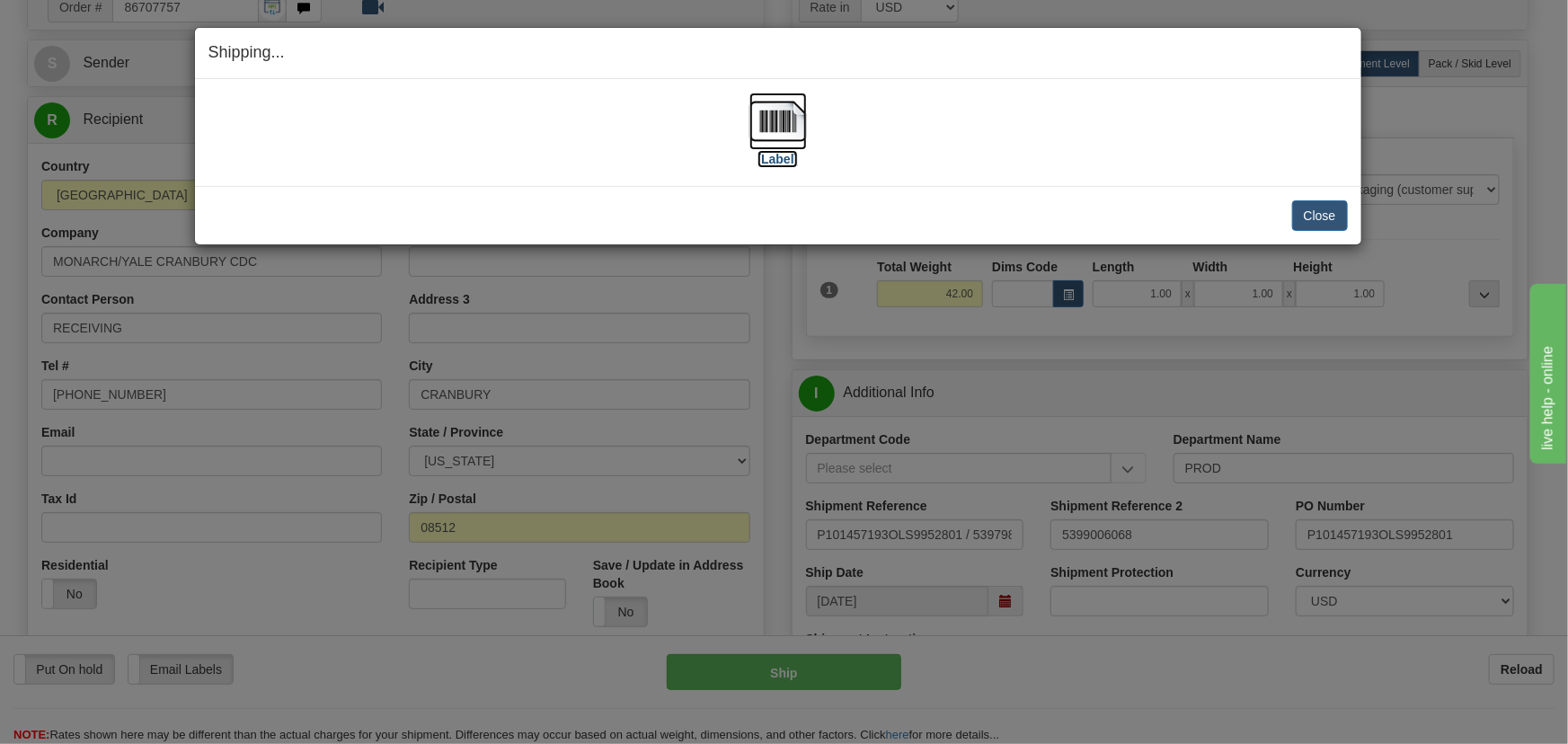
click at [772, 117] on img at bounding box center [778, 121] width 58 height 58
drag, startPoint x: 1311, startPoint y: 221, endPoint x: 1310, endPoint y: 234, distance: 13.0
click at [1311, 222] on button "Close" at bounding box center [1320, 215] width 56 height 30
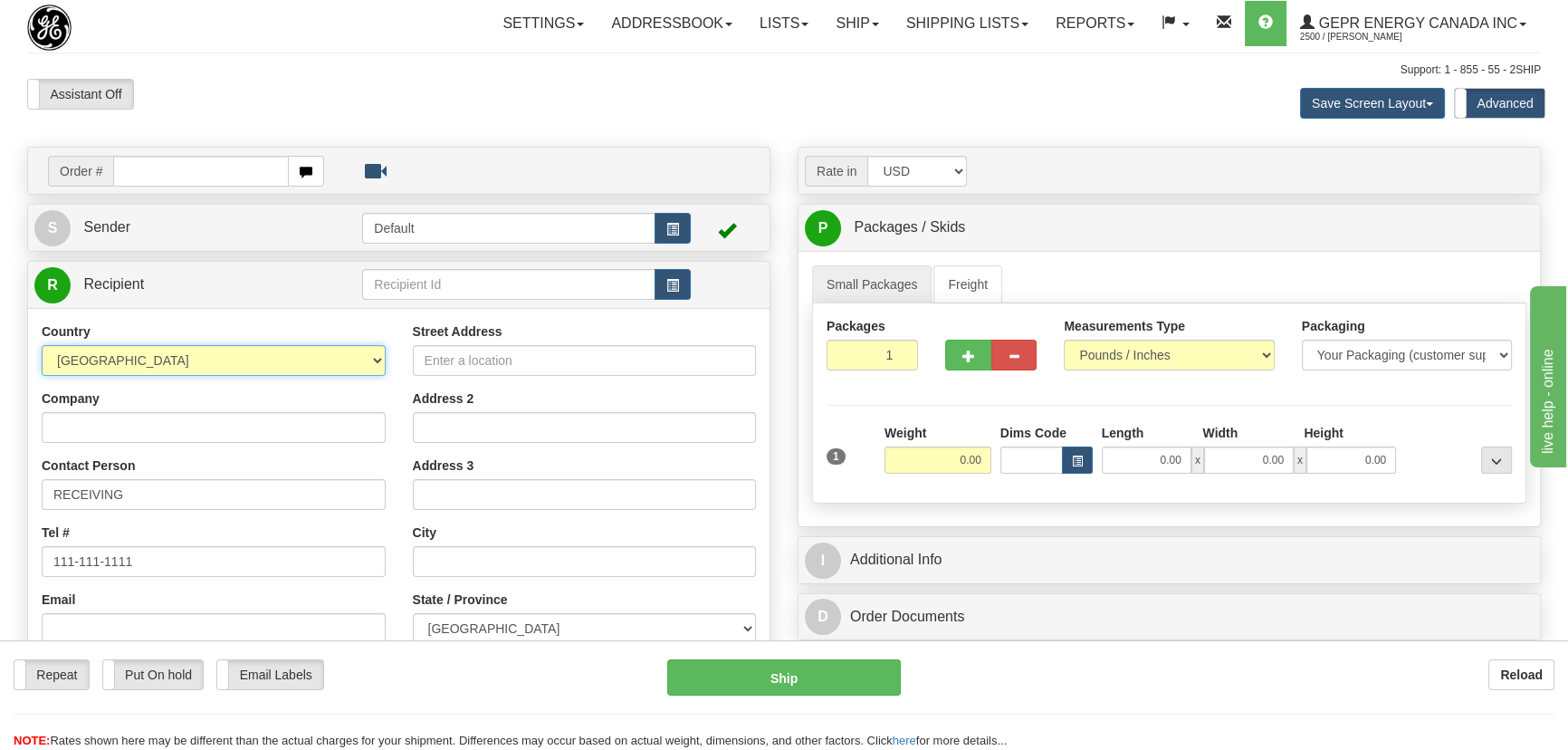
click at [290, 363] on select "[GEOGRAPHIC_DATA] [GEOGRAPHIC_DATA] [GEOGRAPHIC_DATA] [GEOGRAPHIC_DATA] [US_STA…" at bounding box center [213, 360] width 344 height 31
select select "US"
click at [42, 345] on select "[GEOGRAPHIC_DATA] [GEOGRAPHIC_DATA] [GEOGRAPHIC_DATA] [GEOGRAPHIC_DATA] [US_STA…" at bounding box center [213, 360] width 344 height 31
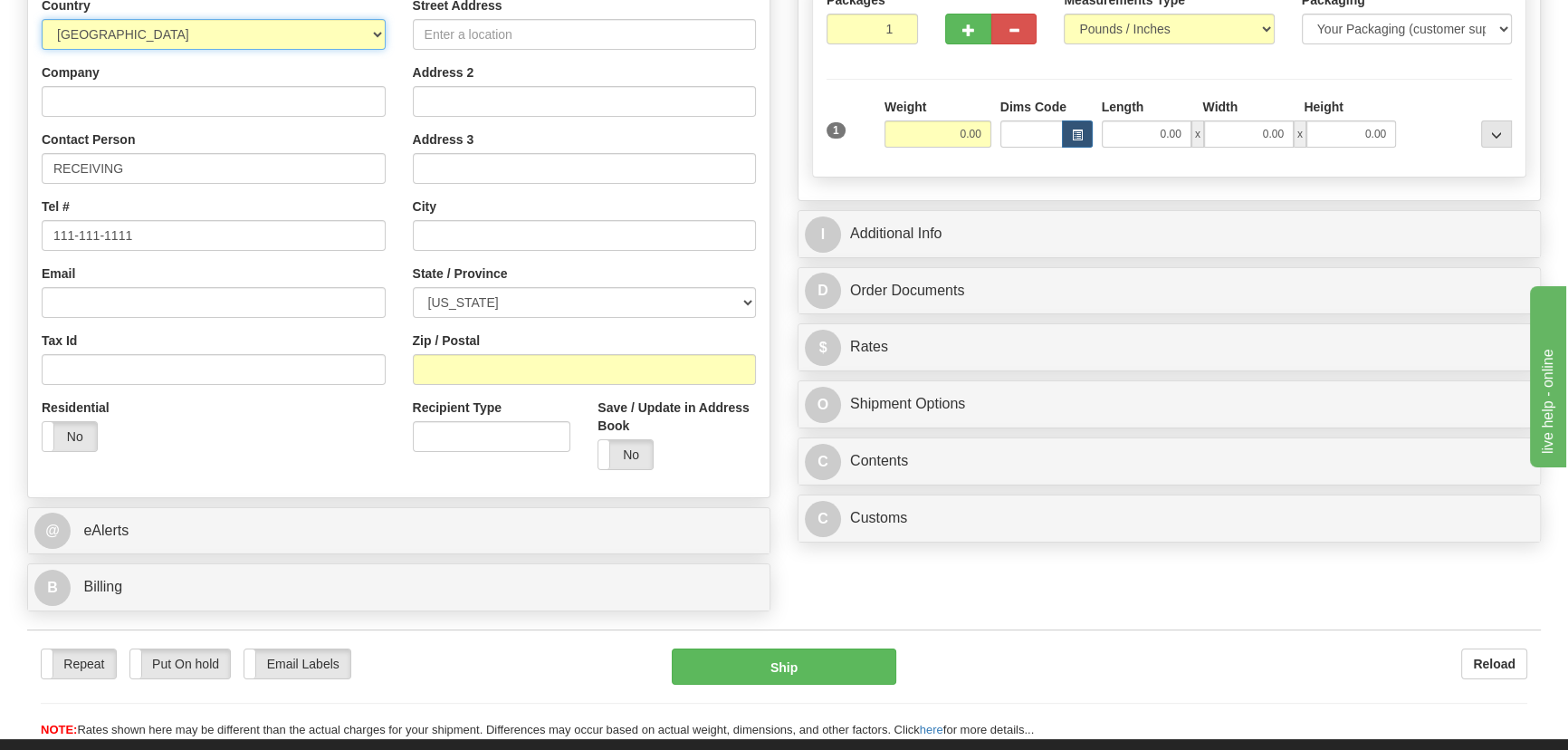
scroll to position [329, 0]
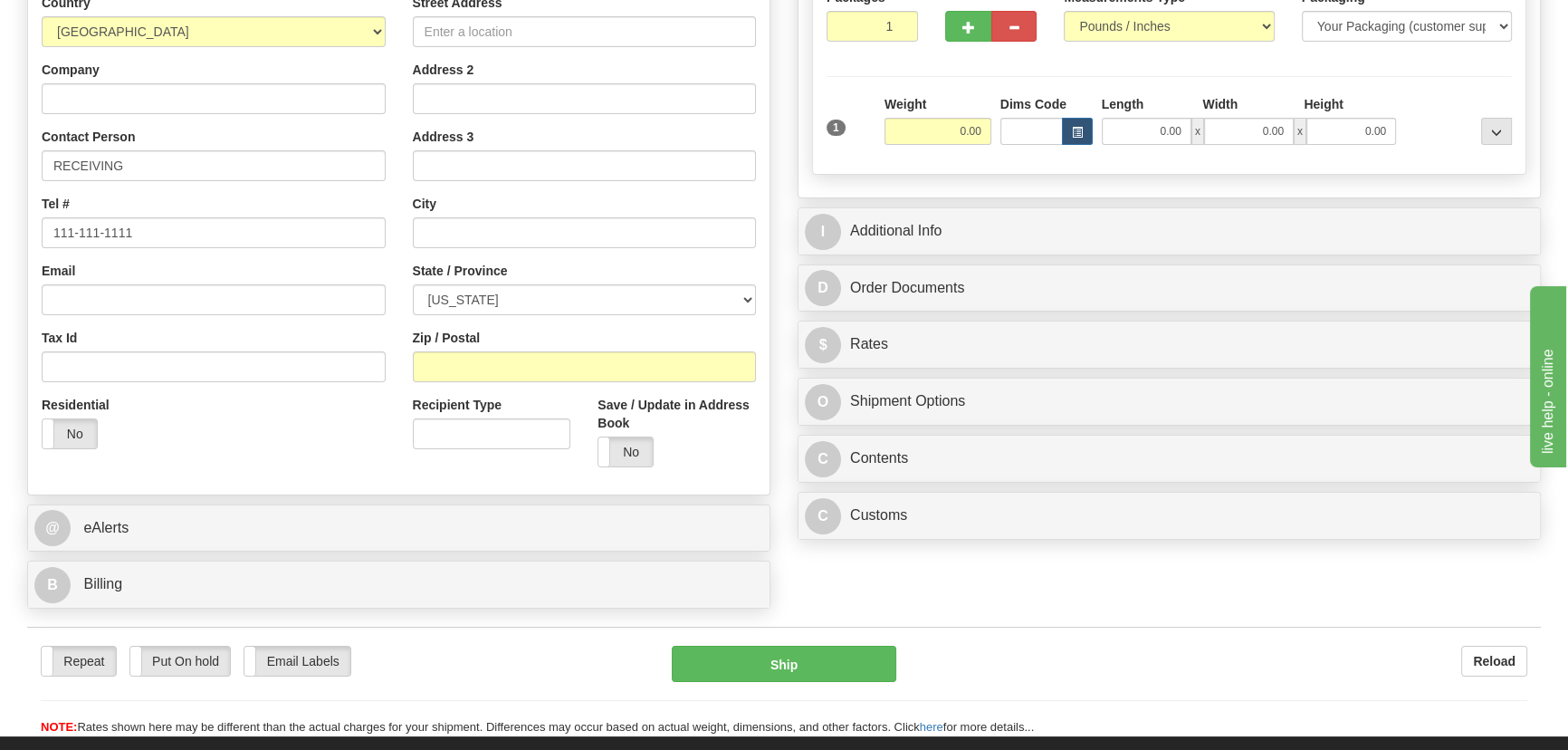
click at [1220, 201] on div "Rate in Account Currency ARN AWG AUD AUS BHD BBD BFR BMD BRC BRL GBP UKL BND BG…" at bounding box center [1169, 183] width 770 height 730
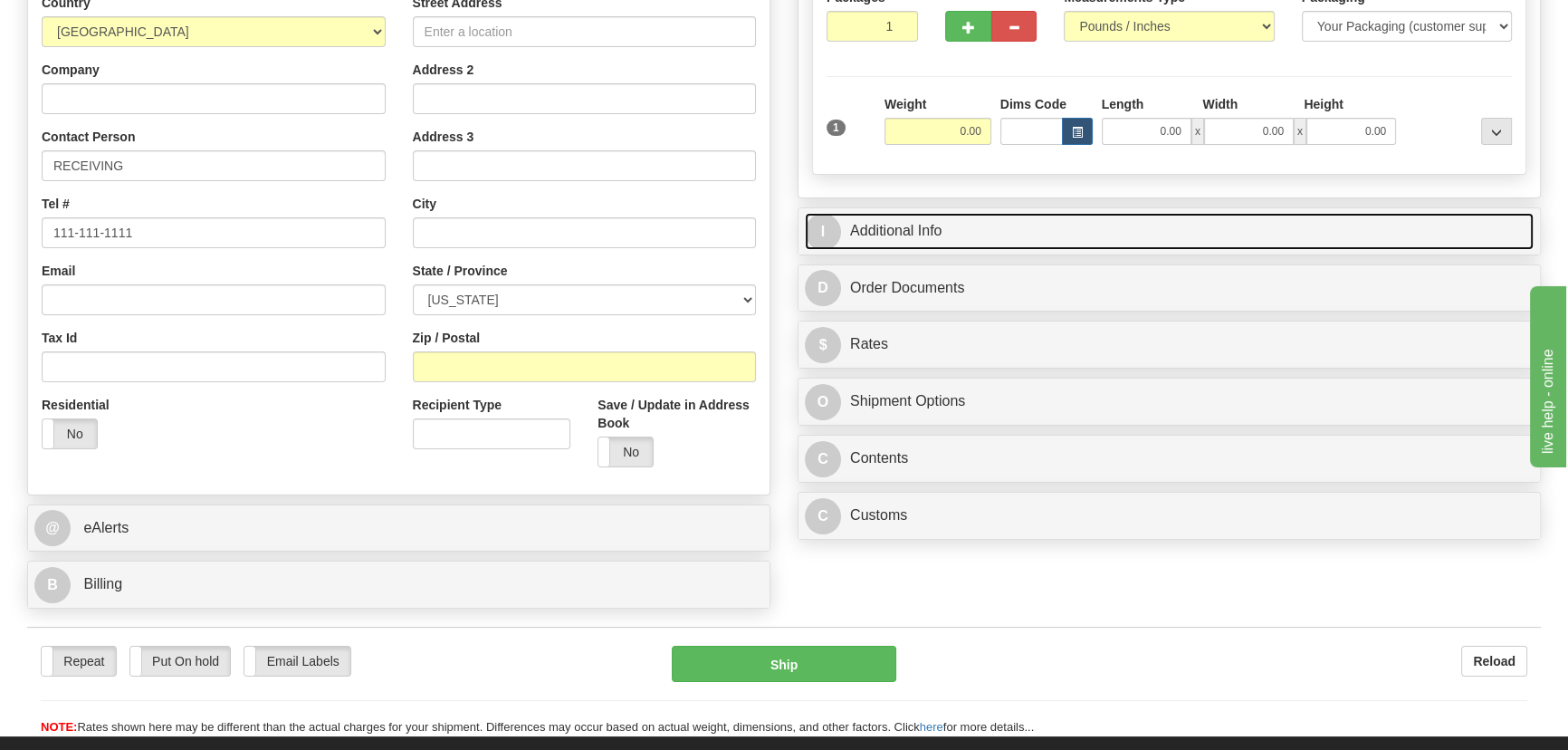
click at [1220, 217] on link "I Additional Info" at bounding box center [1170, 232] width 729 height 37
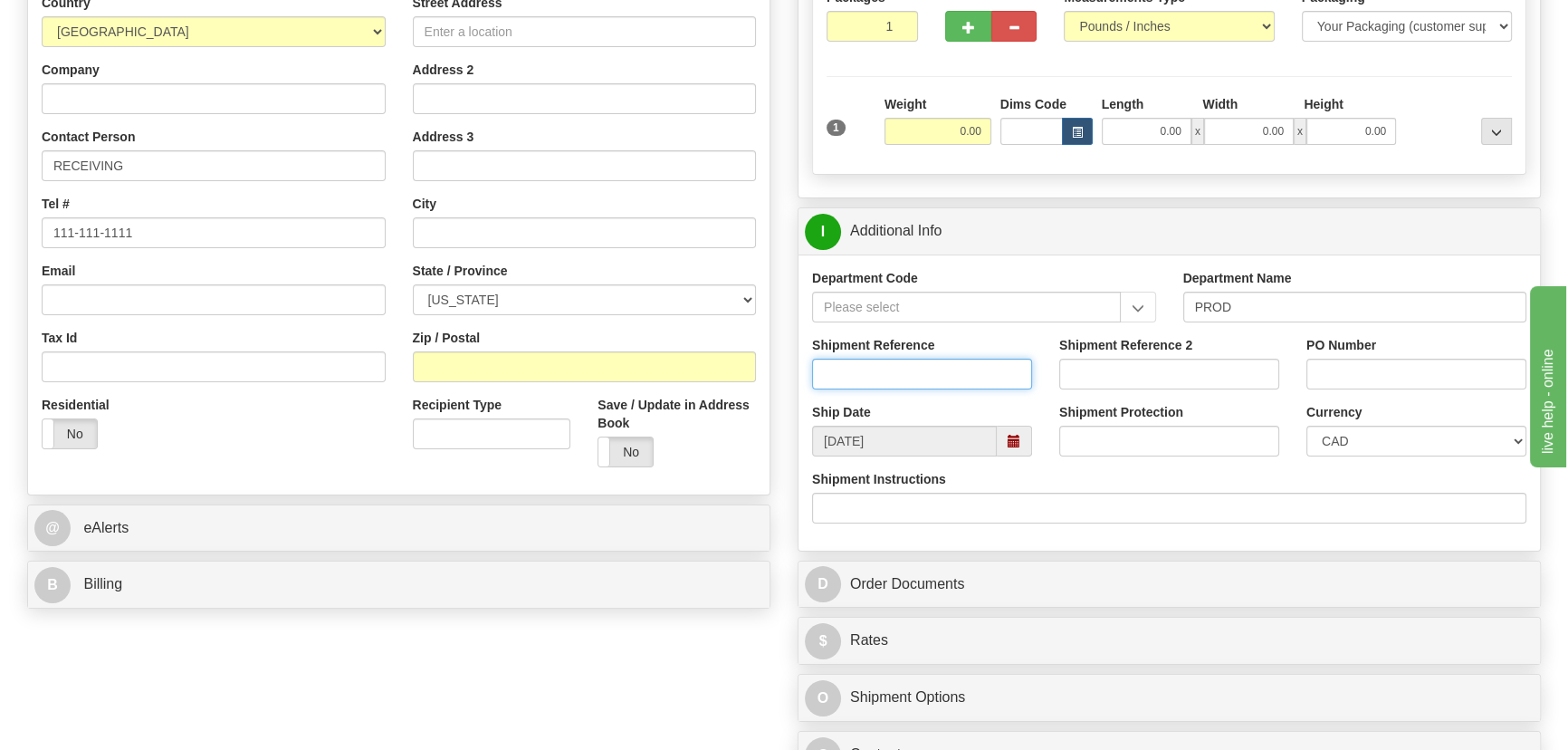
drag, startPoint x: 996, startPoint y: 370, endPoint x: 962, endPoint y: 349, distance: 40.0
click at [996, 370] on input "Shipment Reference" at bounding box center [921, 374] width 220 height 31
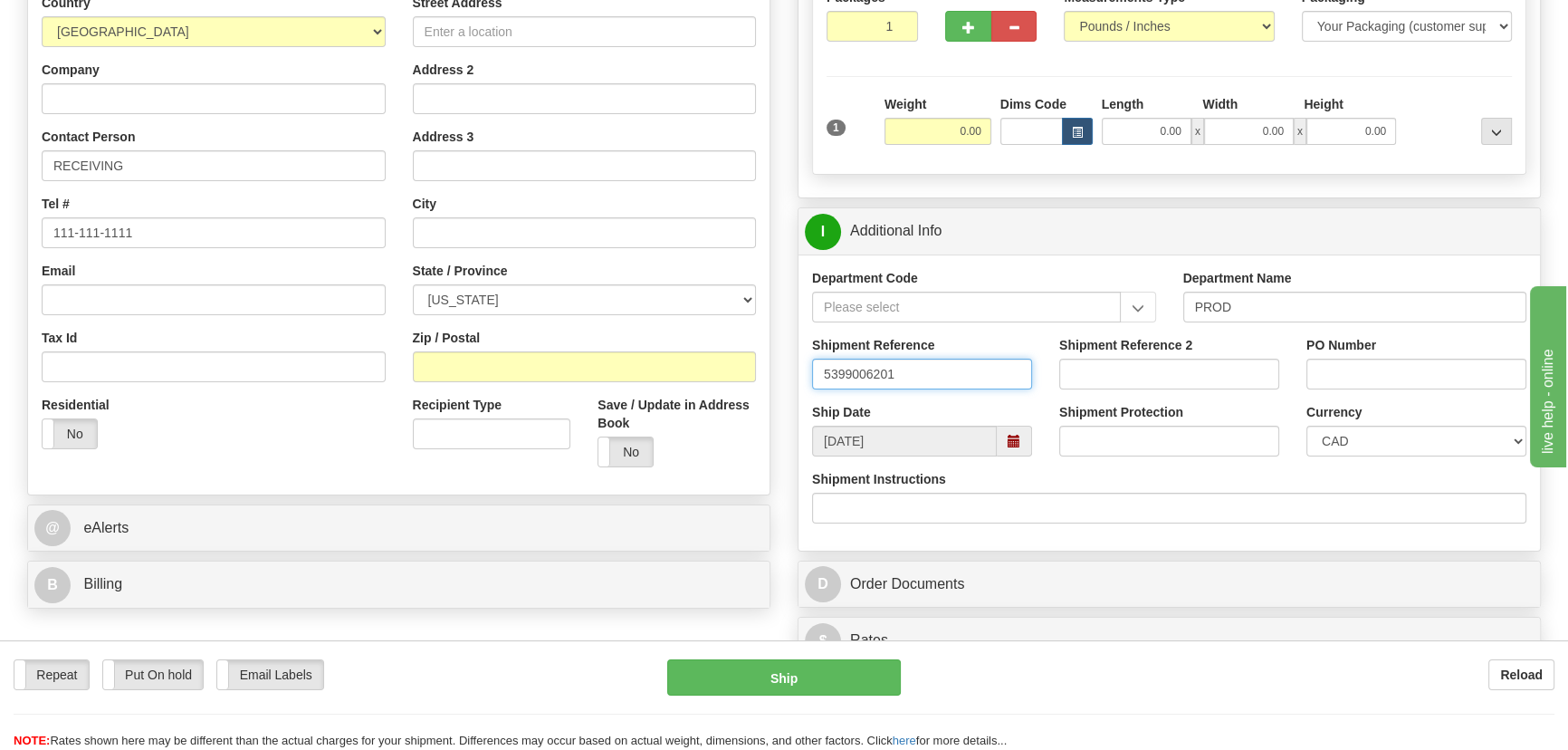
type input "5399006201"
click at [1371, 376] on input "PO Number" at bounding box center [1416, 374] width 220 height 31
paste input "247281OLS99529484"
type input "247281OLS99529484"
click at [1324, 427] on select "CAD USD EUR ZAR RON ANG ARN AUD AUS AWG BBD BFR BGN BHD BMD BND BRC BRL CHP CKZ…" at bounding box center [1416, 440] width 220 height 31
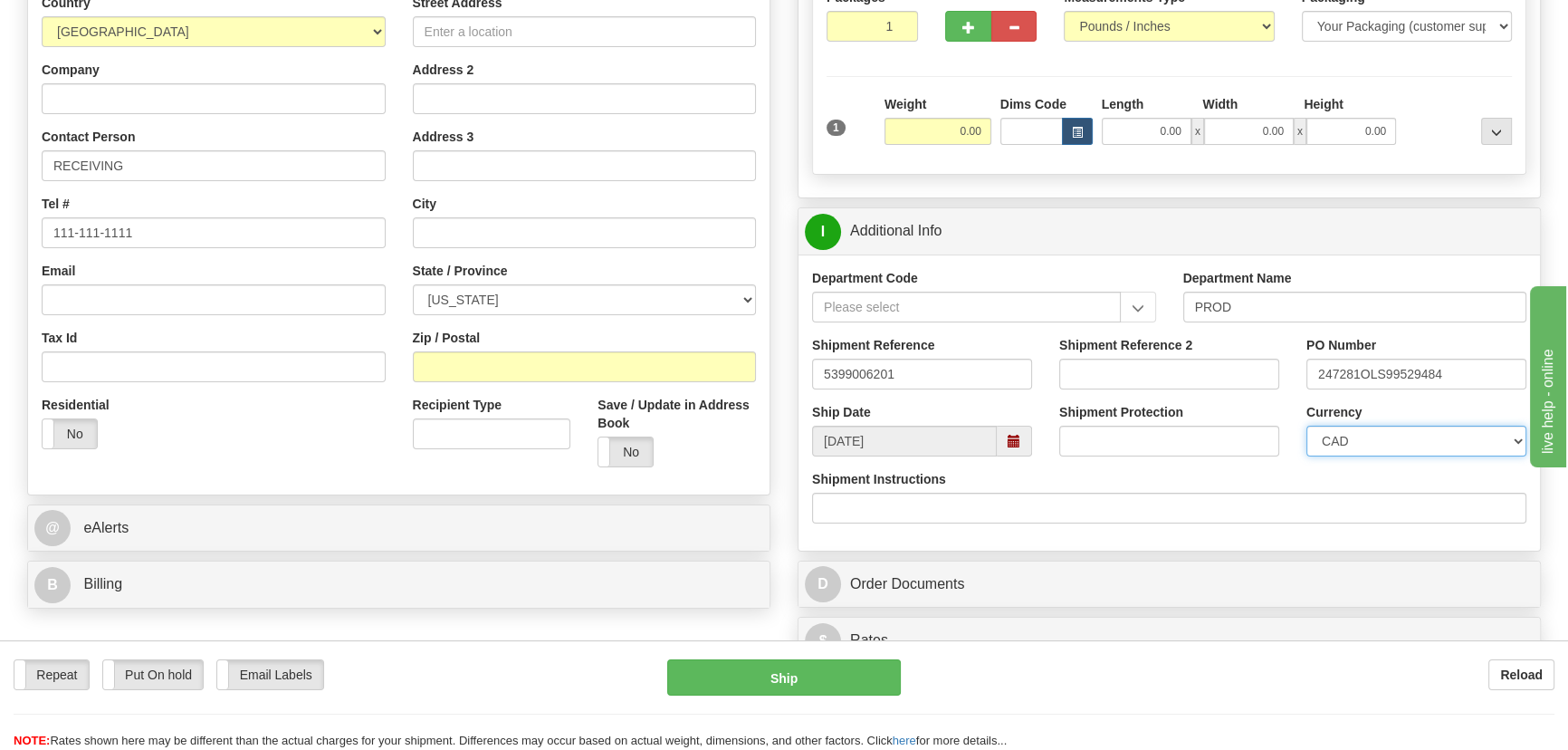
select select "1"
click at [1307, 426] on select "CAD USD EUR ZAR RON ANG ARN AUD AUS AWG BBD BFR BGN BHD BMD BND BRC BRL CHP CKZ…" at bounding box center [1416, 440] width 220 height 31
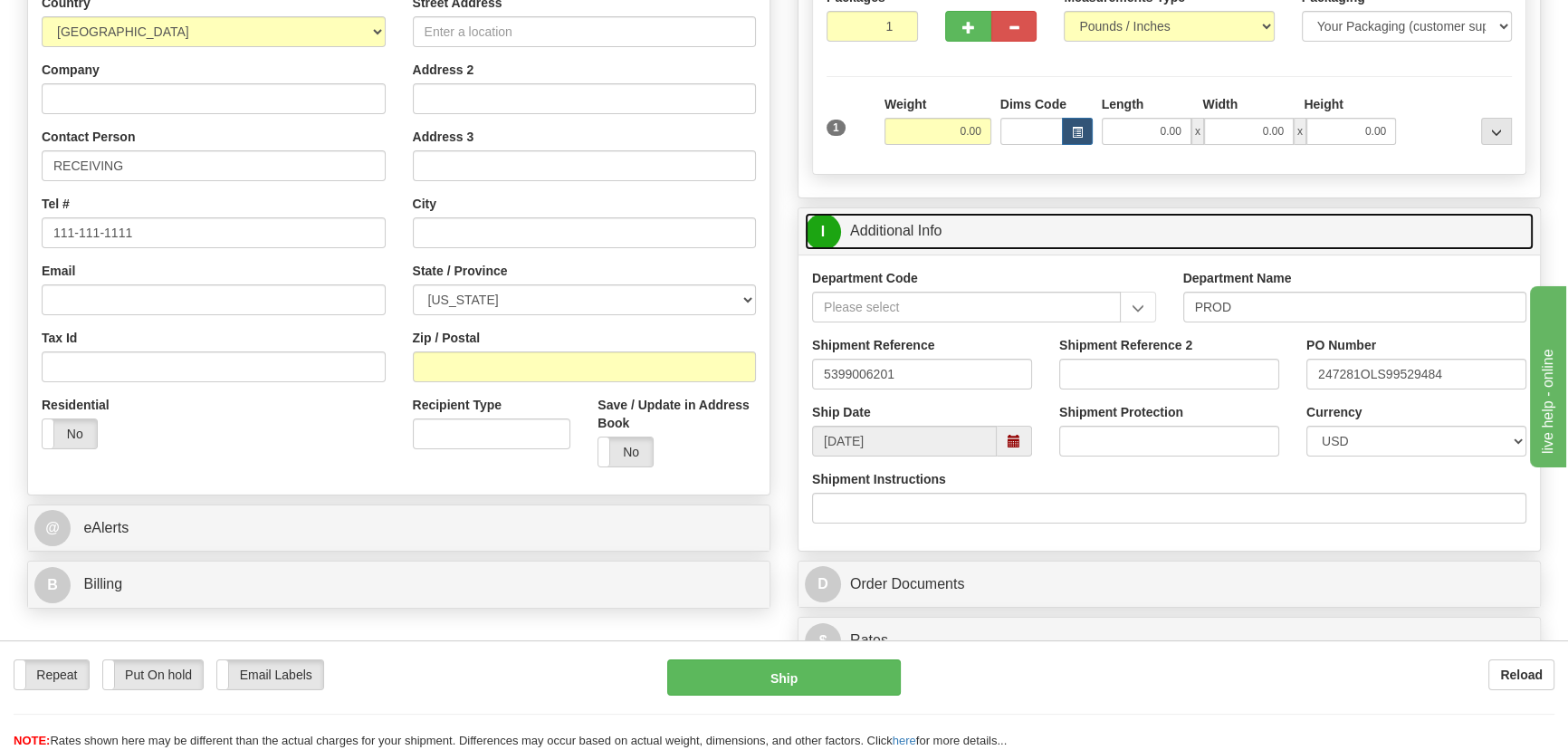
click at [1277, 218] on link "I Additional Info" at bounding box center [1170, 232] width 729 height 37
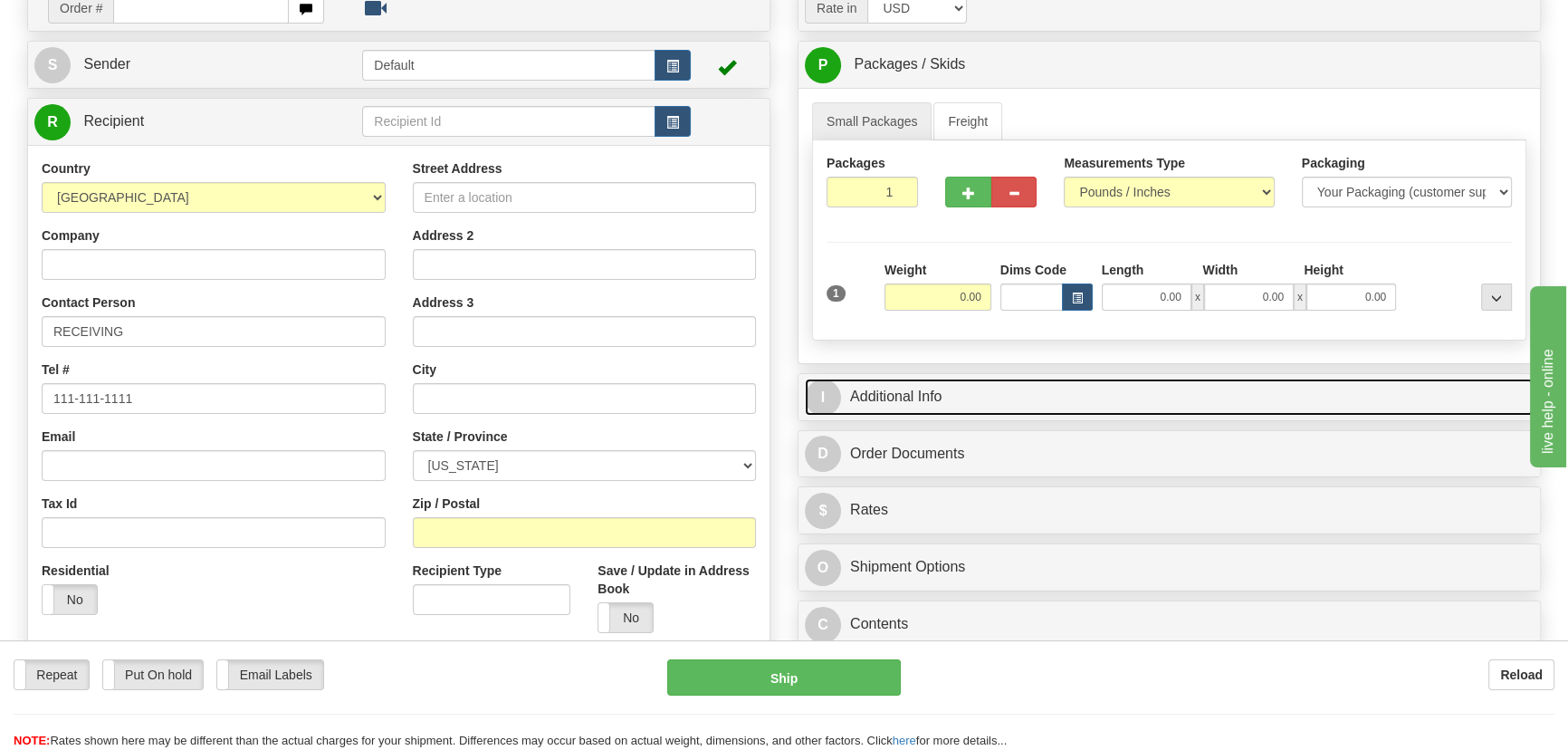
scroll to position [164, 0]
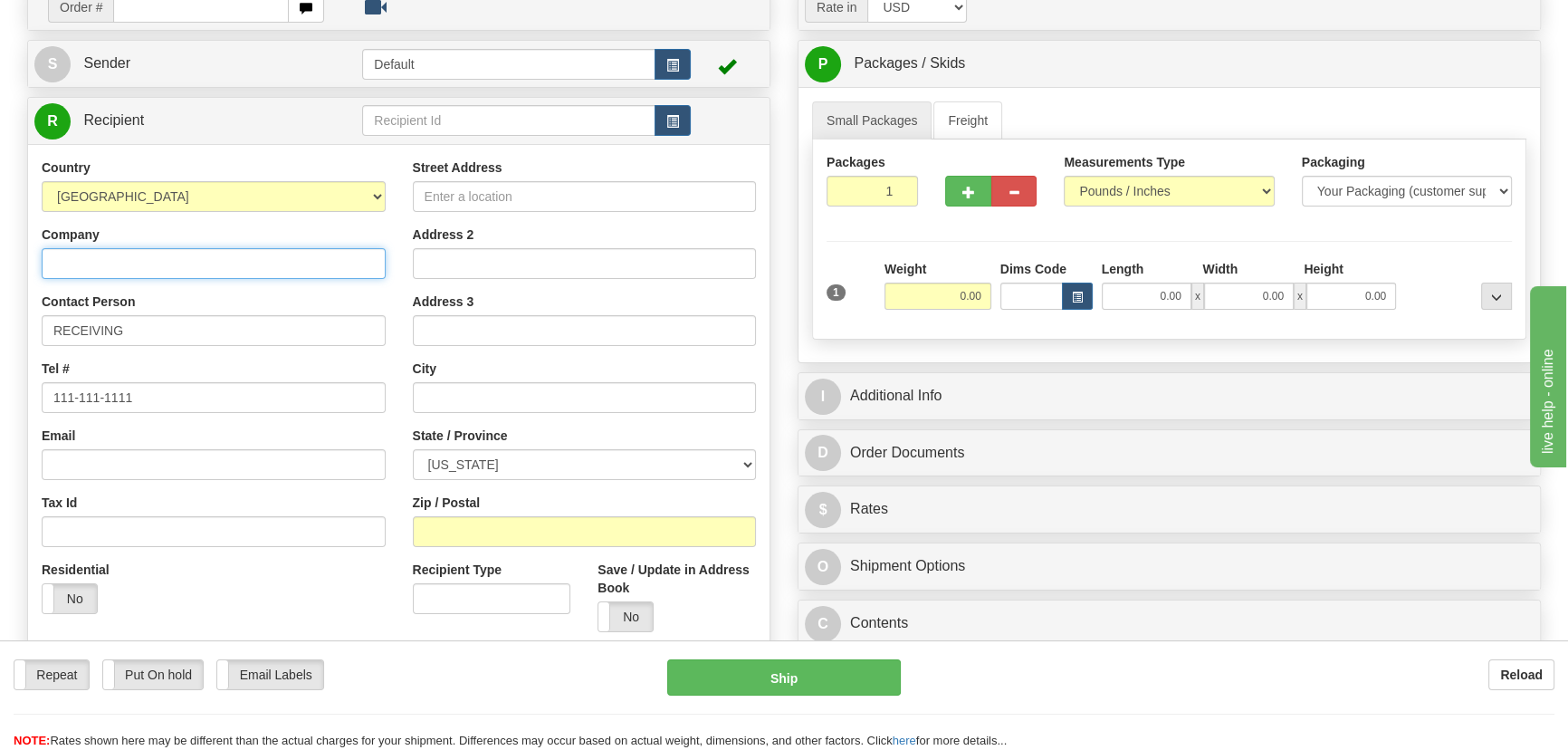
click at [256, 253] on input "Company" at bounding box center [213, 263] width 344 height 31
paste input "THE REYNOLDS COMPANY"
type input "THE REYNOLDS COMPANY"
click at [504, 203] on input "Street Address" at bounding box center [585, 196] width 344 height 31
paste input "10502 Greens Crossing Blvd"
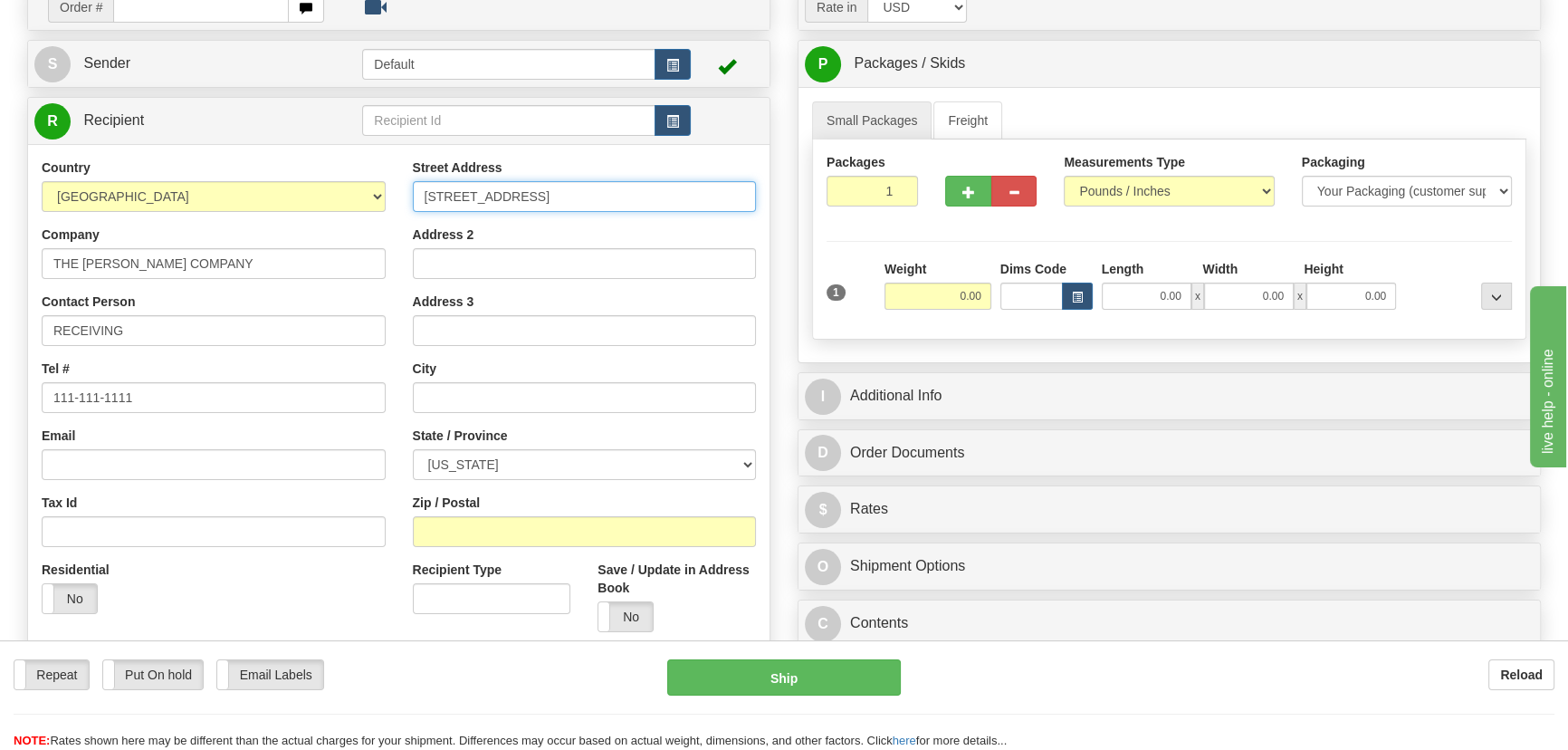
type input "10502 Greens Crossing Blvd"
click at [474, 536] on input "Zip / Postal" at bounding box center [585, 531] width 344 height 31
paste input "77038"
type input "77038"
click at [322, 589] on div "Residential Yes No" at bounding box center [213, 594] width 372 height 67
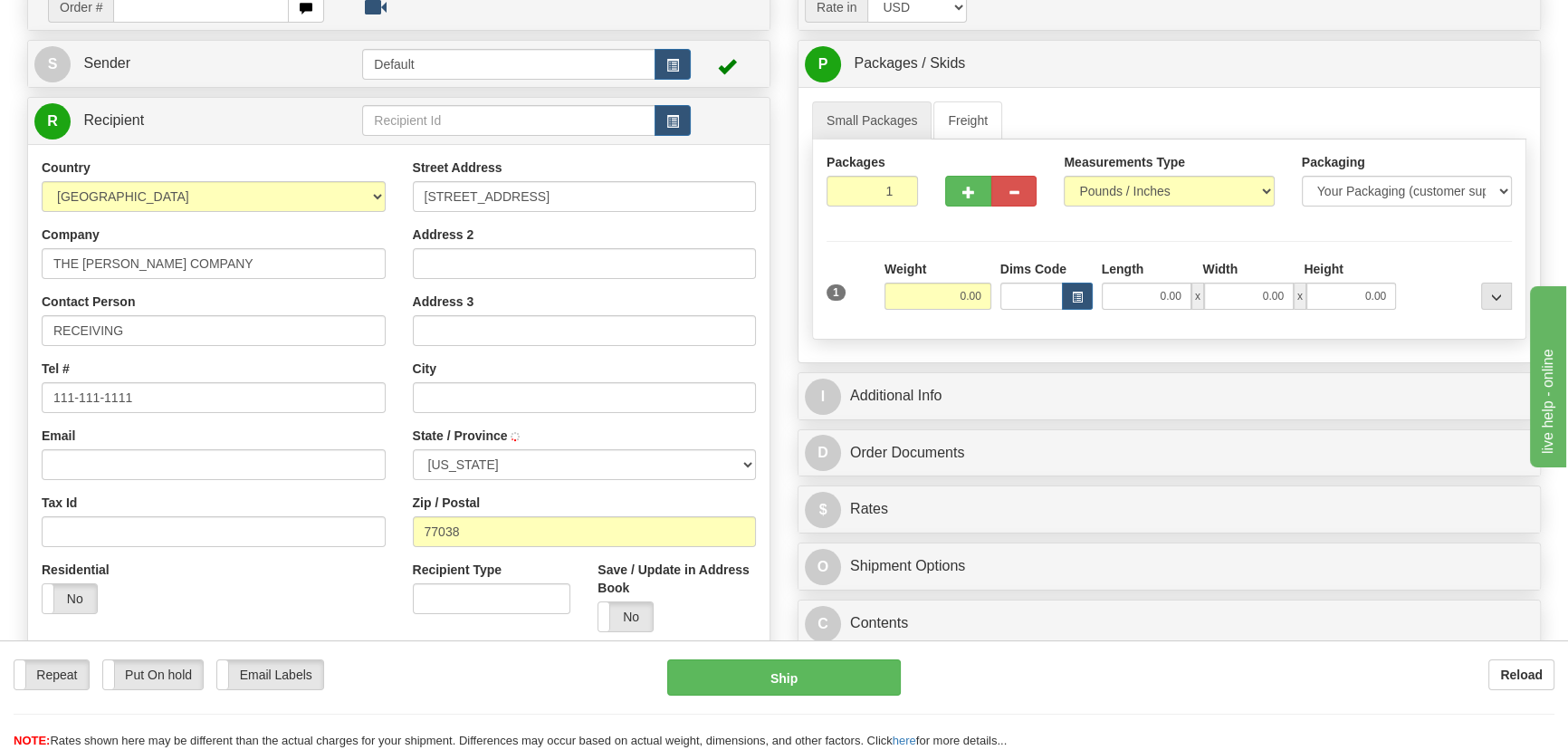
type input "HOUSTON"
select select "TX"
drag, startPoint x: 942, startPoint y: 291, endPoint x: 1001, endPoint y: 311, distance: 62.3
click at [1001, 311] on div "1 Weight 0.00 Dims Code 0.00" at bounding box center [1169, 291] width 694 height 64
type input "21.00"
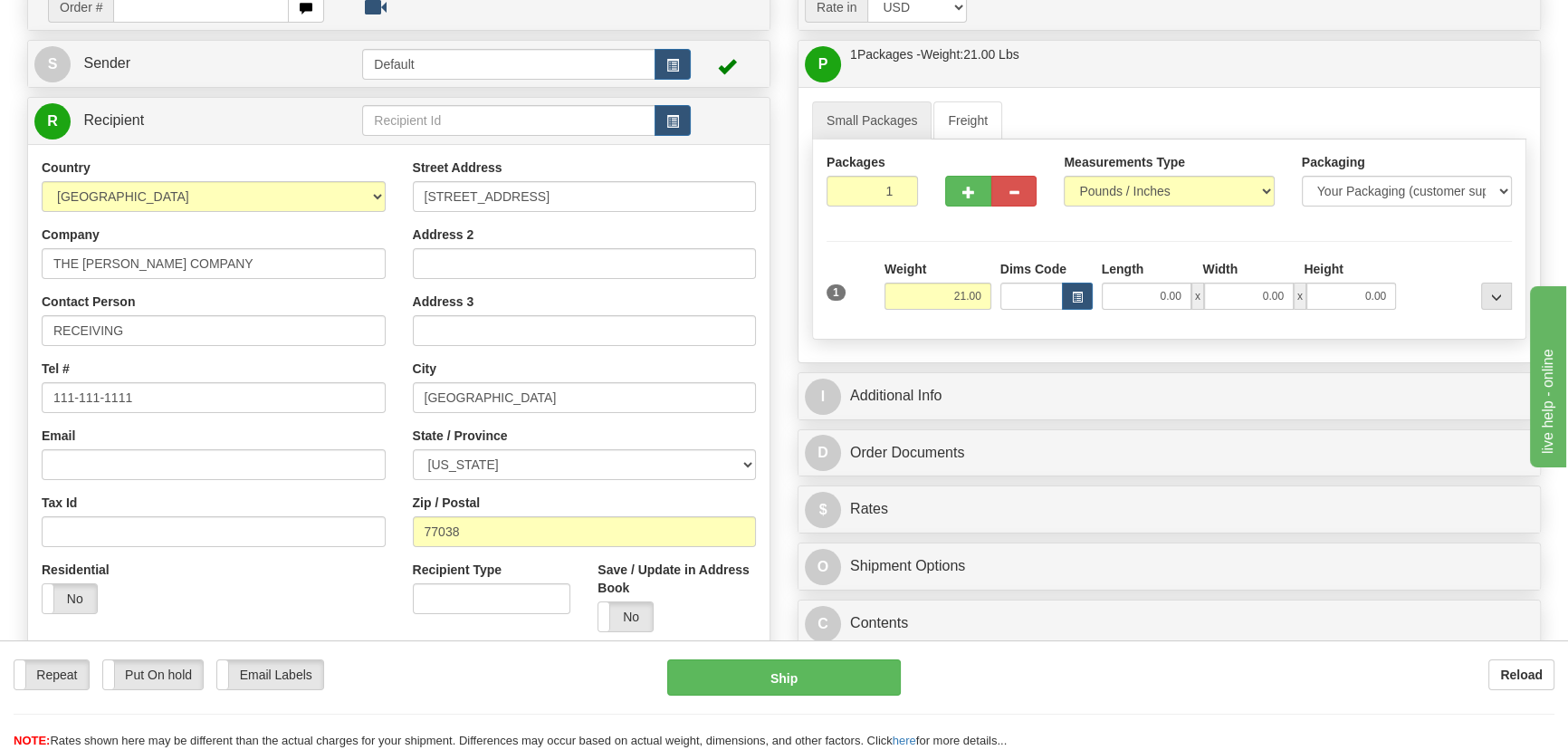
click at [1436, 261] on div at bounding box center [1458, 285] width 116 height 50
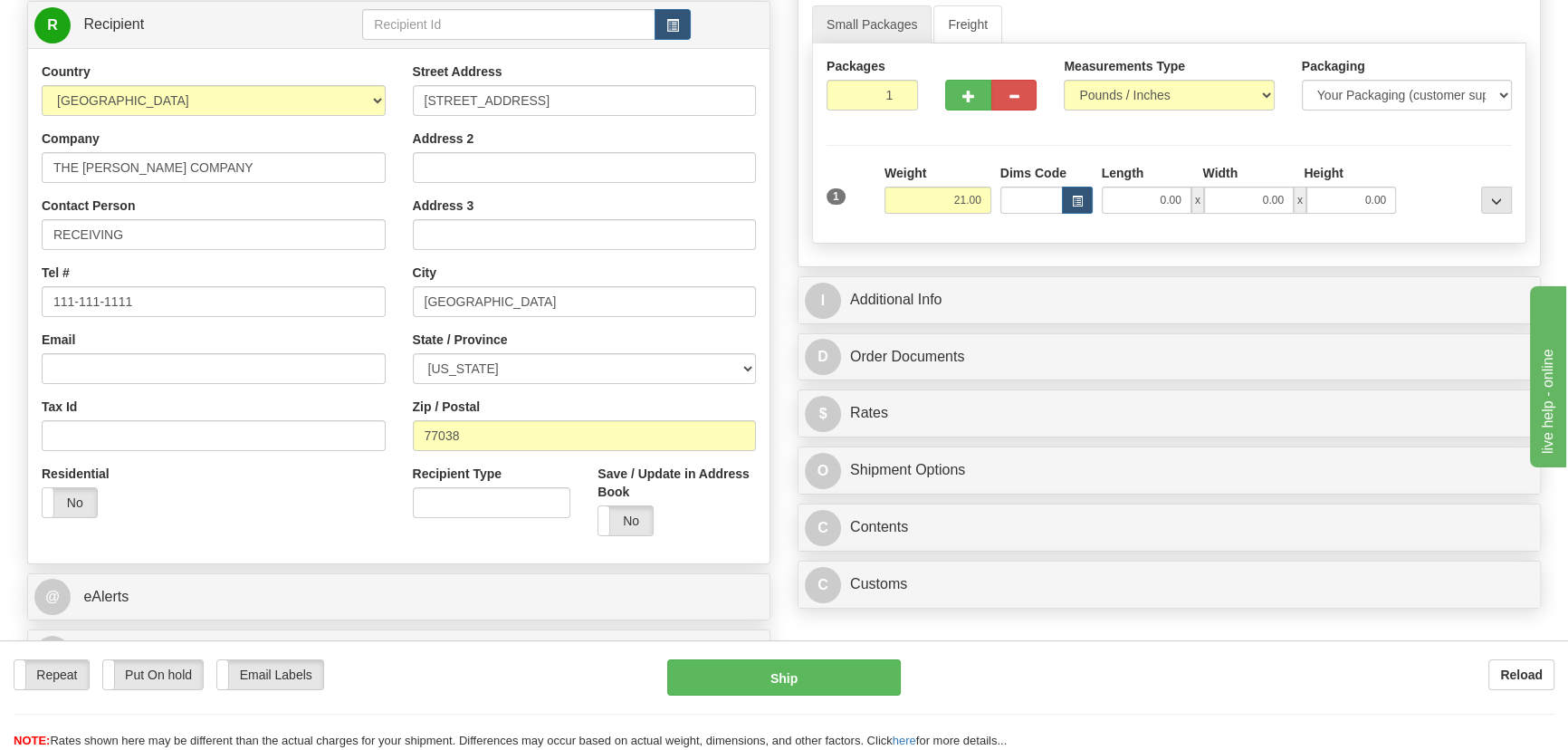
scroll to position [493, 0]
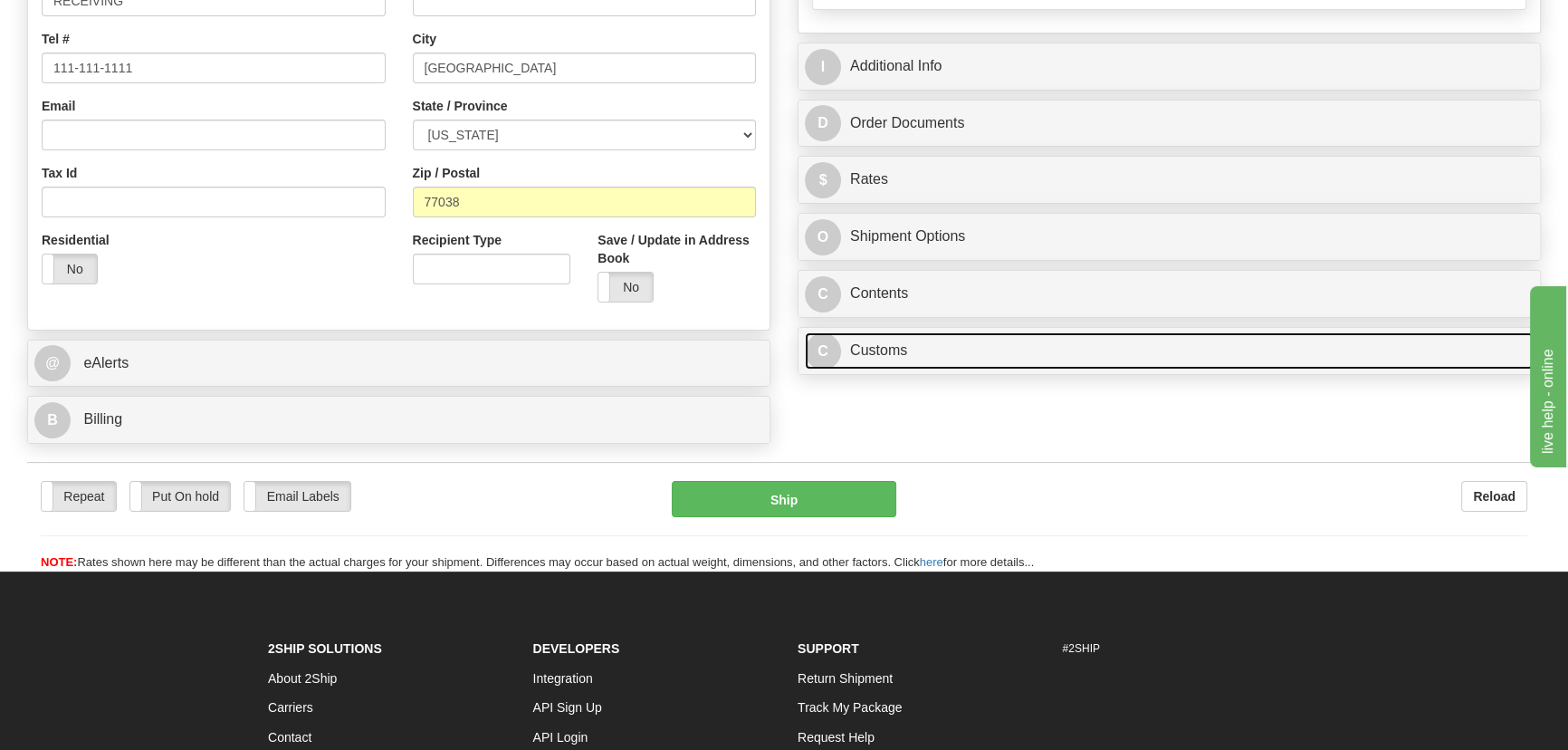
click at [981, 356] on link "C Customs" at bounding box center [1170, 351] width 729 height 37
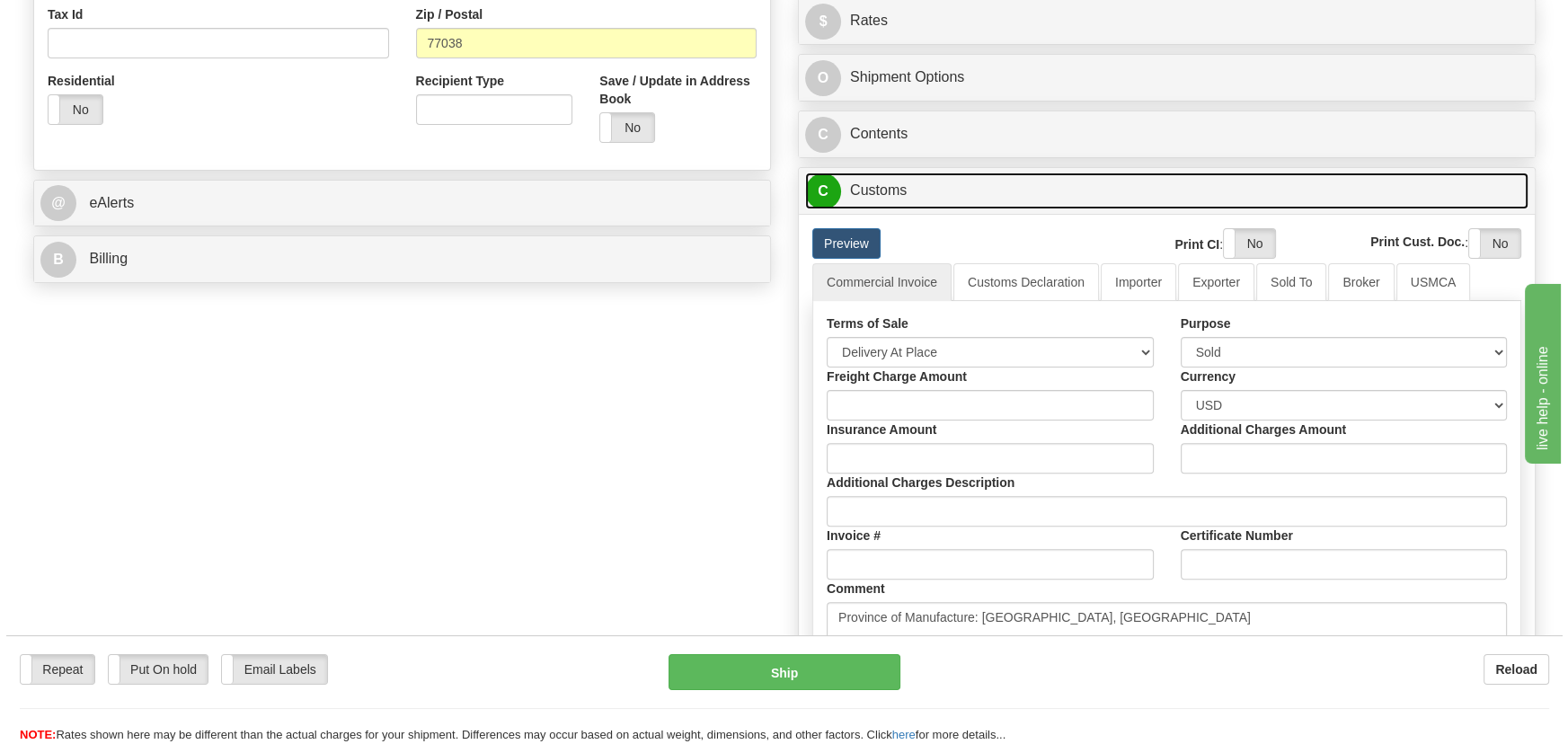
scroll to position [653, 0]
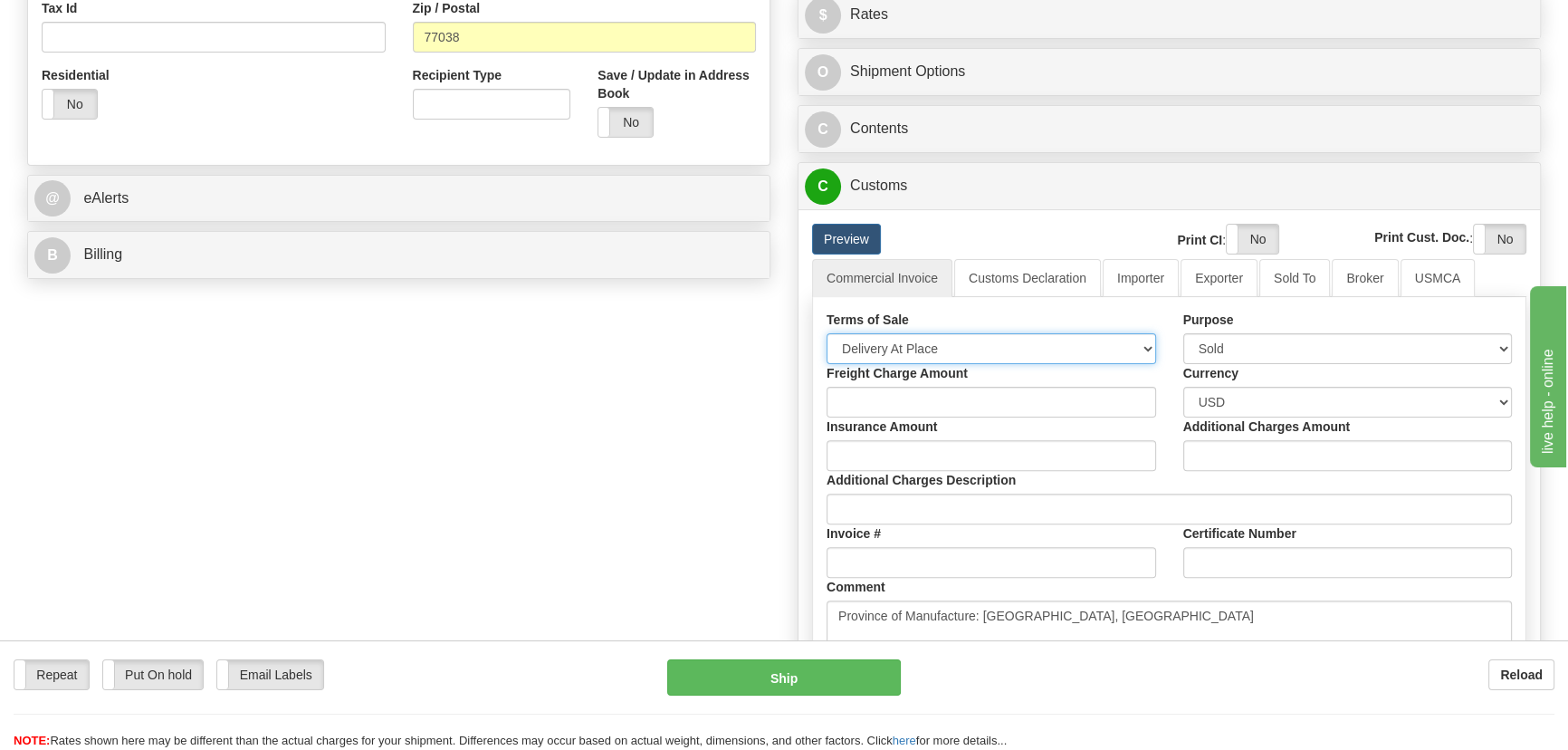
click at [984, 345] on select "Free Carrier Free On Board Ex Works Delivered Duty Unpaid Delivered Duty Paid C…" at bounding box center [992, 349] width 330 height 31
select select "7"
click at [827, 334] on select "Free Carrier Free On Board Ex Works Delivered Duty Unpaid Delivered Duty Paid C…" at bounding box center [992, 349] width 330 height 31
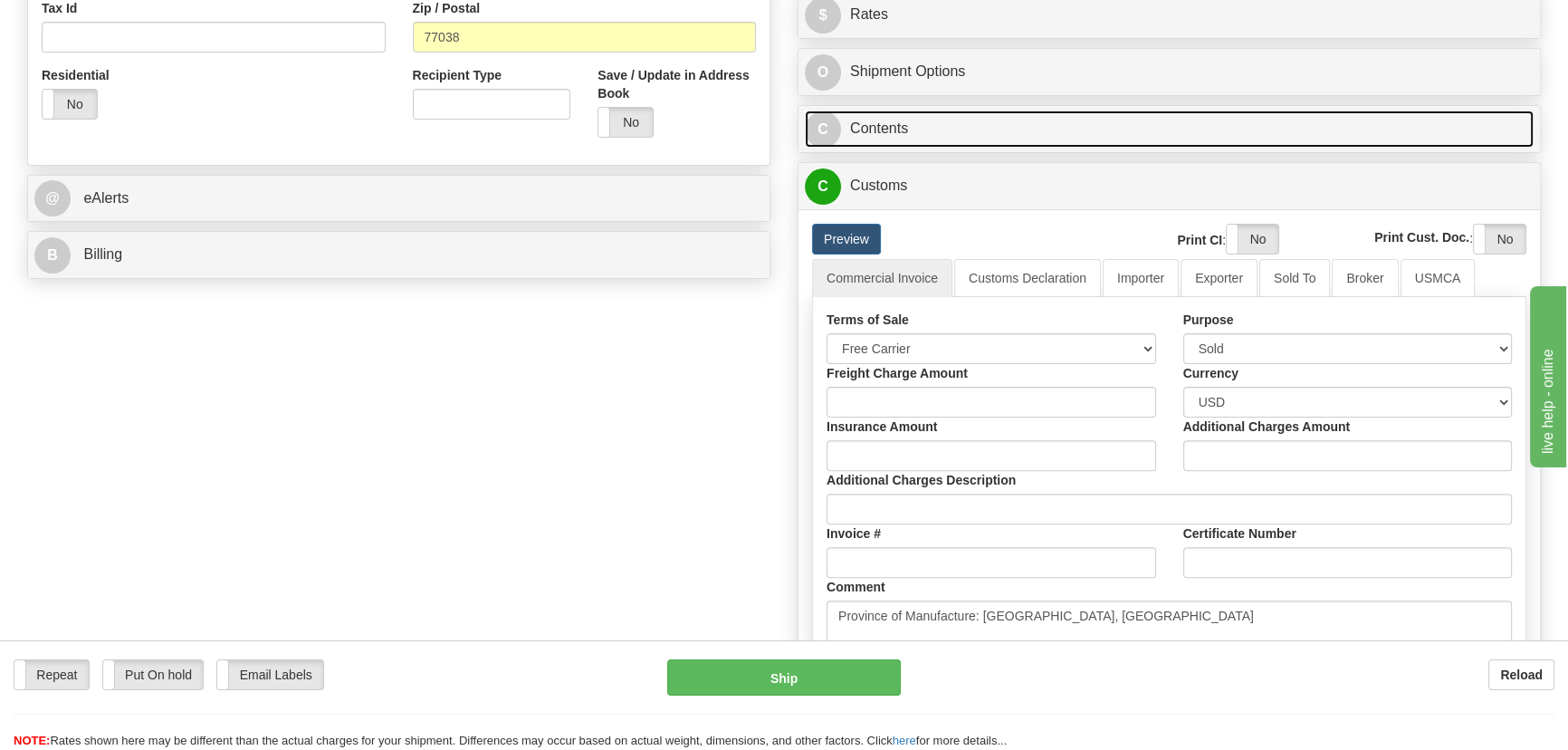
click at [1233, 133] on link "C Contents" at bounding box center [1170, 129] width 729 height 37
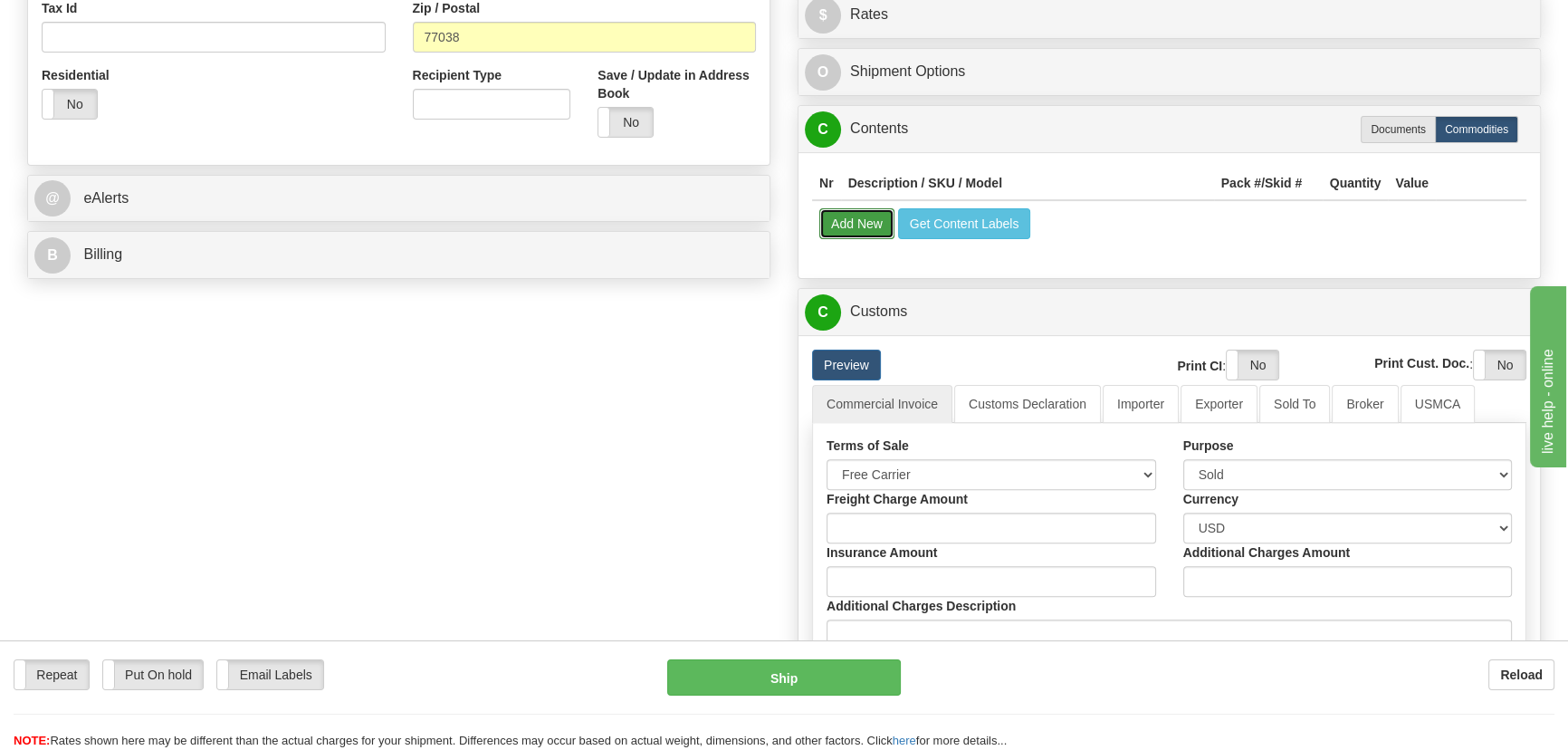
click at [841, 224] on button "Add New" at bounding box center [856, 223] width 75 height 31
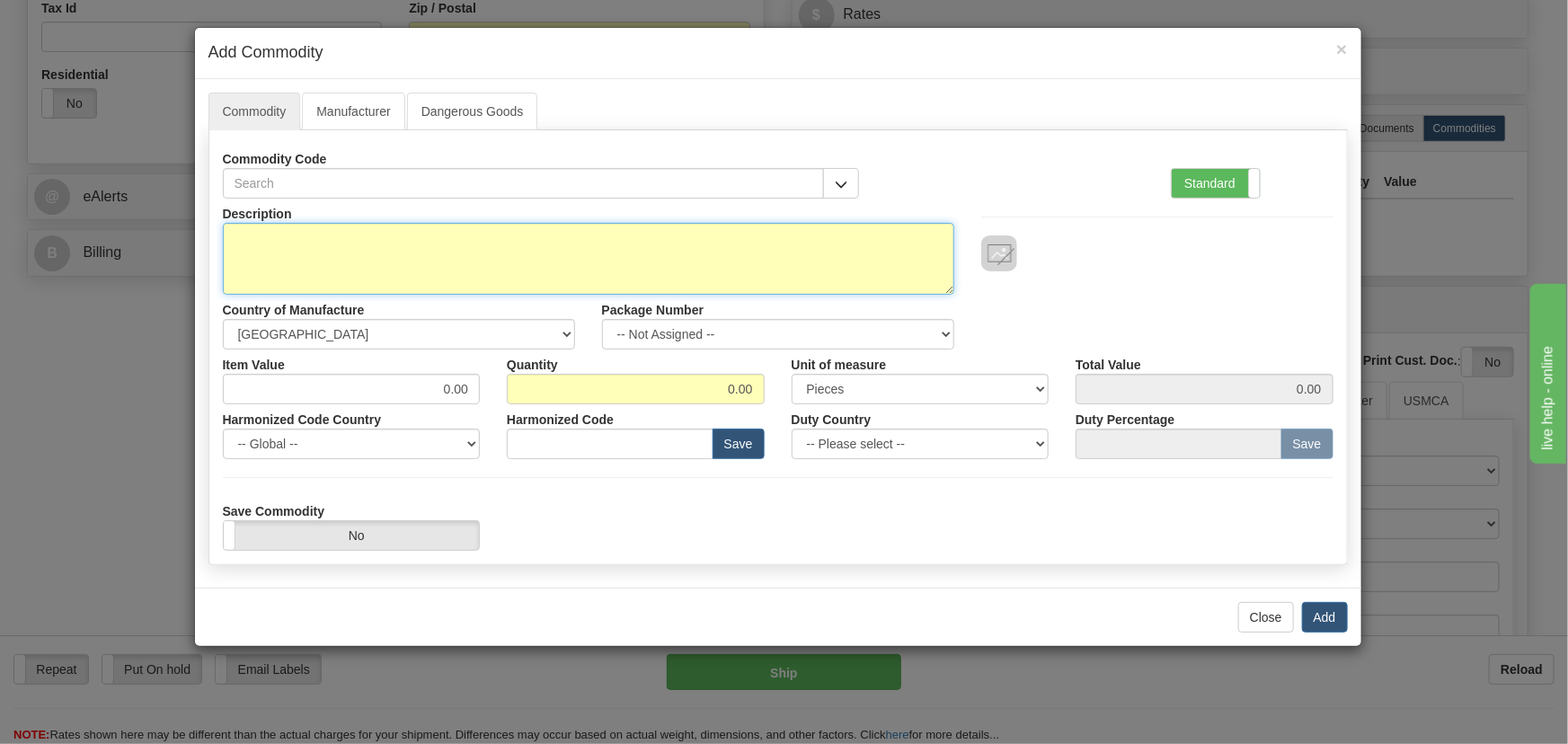
click at [674, 250] on textarea "Description" at bounding box center [588, 258] width 731 height 72
paste textarea "850EP5NNG5HNNANNMSSFB1ECNA4"
type textarea "850EP5NNG5HNNANNMSSFB1ECNA4"
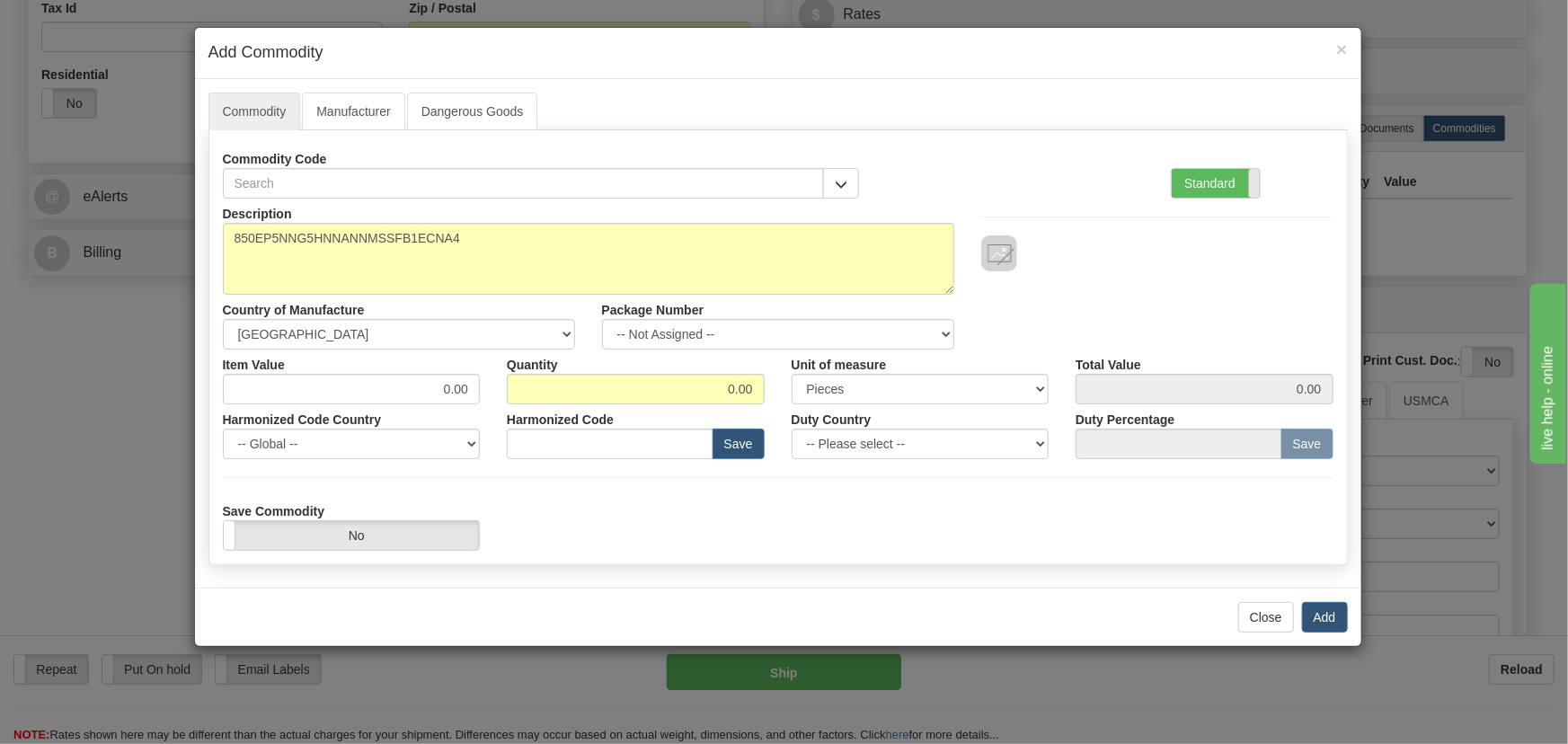
click at [1248, 176] on span at bounding box center [1259, 183] width 23 height 29
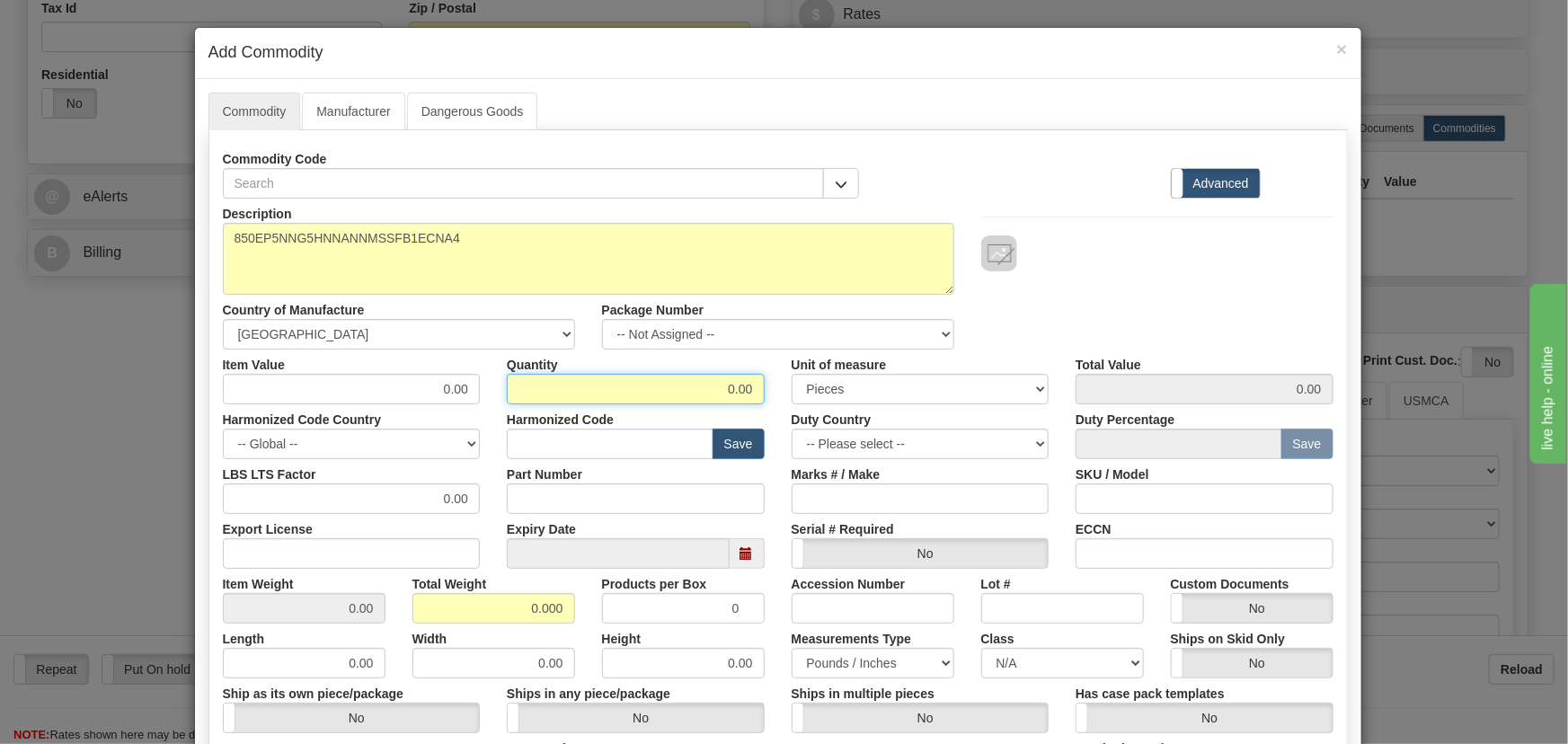
drag, startPoint x: 767, startPoint y: 401, endPoint x: 776, endPoint y: 404, distance: 9.5
click at [776, 404] on div "Description 850EP5NNG5HNNANNMSSFB1ECNA4 Country of Manufacture -- Unknown -- AF…" at bounding box center [778, 594] width 1111 height 791
type input "1"
drag, startPoint x: 513, startPoint y: 606, endPoint x: 579, endPoint y: 624, distance: 68.4
click at [578, 623] on div "Description 850EP5NNG5HNNANNMSSFB1ECNA4 Country of Manufacture -- Unknown -- AF…" at bounding box center [778, 594] width 1111 height 791
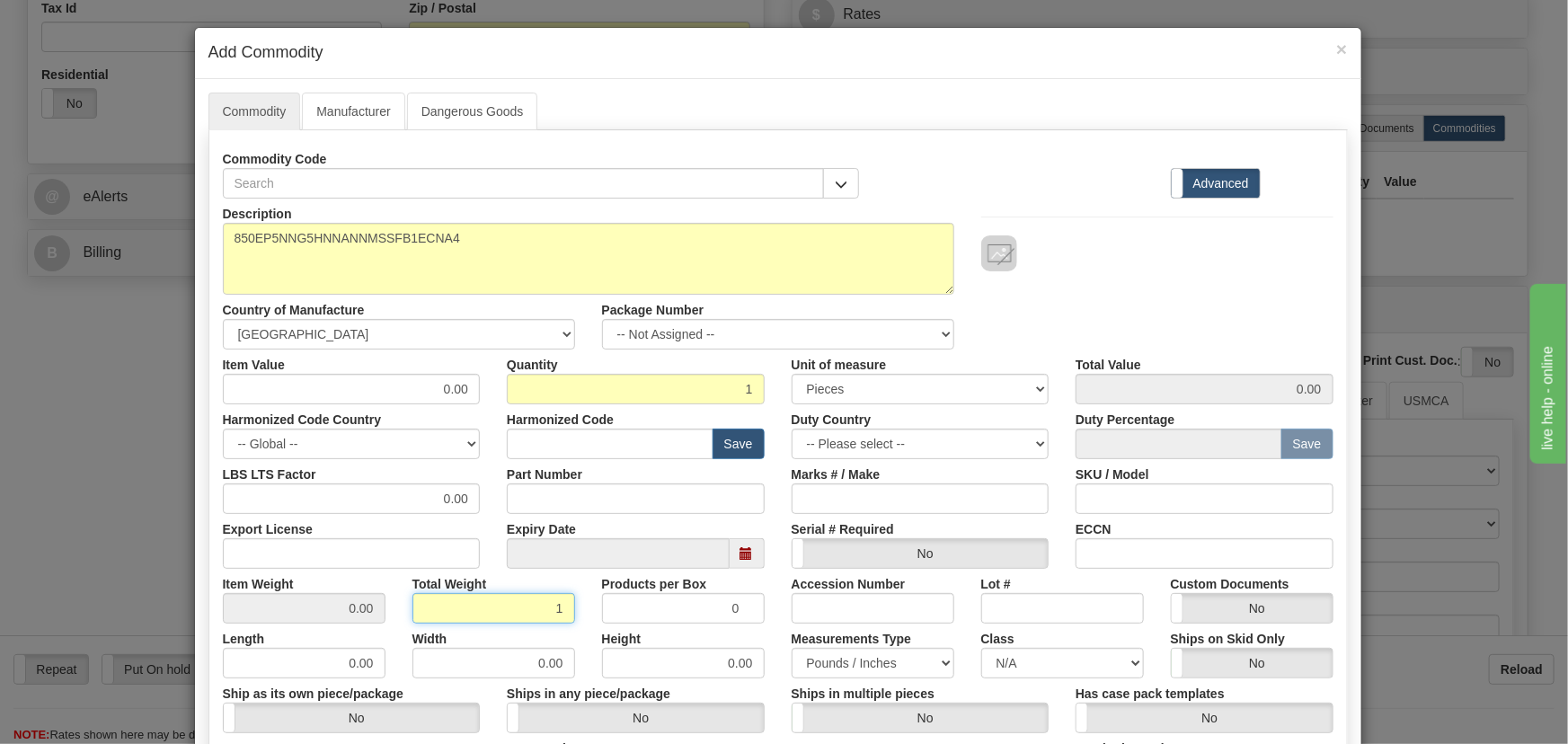
type input "1"
type input "1.0000"
click at [572, 624] on div "Width 0.00" at bounding box center [494, 651] width 189 height 55
drag, startPoint x: 421, startPoint y: 388, endPoint x: 538, endPoint y: 440, distance: 128.0
click at [587, 426] on div "Description 850EP5NNG5HNNANNMSSFB1ECNA4 Country of Manufacture -- Unknown -- AF…" at bounding box center [778, 594] width 1111 height 791
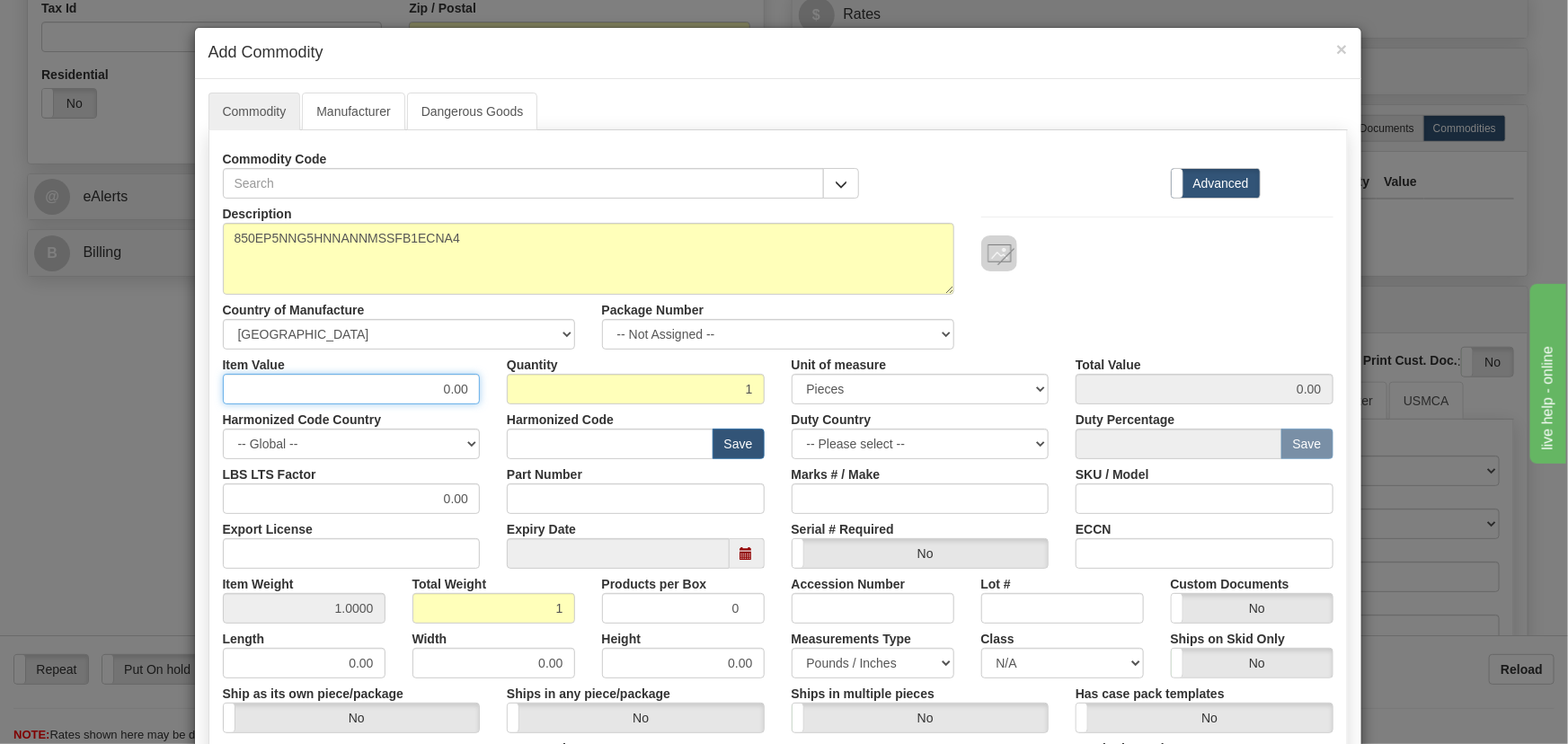
paste input "3.199,09"
type input "3199.09"
click at [1110, 256] on div at bounding box center [1157, 253] width 352 height 36
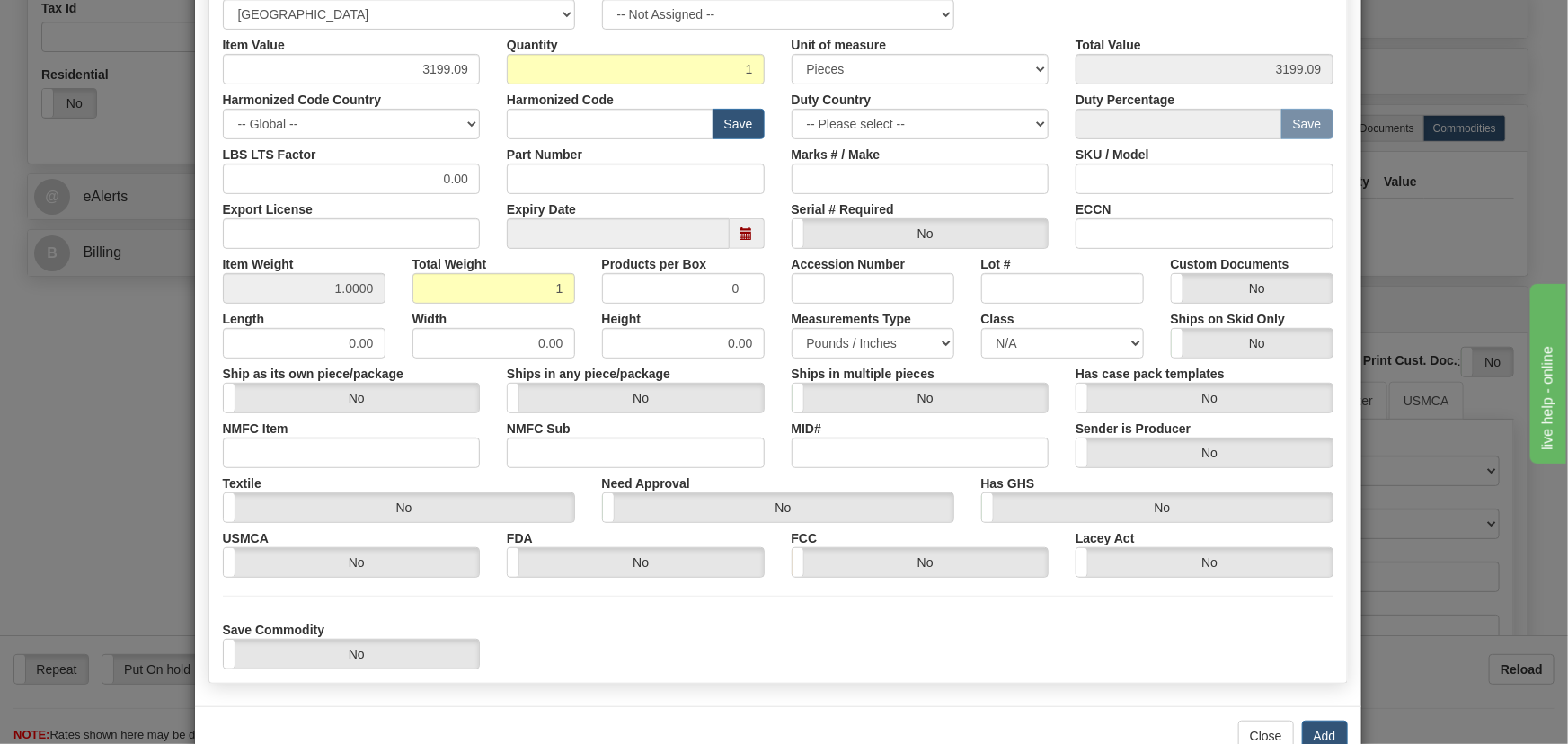
scroll to position [367, 0]
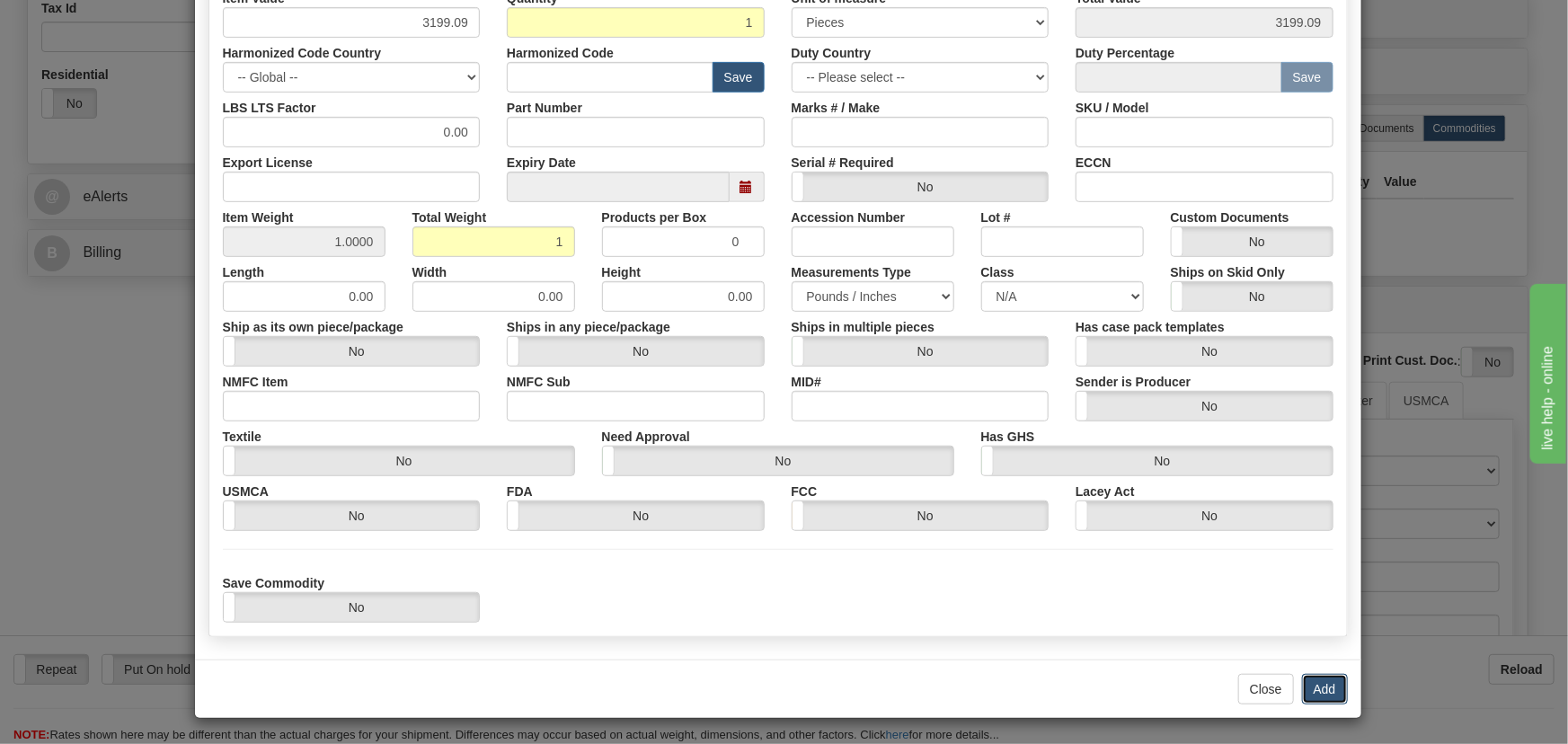
click at [1321, 684] on button "Add" at bounding box center [1325, 689] width 46 height 30
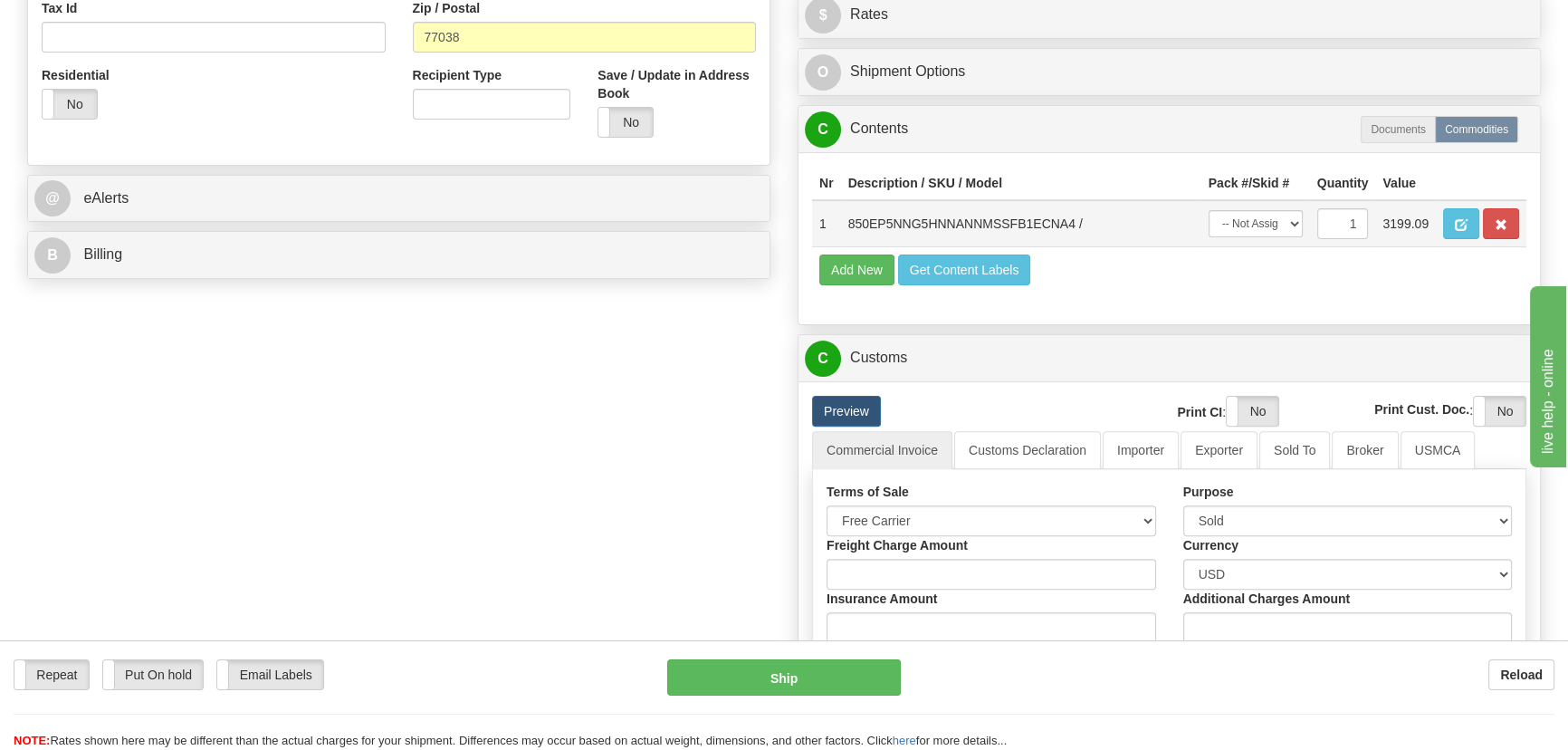
scroll to position [493, 0]
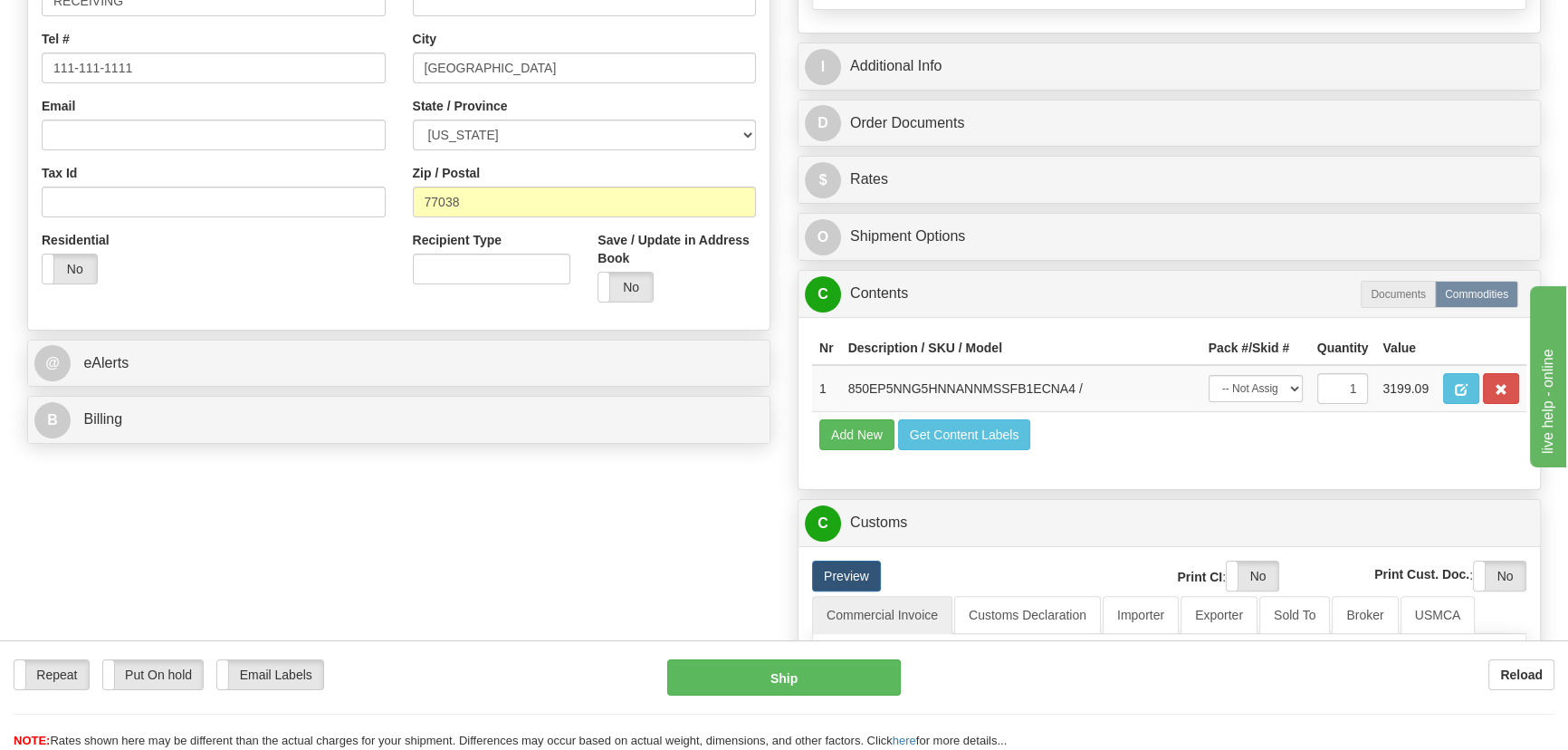
click at [1241, 154] on div "Rate in Account Currency ARN AWG AUD AUS BHD BBD BFR BMD BRC BRL GBP UKL BND BG…" at bounding box center [1169, 460] width 770 height 1614
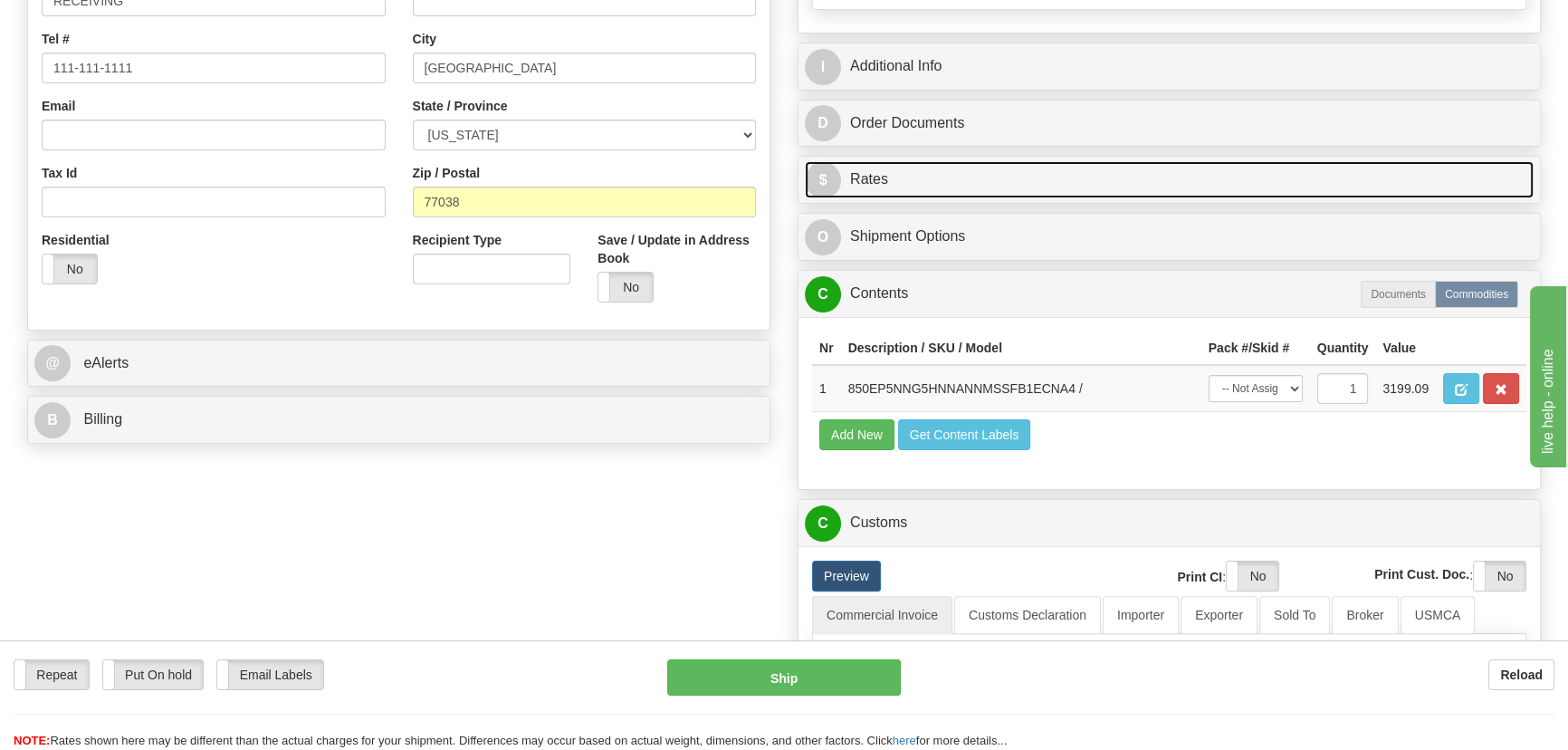
click at [1242, 161] on link "$ Rates" at bounding box center [1170, 180] width 729 height 37
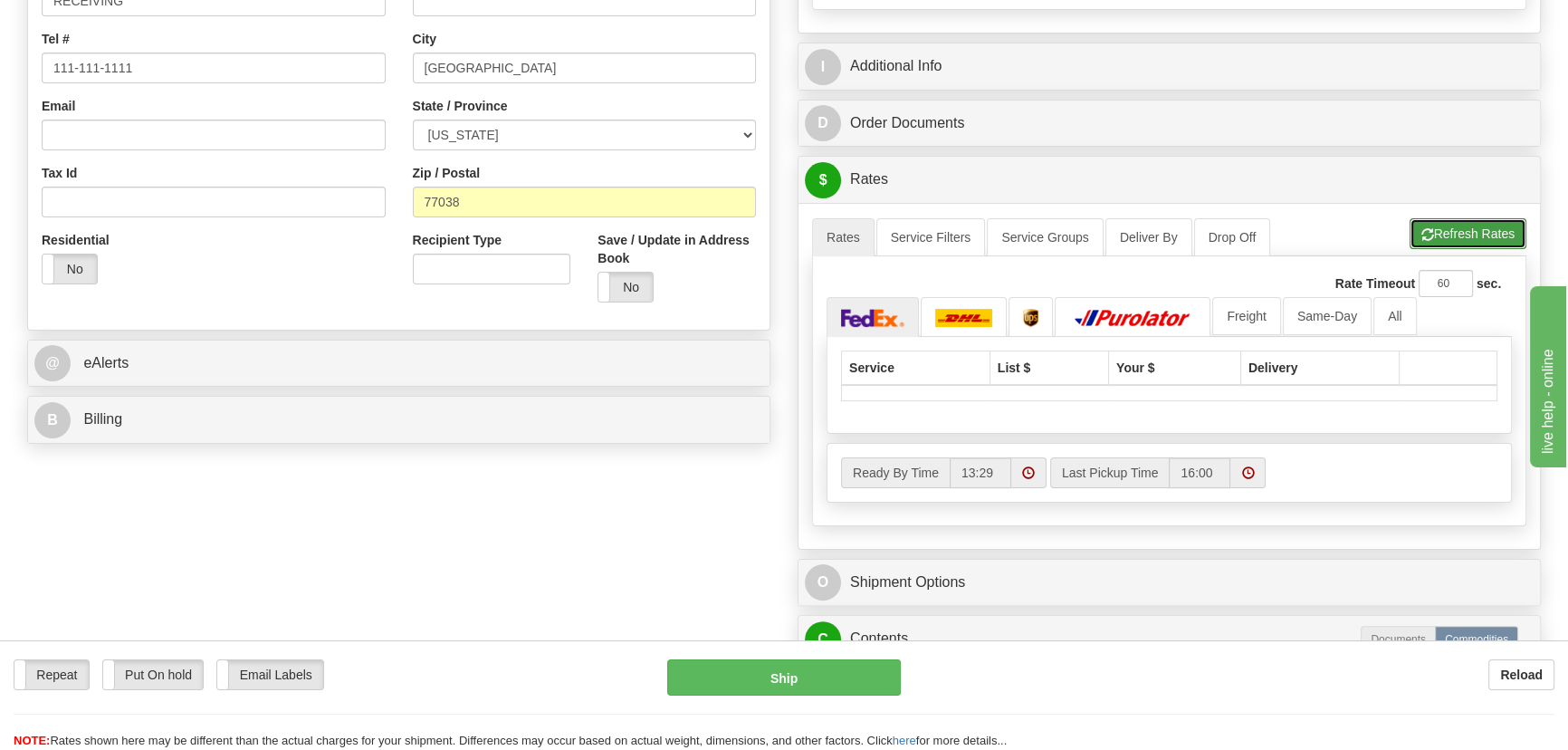
click at [1470, 229] on button "Refresh Rates" at bounding box center [1468, 233] width 117 height 31
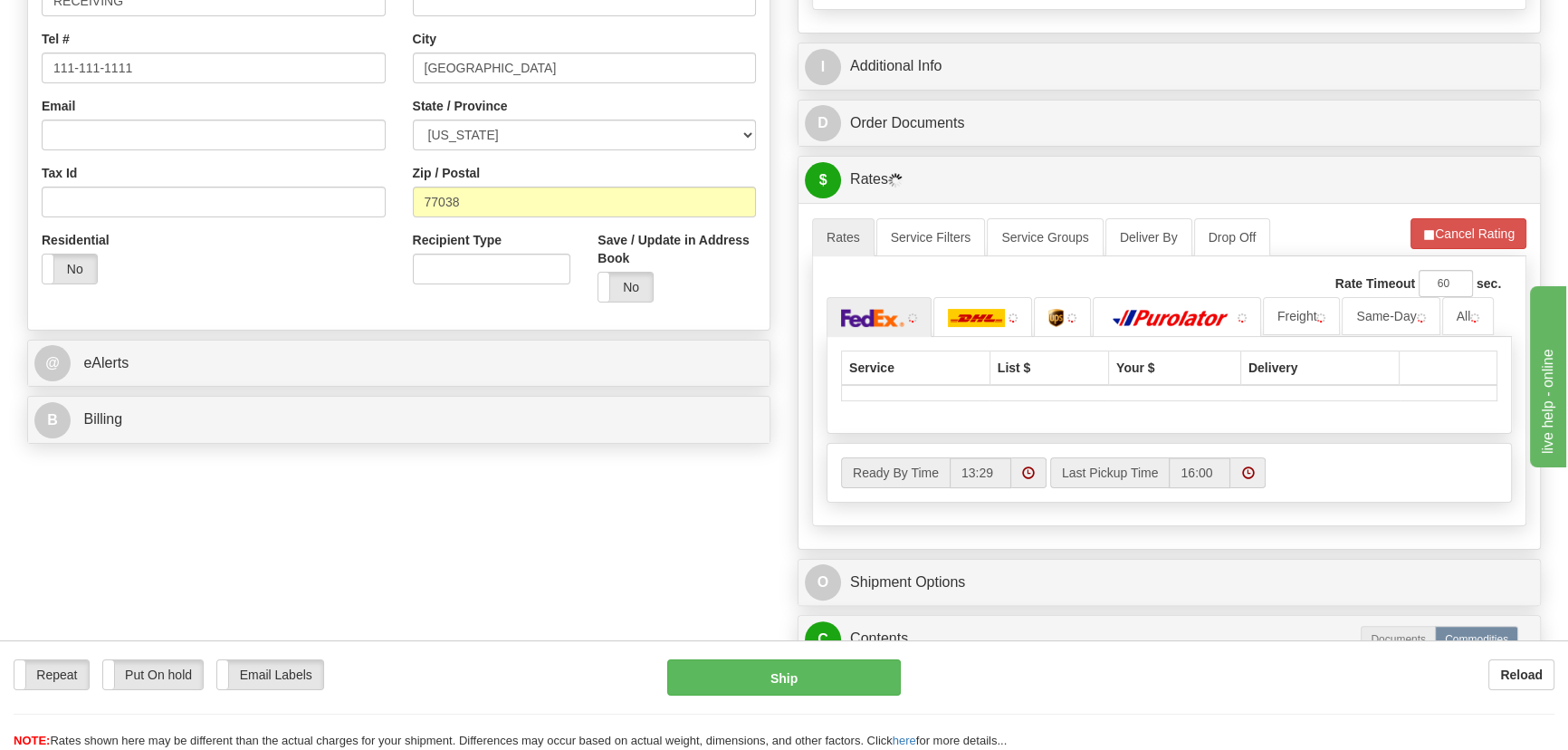
scroll to position [247, 0]
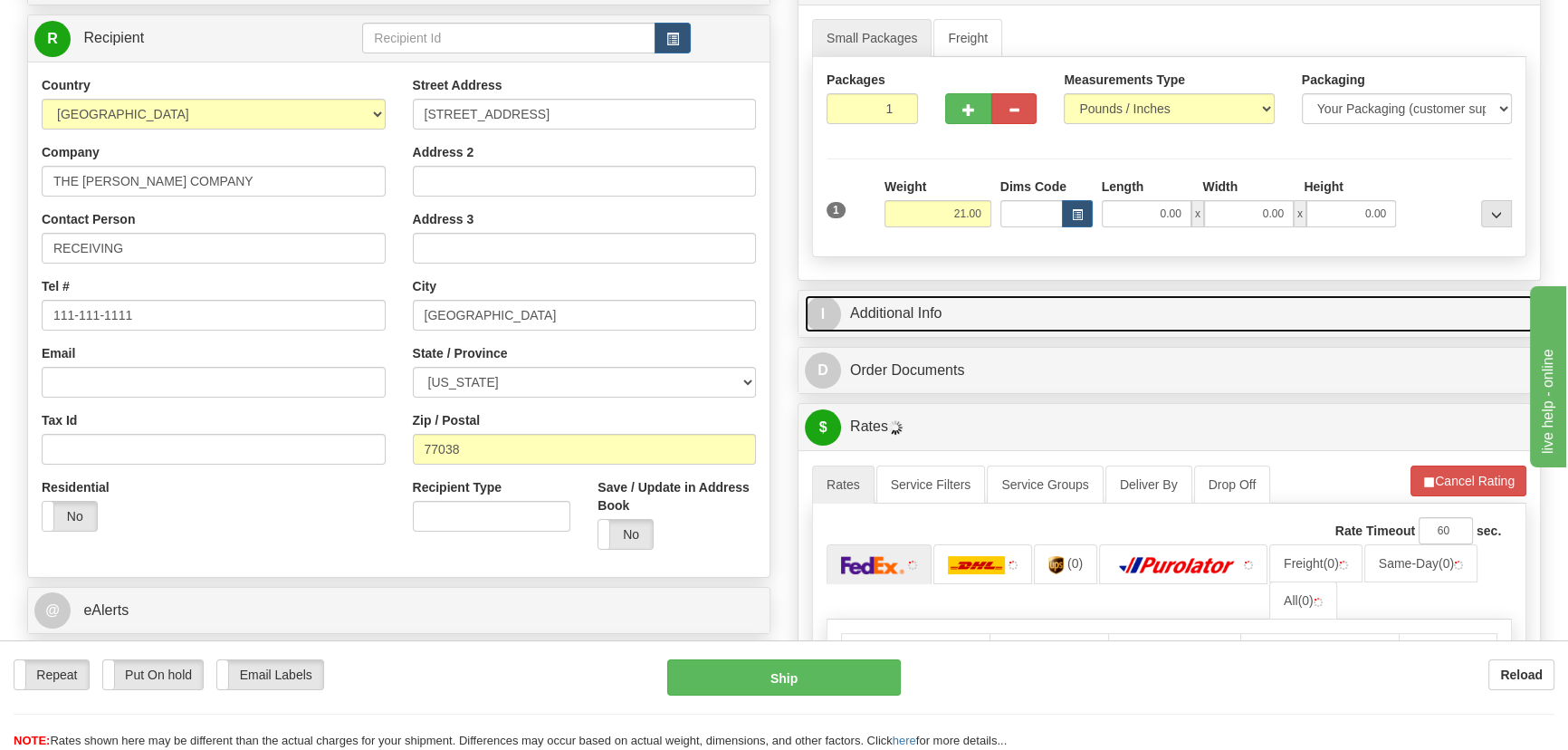
click at [1310, 301] on link "I Additional Info" at bounding box center [1170, 314] width 729 height 37
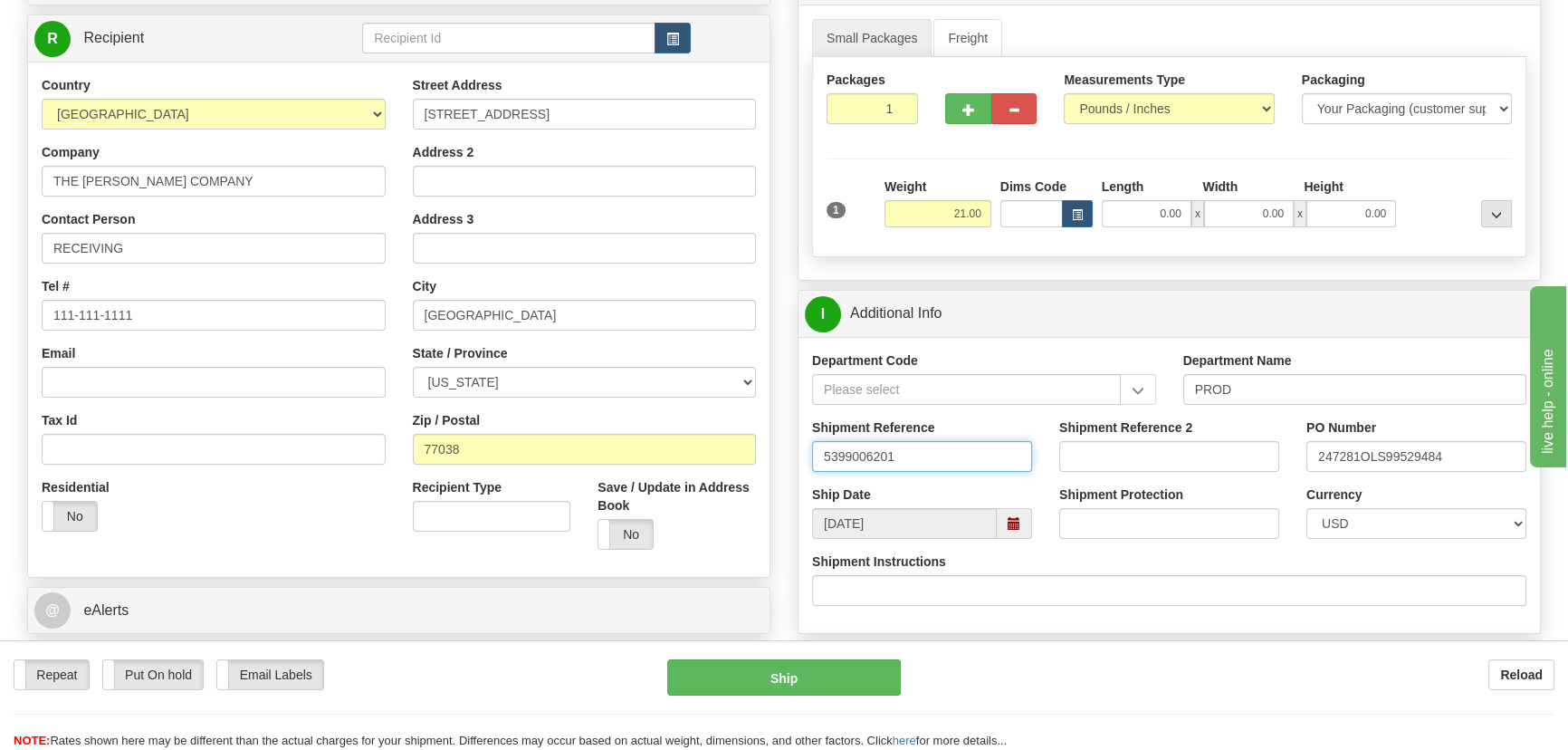
drag, startPoint x: 928, startPoint y: 453, endPoint x: 718, endPoint y: 433, distance: 211.0
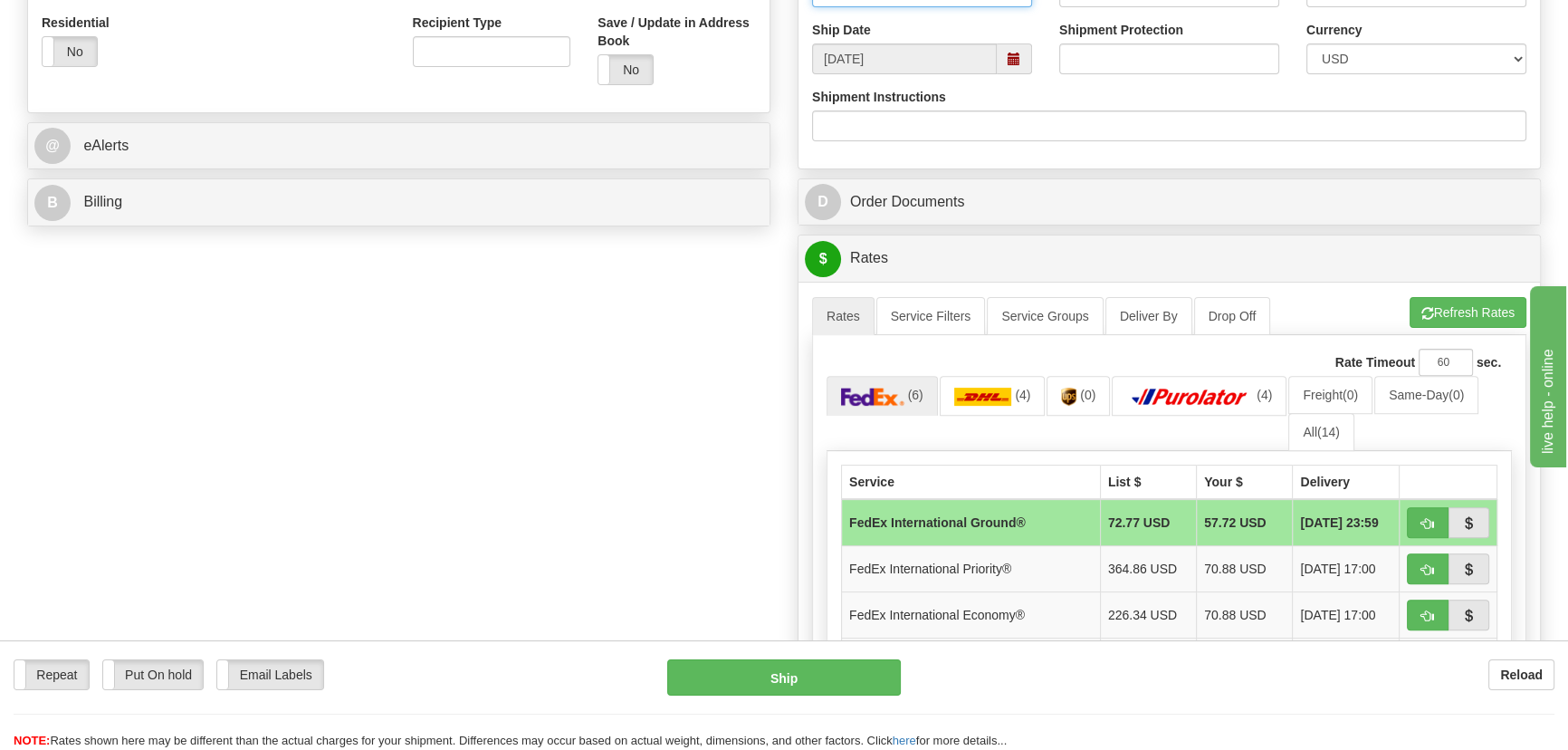
scroll to position [741, 0]
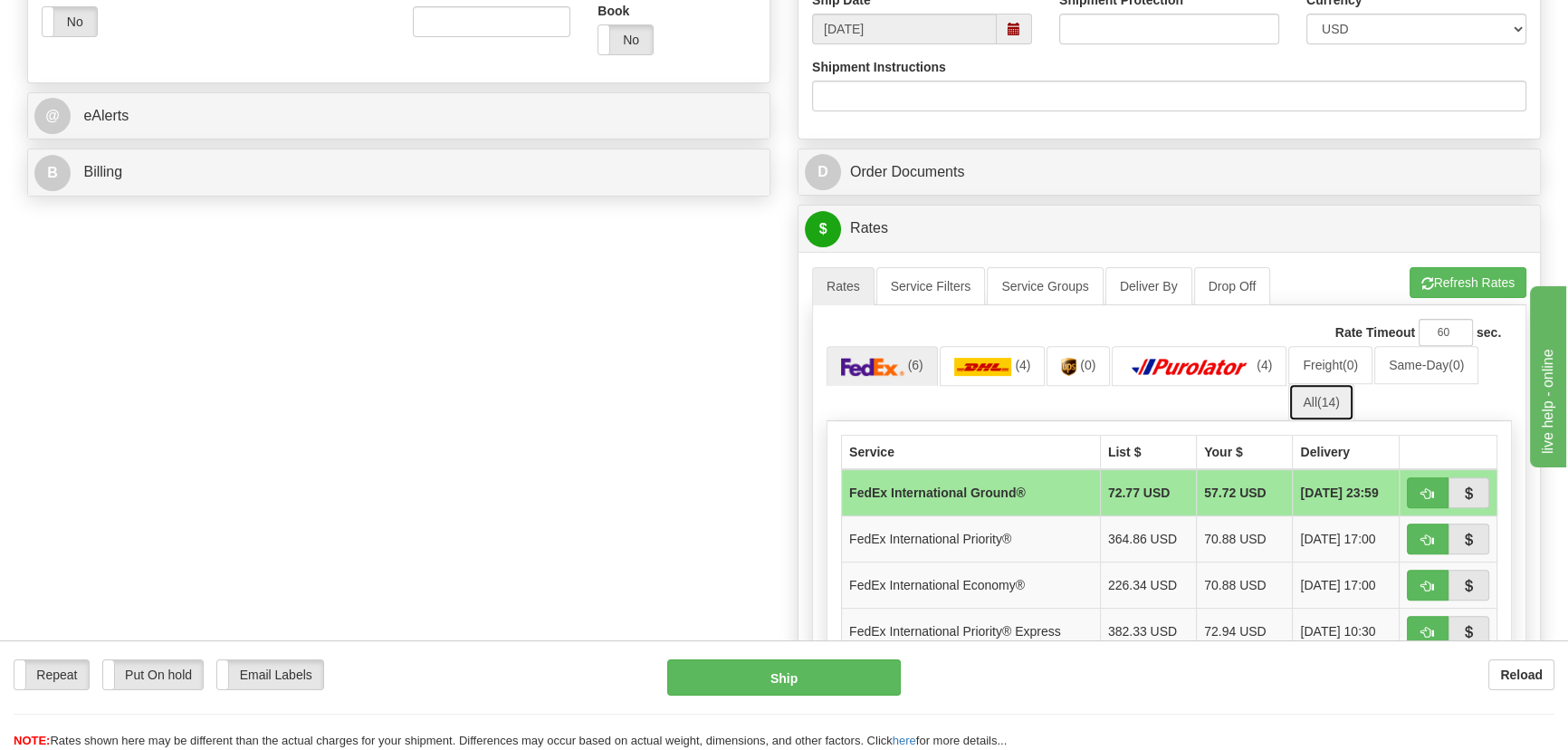
click at [1321, 398] on span "(14)" at bounding box center [1329, 402] width 22 height 15
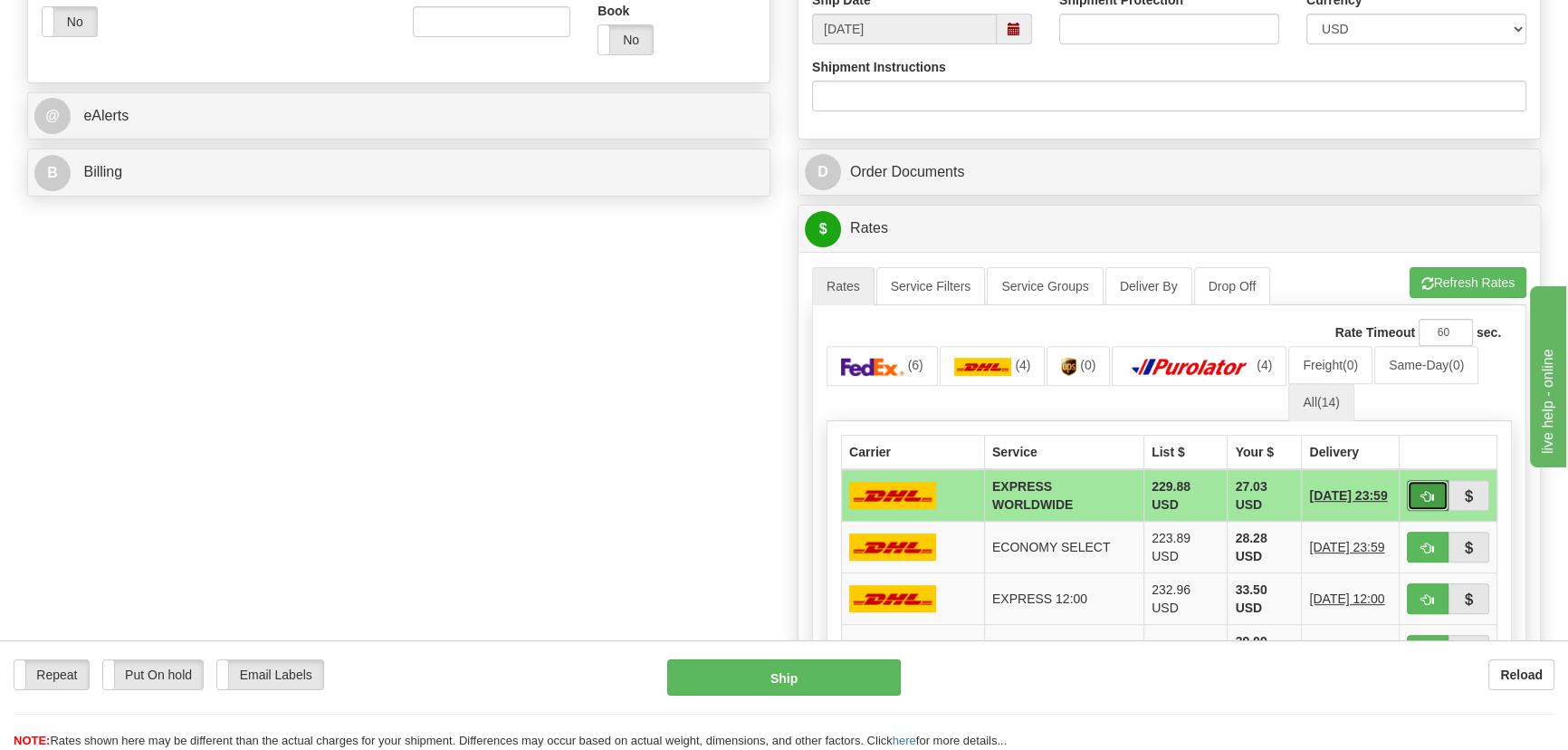
click at [1422, 497] on span "button" at bounding box center [1428, 497] width 13 height 12
type input "P"
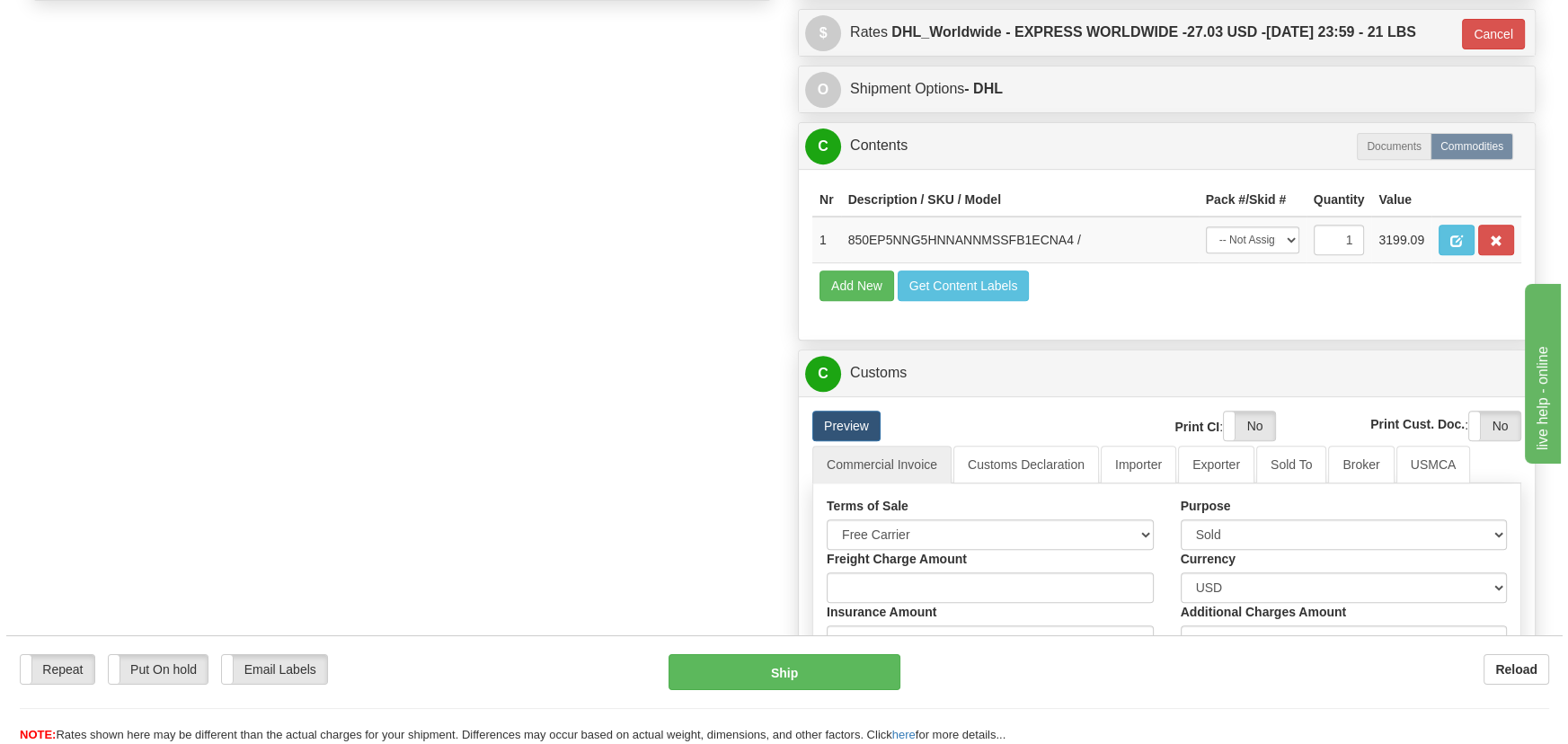
scroll to position [653, 0]
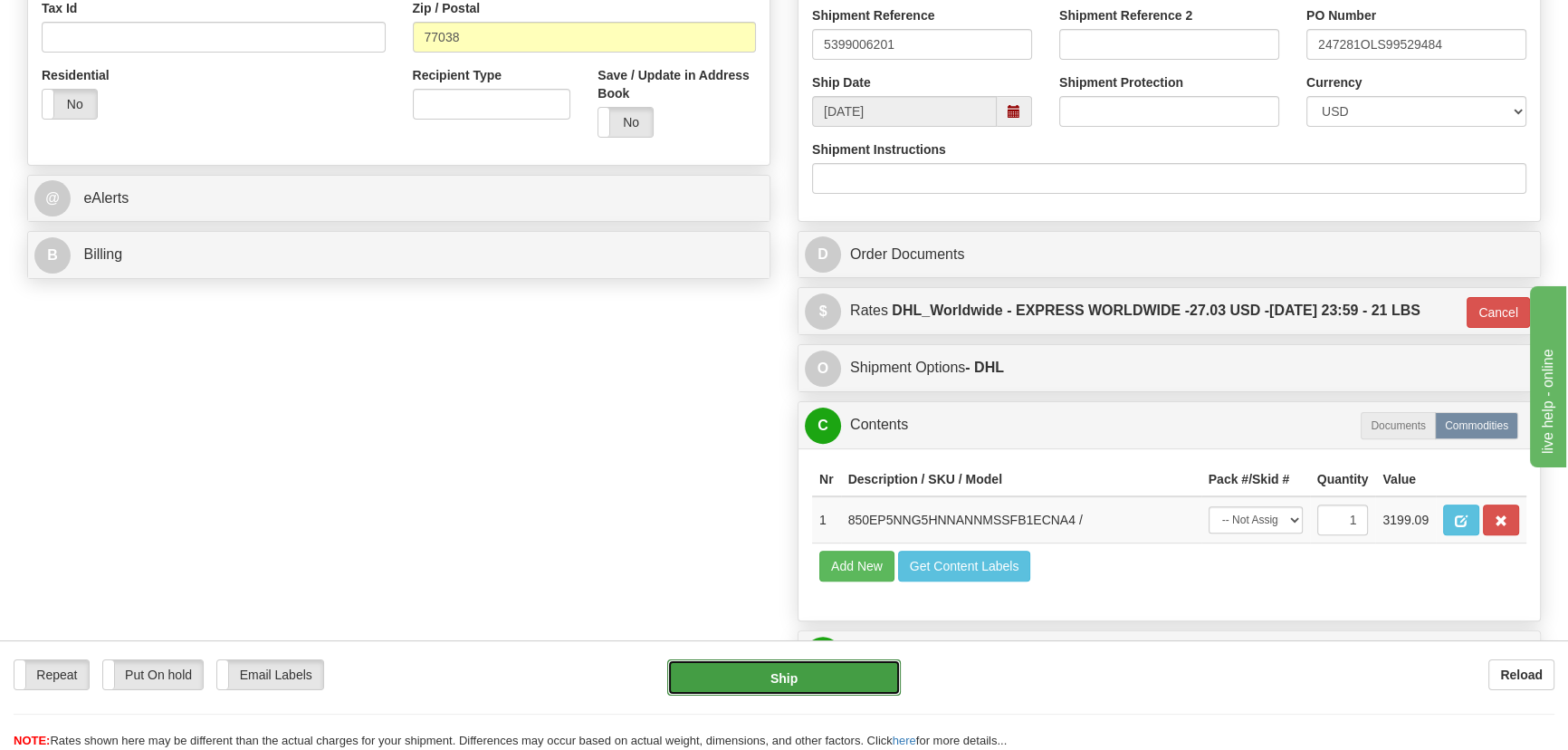
click at [781, 680] on button "Ship" at bounding box center [784, 677] width 234 height 36
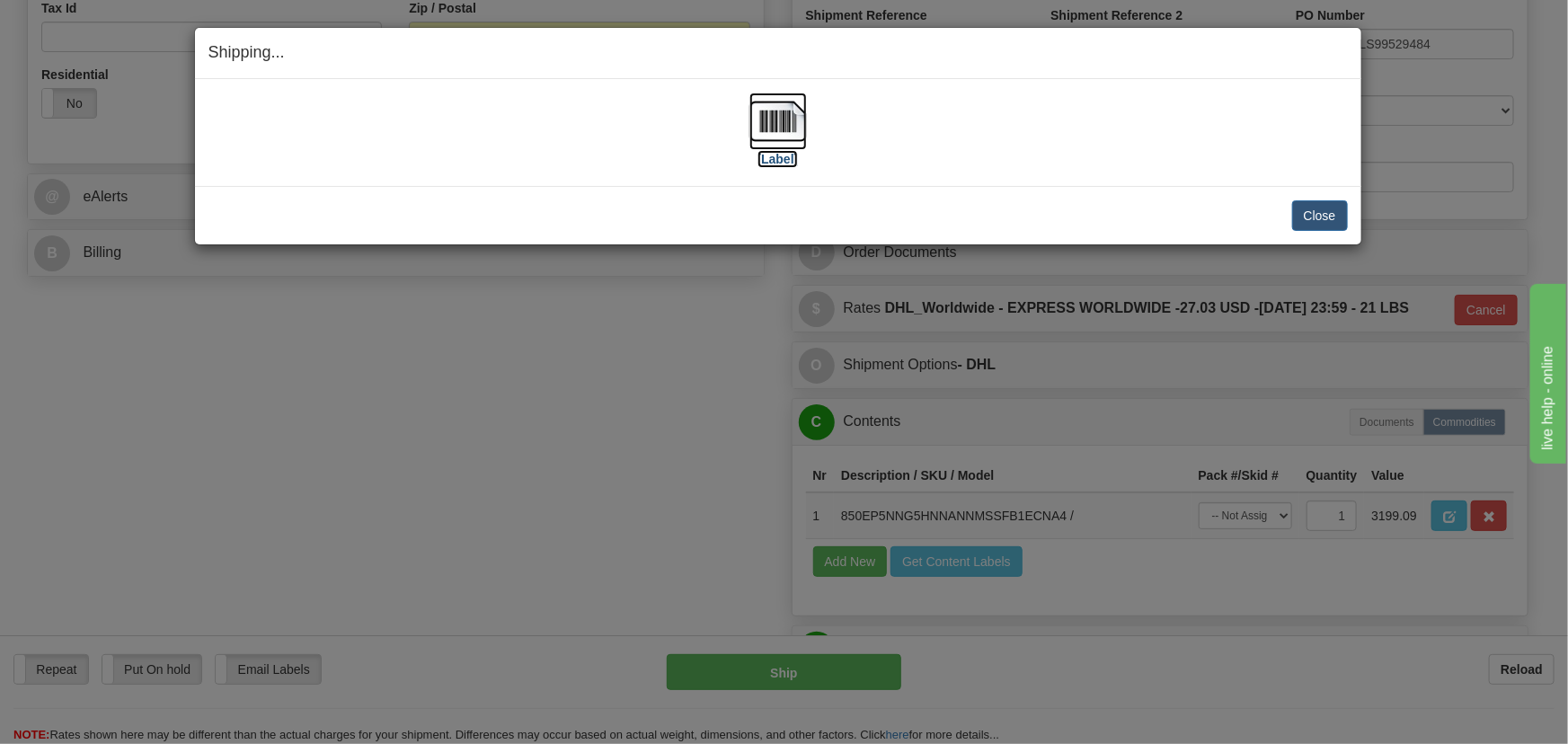
click at [751, 107] on img at bounding box center [778, 121] width 58 height 58
click at [1333, 215] on button "Close" at bounding box center [1320, 215] width 56 height 30
